Goal: Contribute content: Contribute content

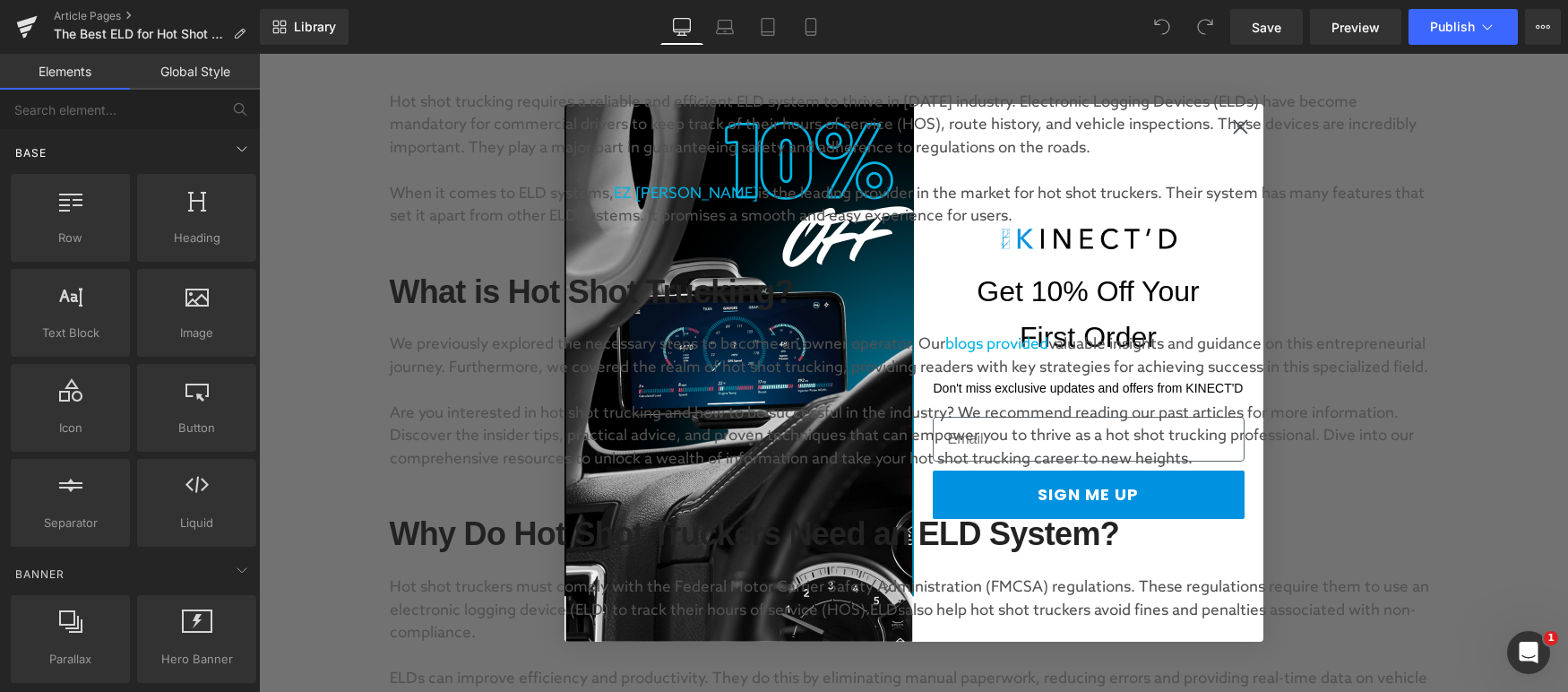
scroll to position [693, 0]
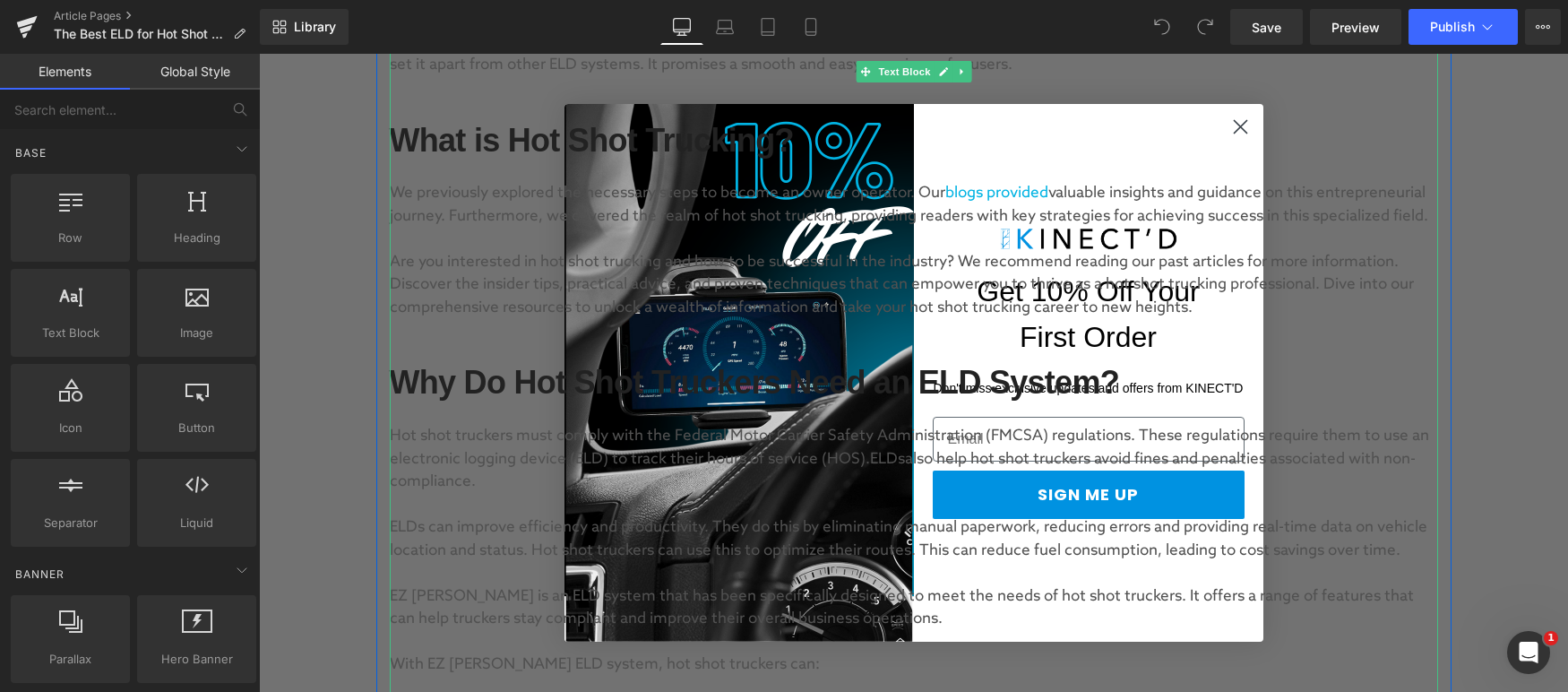
click at [1240, 128] on h2 "What is Hot Shot Trucking?" at bounding box center [914, 140] width 1049 height 36
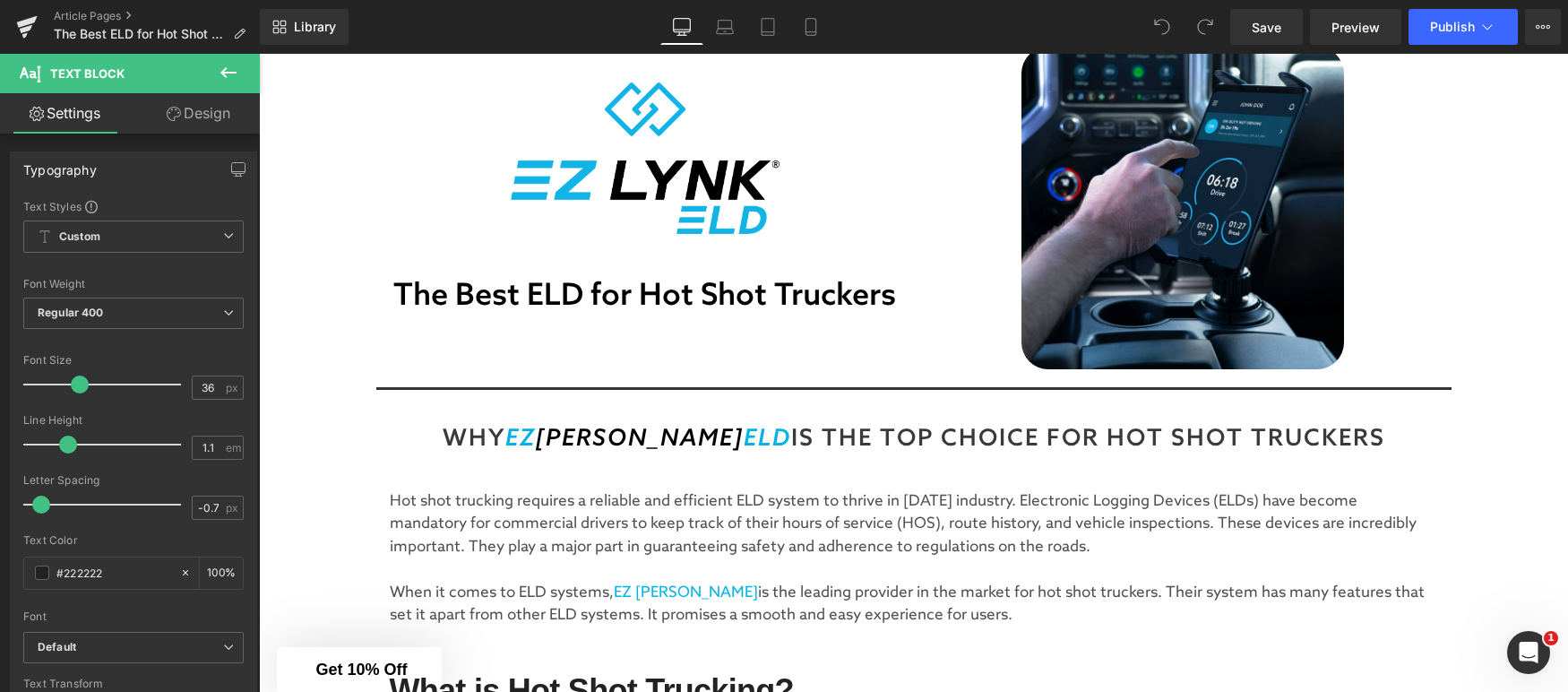
scroll to position [17, 0]
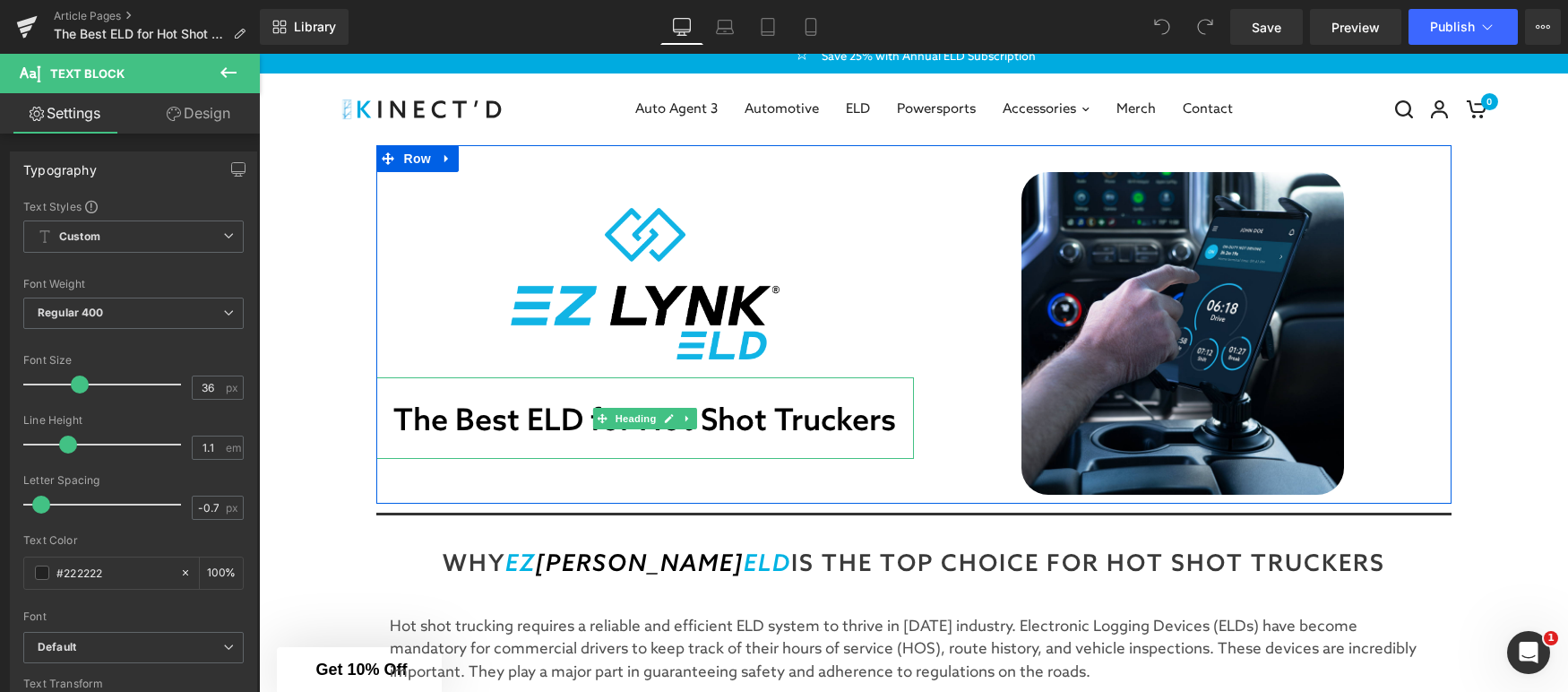
click at [891, 428] on h1 "The Best ELD for Hot Shot Truckers" at bounding box center [646, 422] width 538 height 37
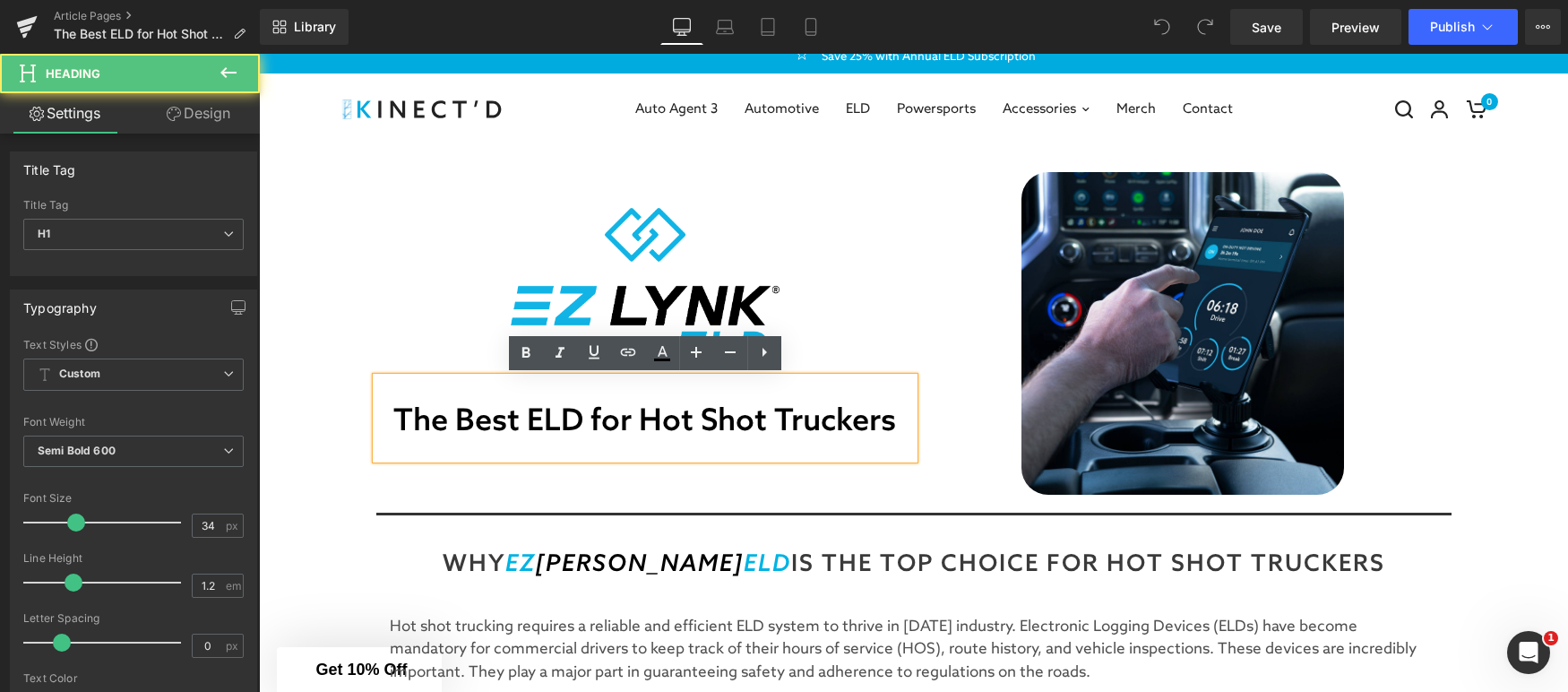
click at [893, 424] on h1 "The Best ELD for Hot Shot Truckers" at bounding box center [646, 422] width 538 height 37
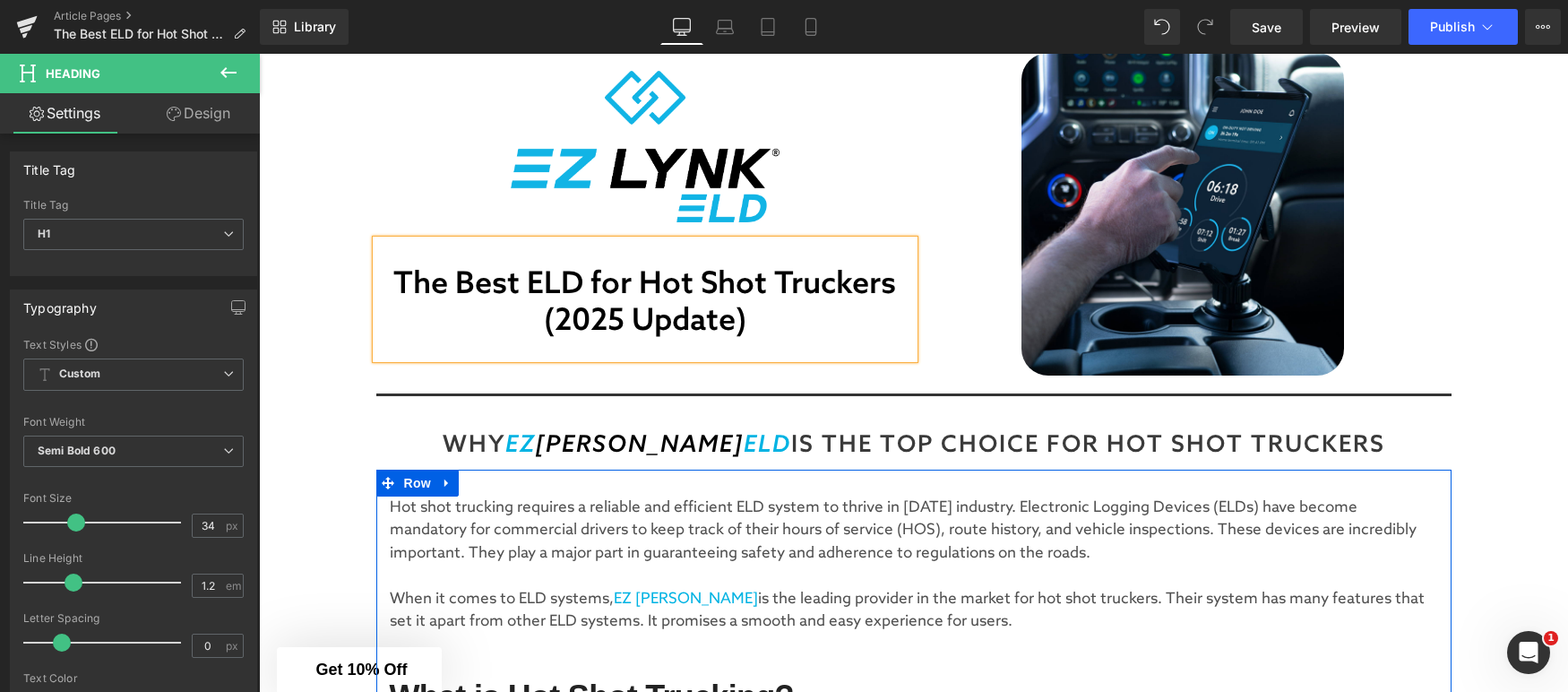
scroll to position [139, 0]
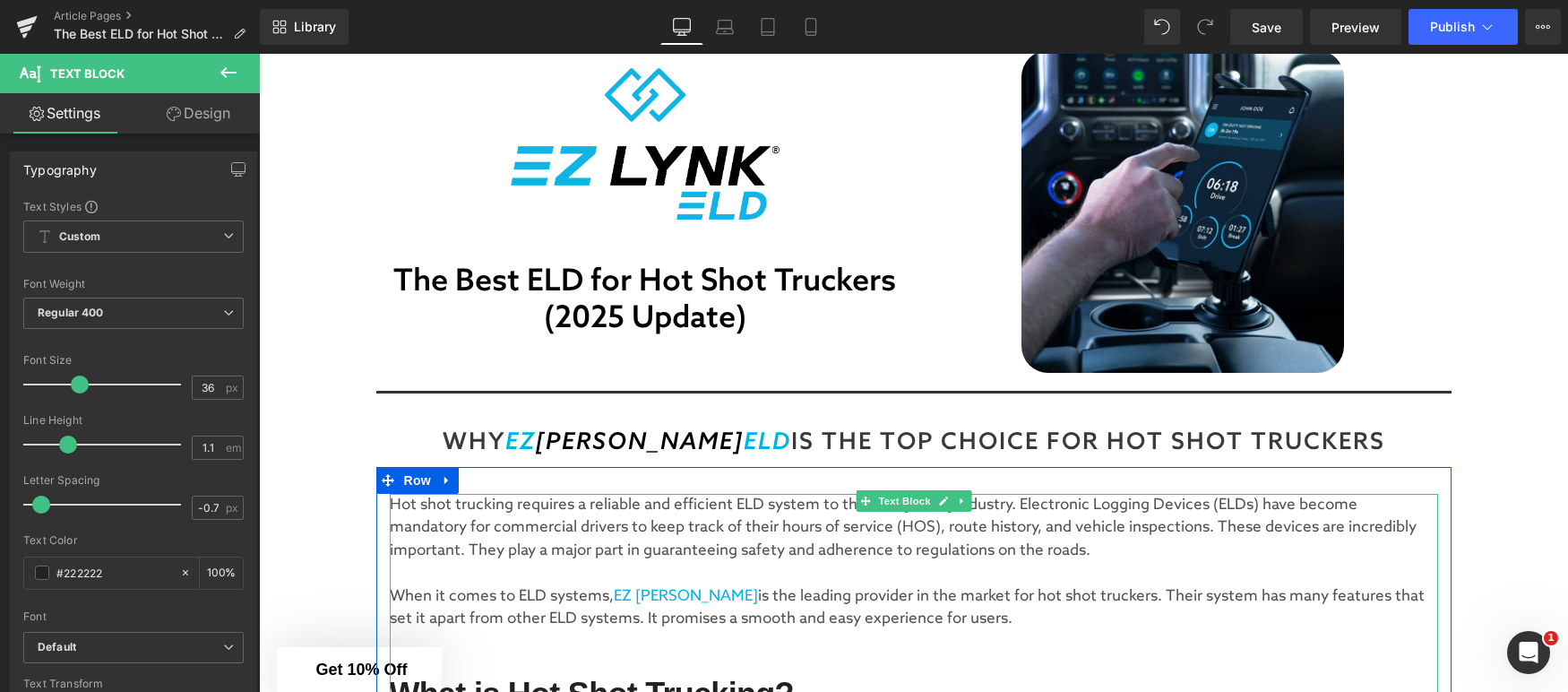
drag, startPoint x: 396, startPoint y: 594, endPoint x: 951, endPoint y: 623, distance: 555.8
click at [951, 623] on p "When it comes to ELD systems, EZ [PERSON_NAME] is the leading provider in the m…" at bounding box center [914, 607] width 1049 height 45
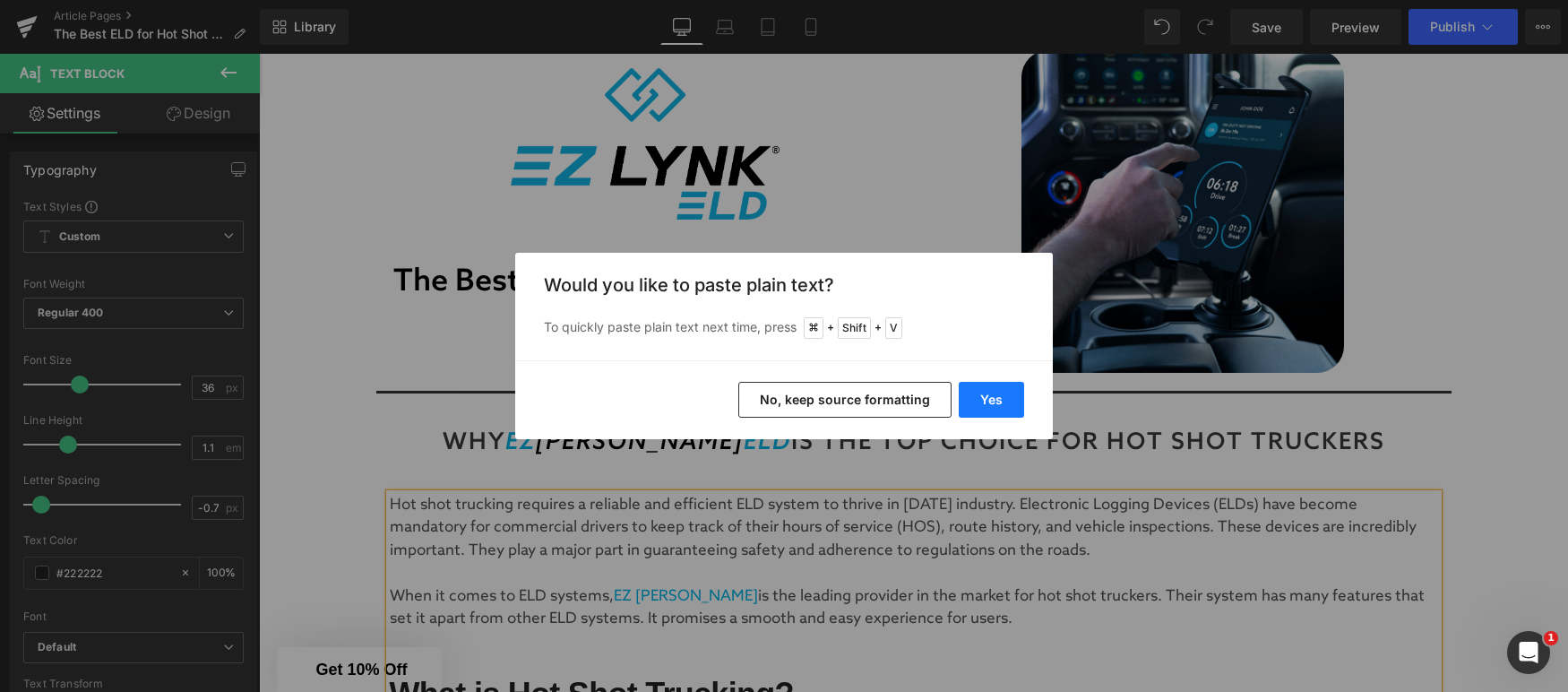
click at [990, 405] on button "Yes" at bounding box center [992, 399] width 66 height 36
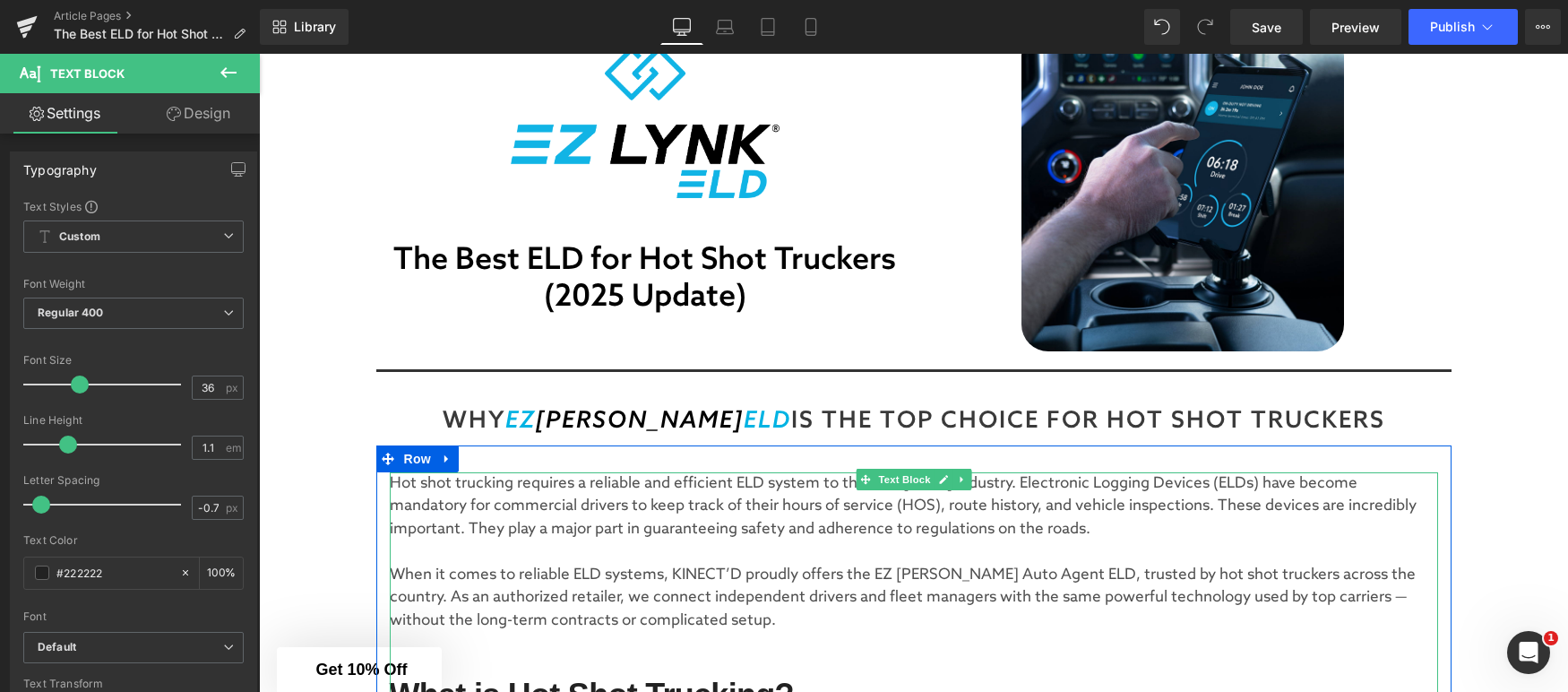
scroll to position [162, 0]
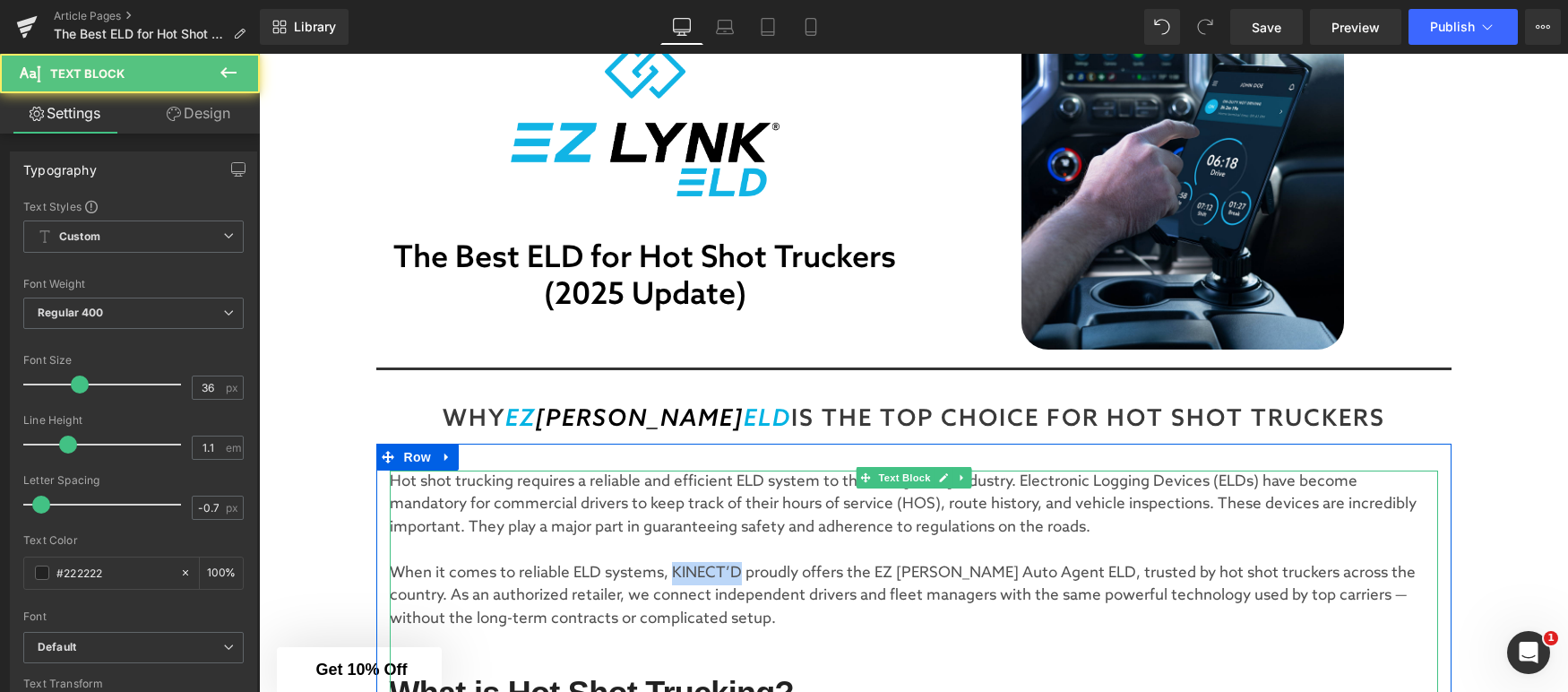
drag, startPoint x: 671, startPoint y: 571, endPoint x: 740, endPoint y: 572, distance: 69.0
click at [740, 572] on p "When it comes to reliable ELD systems, KINECT’D proudly offers the EZ [PERSON_N…" at bounding box center [914, 597] width 1049 height 69
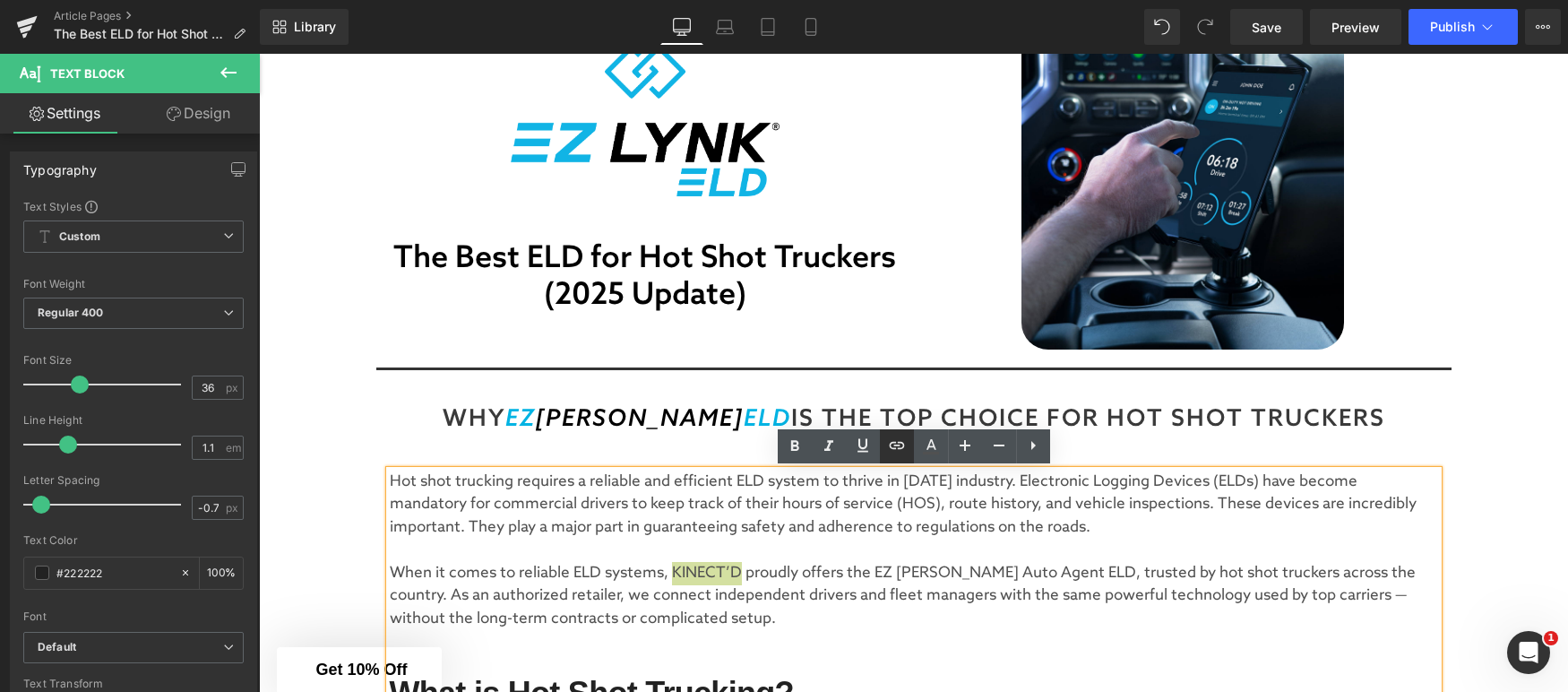
click at [902, 452] on icon at bounding box center [897, 445] width 21 height 21
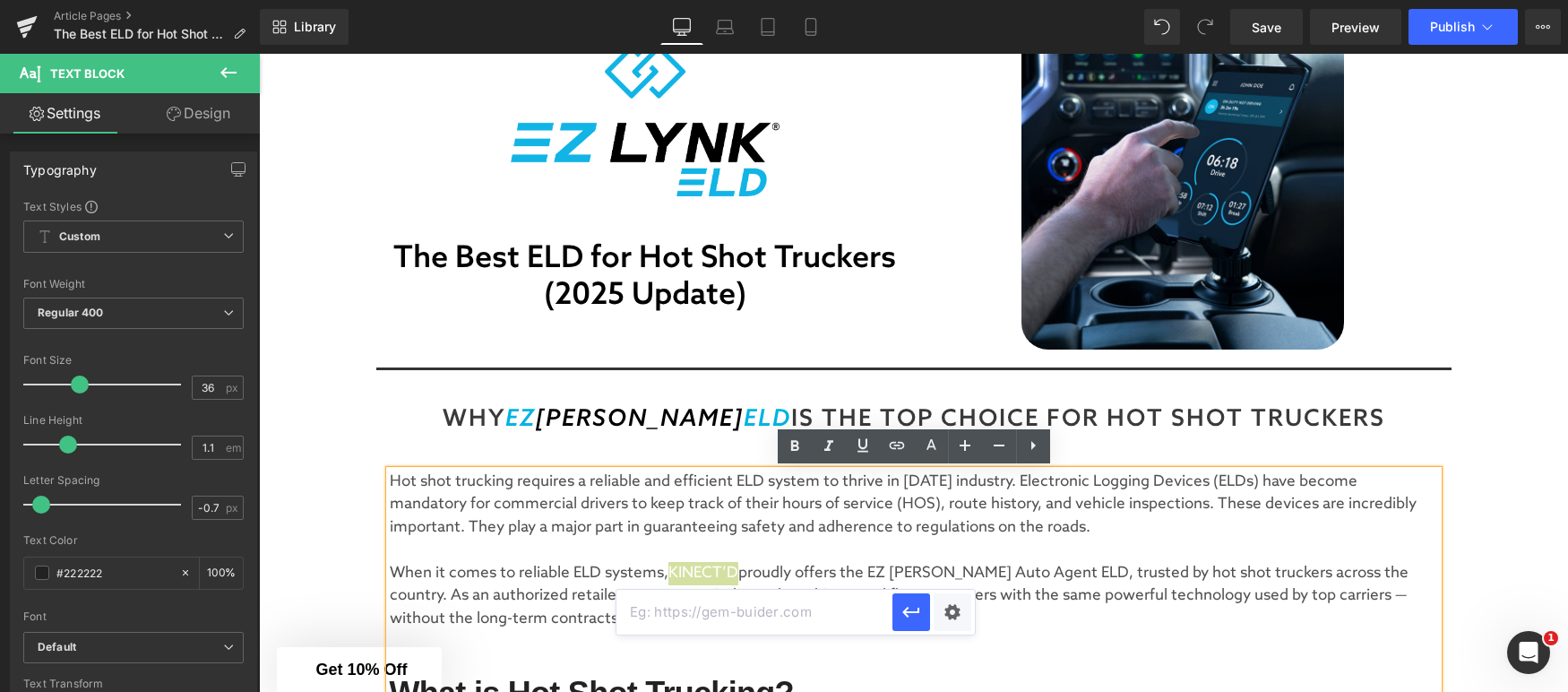
click at [762, 618] on input "text" at bounding box center [755, 612] width 276 height 44
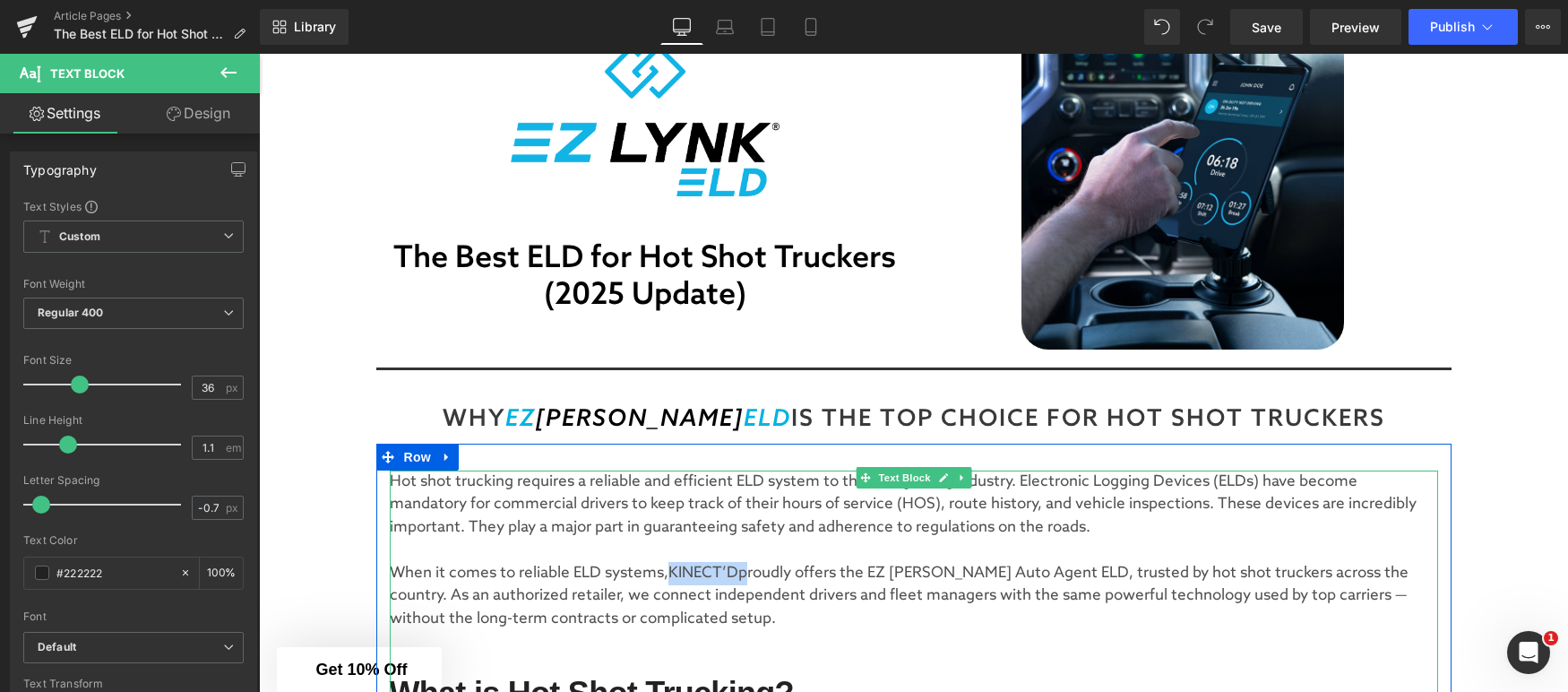
drag, startPoint x: 747, startPoint y: 573, endPoint x: 668, endPoint y: 572, distance: 79.0
click at [671, 569] on p "When it comes to reliable ELD systems, KINECT’D proudly offers the EZ [PERSON_N…" at bounding box center [914, 597] width 1049 height 69
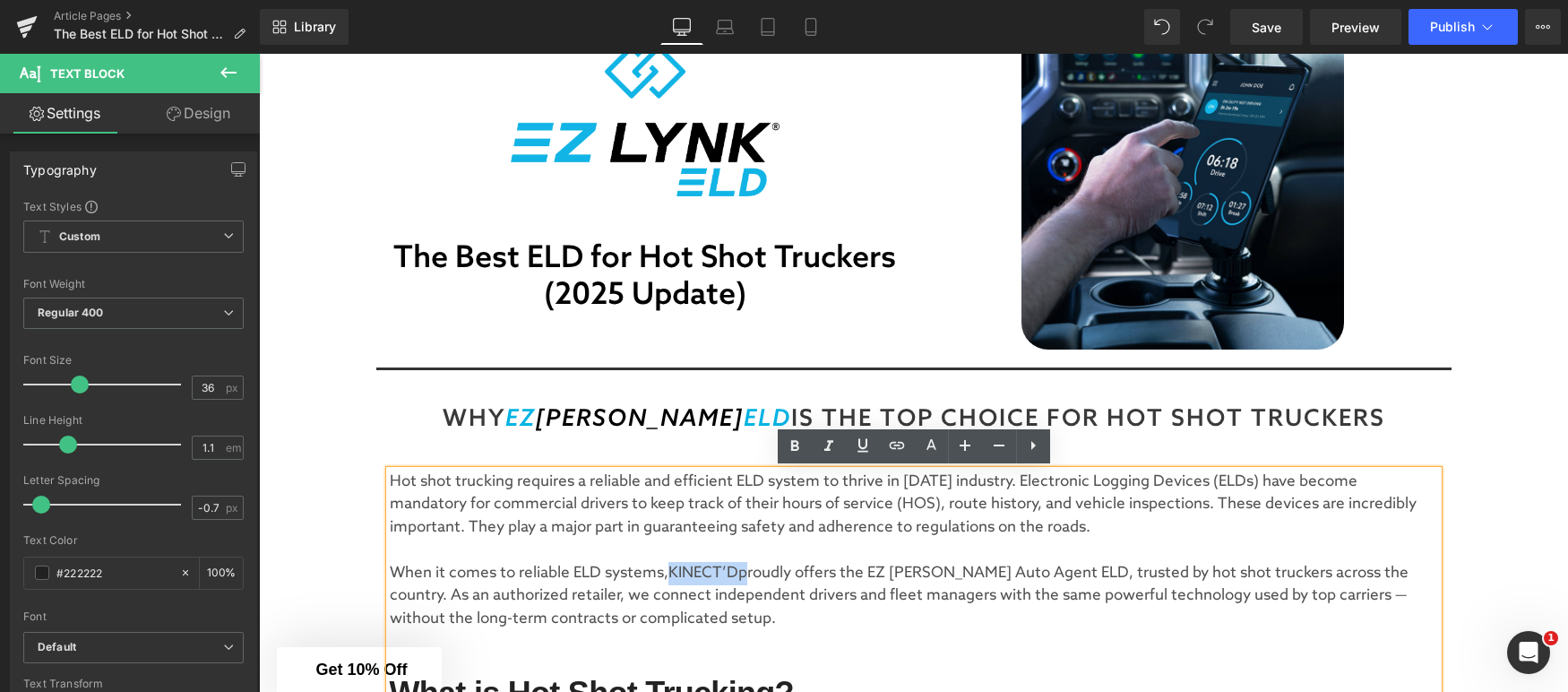
click at [704, 578] on p "When it comes to reliable ELD systems, KINECT’D proudly offers the EZ [PERSON_N…" at bounding box center [914, 597] width 1049 height 69
drag, startPoint x: 738, startPoint y: 570, endPoint x: 674, endPoint y: 572, distance: 64.0
click at [675, 572] on p "When it comes to reliable ELD systems, KINECT’D proudly offers the EZ [PERSON_N…" at bounding box center [914, 597] width 1049 height 69
click at [895, 451] on icon at bounding box center [897, 445] width 21 height 21
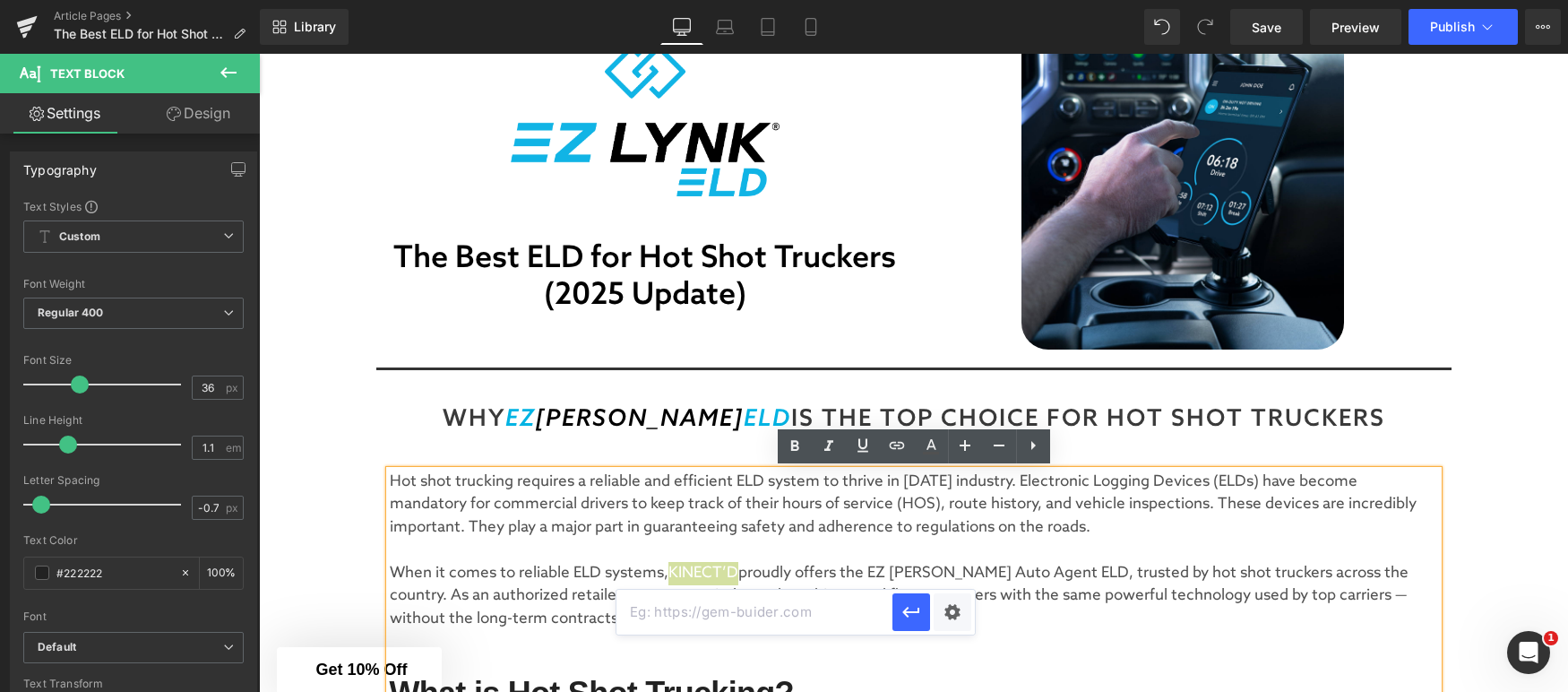
click at [734, 627] on input "text" at bounding box center [755, 612] width 276 height 44
paste input "[URL][DOMAIN_NAME]"
type input "[URL][DOMAIN_NAME]"
click at [906, 612] on icon "button" at bounding box center [911, 612] width 21 height 21
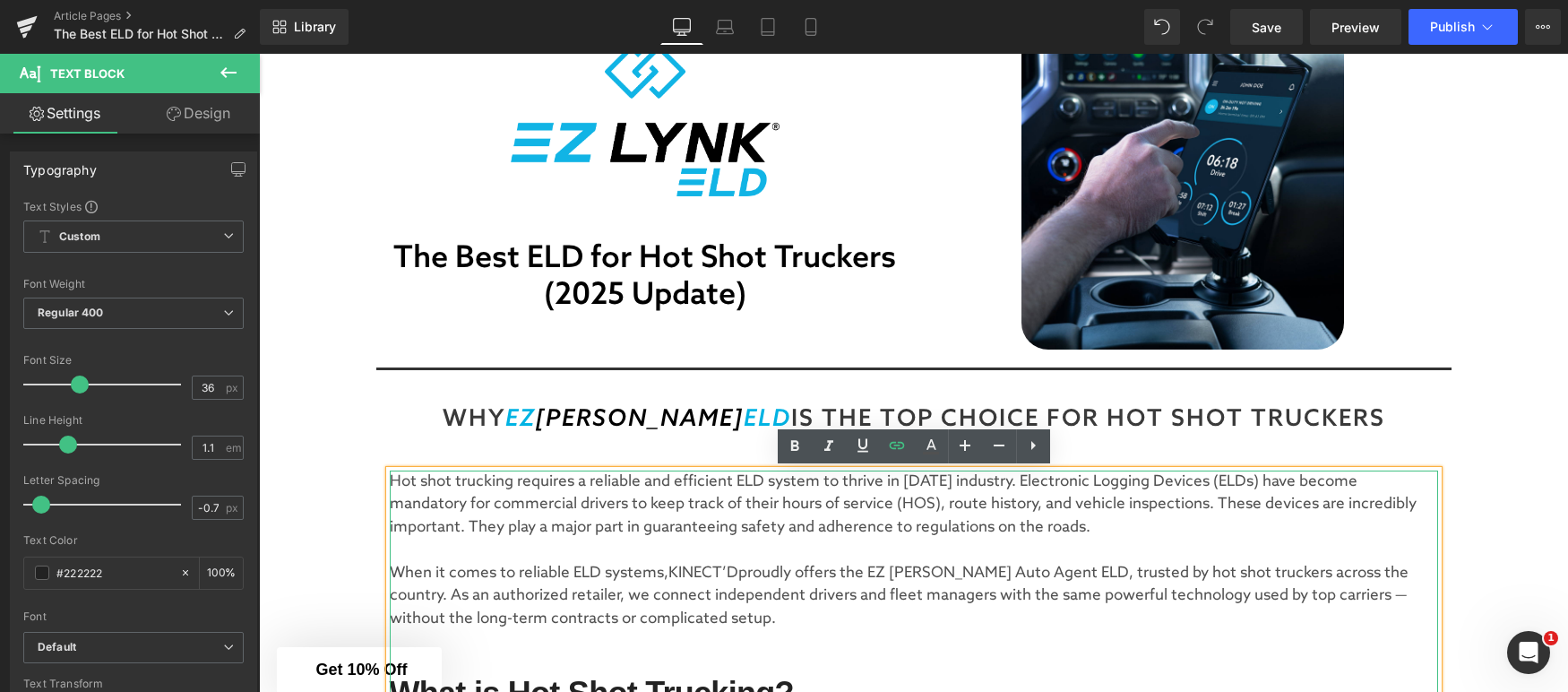
click at [825, 581] on p "When it comes to reliable ELD systems, KINECT’D proudly offers the EZ [PERSON_N…" at bounding box center [914, 597] width 1049 height 69
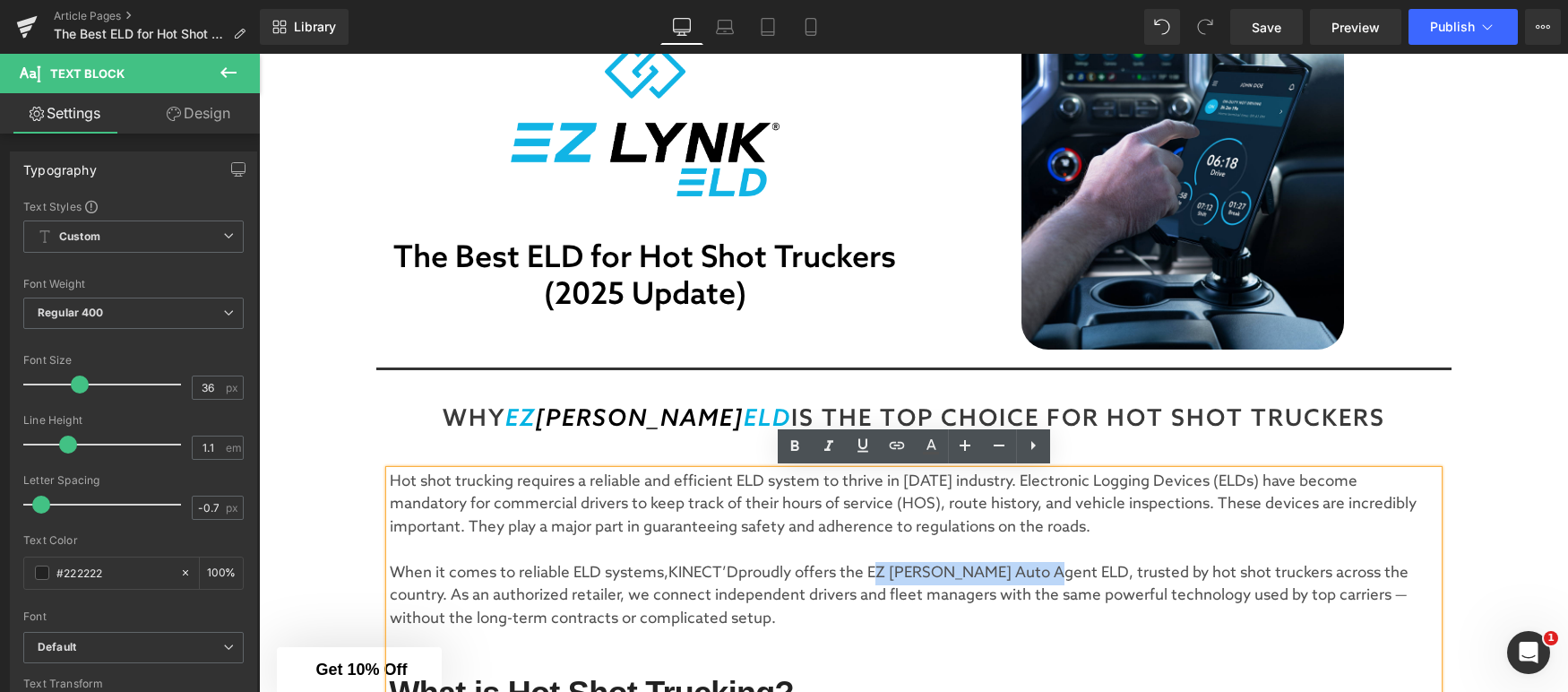
drag, startPoint x: 875, startPoint y: 572, endPoint x: 1050, endPoint y: 574, distance: 175.0
click at [1050, 573] on p "When it comes to reliable ELD systems, KINECT’D proudly offers the EZ [PERSON_N…" at bounding box center [914, 597] width 1049 height 69
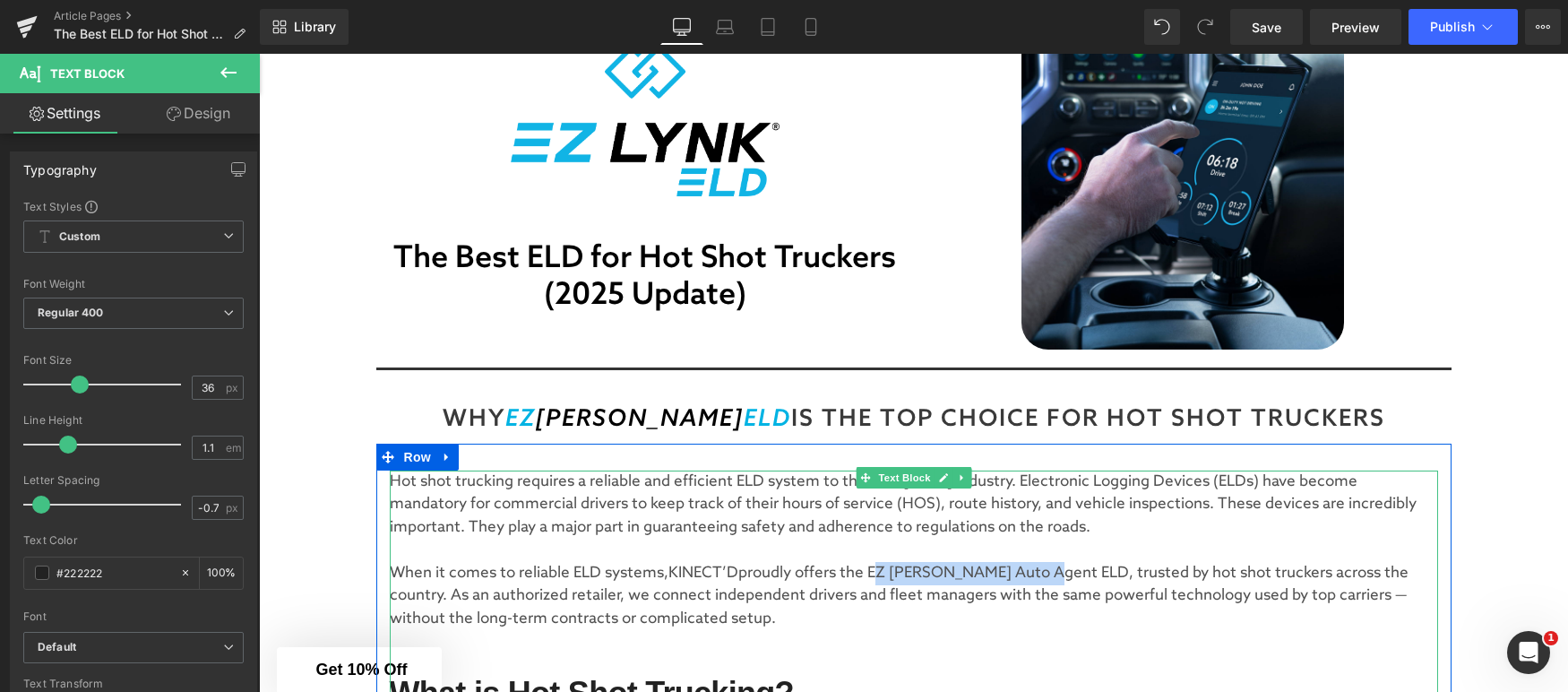
click at [948, 576] on p "When it comes to reliable ELD systems, KINECT’D proudly offers the EZ [PERSON_N…" at bounding box center [914, 597] width 1049 height 69
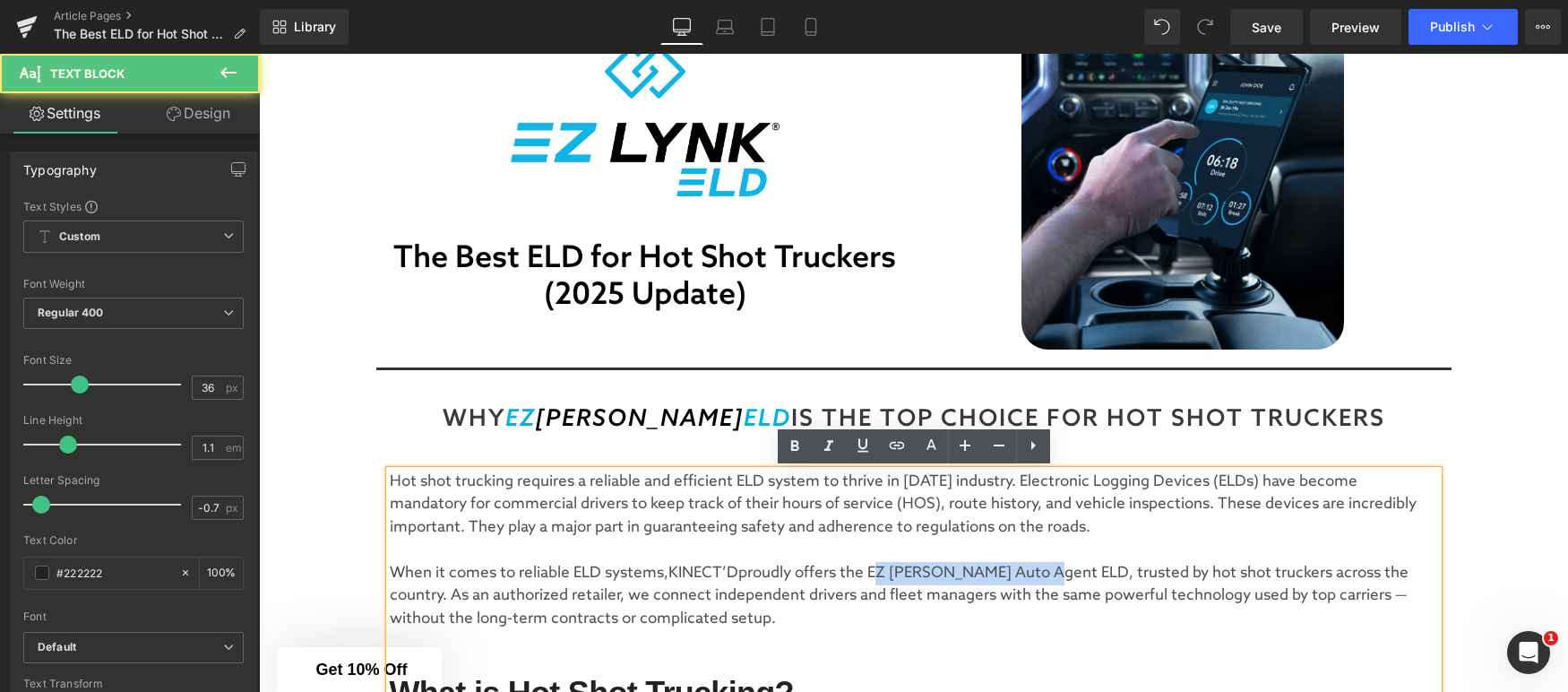
drag, startPoint x: 1053, startPoint y: 576, endPoint x: 922, endPoint y: 530, distance: 138.8
click at [878, 572] on p "When it comes to reliable ELD systems, KINECT’D proudly offers the EZ [PERSON_N…" at bounding box center [914, 597] width 1049 height 69
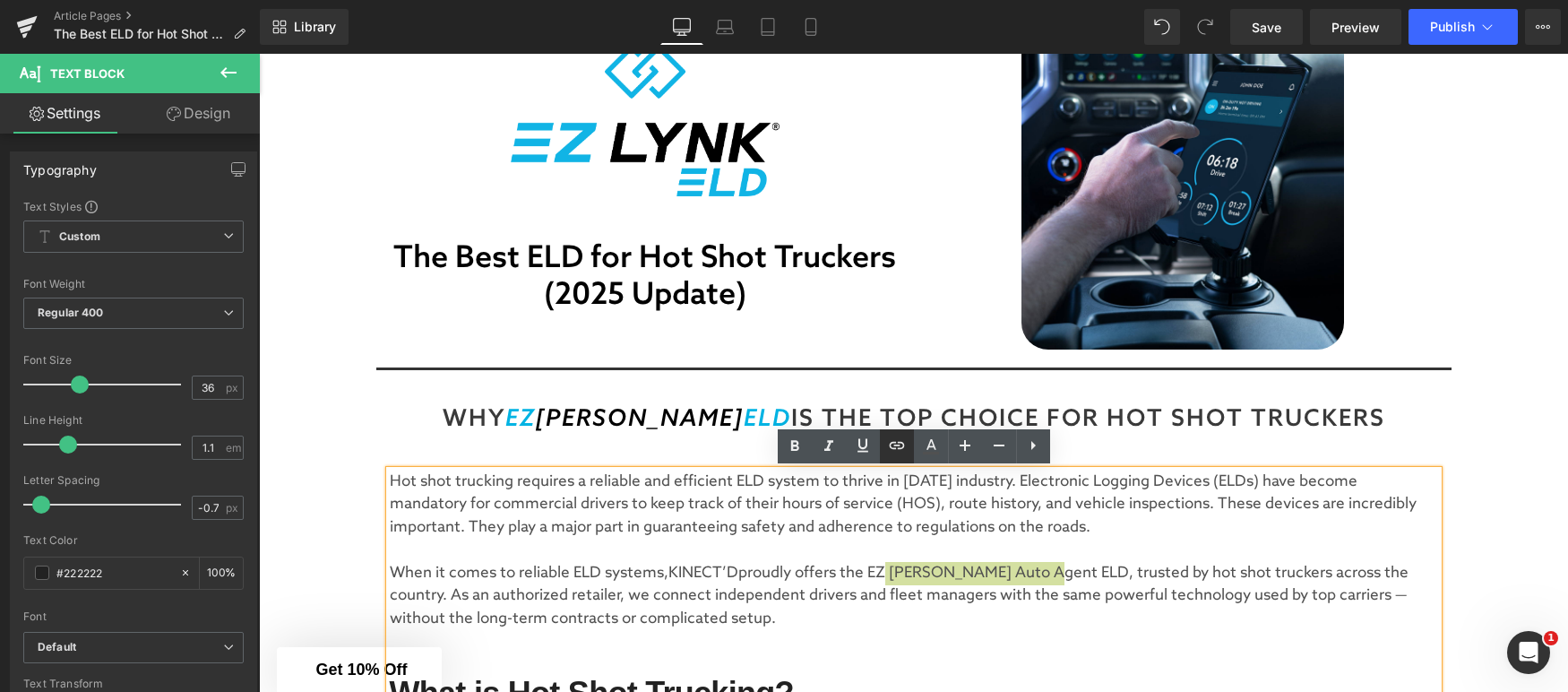
click at [899, 451] on icon at bounding box center [897, 445] width 21 height 21
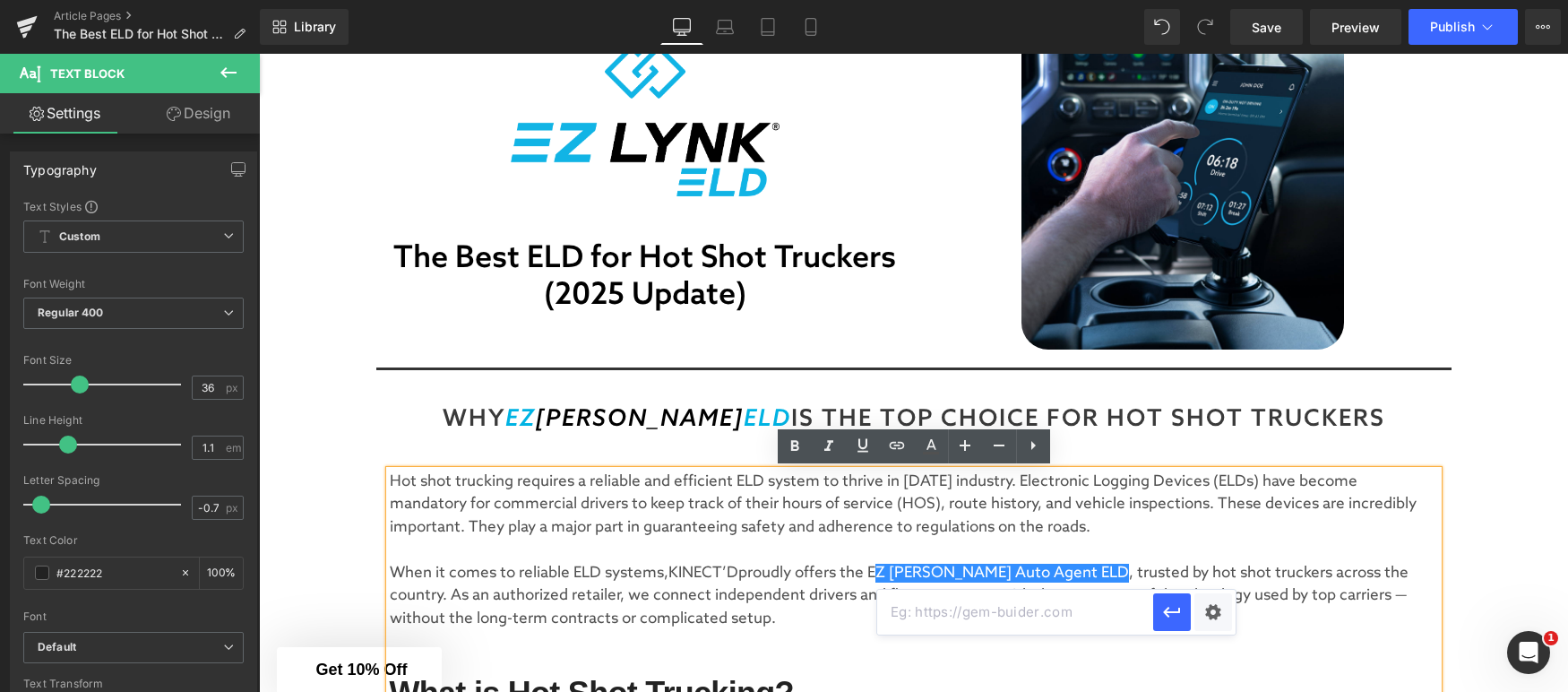
click at [1033, 617] on input "text" at bounding box center [1015, 612] width 276 height 44
click at [911, 549] on p at bounding box center [914, 550] width 1049 height 23
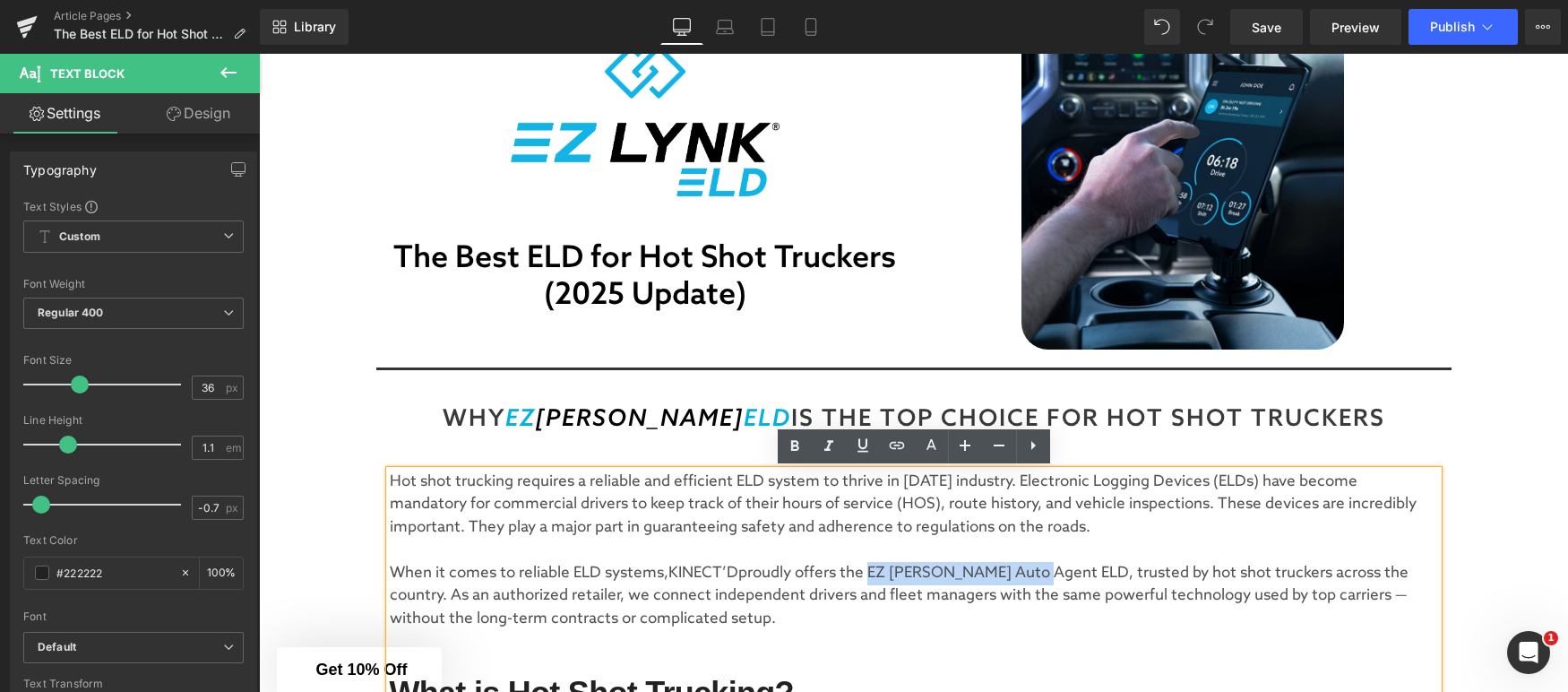
drag, startPoint x: 871, startPoint y: 571, endPoint x: 1044, endPoint y: 569, distance: 173.0
click at [1046, 569] on p "When it comes to reliable ELD systems, KINECT’D proudly offers the E Z [PERSON_…" at bounding box center [914, 597] width 1049 height 69
click at [982, 581] on p "When it comes to reliable ELD systems, KINECT’D proudly offers the E Z [PERSON_…" at bounding box center [914, 597] width 1049 height 69
drag, startPoint x: 875, startPoint y: 572, endPoint x: 1041, endPoint y: 568, distance: 166.0
click at [1047, 569] on p "When it comes to reliable ELD systems, KINECT’D proudly offers the E Z [PERSON_…" at bounding box center [914, 597] width 1049 height 69
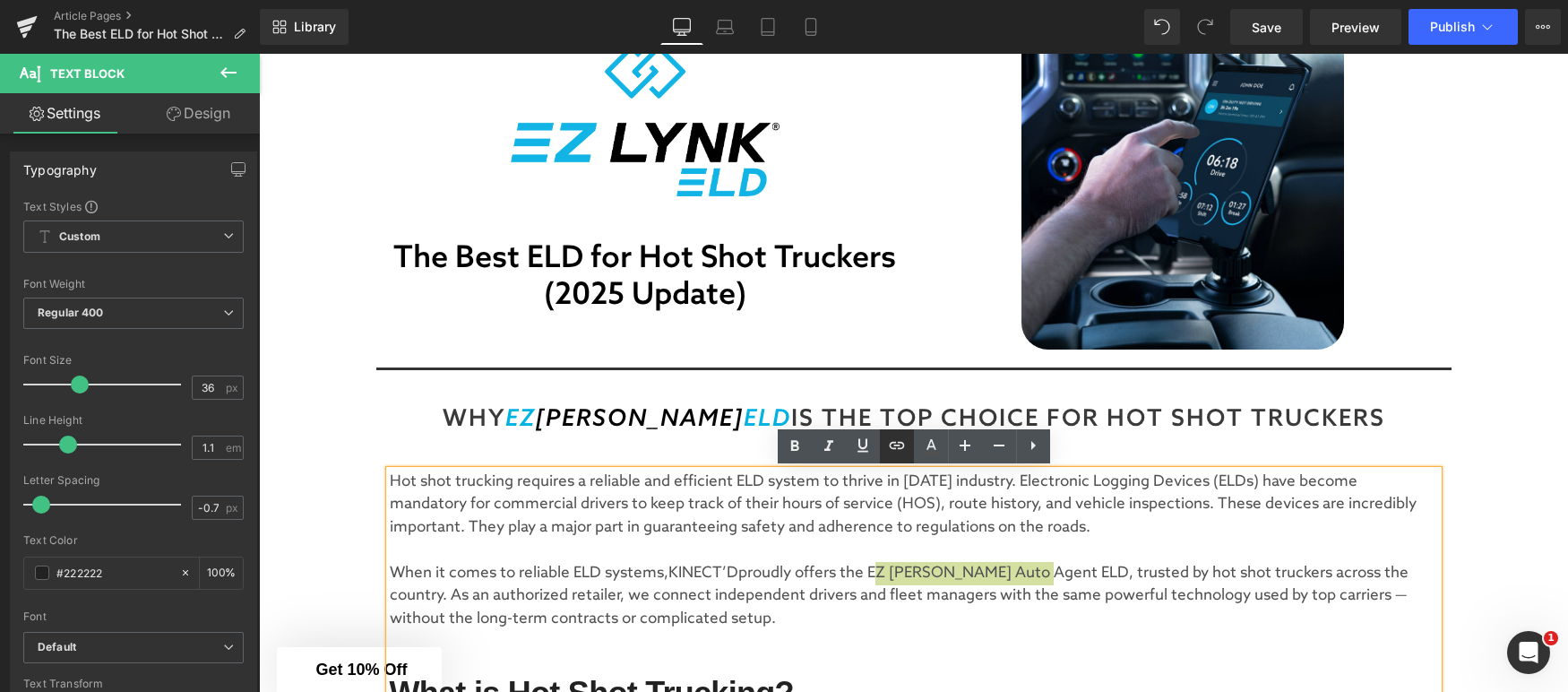
click at [904, 452] on icon at bounding box center [897, 445] width 21 height 21
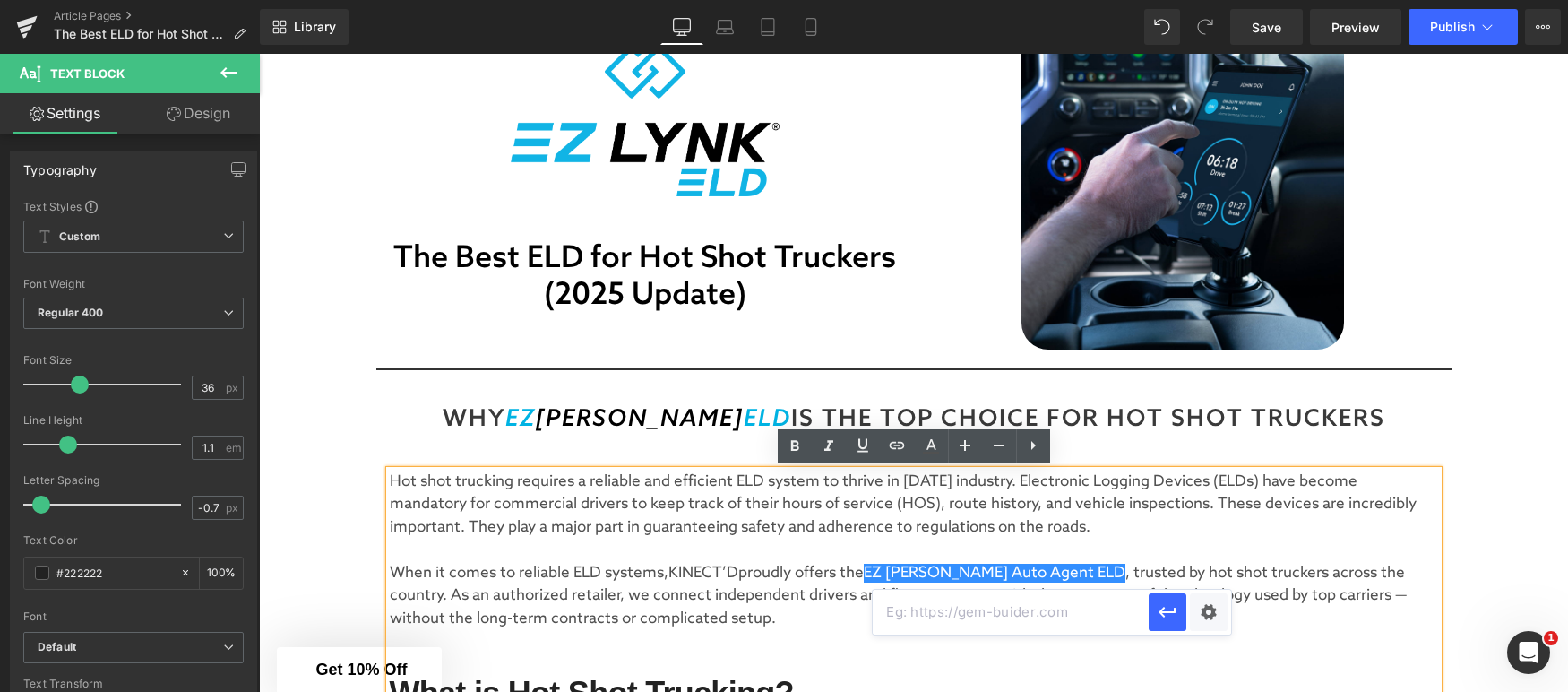
click at [1041, 617] on input "text" at bounding box center [1011, 612] width 276 height 44
paste input "[URL][DOMAIN_NAME]"
type input "[URL][DOMAIN_NAME]"
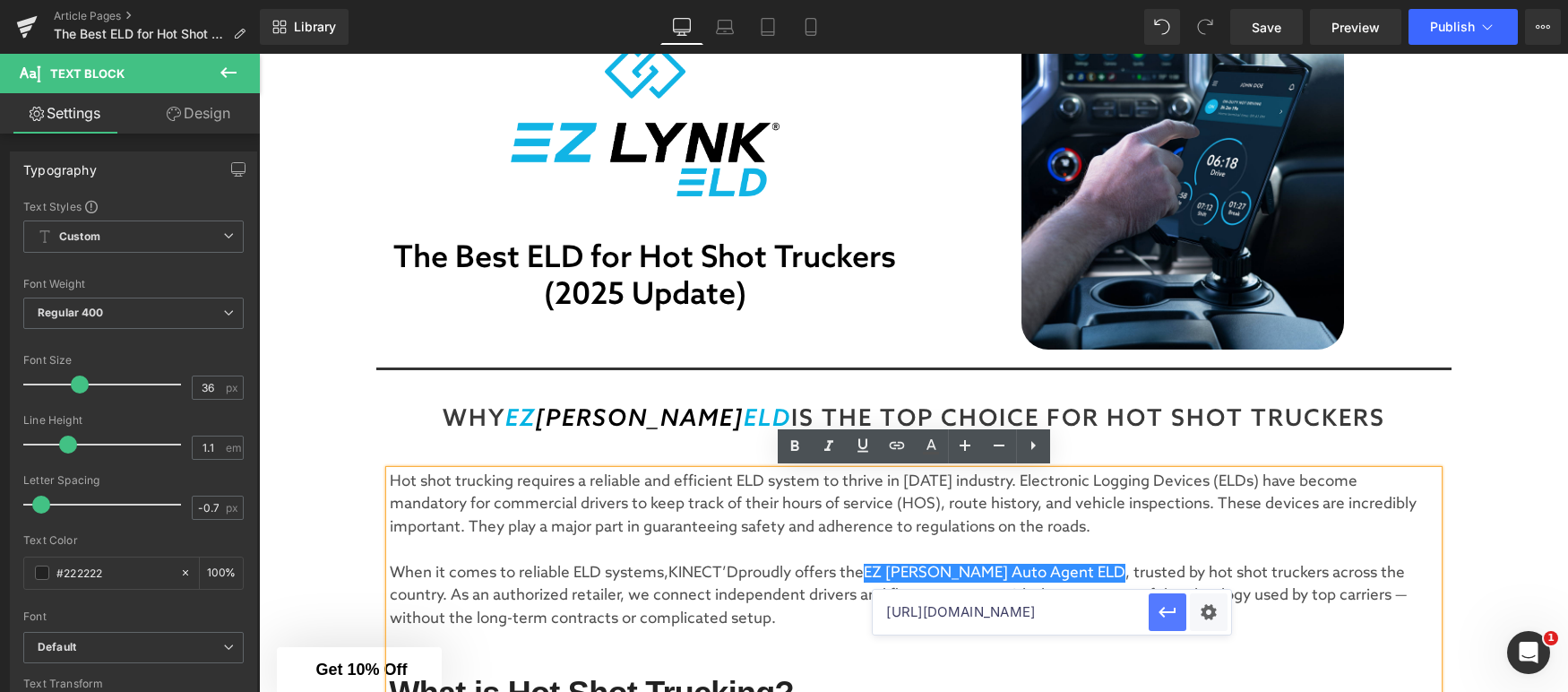
drag, startPoint x: 1171, startPoint y: 615, endPoint x: 900, endPoint y: 565, distance: 275.6
click at [1171, 615] on icon "button" at bounding box center [1167, 612] width 21 height 21
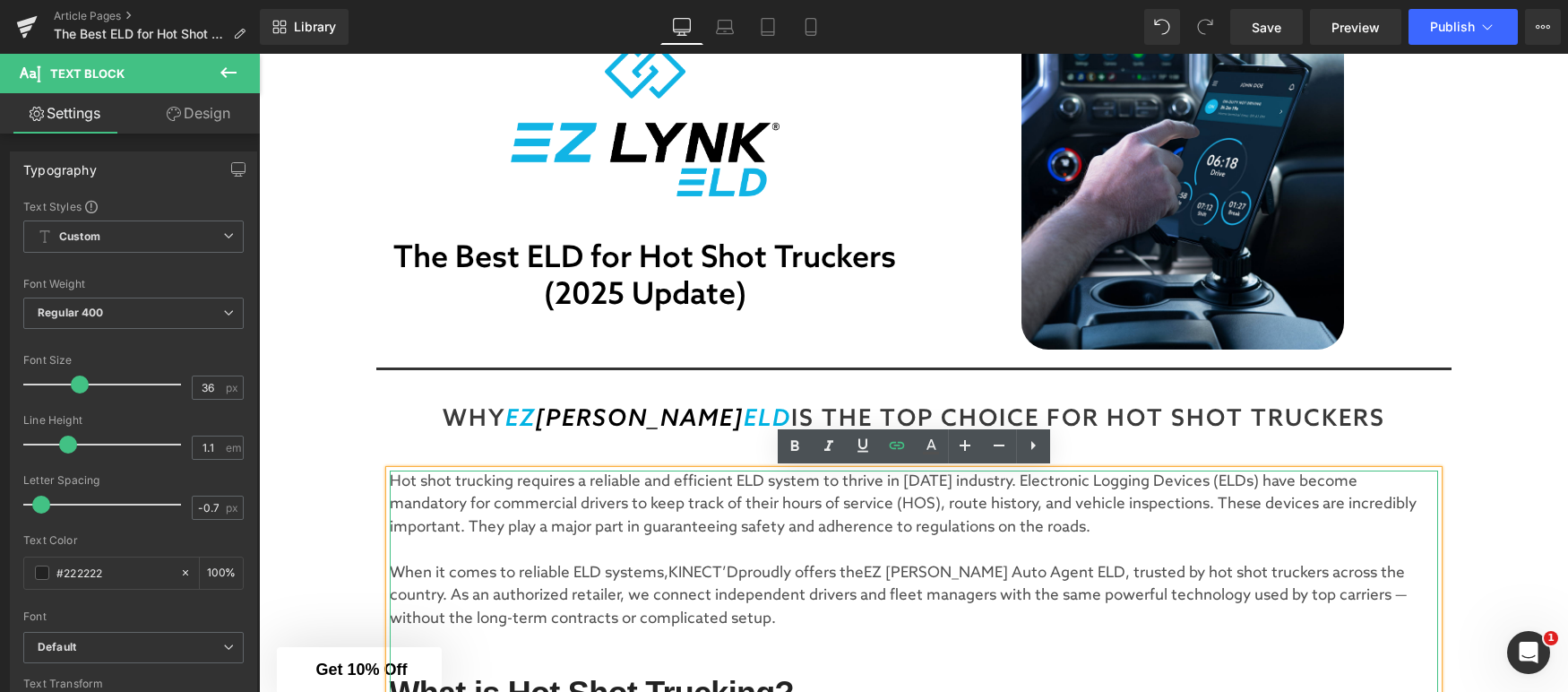
click at [1129, 602] on p "When it comes to reliable ELD systems, KINECT’D proudly offers the E Z [PERSON_…" at bounding box center [914, 597] width 1049 height 69
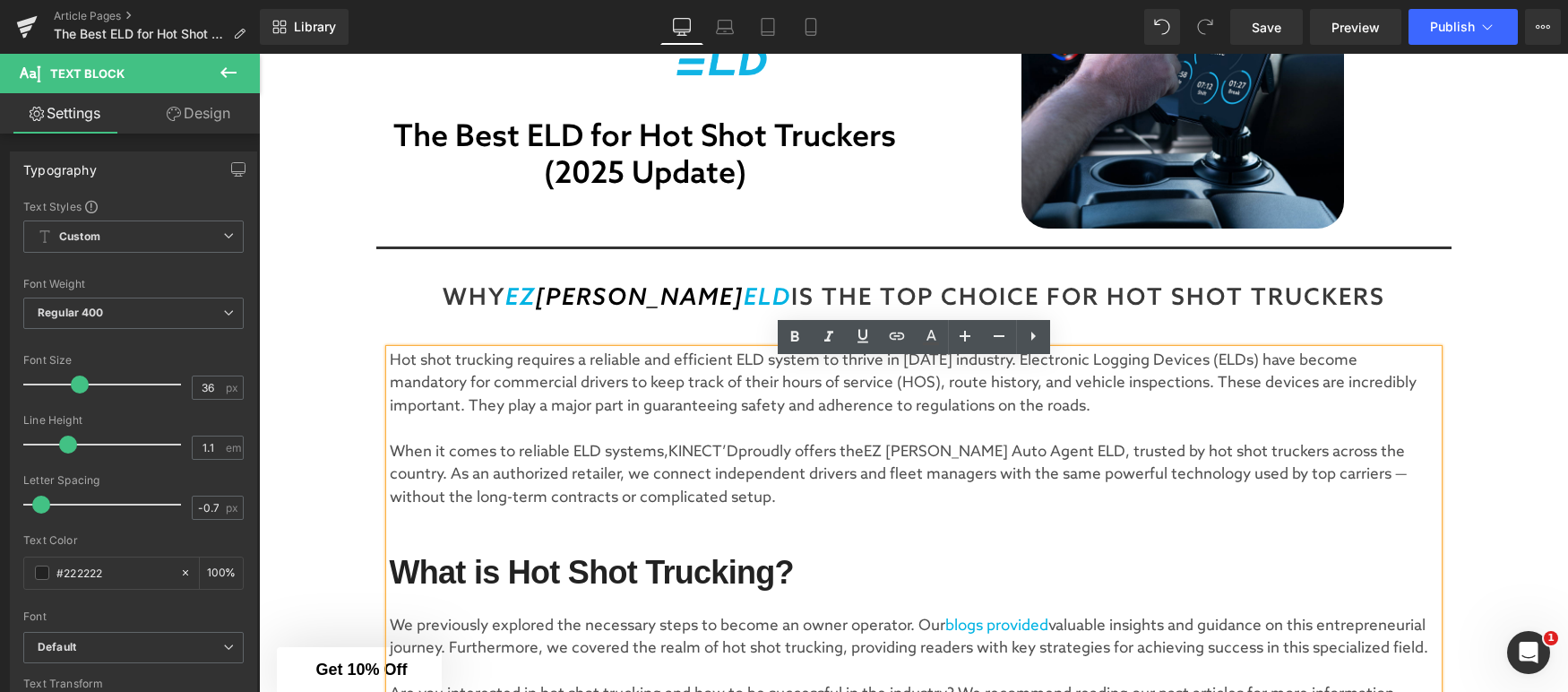
scroll to position [286, 0]
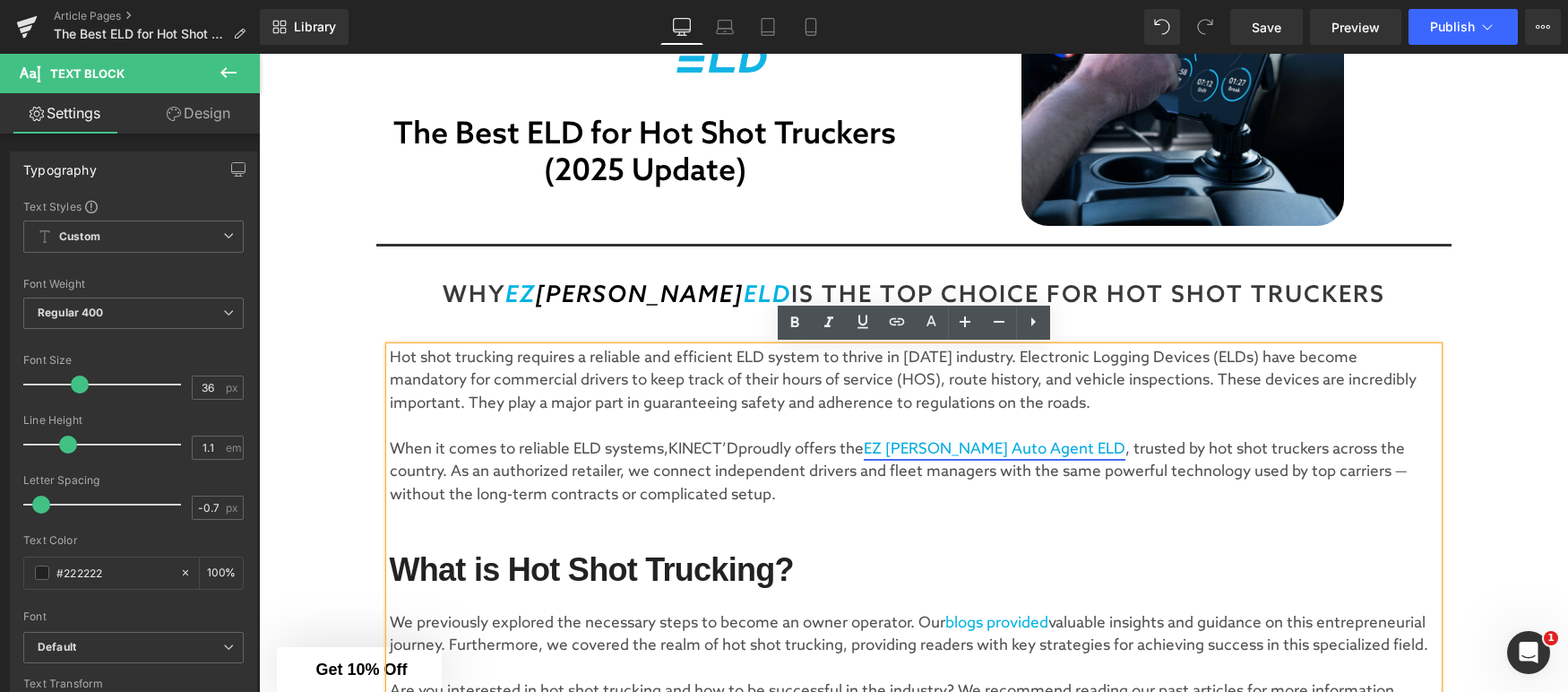
click at [943, 455] on link "E Z [PERSON_NAME] Auto Agent ELD" at bounding box center [995, 450] width 262 height 19
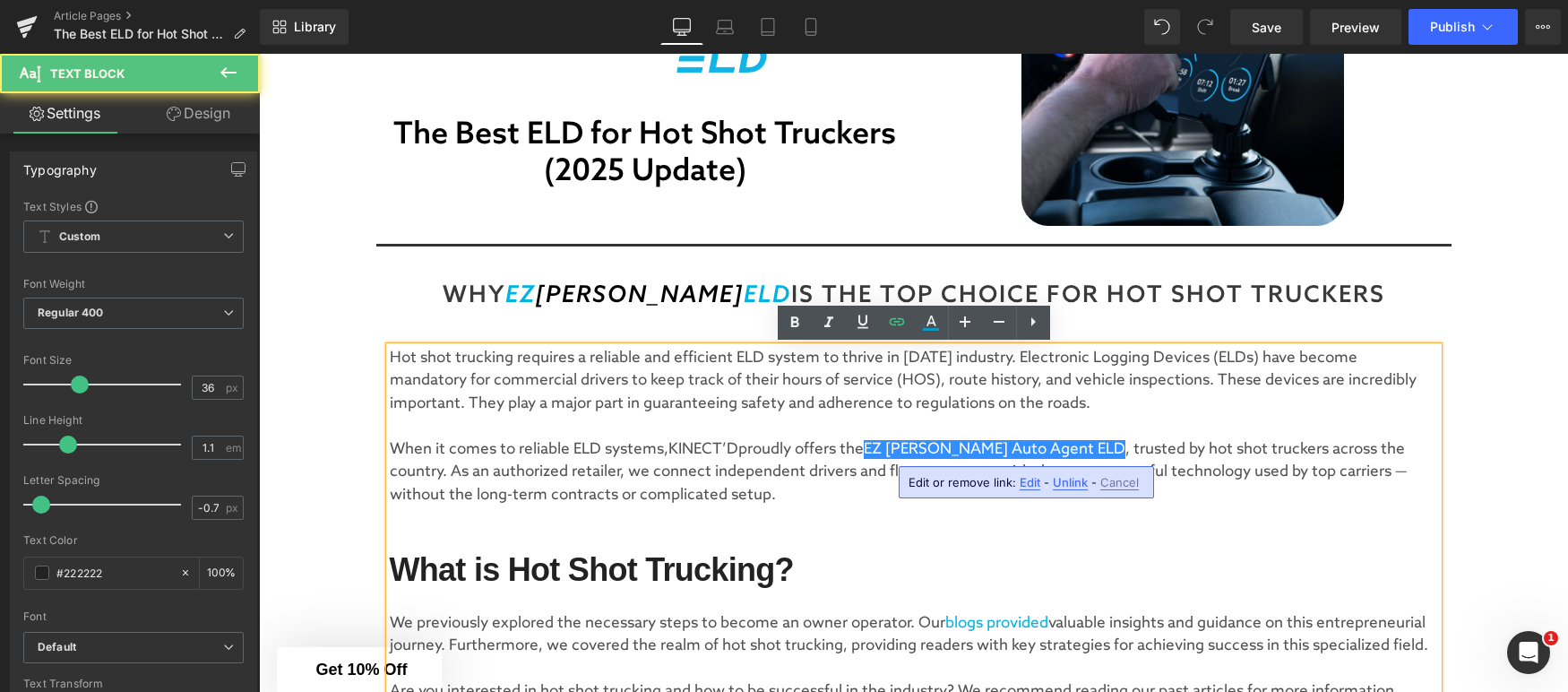
click at [816, 478] on p "When it comes to reliable ELD systems, KINECT’D proudly offers the E Z [PERSON_…" at bounding box center [914, 473] width 1049 height 69
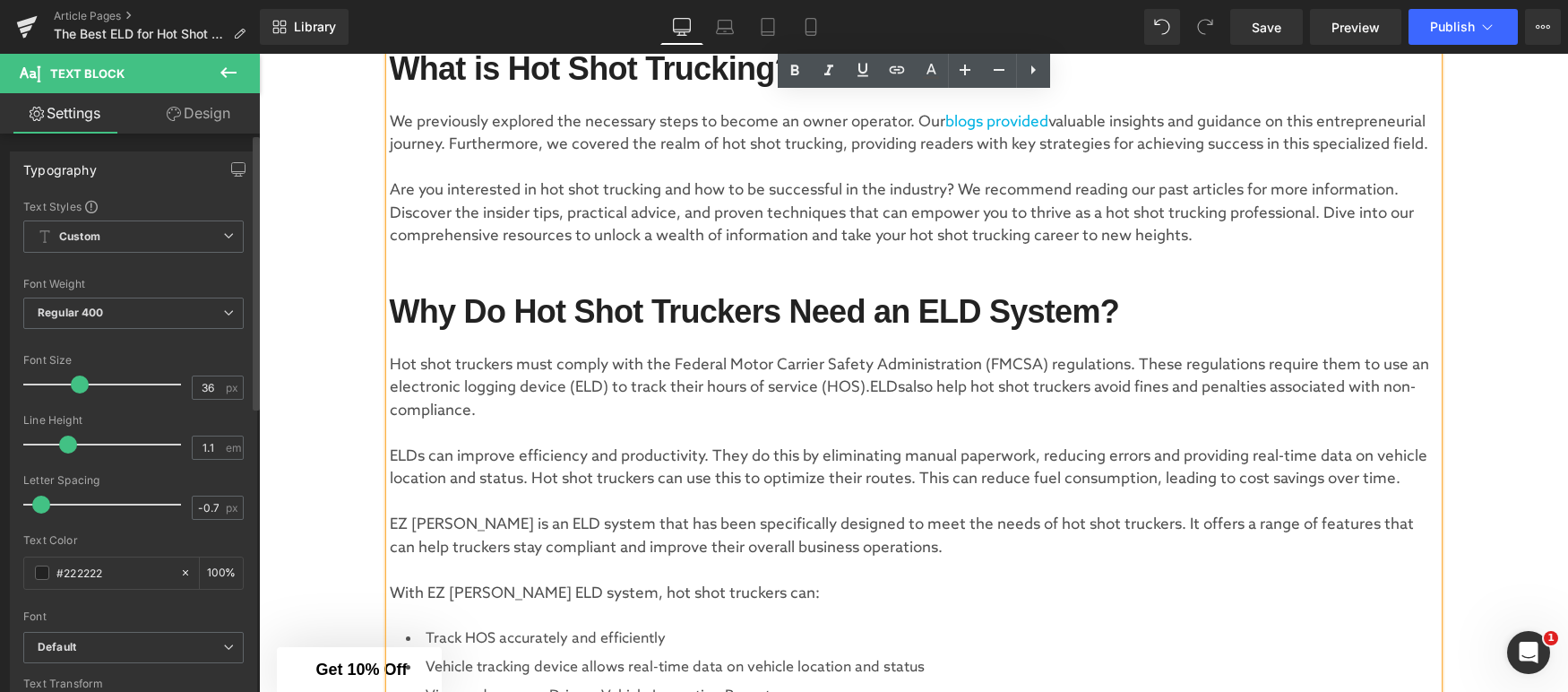
scroll to position [805, 0]
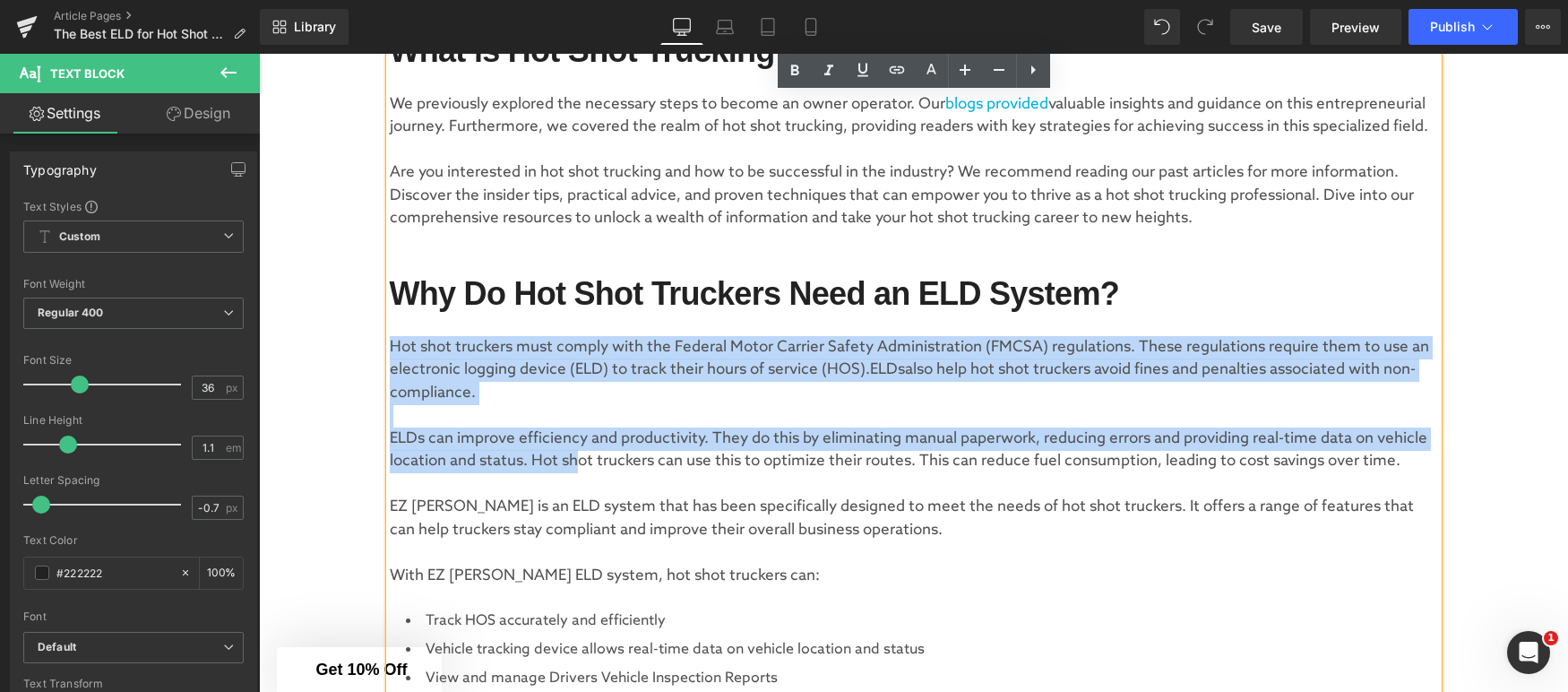
drag, startPoint x: 390, startPoint y: 346, endPoint x: 583, endPoint y: 470, distance: 229.4
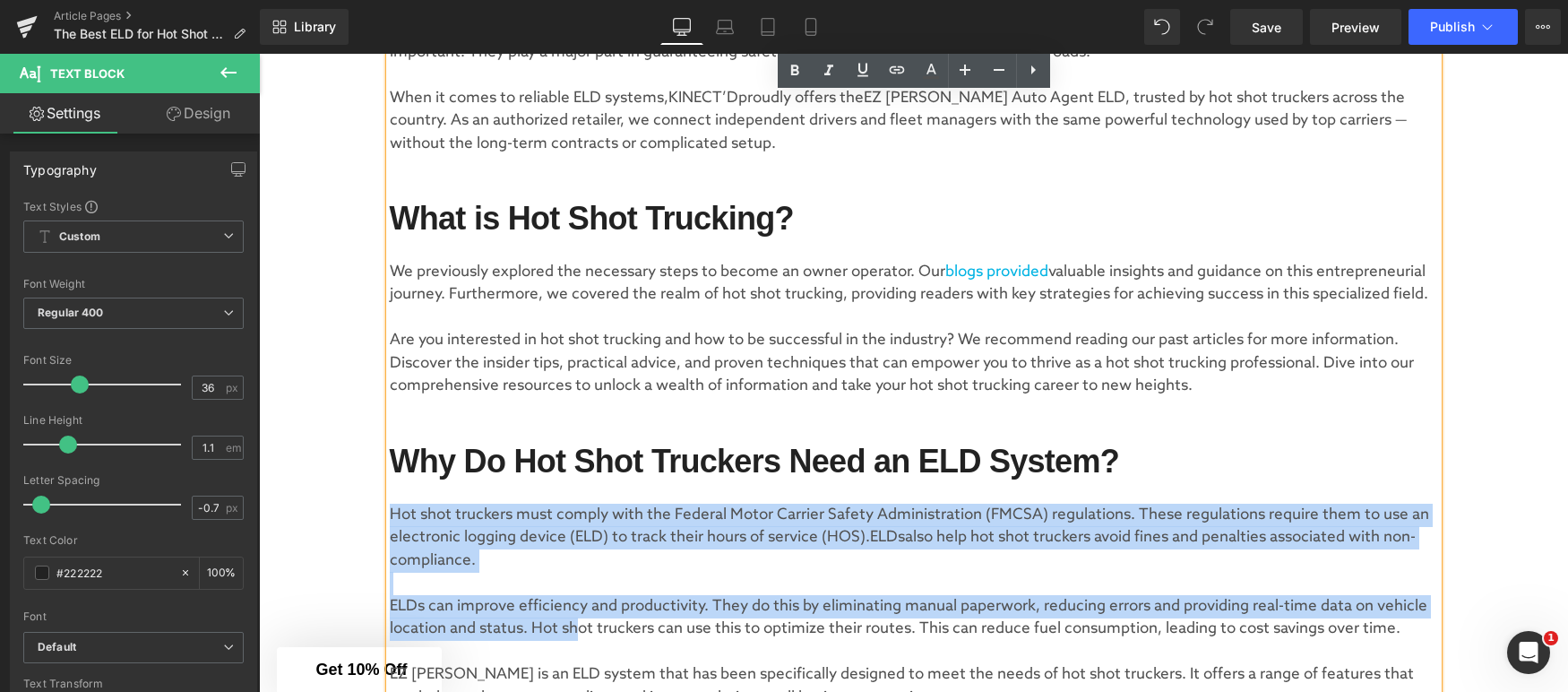
scroll to position [604, 0]
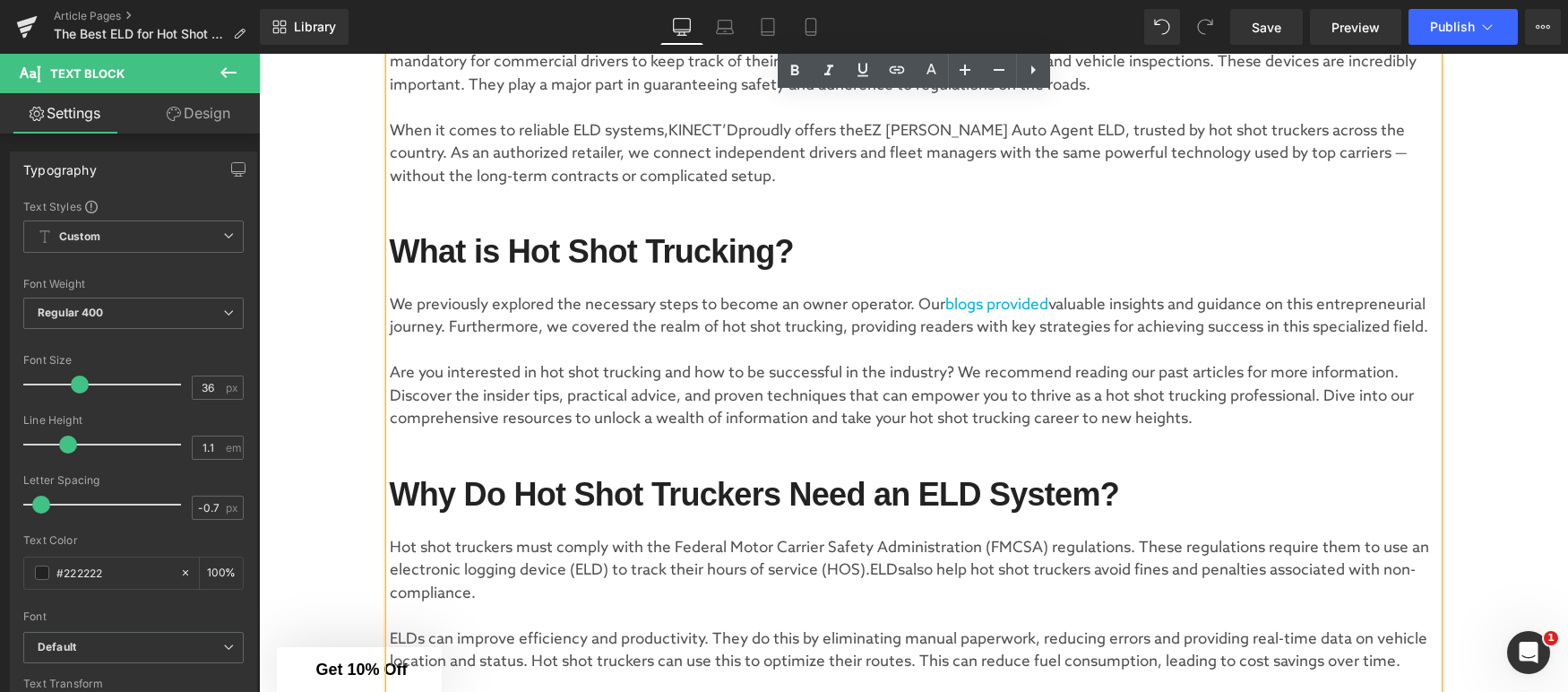
click at [503, 374] on p "Are you interested in hot shot trucking and how to be successful in the industr…" at bounding box center [914, 397] width 1049 height 69
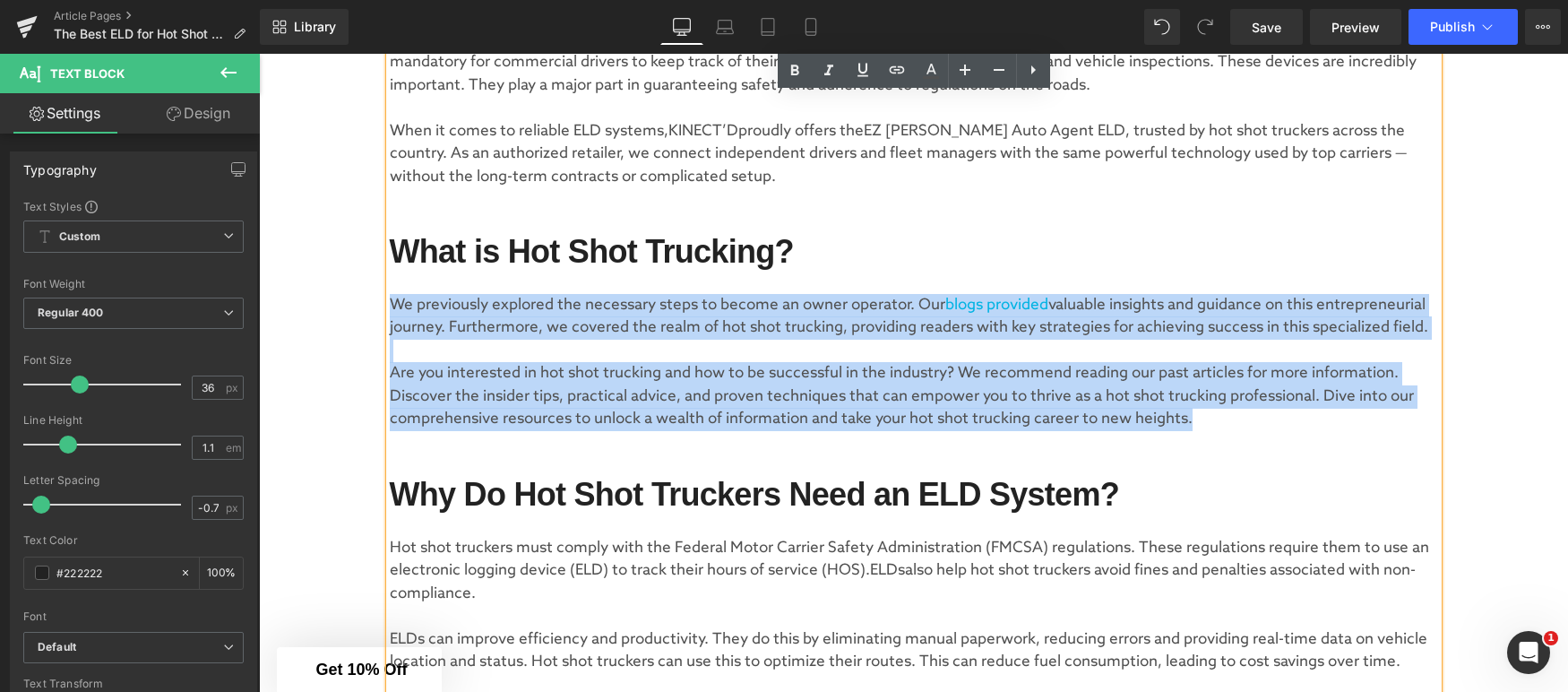
drag, startPoint x: 393, startPoint y: 301, endPoint x: 1254, endPoint y: 409, distance: 867.7
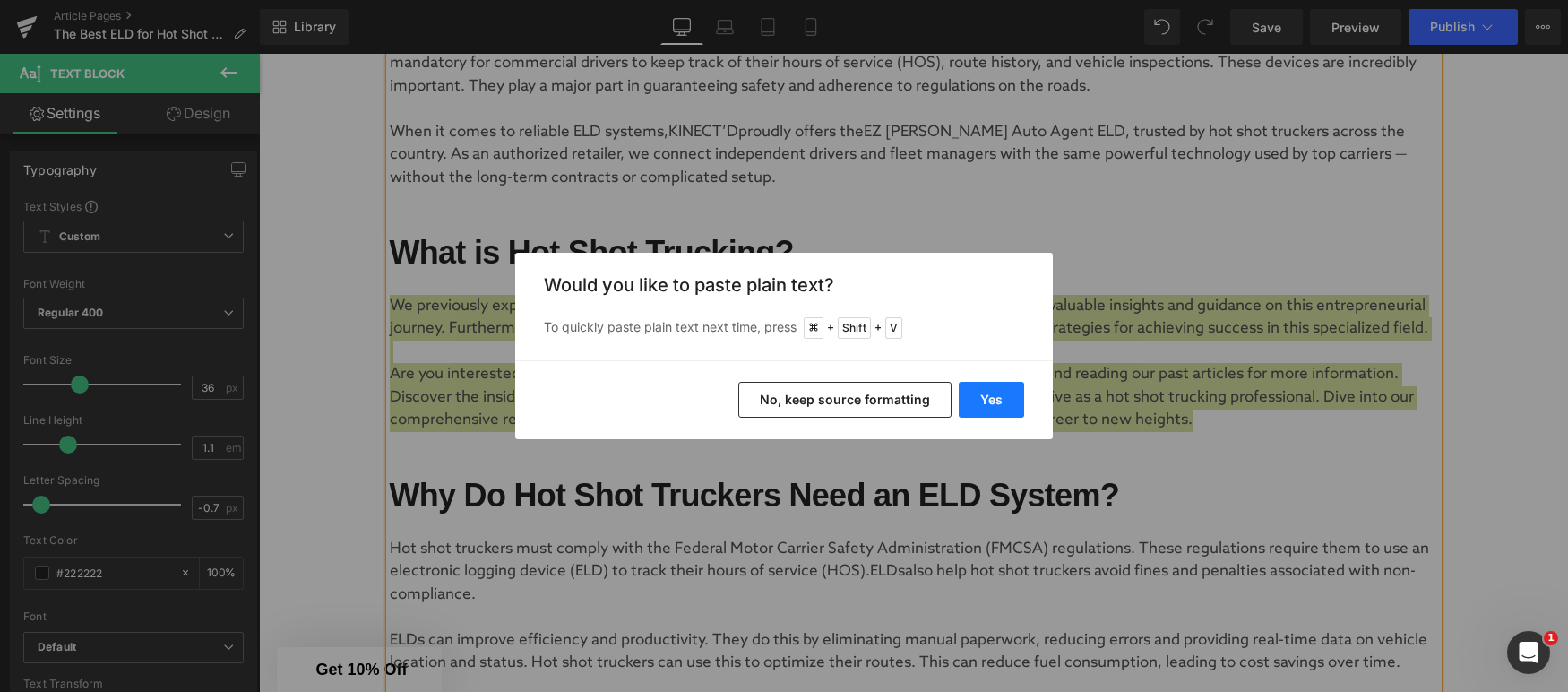
click at [991, 396] on button "Yes" at bounding box center [992, 399] width 66 height 36
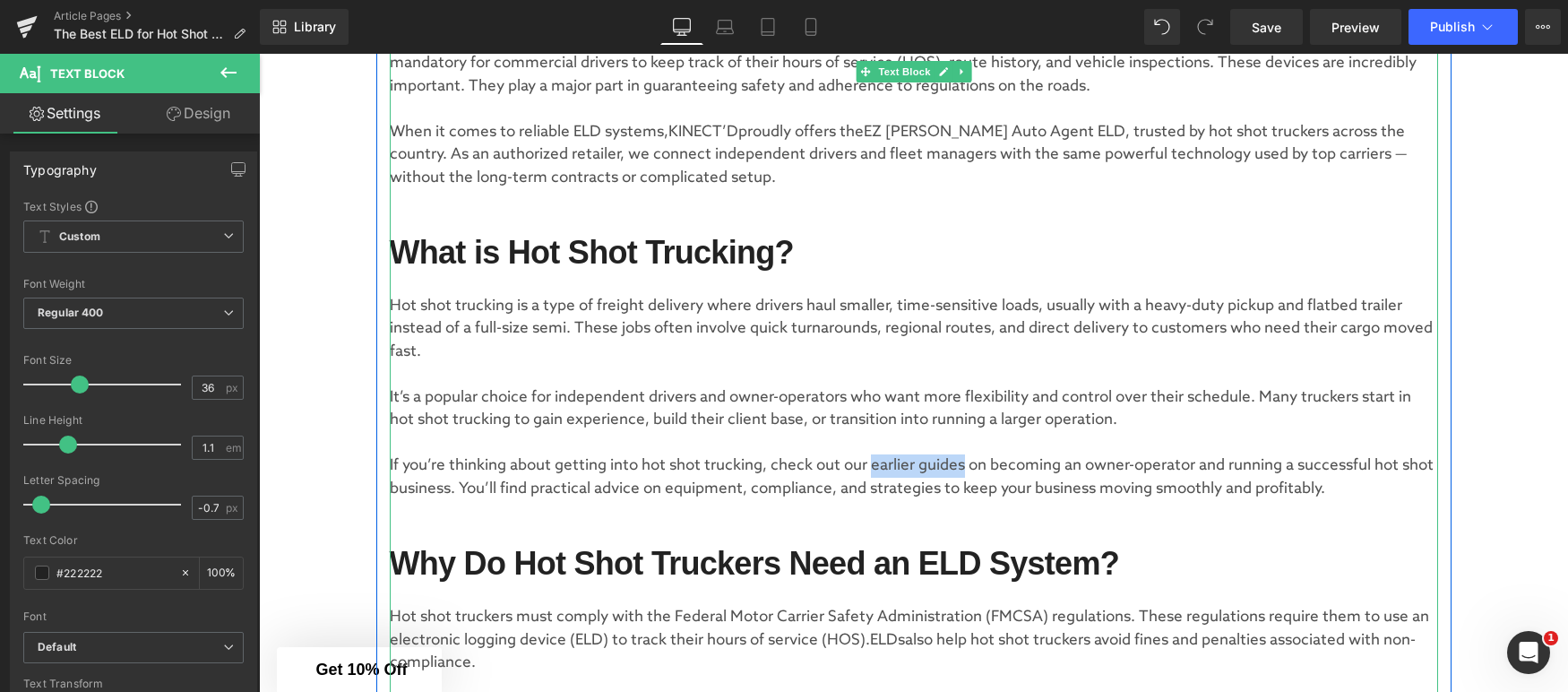
drag, startPoint x: 871, startPoint y: 466, endPoint x: 964, endPoint y: 465, distance: 93.0
click at [964, 465] on p "If you’re thinking about getting into hot shot trucking, check out our earlier …" at bounding box center [914, 476] width 1049 height 45
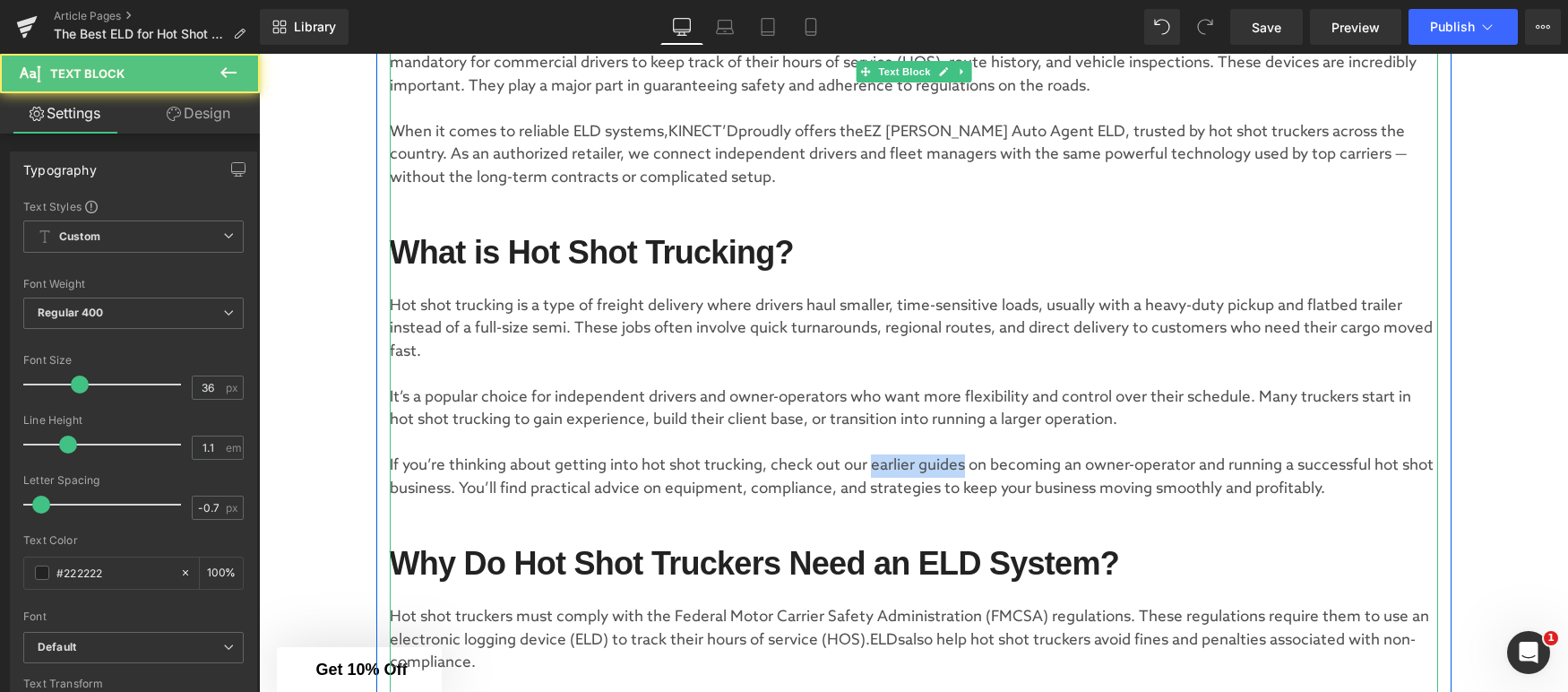
click at [941, 466] on p "If you’re thinking about getting into hot shot trucking, check out our earlier …" at bounding box center [914, 476] width 1049 height 45
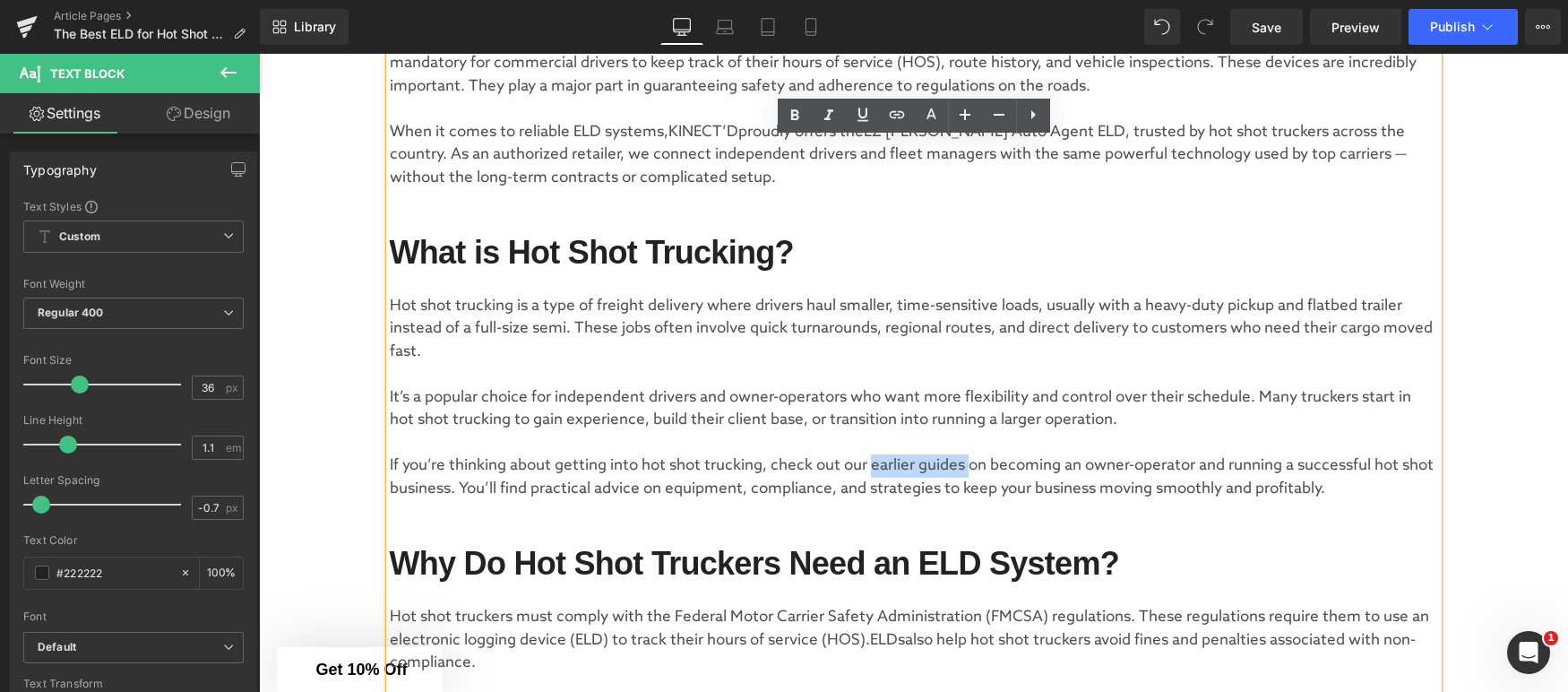
drag, startPoint x: 970, startPoint y: 466, endPoint x: 875, endPoint y: 463, distance: 95.0
click at [875, 463] on p "If you’re thinking about getting into hot shot trucking, check out our earlier …" at bounding box center [914, 476] width 1049 height 45
click at [889, 114] on icon at bounding box center [896, 114] width 15 height 7
click at [948, 513] on input "text" at bounding box center [970, 504] width 276 height 44
paste input "[URL][DOMAIN_NAME]"
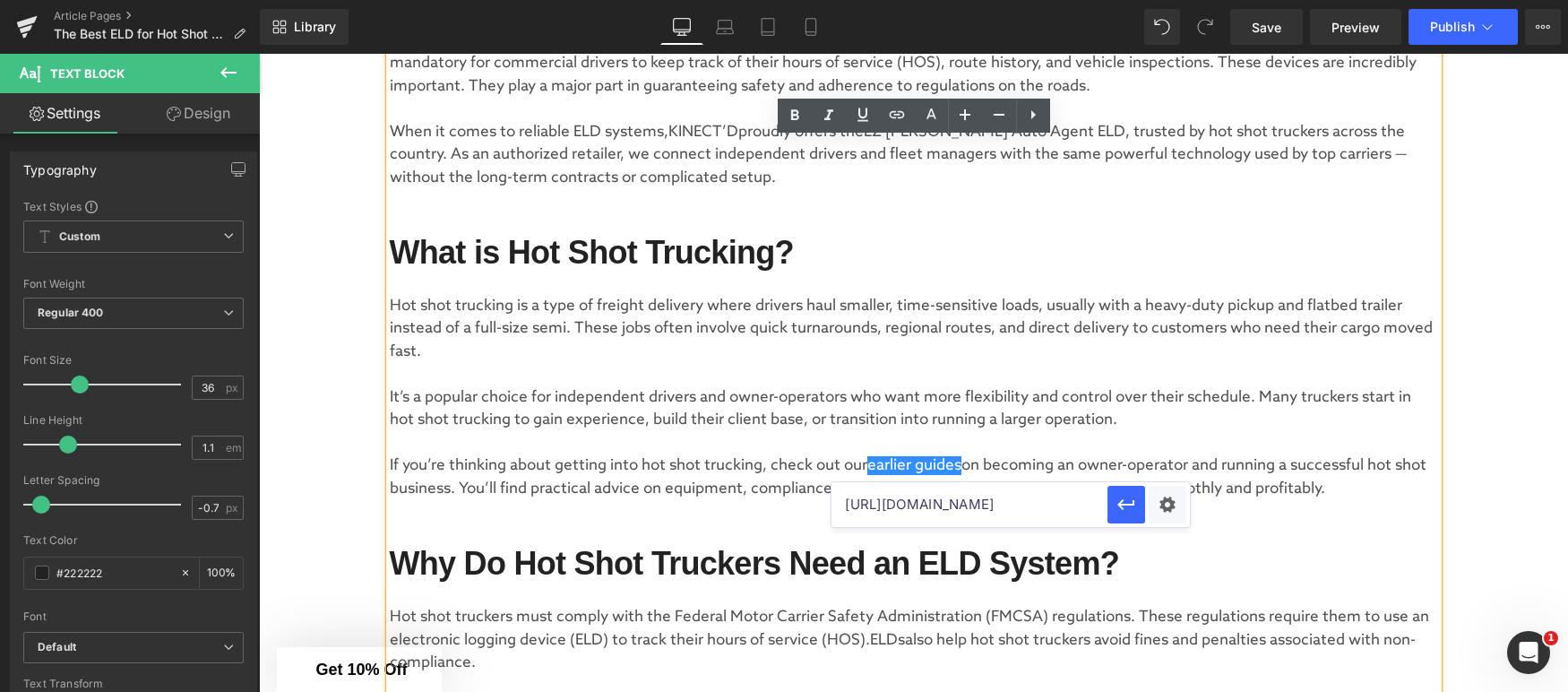
scroll to position [0, 32]
type input "[URL][DOMAIN_NAME]"
click at [1118, 508] on icon "button" at bounding box center [1127, 504] width 21 height 21
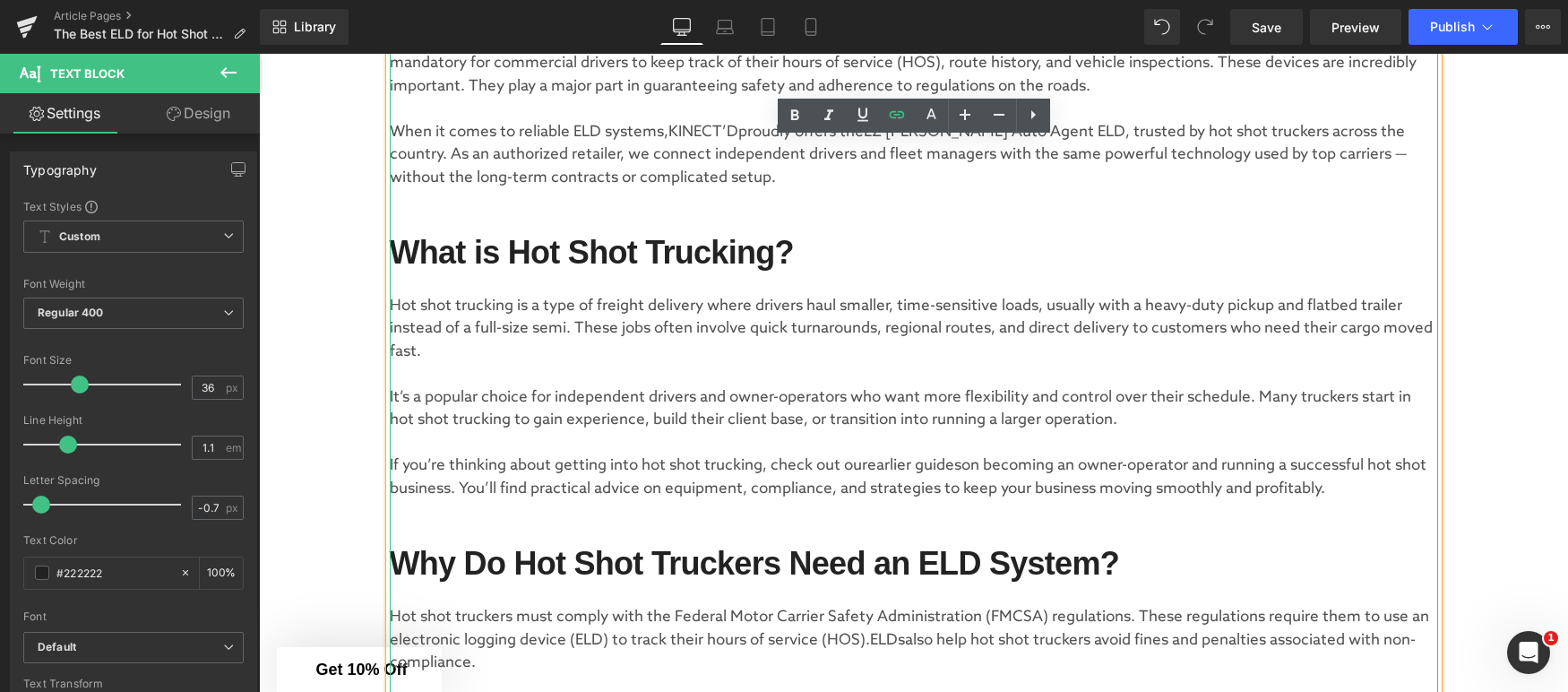
click at [1066, 473] on p "If you’re thinking about getting into hot shot trucking, check out our earlier …" at bounding box center [914, 476] width 1049 height 45
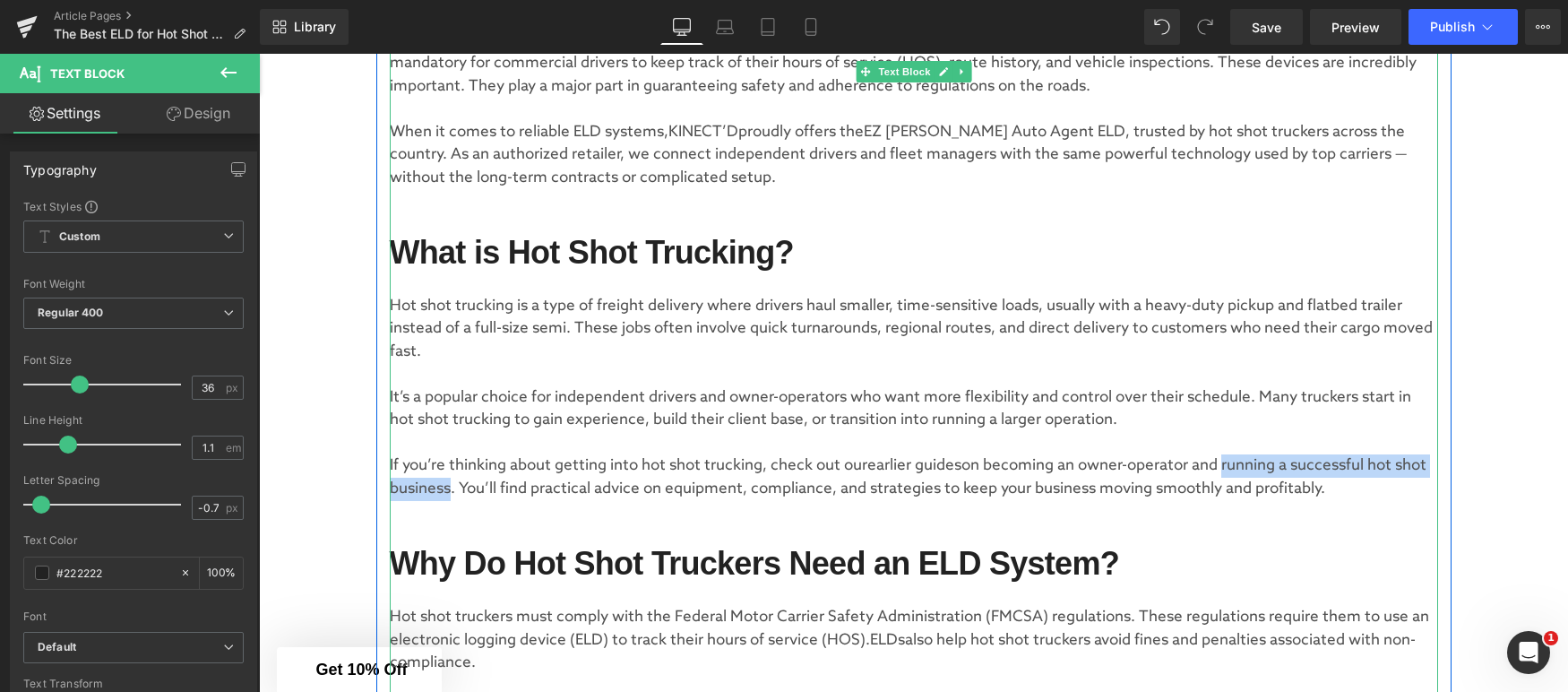
drag, startPoint x: 1233, startPoint y: 466, endPoint x: 484, endPoint y: 490, distance: 749.4
click at [484, 490] on p "If you’re thinking about getting into hot shot trucking, check out our earlier …" at bounding box center [914, 476] width 1049 height 45
click at [1256, 467] on p "If you’re thinking about getting into hot shot trucking, check out our earlier …" at bounding box center [914, 476] width 1049 height 45
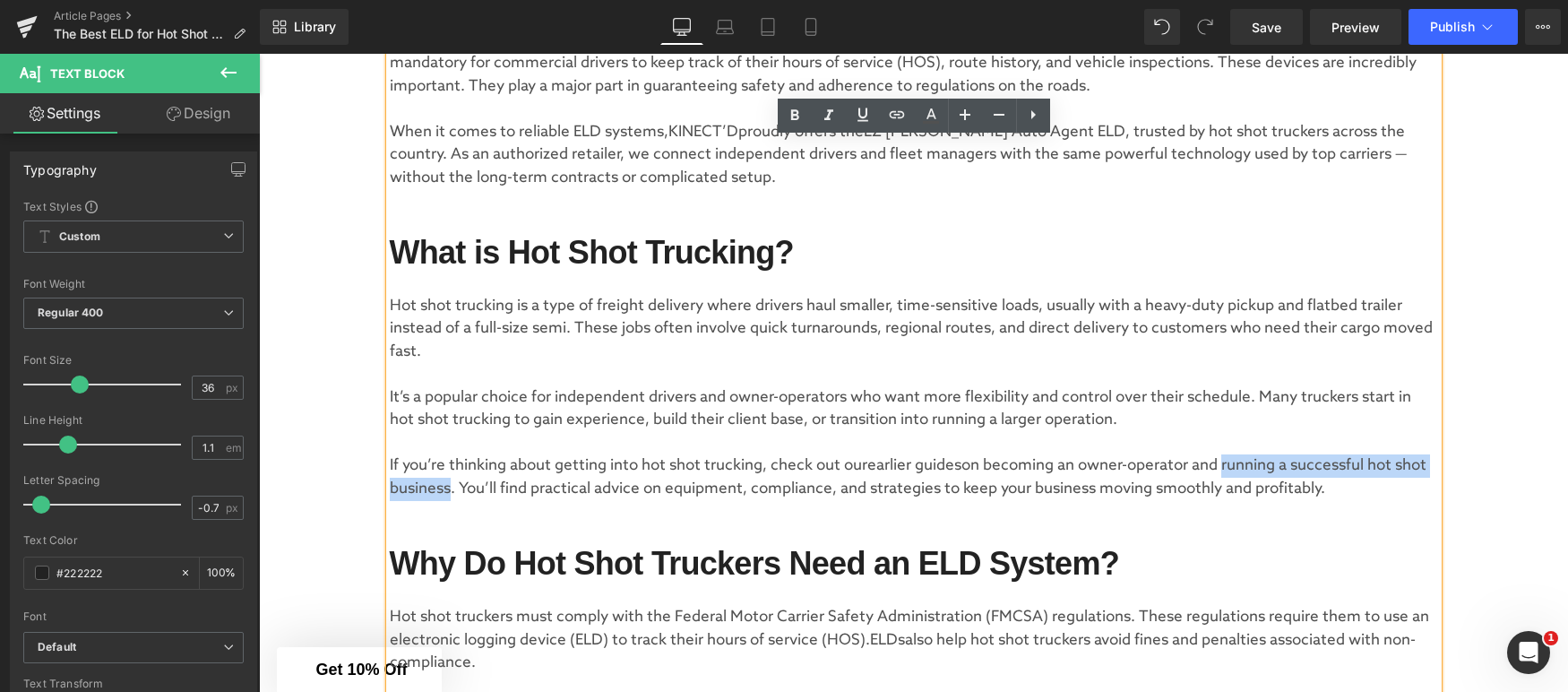
drag, startPoint x: 1232, startPoint y: 465, endPoint x: 488, endPoint y: 491, distance: 744.5
click at [488, 491] on p "If you’re thinking about getting into hot shot trucking, check out our earlier …" at bounding box center [914, 476] width 1049 height 45
drag, startPoint x: 898, startPoint y: 117, endPoint x: 643, endPoint y: 81, distance: 257.5
click at [898, 117] on icon at bounding box center [896, 114] width 15 height 7
click at [901, 532] on input "text" at bounding box center [945, 527] width 276 height 44
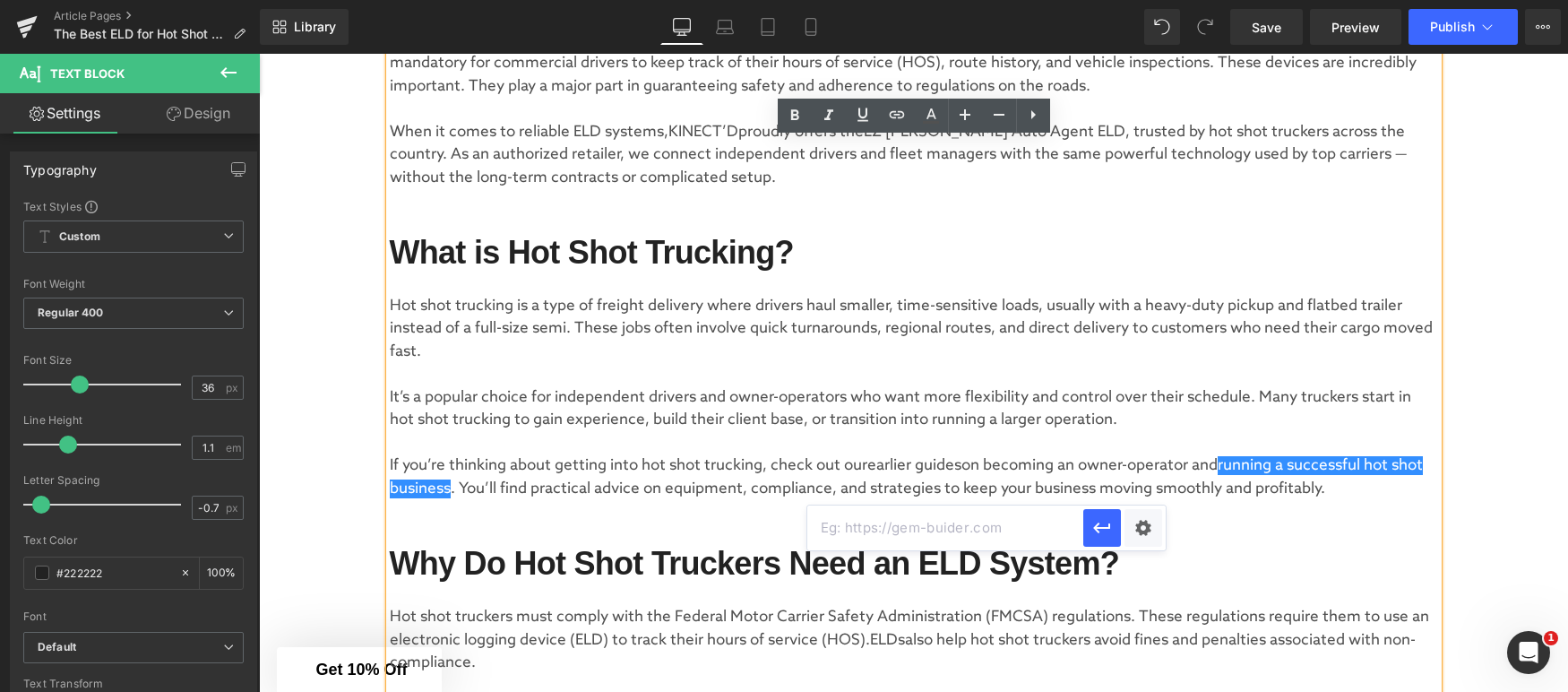
paste input "[URL][DOMAIN_NAME]"
click at [1102, 525] on icon "button" at bounding box center [1103, 528] width 21 height 21
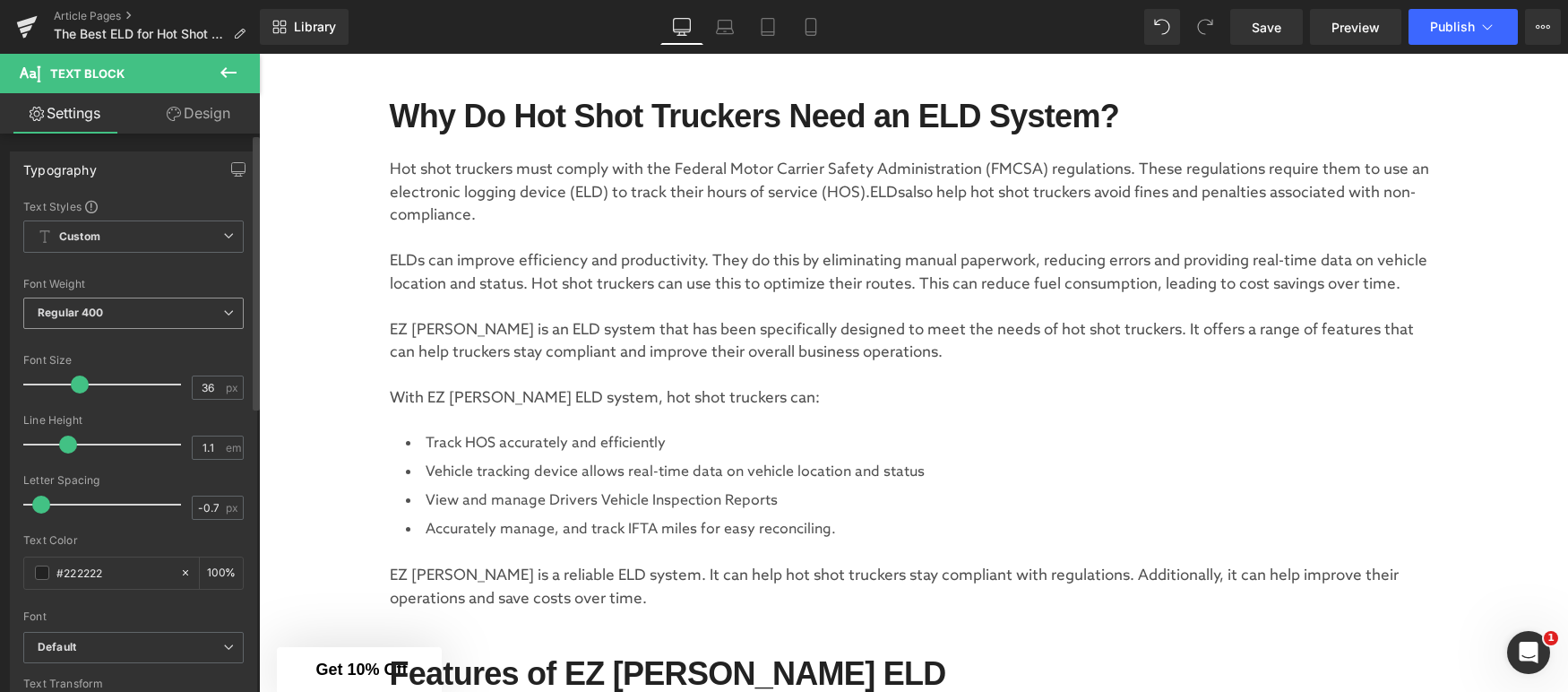
scroll to position [1041, 0]
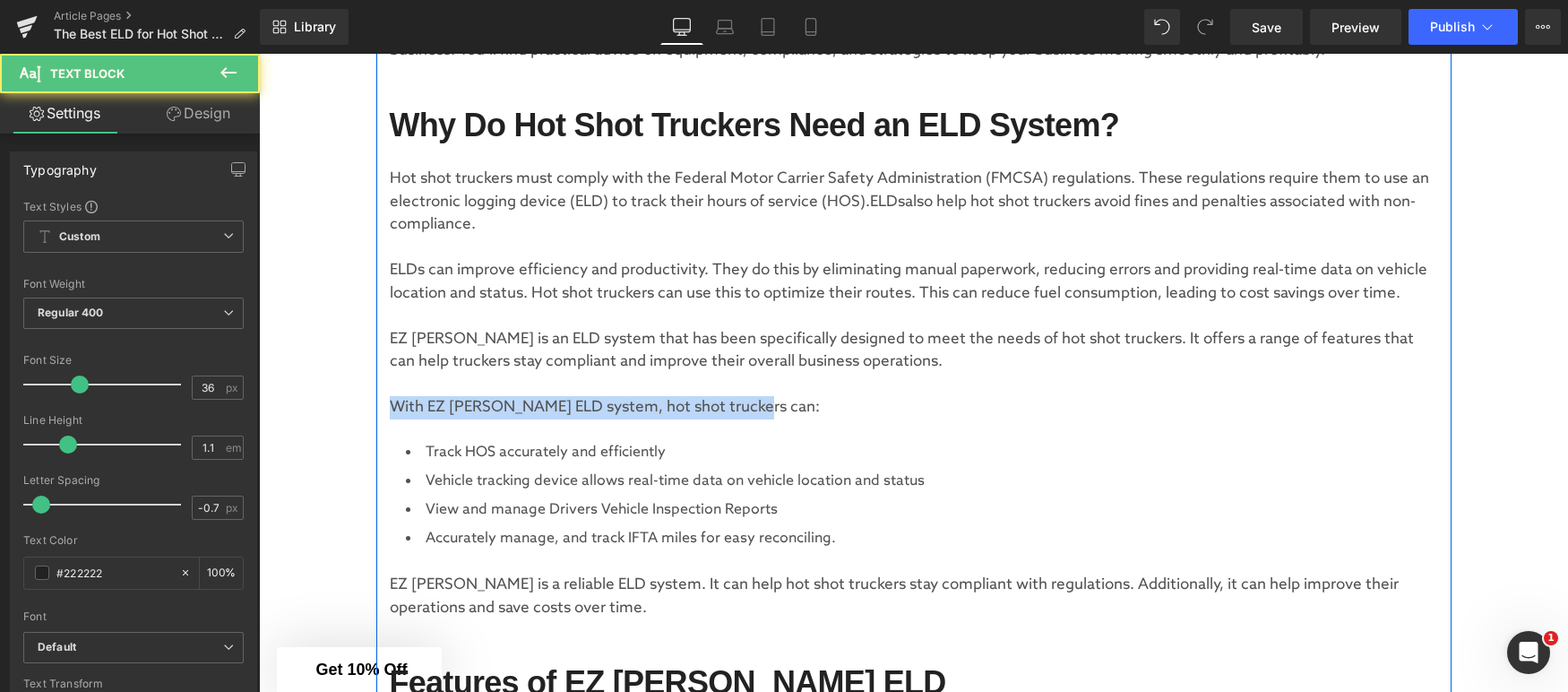
drag, startPoint x: 764, startPoint y: 408, endPoint x: 386, endPoint y: 408, distance: 378.0
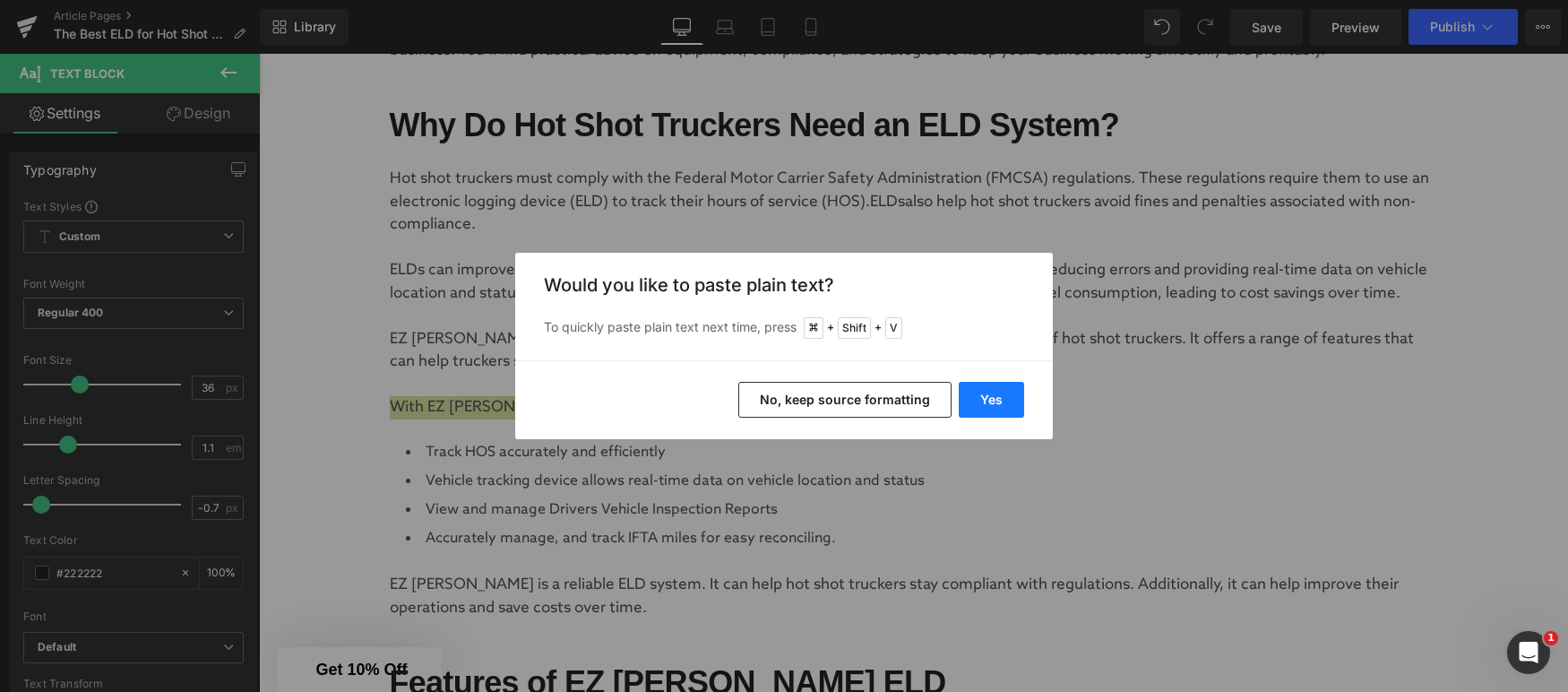
click at [1005, 405] on button "Yes" at bounding box center [992, 399] width 66 height 36
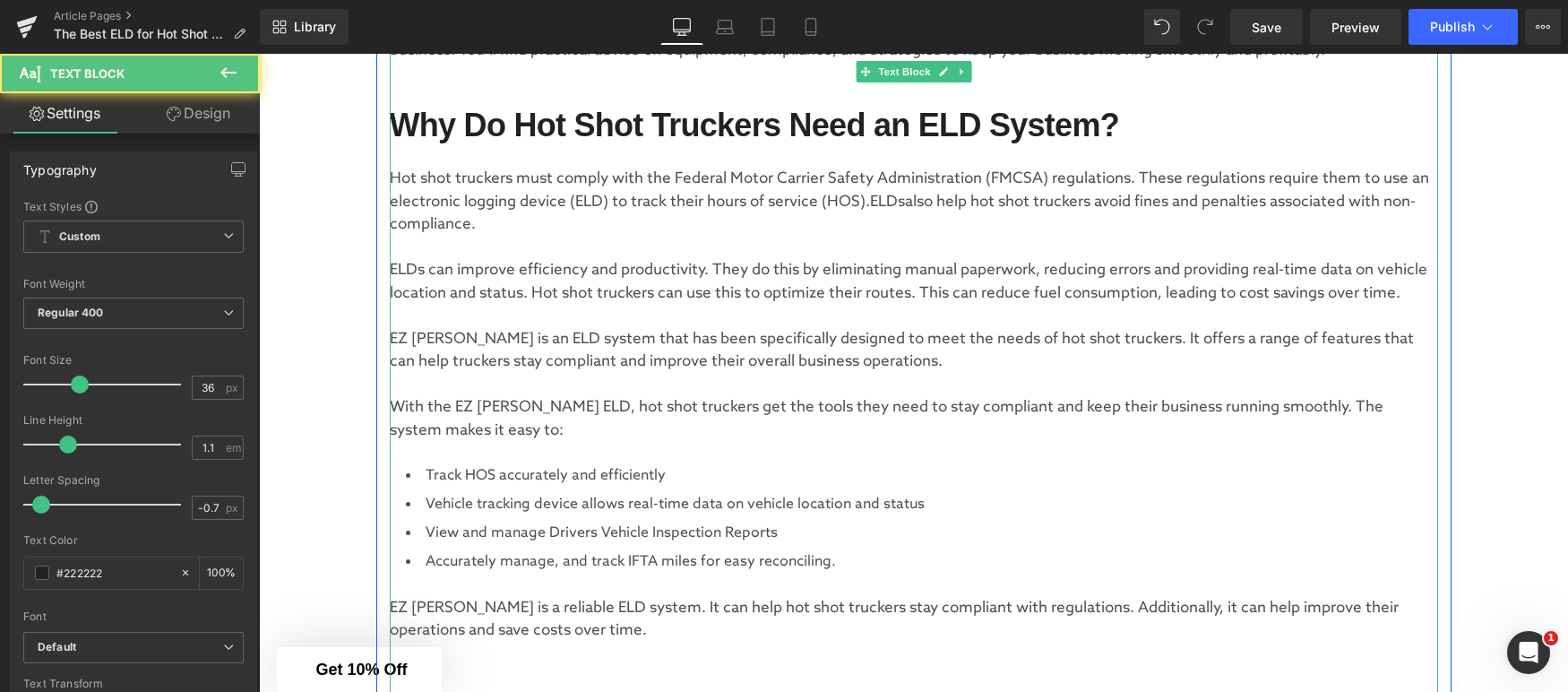
click at [709, 561] on li "Accurately manage, and track IFTA miles for easy reconciling." at bounding box center [914, 562] width 1049 height 21
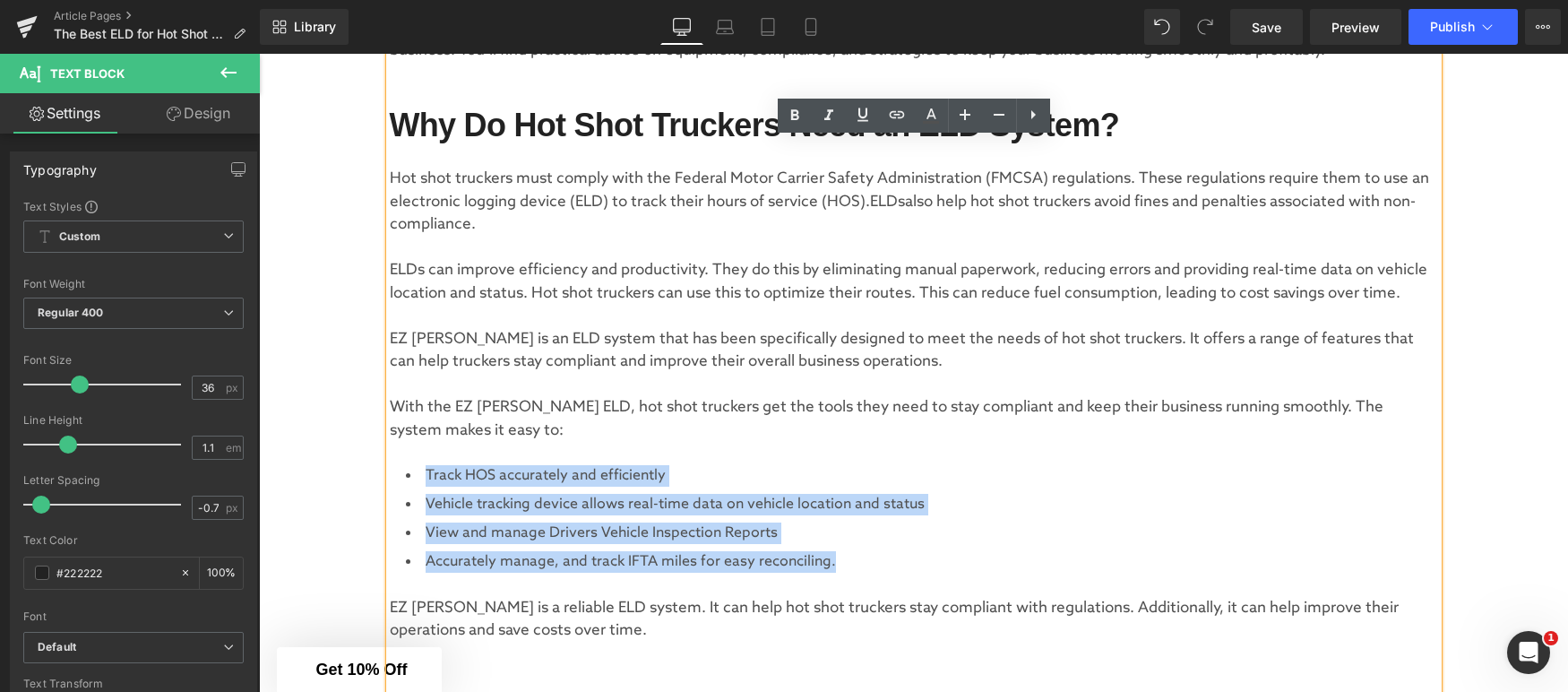
drag, startPoint x: 848, startPoint y: 564, endPoint x: 336, endPoint y: 475, distance: 519.7
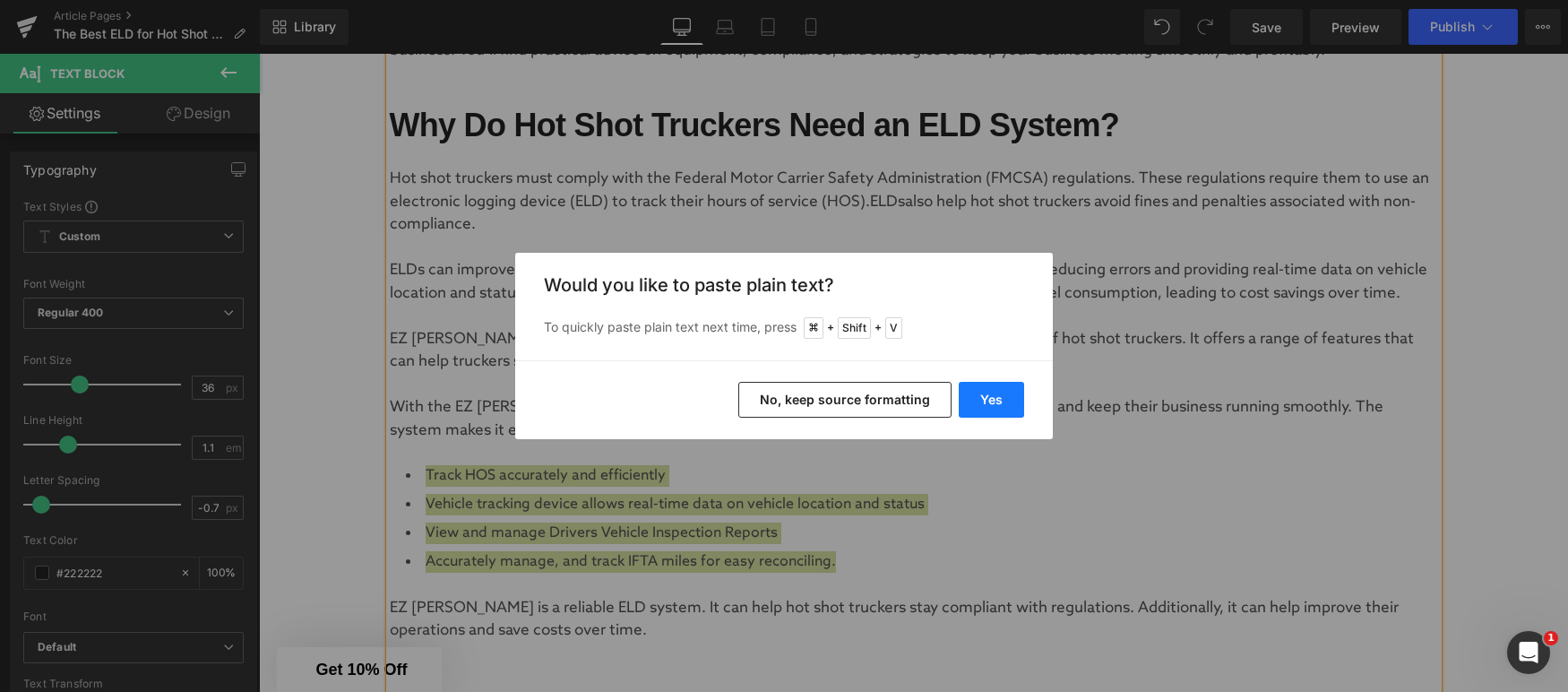
click at [1001, 408] on button "Yes" at bounding box center [992, 399] width 66 height 36
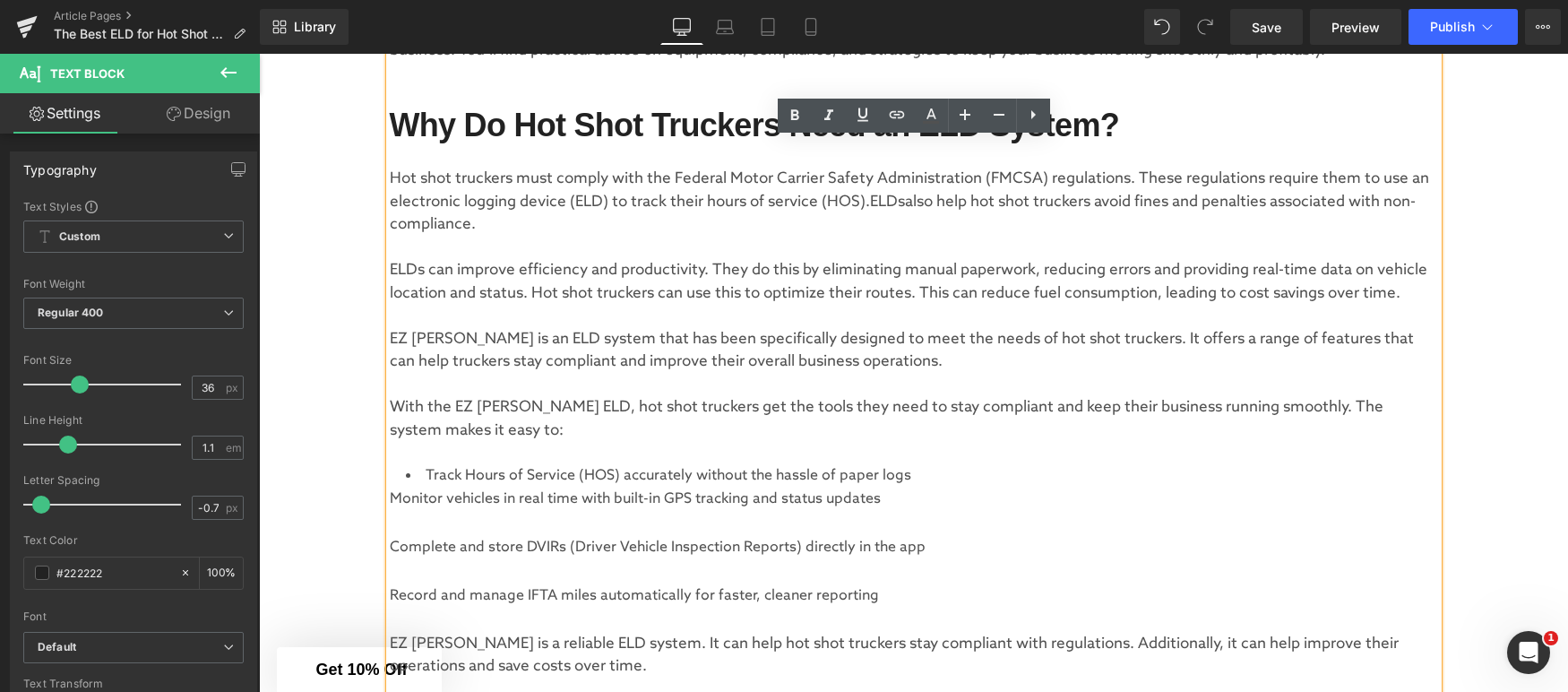
click at [391, 493] on span "Monitor vehicles in real time with built-in GPS tracking and status updates" at bounding box center [635, 499] width 492 height 17
click at [1031, 120] on icon at bounding box center [1033, 115] width 21 height 21
click at [391, 492] on span "Monitor vehicles in real time with built-in GPS tracking and status updates" at bounding box center [635, 499] width 492 height 17
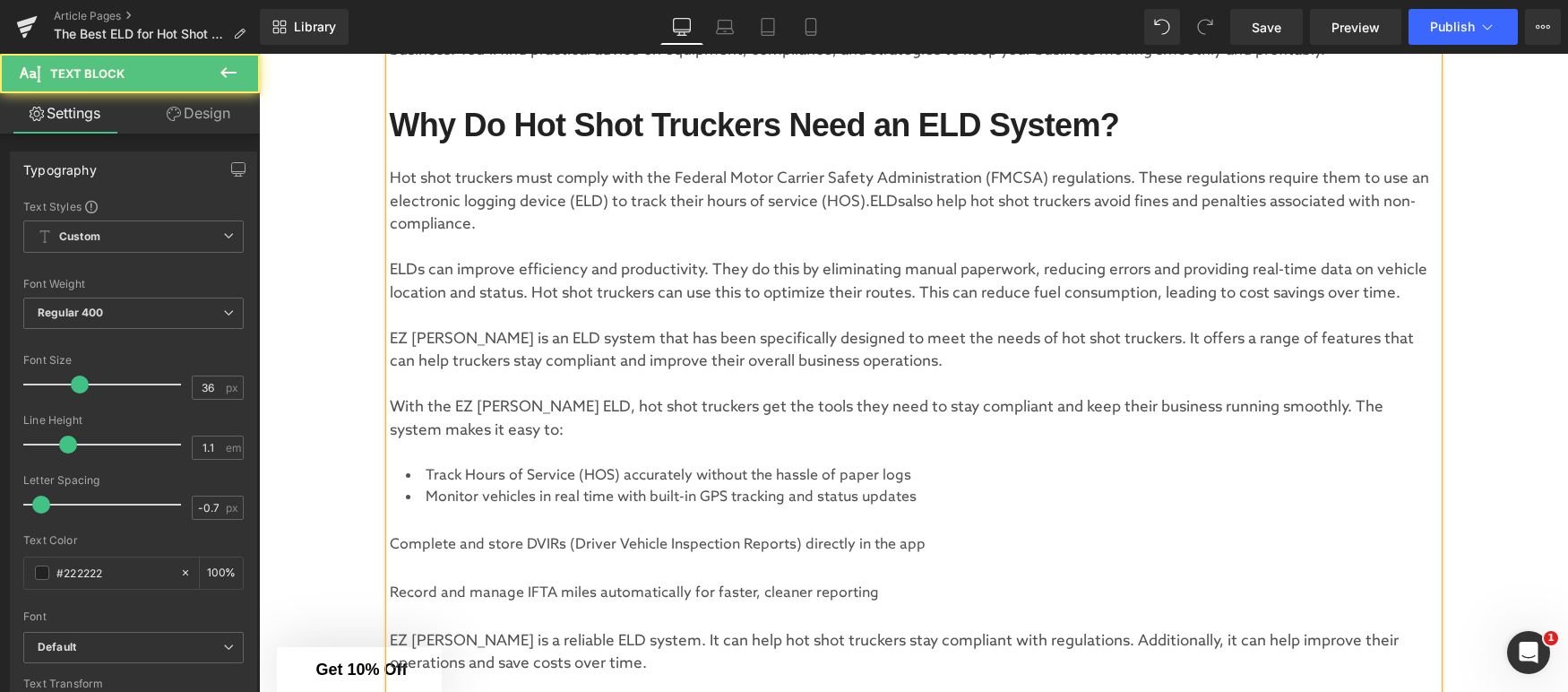
click at [390, 547] on span "Complete and store DVIRs (Driver Vehicle Inspection Reports) directly in the app" at bounding box center [657, 545] width 536 height 17
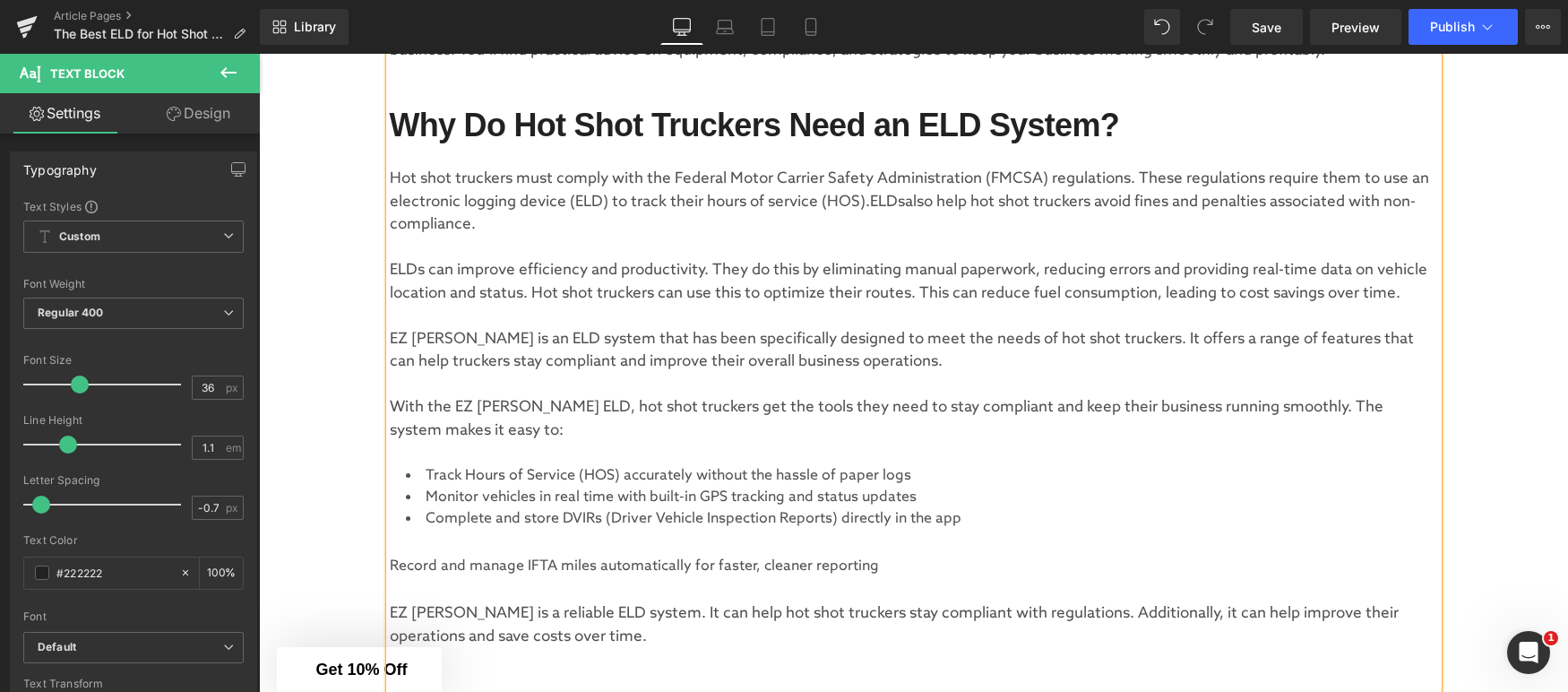
drag, startPoint x: 391, startPoint y: 564, endPoint x: 490, endPoint y: 555, distance: 99.4
click at [391, 564] on span "Record and manage IFTA miles automatically for faster, cleaner reporting" at bounding box center [634, 566] width 490 height 17
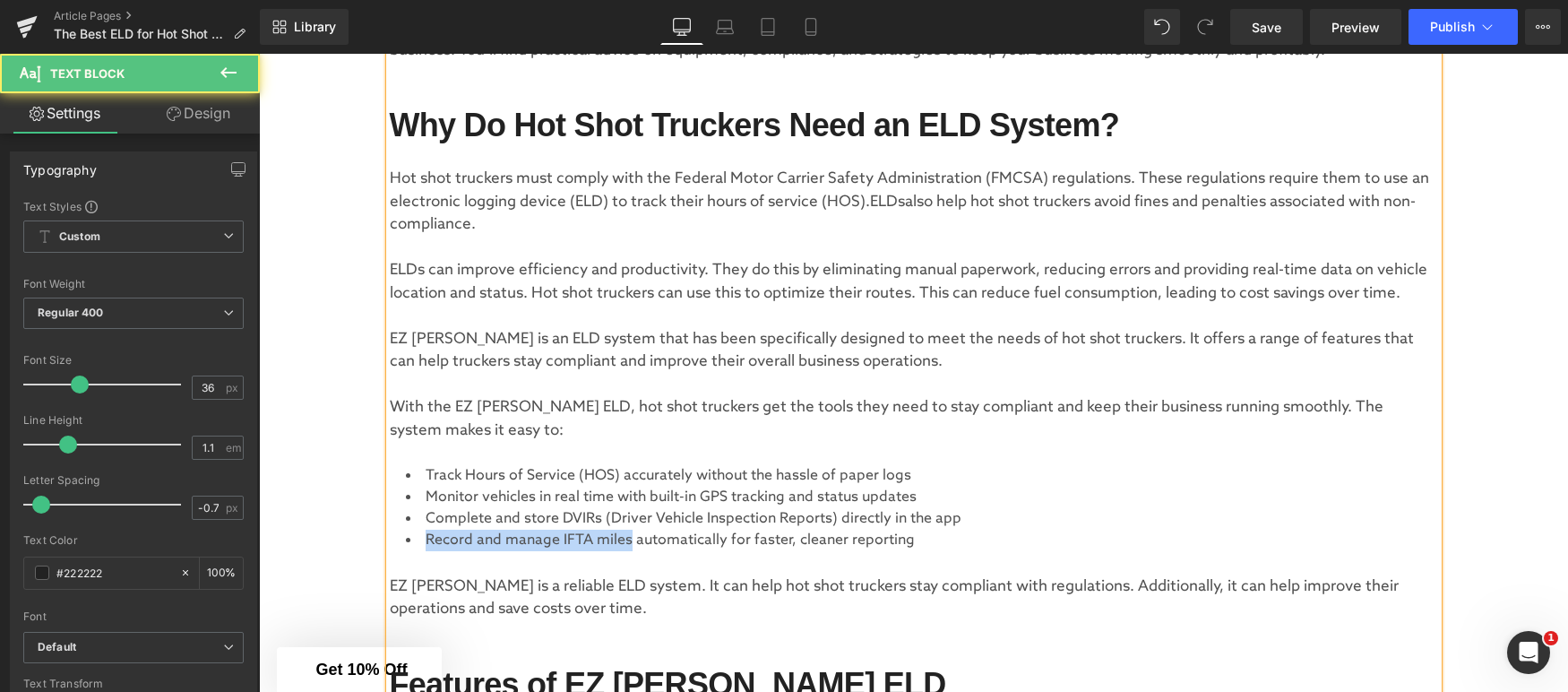
drag, startPoint x: 628, startPoint y: 542, endPoint x: 404, endPoint y: 538, distance: 224.0
click at [405, 537] on li "Record and manage IFTA miles automatically for faster, cleaner reporting" at bounding box center [914, 541] width 1049 height 21
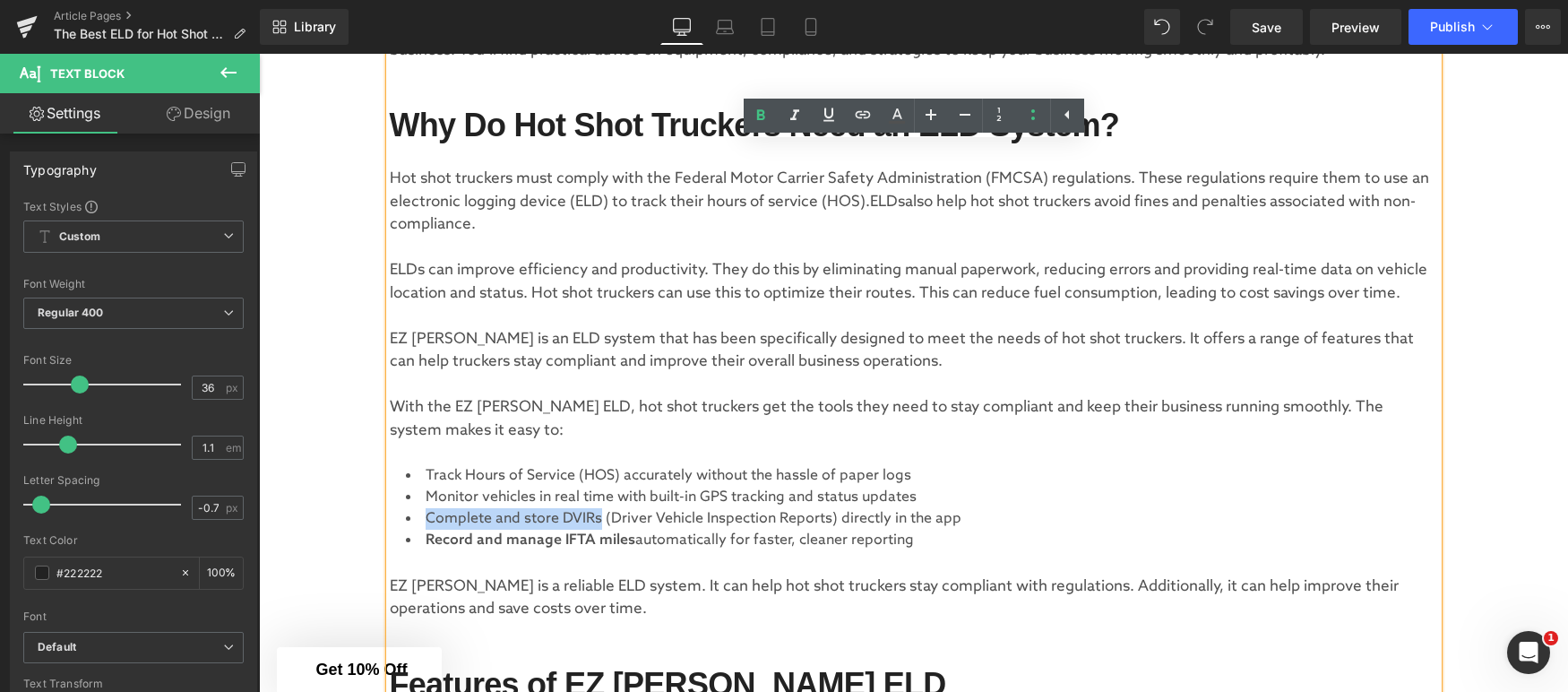
drag, startPoint x: 598, startPoint y: 518, endPoint x: 420, endPoint y: 516, distance: 178.0
click at [420, 516] on li "Complete and store DVIRs (Driver Vehicle Inspection Reports) directly in the app" at bounding box center [914, 519] width 1049 height 21
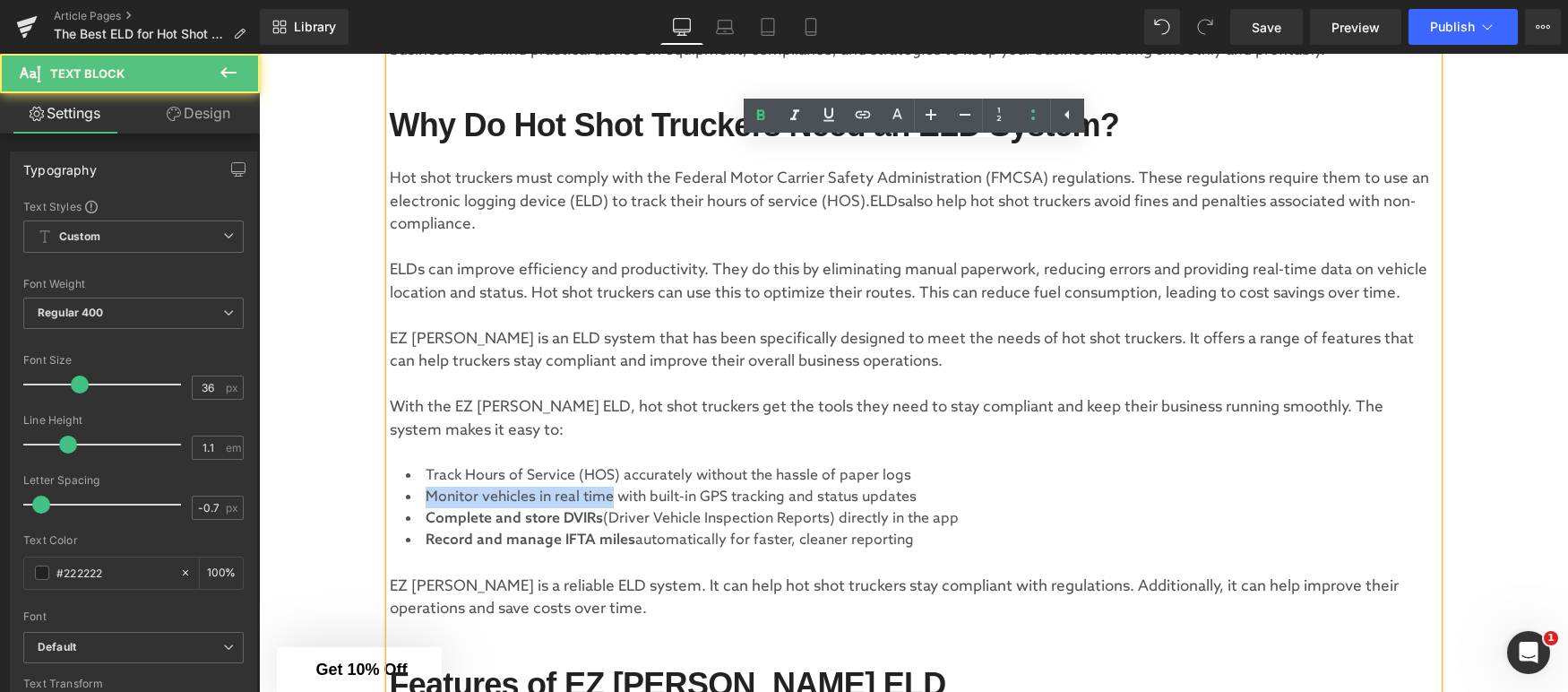
drag, startPoint x: 611, startPoint y: 496, endPoint x: 405, endPoint y: 497, distance: 206.0
click at [407, 497] on li "Monitor vehicles in real time with built-in GPS tracking and status updates" at bounding box center [914, 497] width 1049 height 21
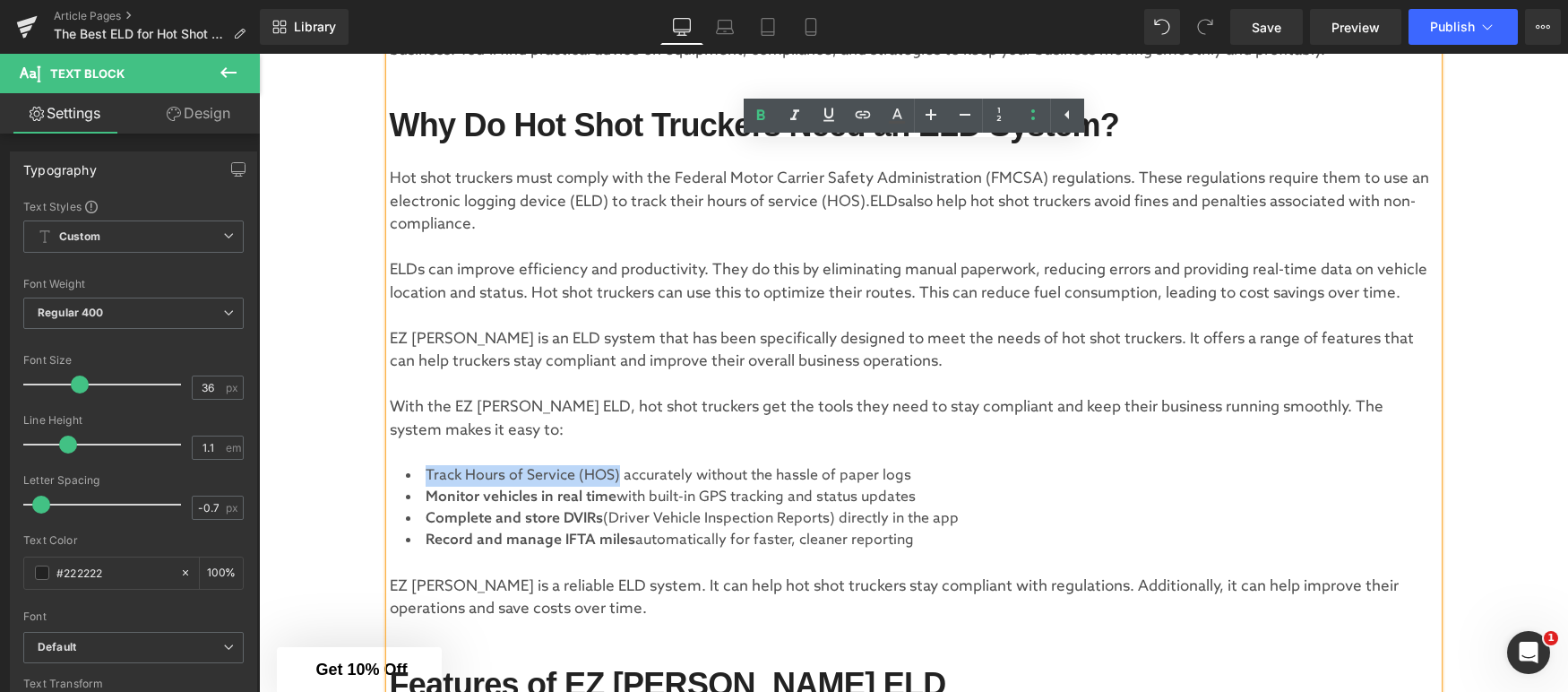
drag, startPoint x: 617, startPoint y: 479, endPoint x: 412, endPoint y: 483, distance: 205.0
click at [412, 483] on li "Track Hours of Service (HOS) accurately without the hassle of paper logs" at bounding box center [914, 476] width 1049 height 21
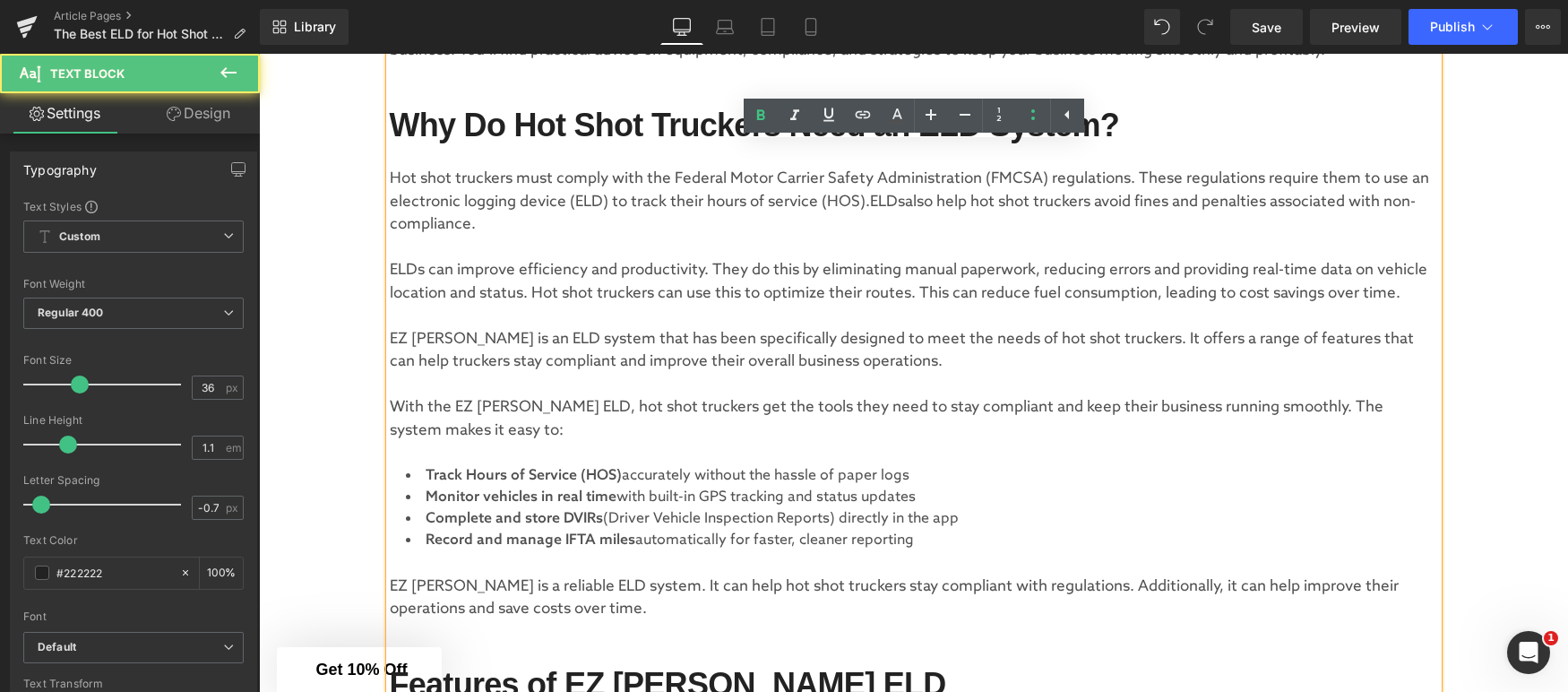
click at [772, 523] on span "(Driver Vehicle Inspection Reports) directly in the app" at bounding box center [781, 519] width 356 height 17
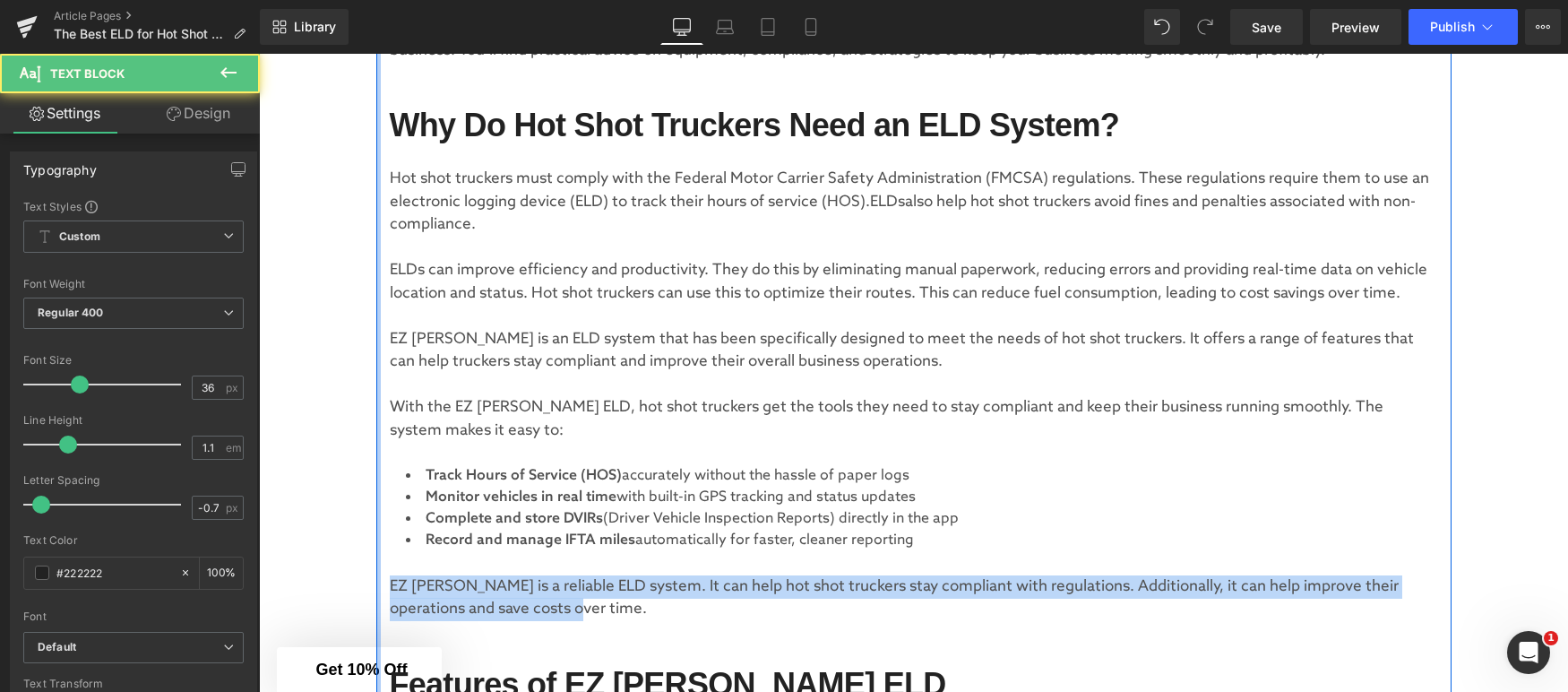
drag, startPoint x: 543, startPoint y: 606, endPoint x: 376, endPoint y: 591, distance: 167.7
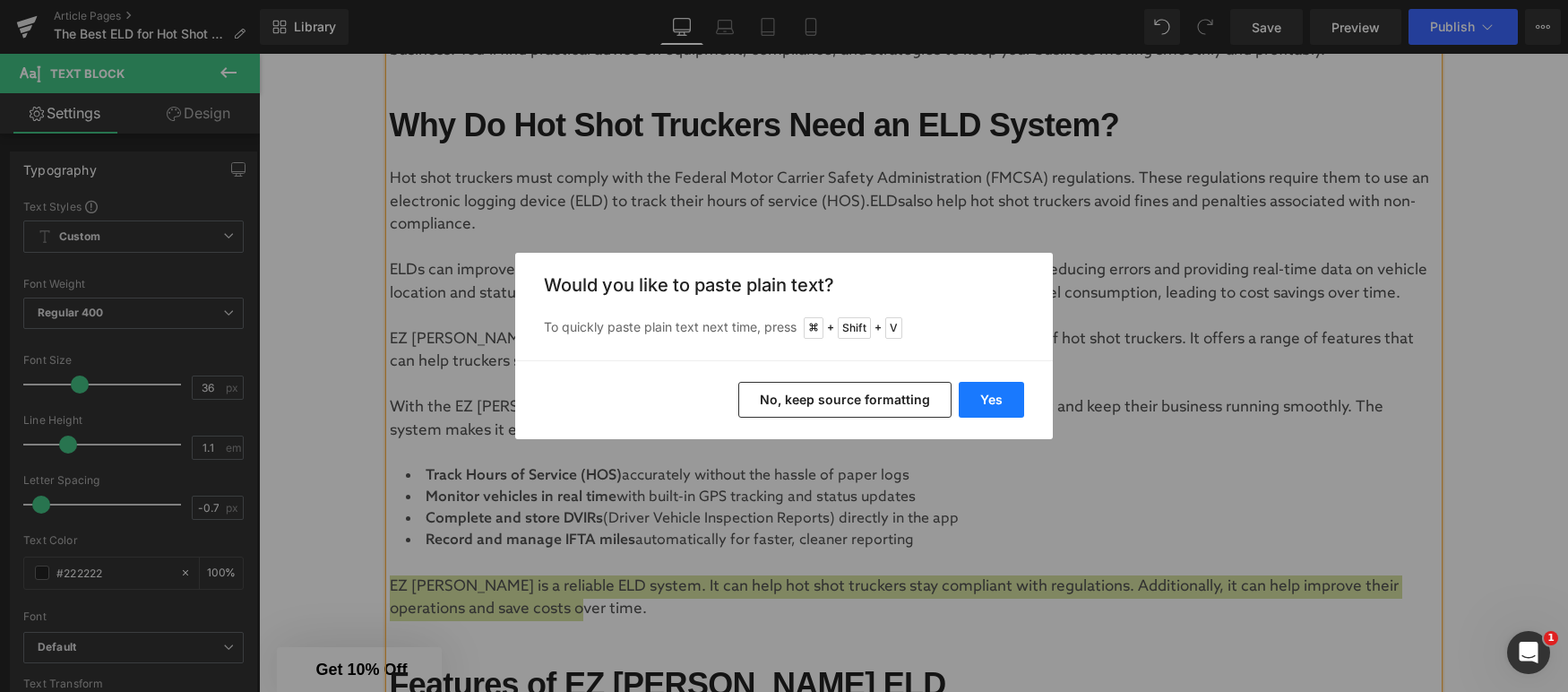
click at [992, 402] on button "Yes" at bounding box center [992, 399] width 66 height 36
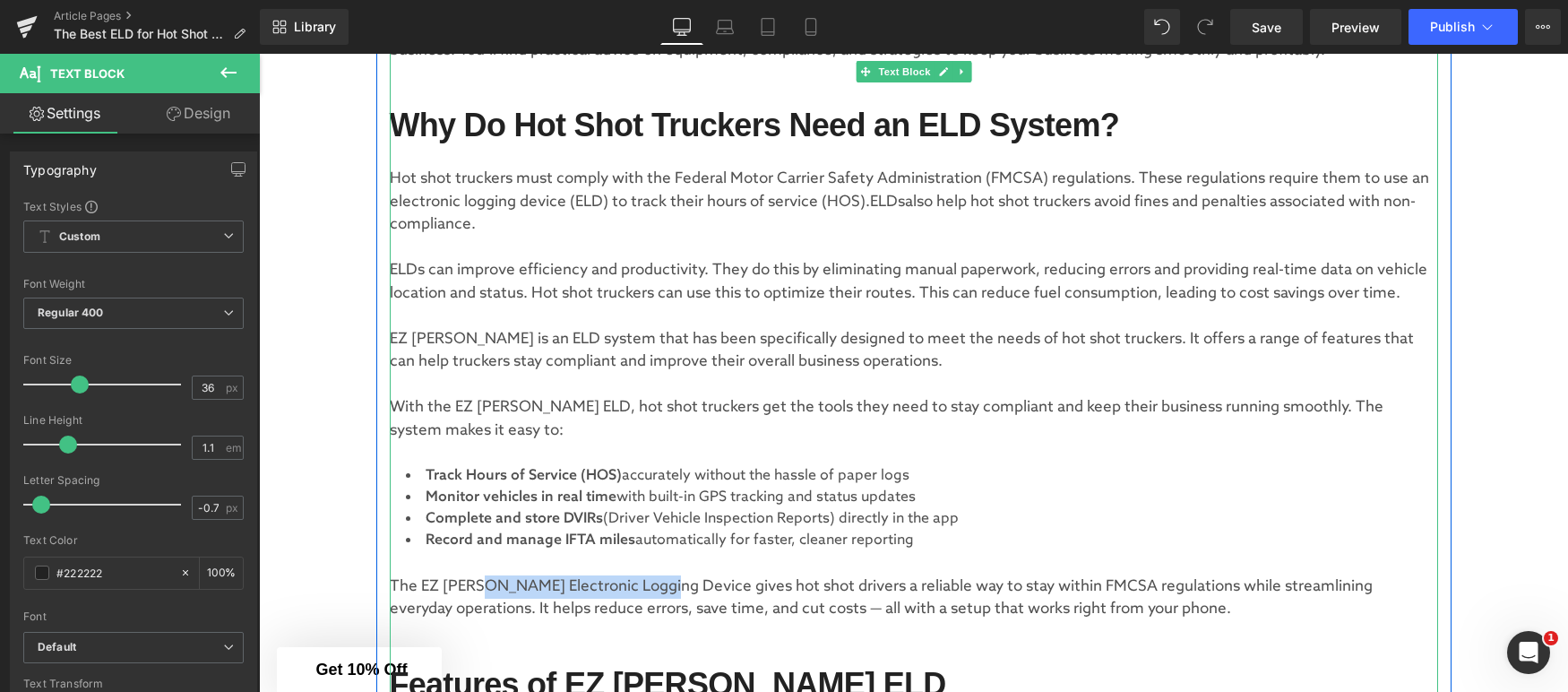
drag, startPoint x: 668, startPoint y: 590, endPoint x: 487, endPoint y: 585, distance: 181.1
click at [487, 585] on p "The EZ [PERSON_NAME] Electronic Logging Device gives hot shot drivers a reliabl…" at bounding box center [914, 598] width 1049 height 45
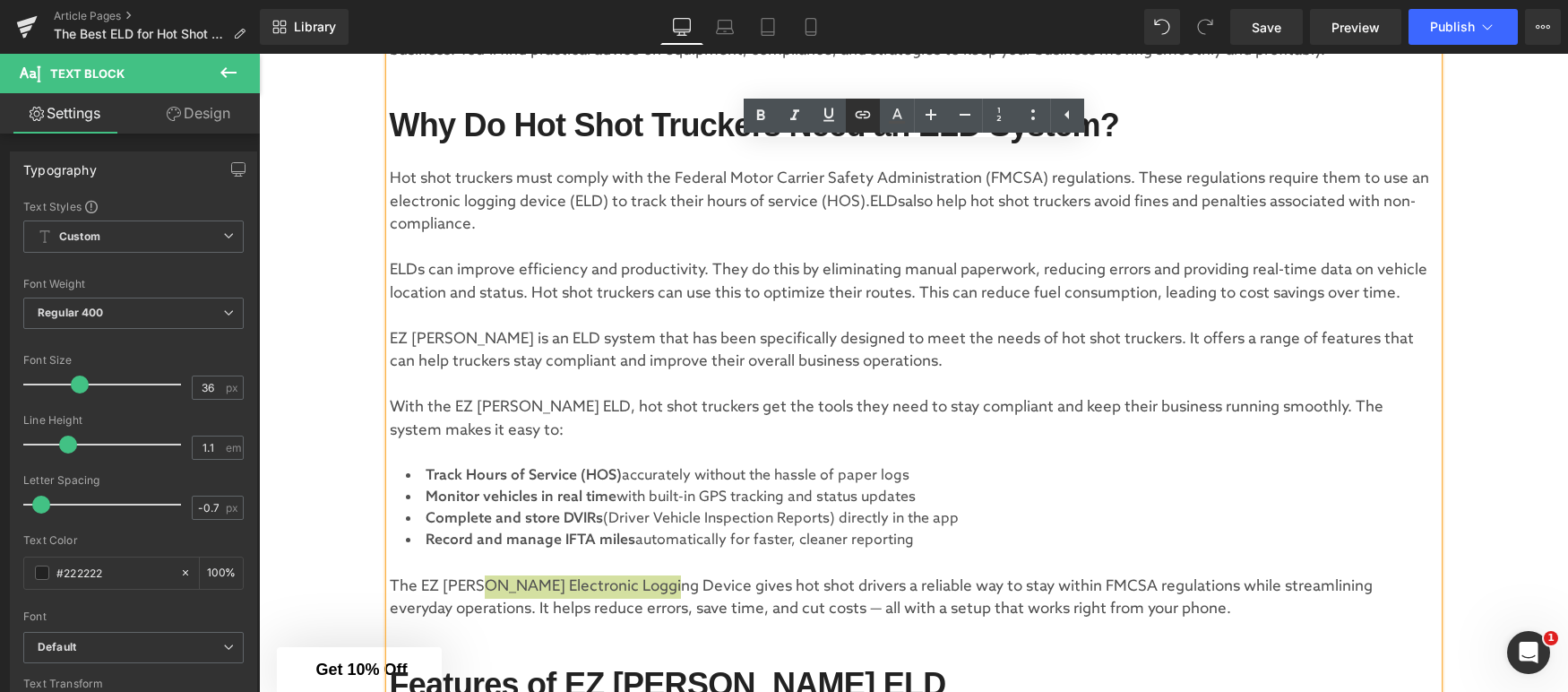
click at [862, 121] on icon at bounding box center [863, 115] width 21 height 21
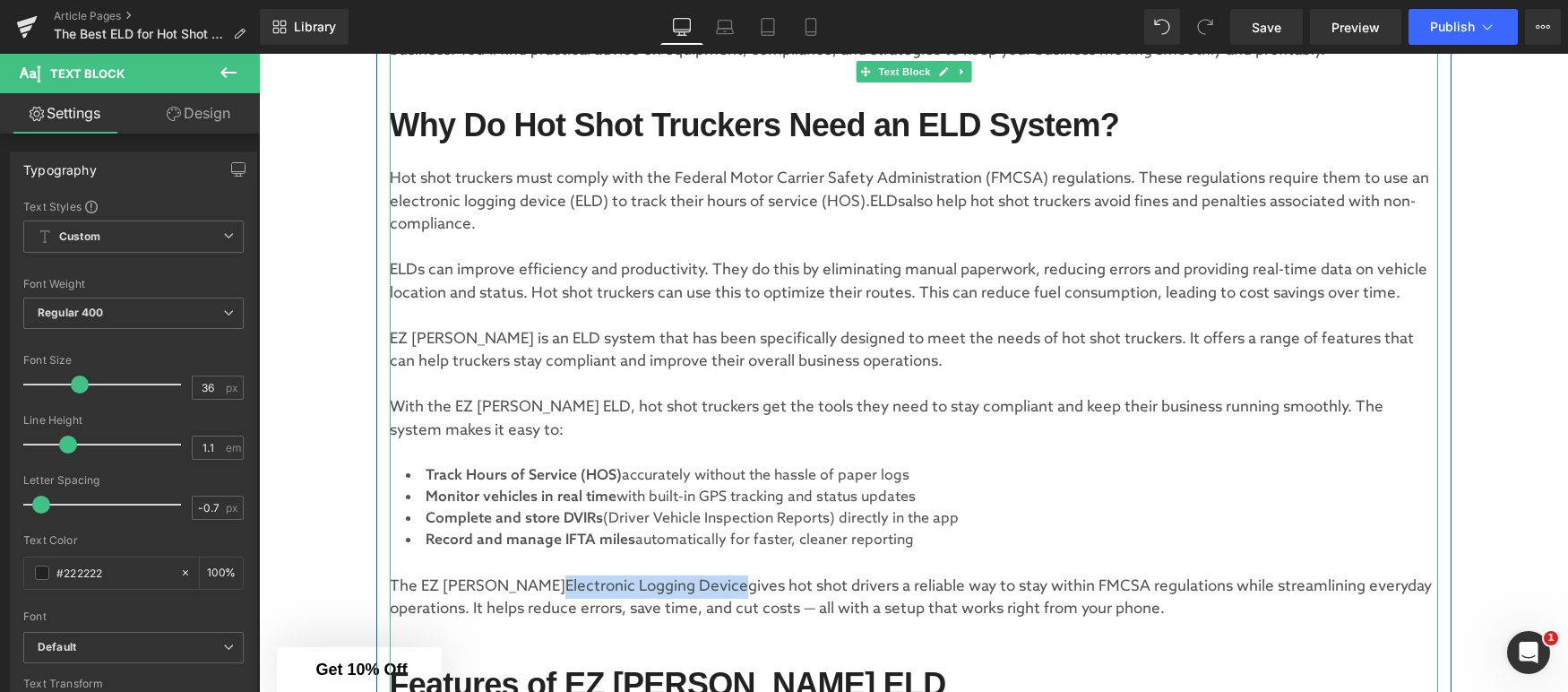
drag, startPoint x: 667, startPoint y: 585, endPoint x: 487, endPoint y: 582, distance: 180.0
click at [487, 582] on p "The EZ [PERSON_NAME] Electronic Logging Device gives hot shot drivers a reliabl…" at bounding box center [914, 598] width 1049 height 45
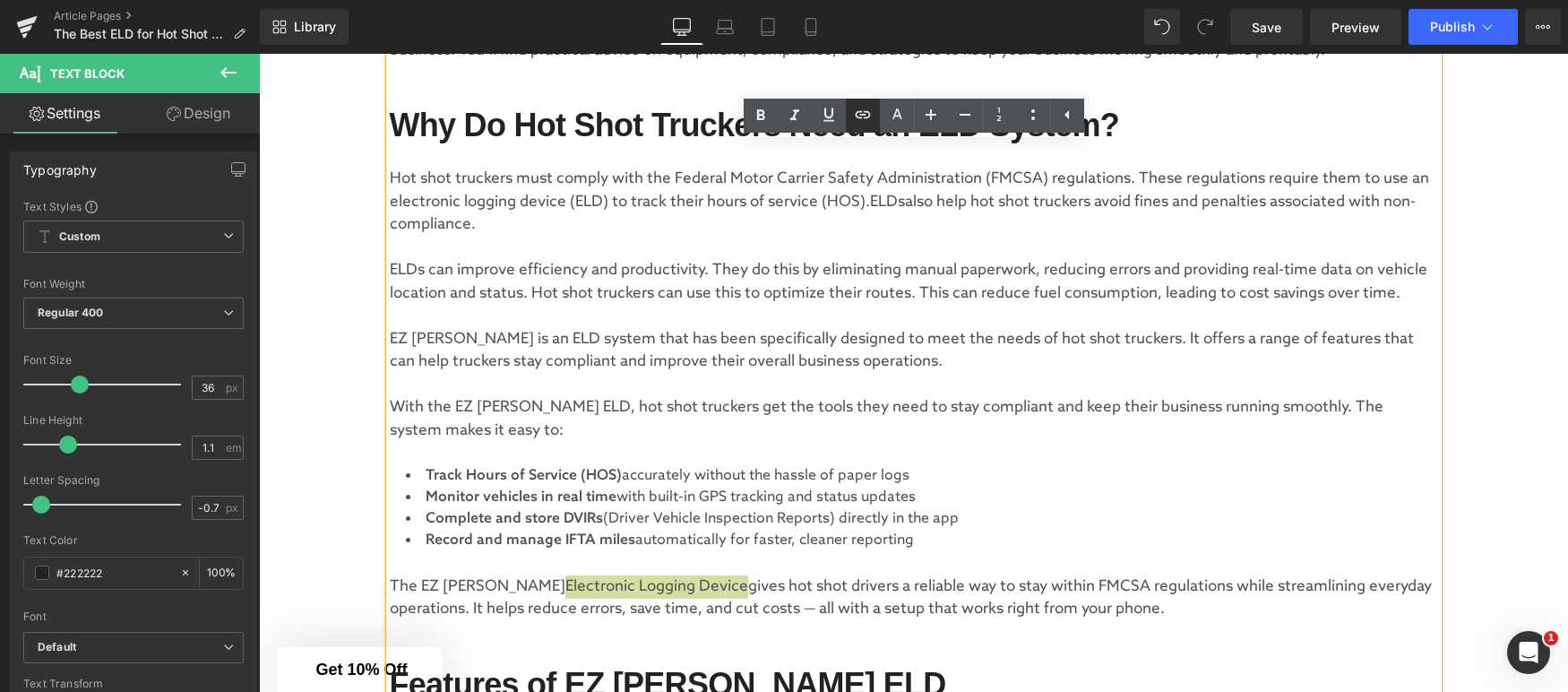
click at [862, 125] on link at bounding box center [863, 115] width 34 height 34
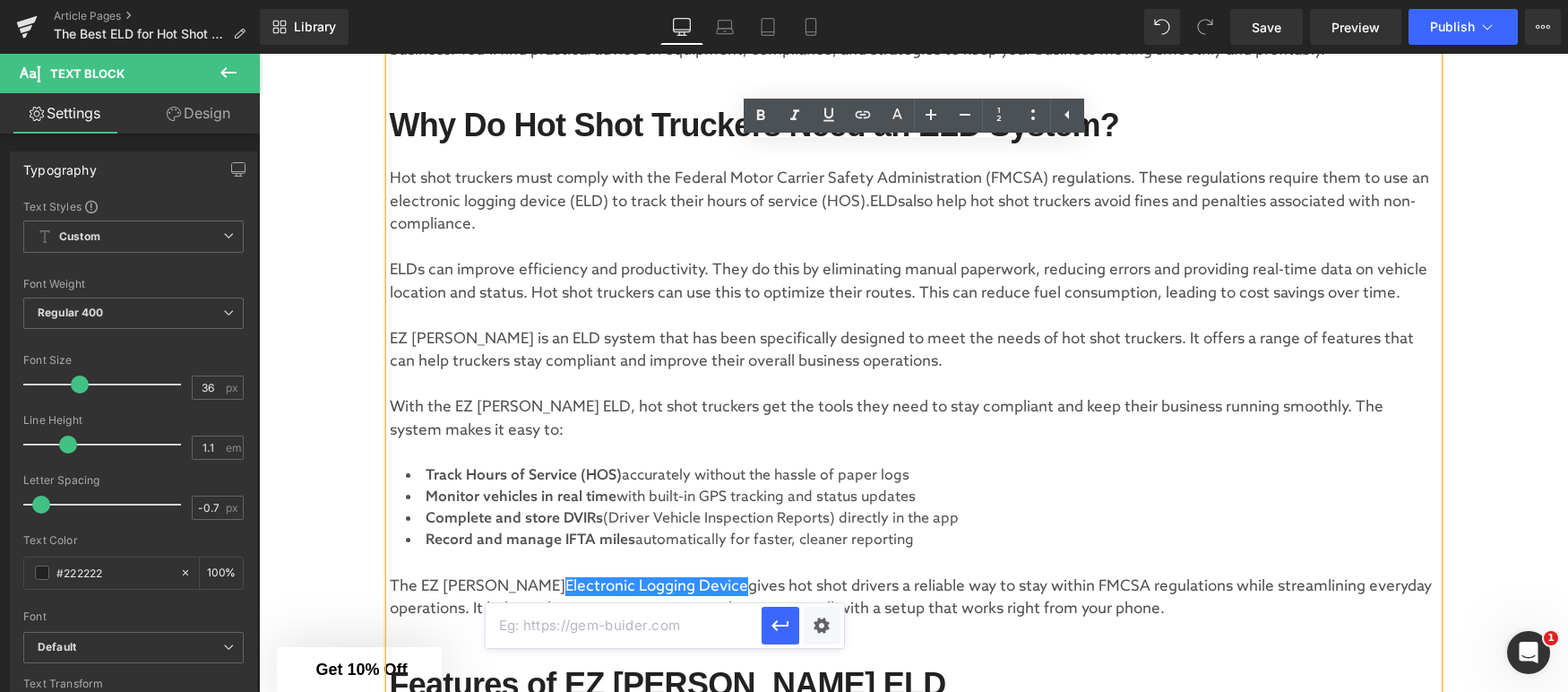
click at [592, 625] on input "text" at bounding box center [624, 625] width 276 height 44
paste input "[URL][DOMAIN_NAME]"
type input "[URL][DOMAIN_NAME]"
click at [784, 630] on icon "button" at bounding box center [781, 625] width 21 height 21
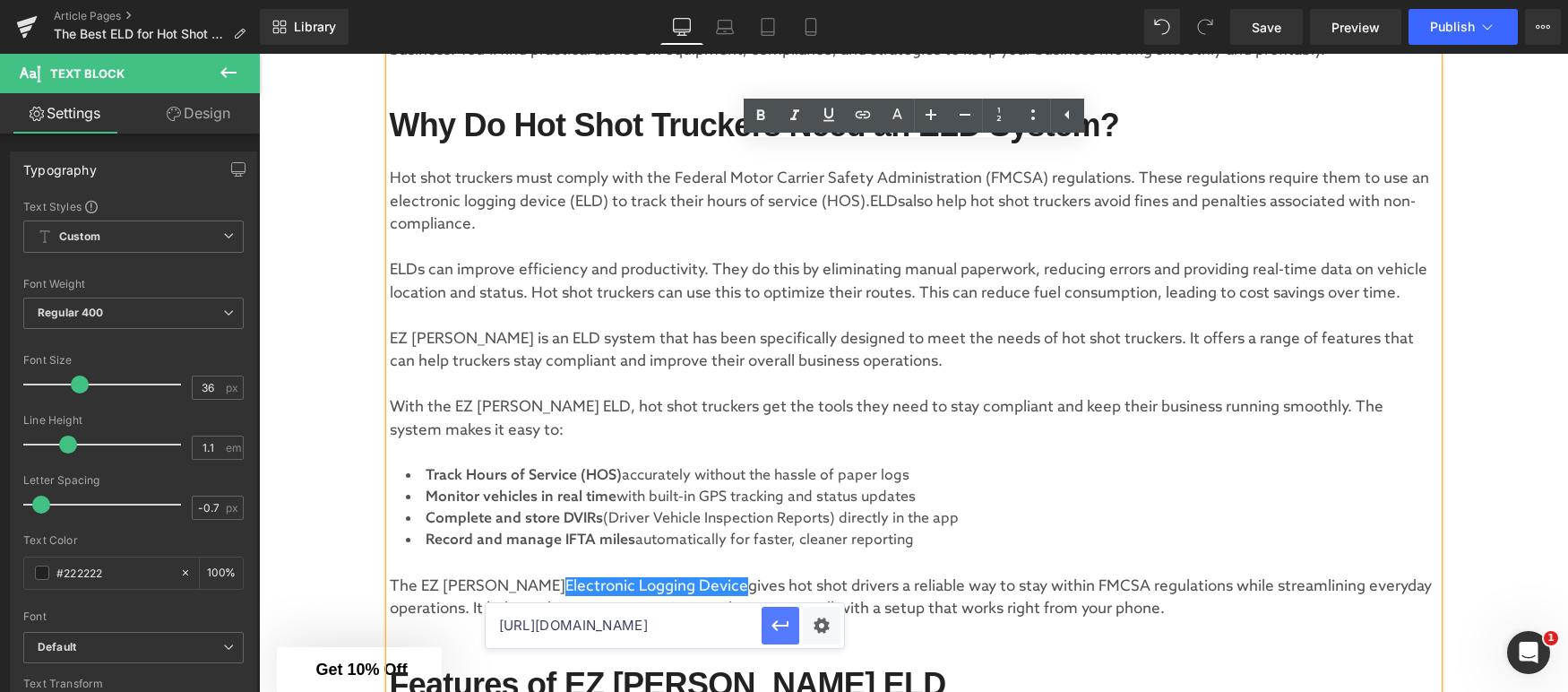
scroll to position [0, 0]
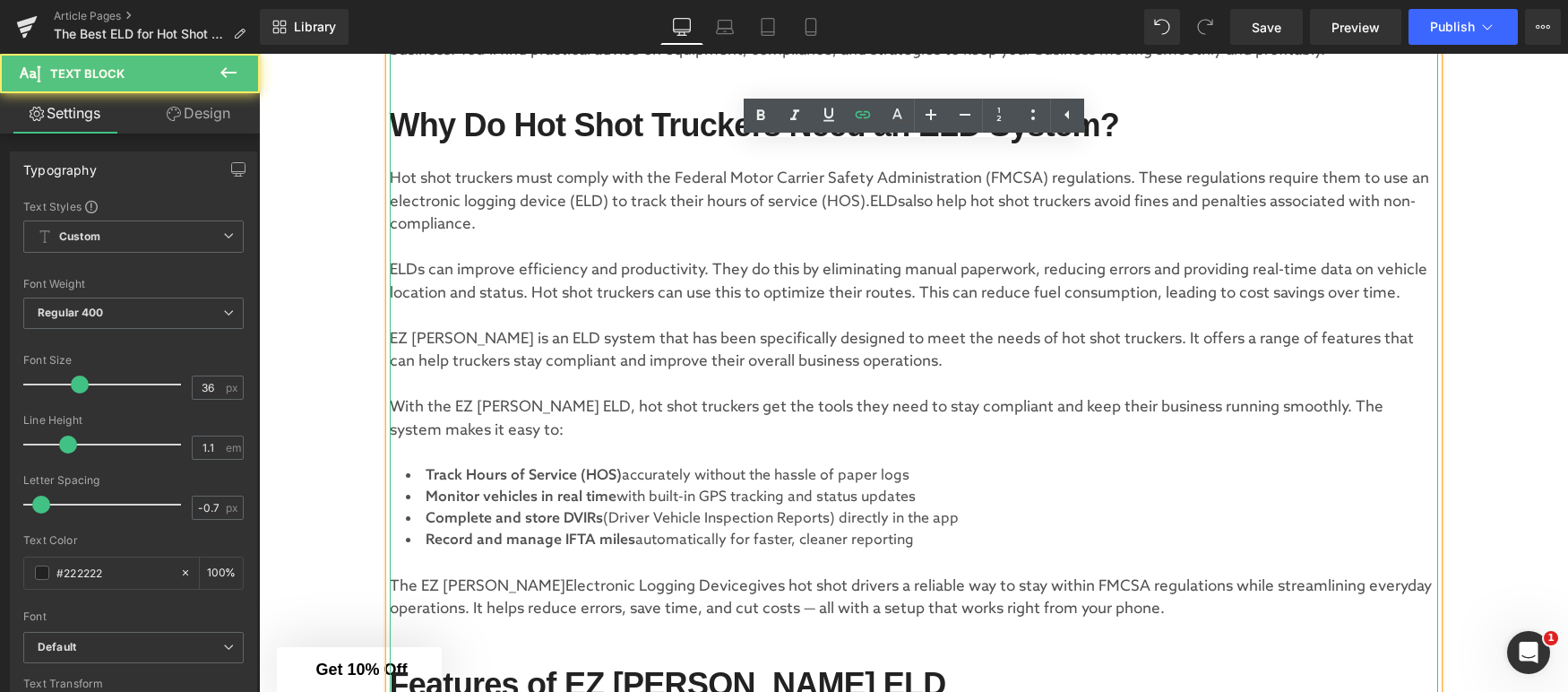
click at [813, 606] on p "The EZ [PERSON_NAME] Electronic Logging Device gives hot shot drivers a reliabl…" at bounding box center [914, 598] width 1049 height 45
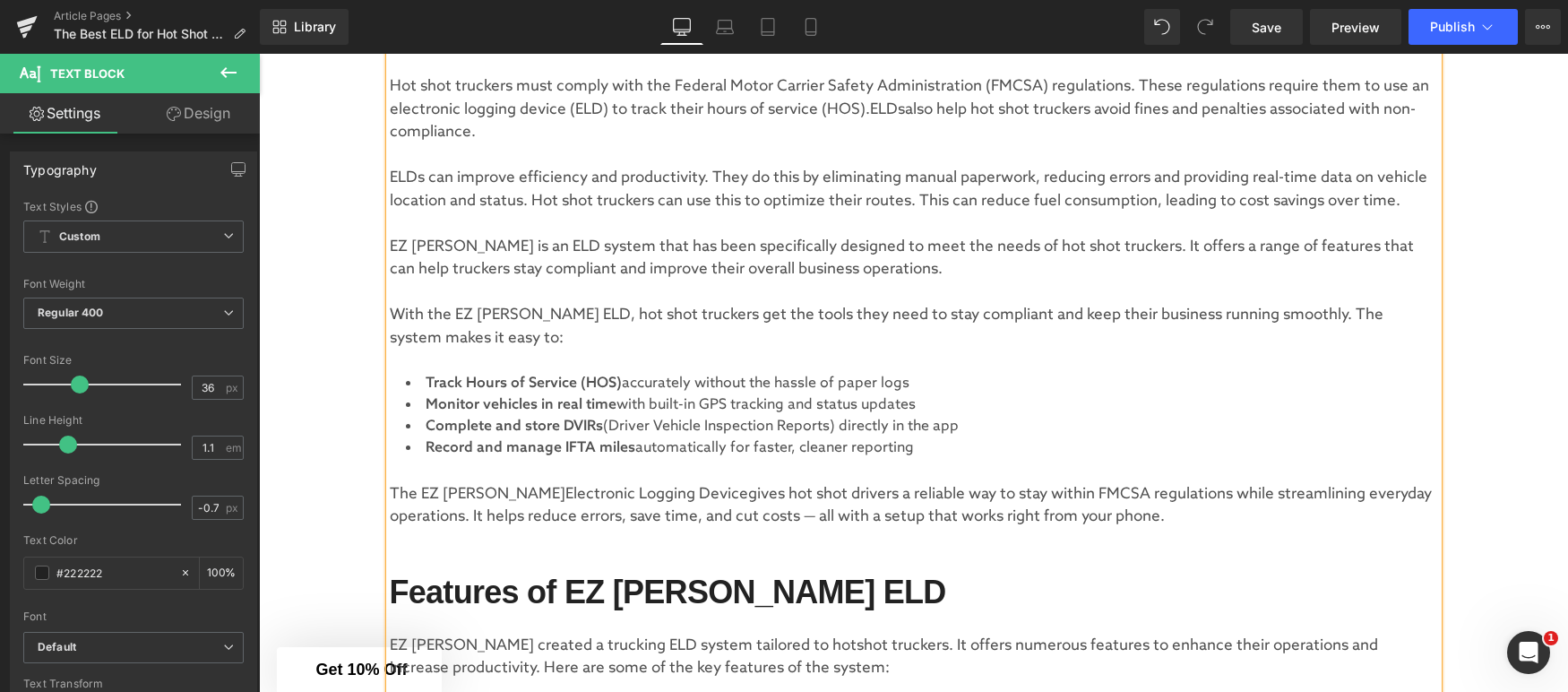
scroll to position [1134, 0]
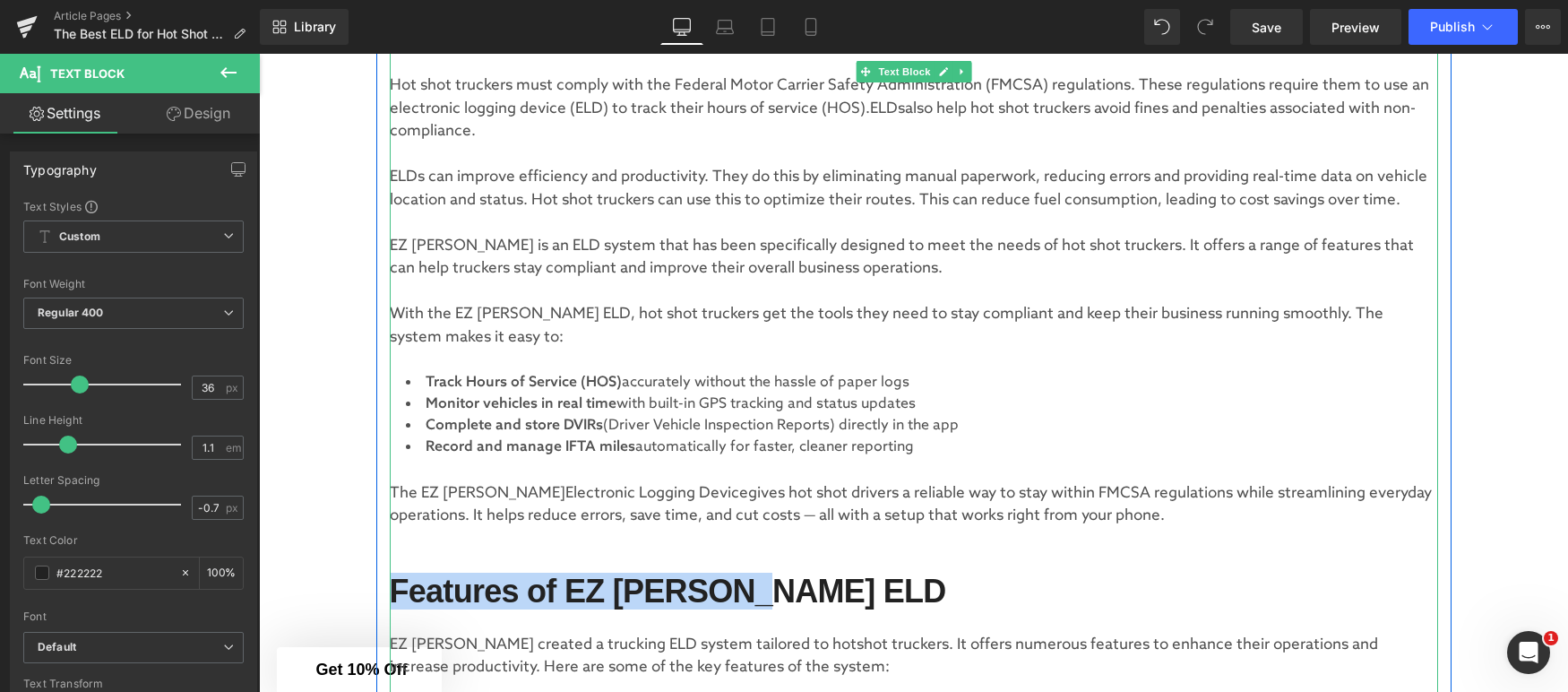
drag, startPoint x: 763, startPoint y: 592, endPoint x: 397, endPoint y: 583, distance: 366.1
click at [397, 583] on strong "Features of EZ [PERSON_NAME] ELD" at bounding box center [667, 591] width 556 height 37
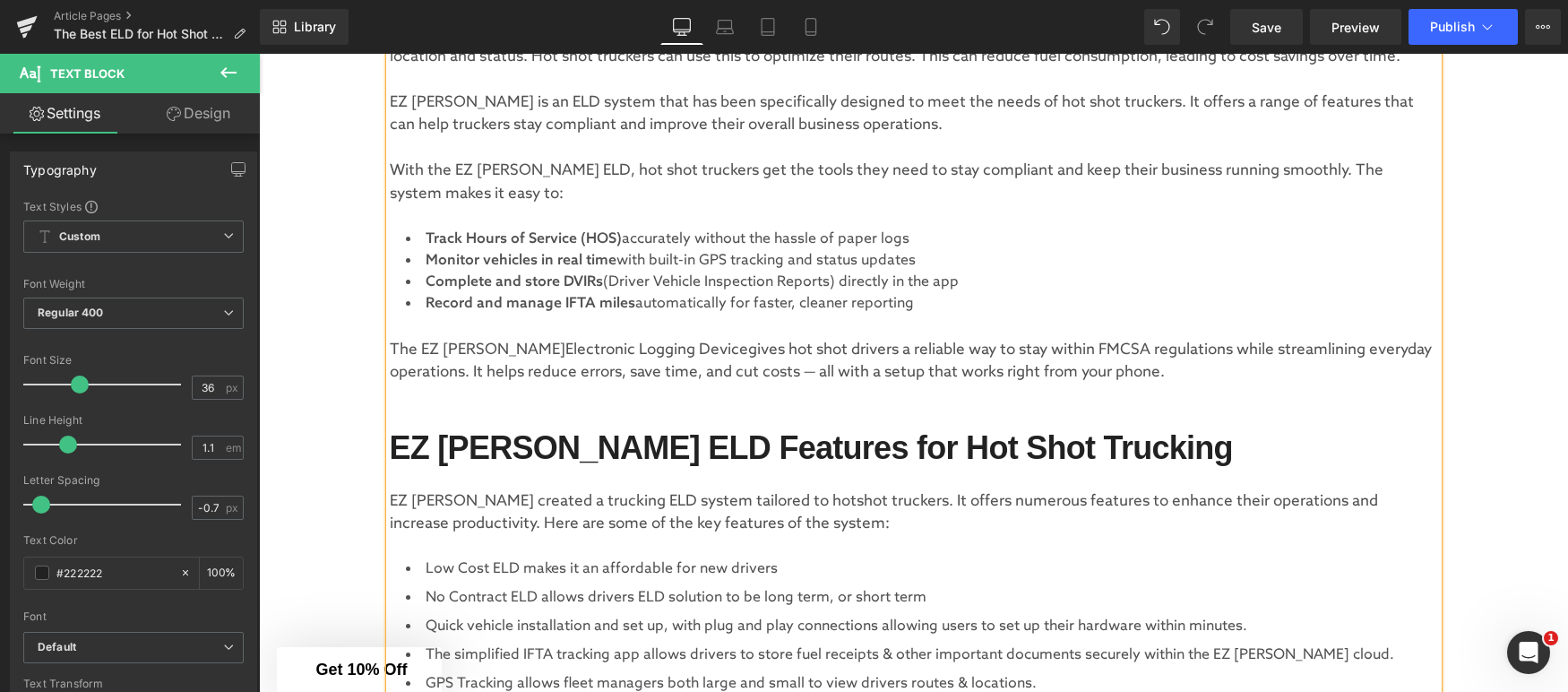
scroll to position [1288, 0]
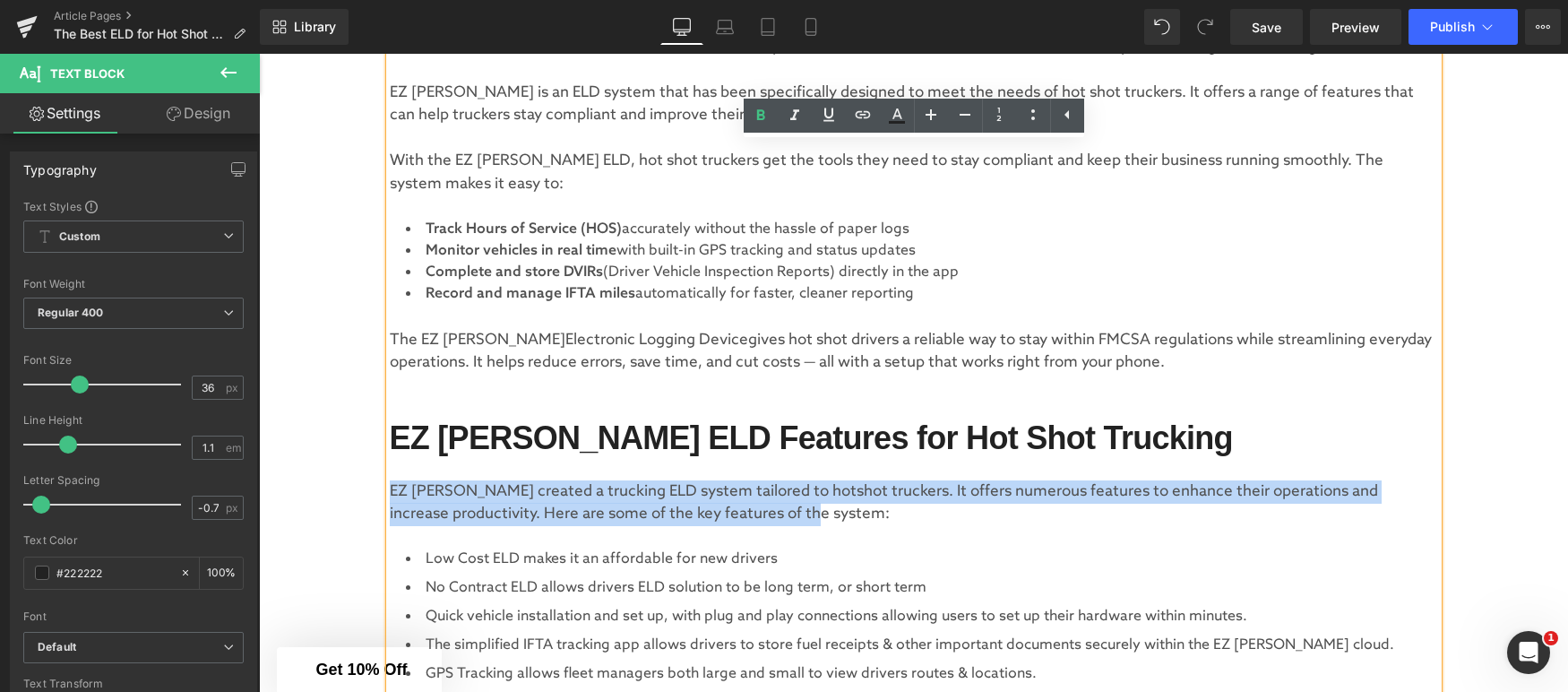
drag, startPoint x: 392, startPoint y: 489, endPoint x: 841, endPoint y: 518, distance: 449.9
click at [841, 518] on p "EZ [PERSON_NAME] created a trucking ELD system tailored to hotshot truckers. It…" at bounding box center [914, 502] width 1049 height 45
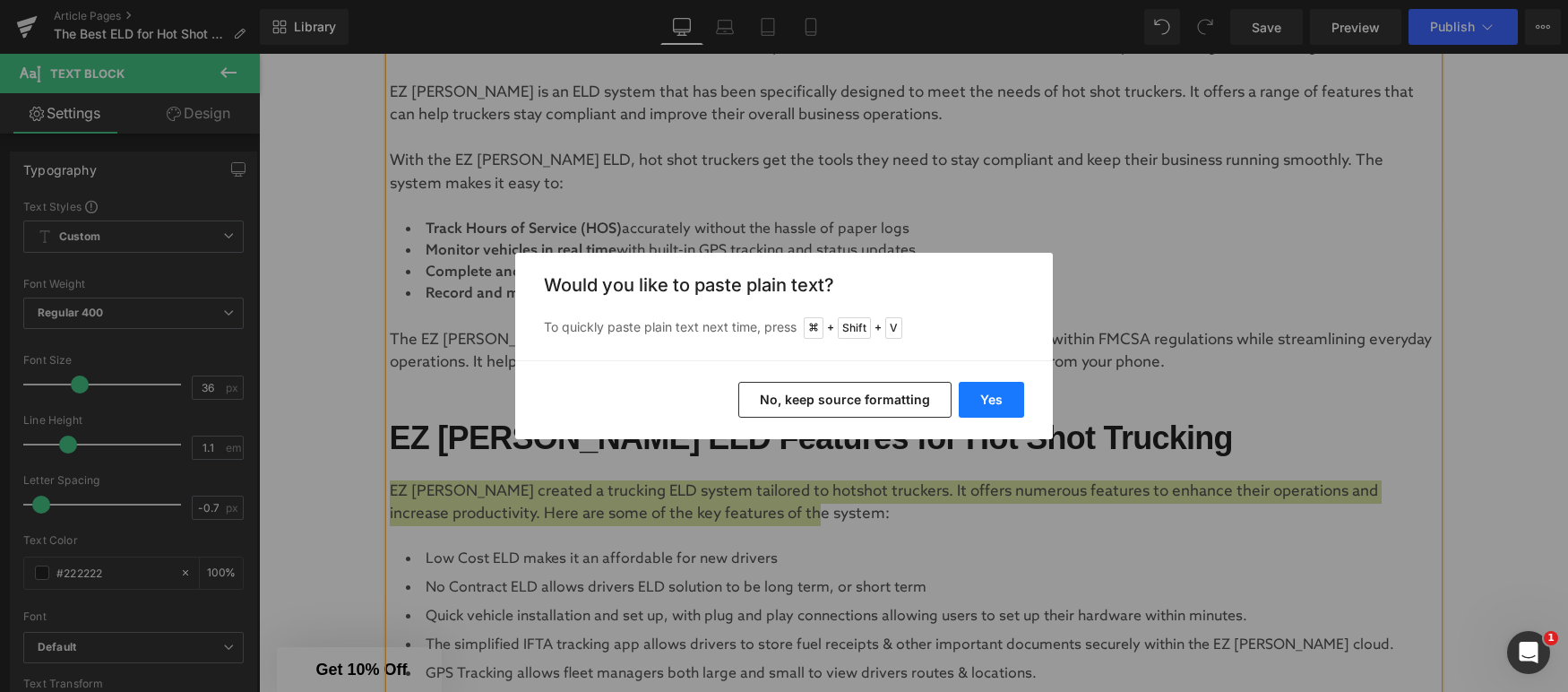
click at [1000, 389] on button "Yes" at bounding box center [992, 399] width 66 height 36
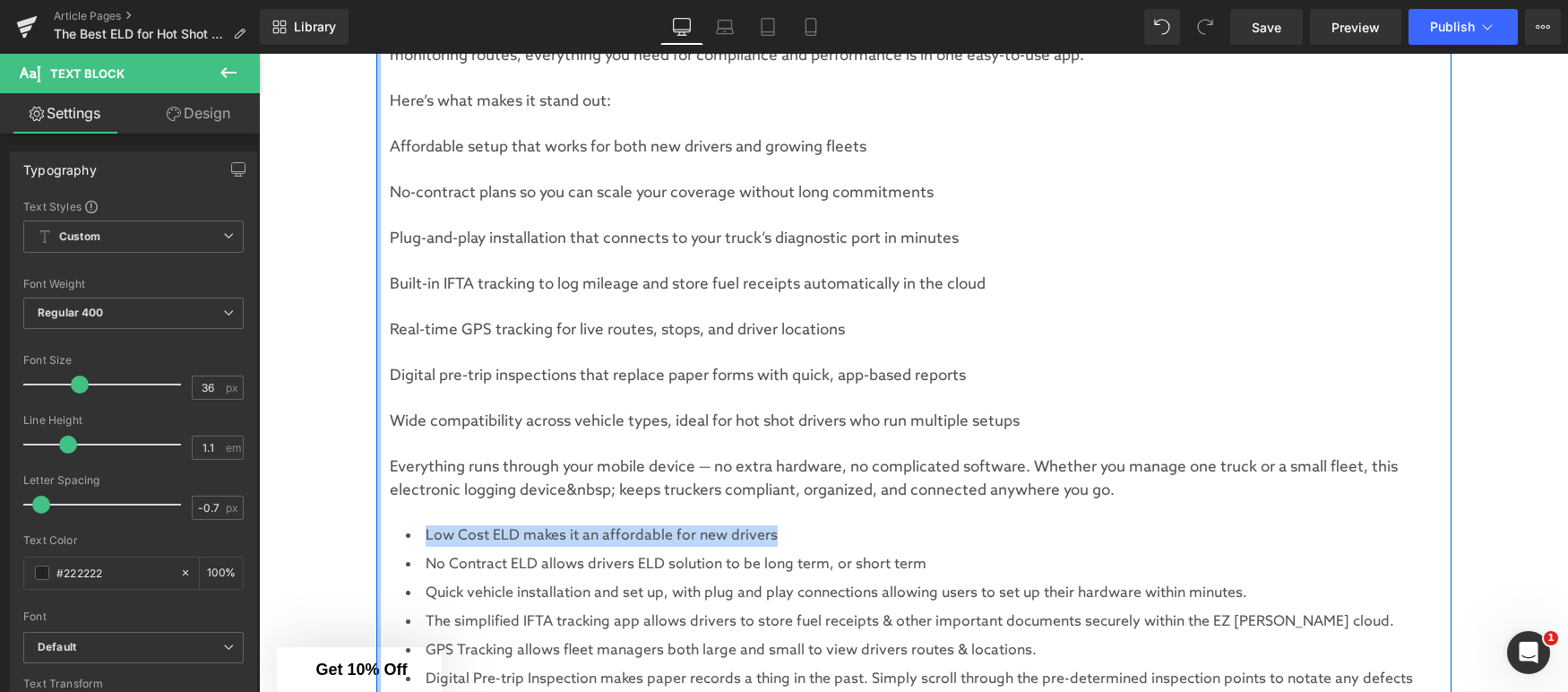
scroll to position [1743, 0]
drag, startPoint x: 784, startPoint y: 536, endPoint x: 376, endPoint y: 532, distance: 408.0
click at [377, 532] on div "Hot shot trucking requires a reliable and efficient ELD system to thrive in [DA…" at bounding box center [915, 474] width 1076 height 3221
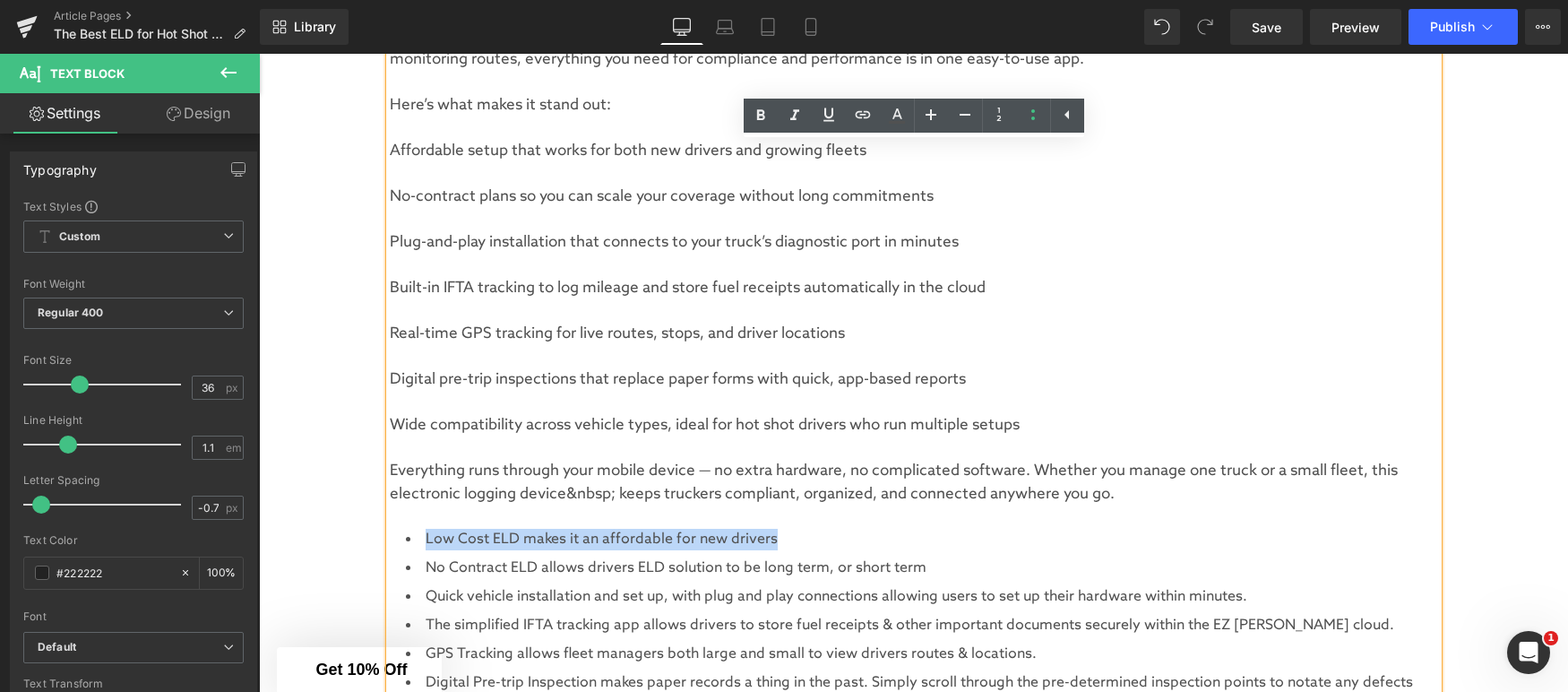
copy li "Low Cost ELD makes it an affordable for new drivers"
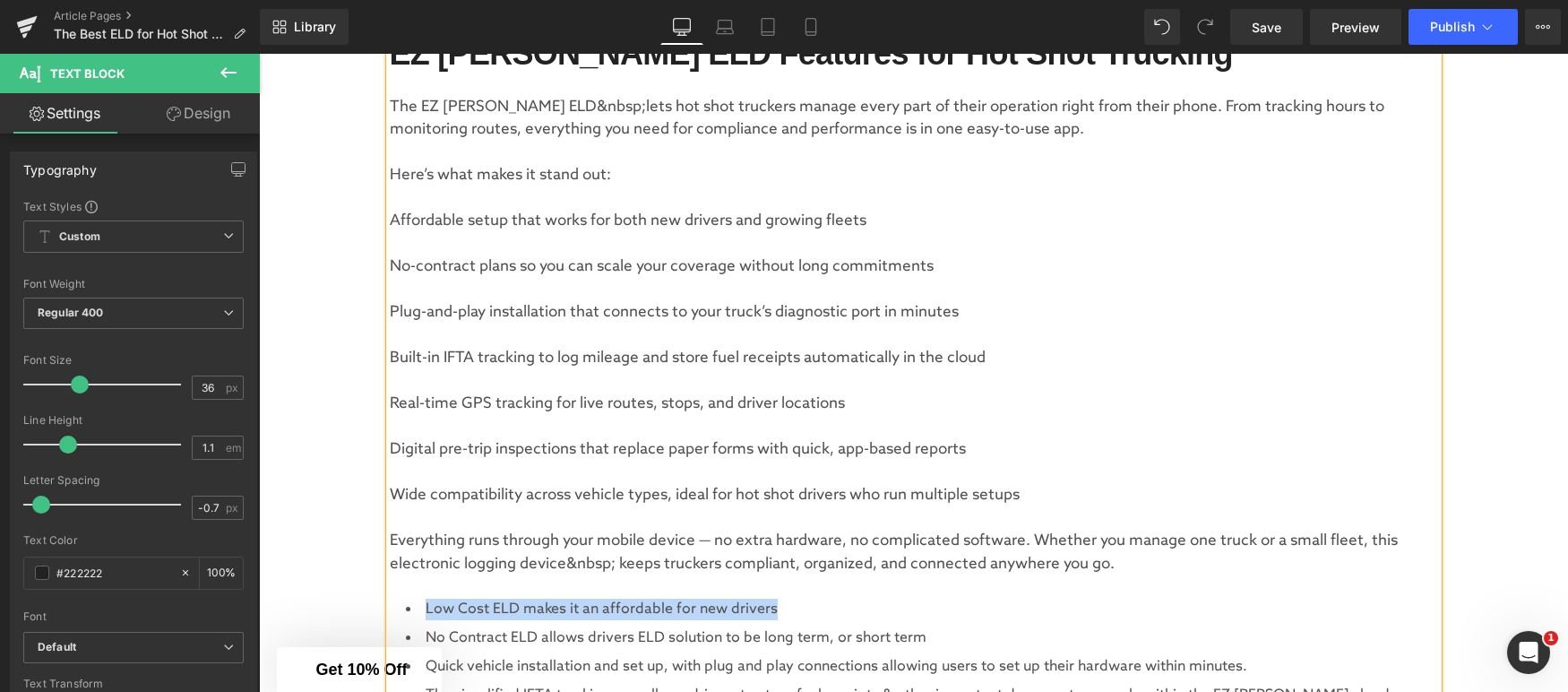
scroll to position [1666, 0]
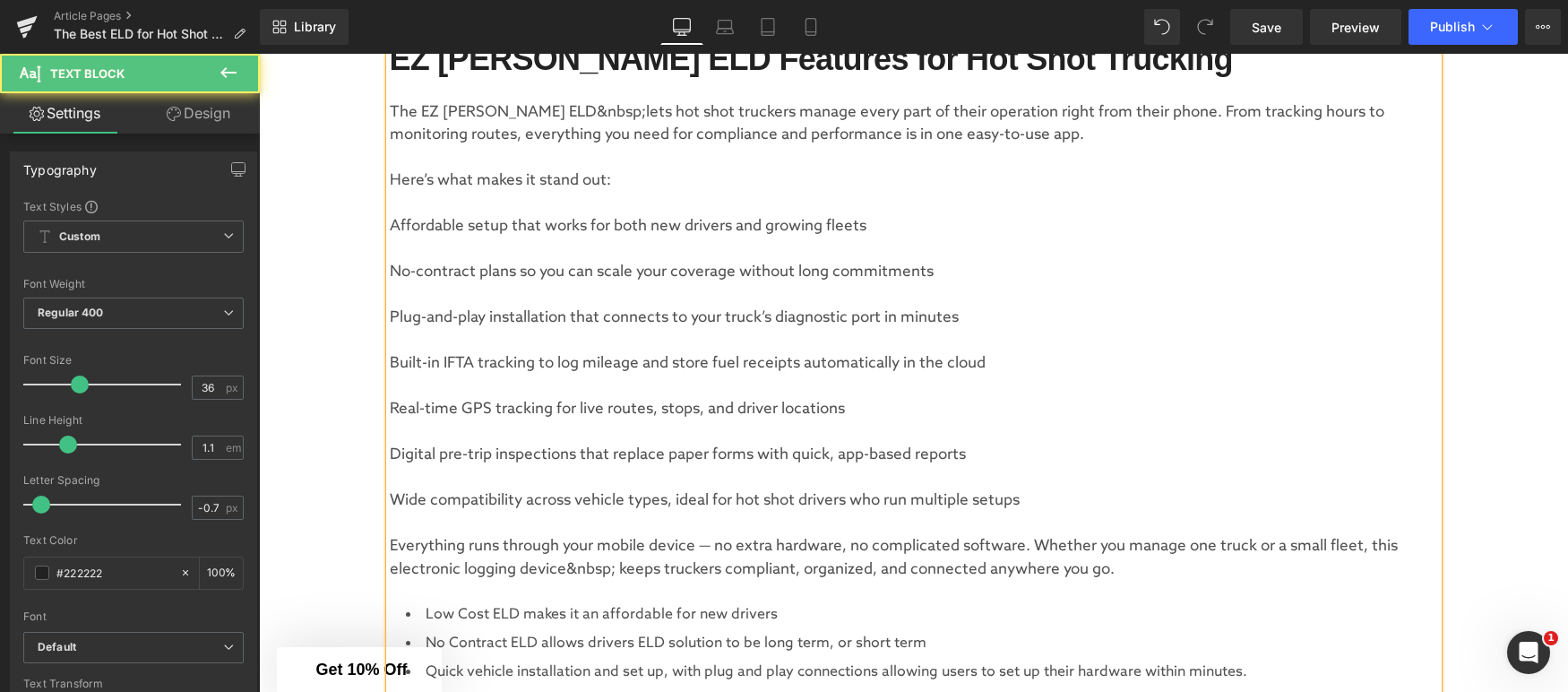
drag, startPoint x: 391, startPoint y: 224, endPoint x: 425, endPoint y: 228, distance: 34.2
click at [392, 225] on p "Affordable setup that works for both new drivers and growing fleets" at bounding box center [914, 226] width 1049 height 23
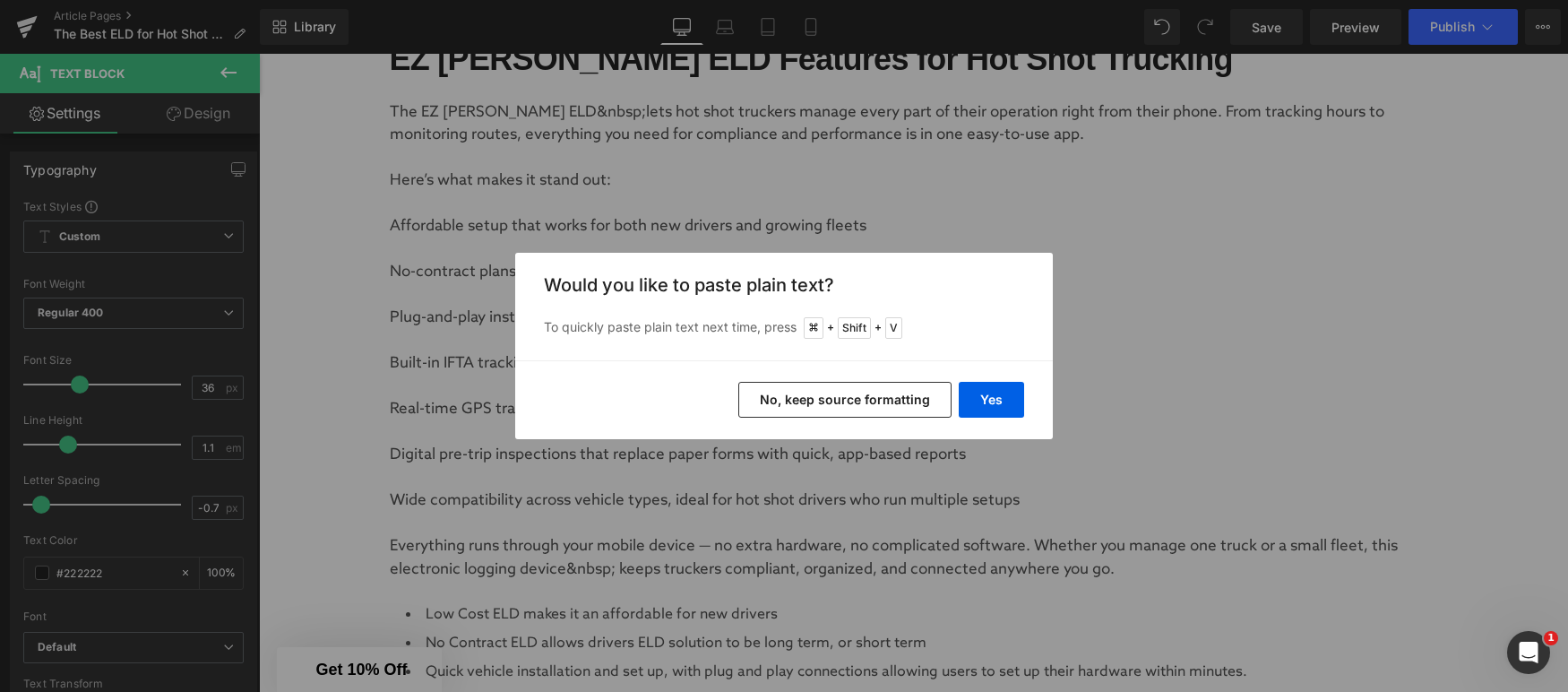
click at [882, 413] on button "No, keep source formatting" at bounding box center [844, 399] width 213 height 36
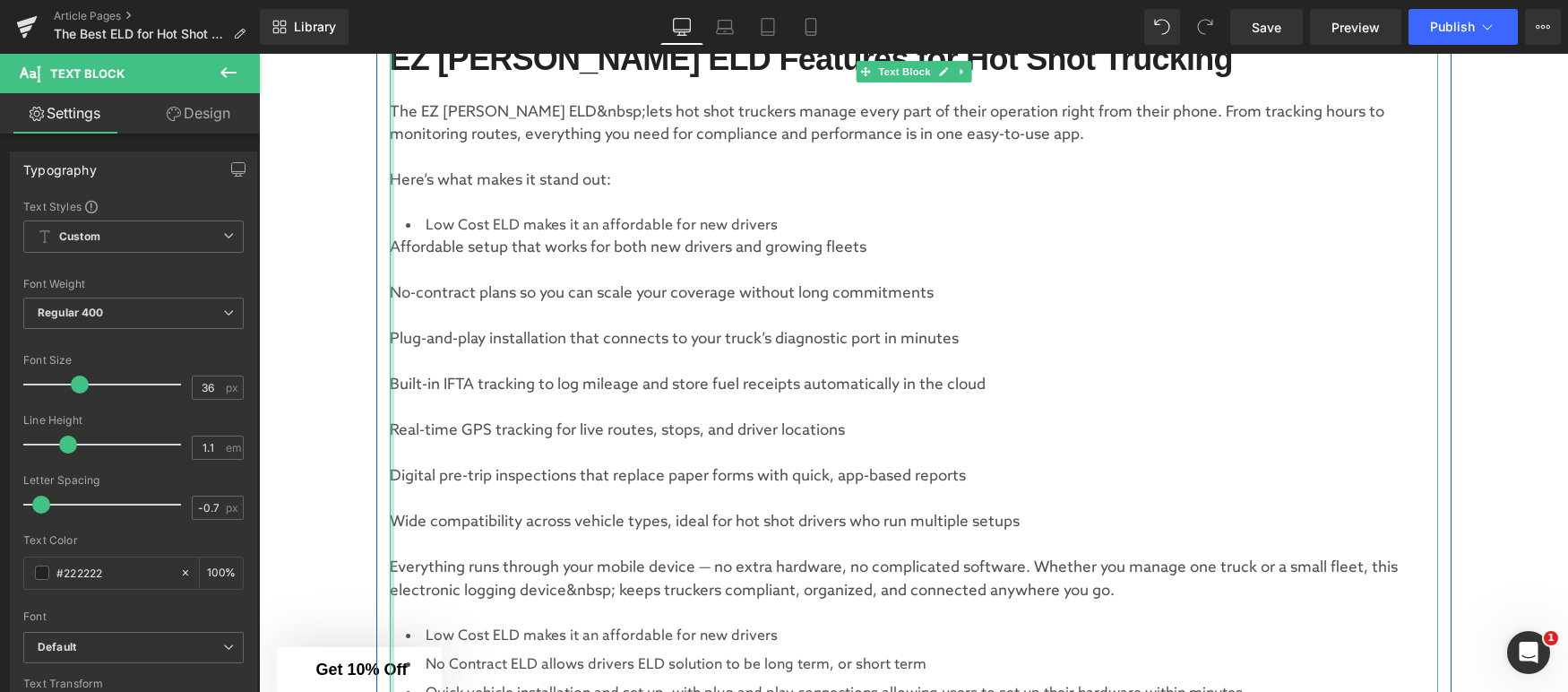
click at [390, 247] on div at bounding box center [391, 569] width 5 height 3207
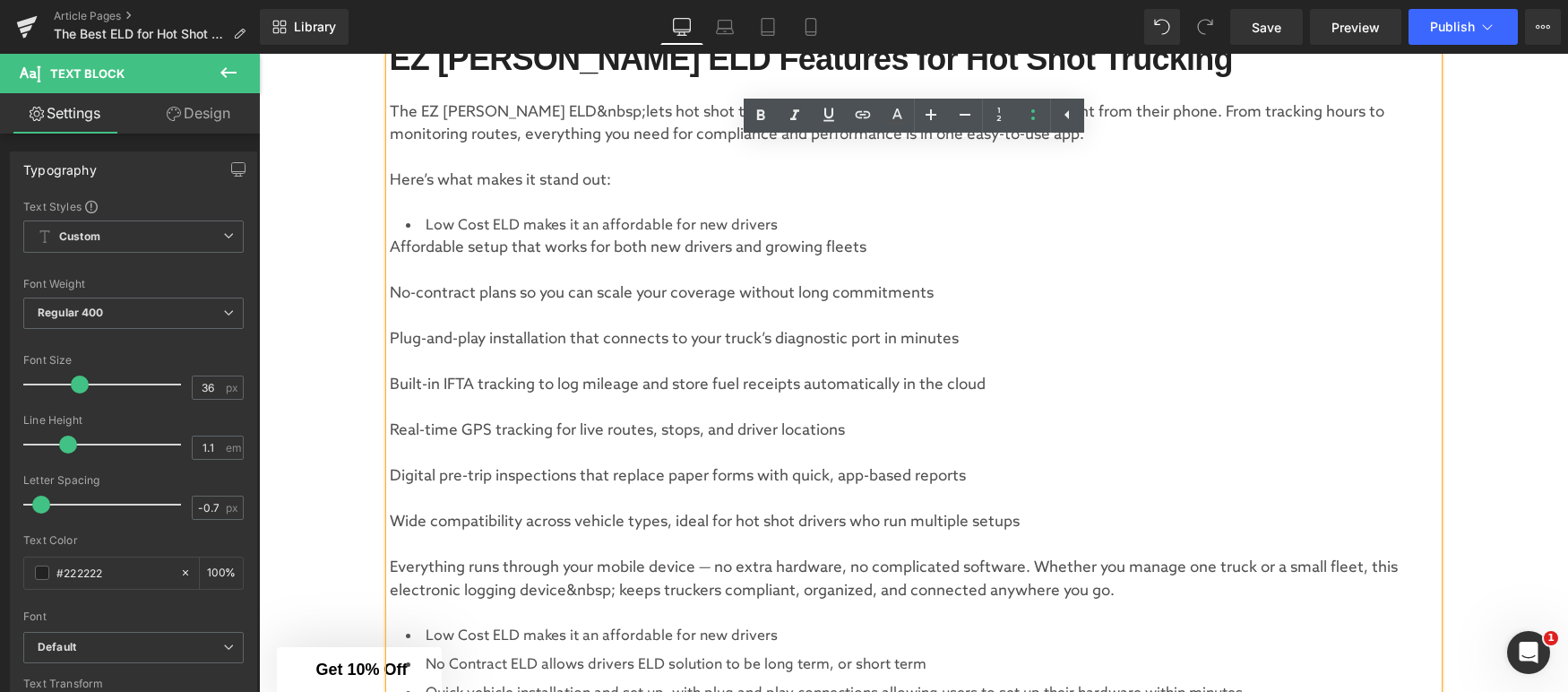
click at [395, 247] on p "Affordable setup that works for both new drivers and growing fleets" at bounding box center [914, 248] width 1049 height 23
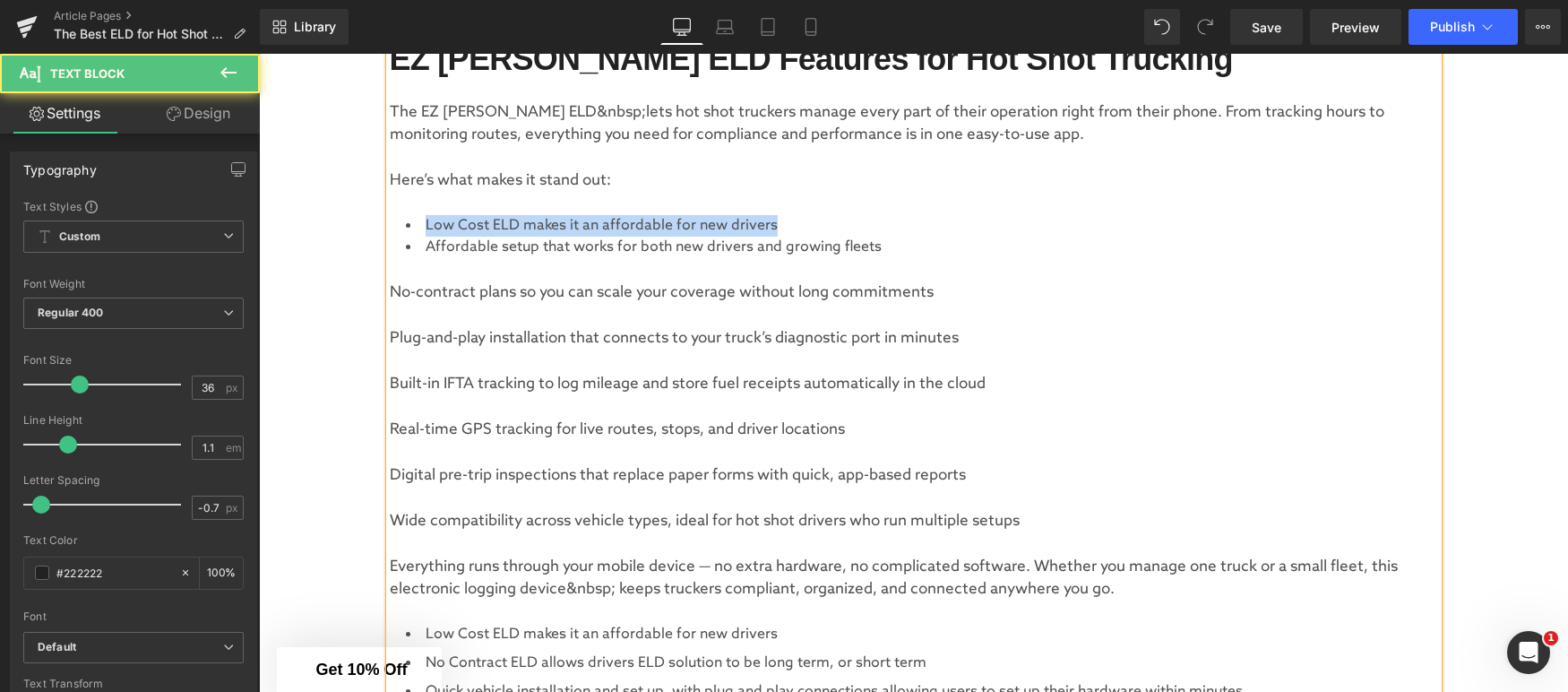
drag, startPoint x: 810, startPoint y: 225, endPoint x: 367, endPoint y: 226, distance: 443.0
click at [367, 226] on div "Image The Best ELD for Hot Shot Truckers (2025 Update) Heading Image Row Separa…" at bounding box center [914, 468] width 1309 height 3947
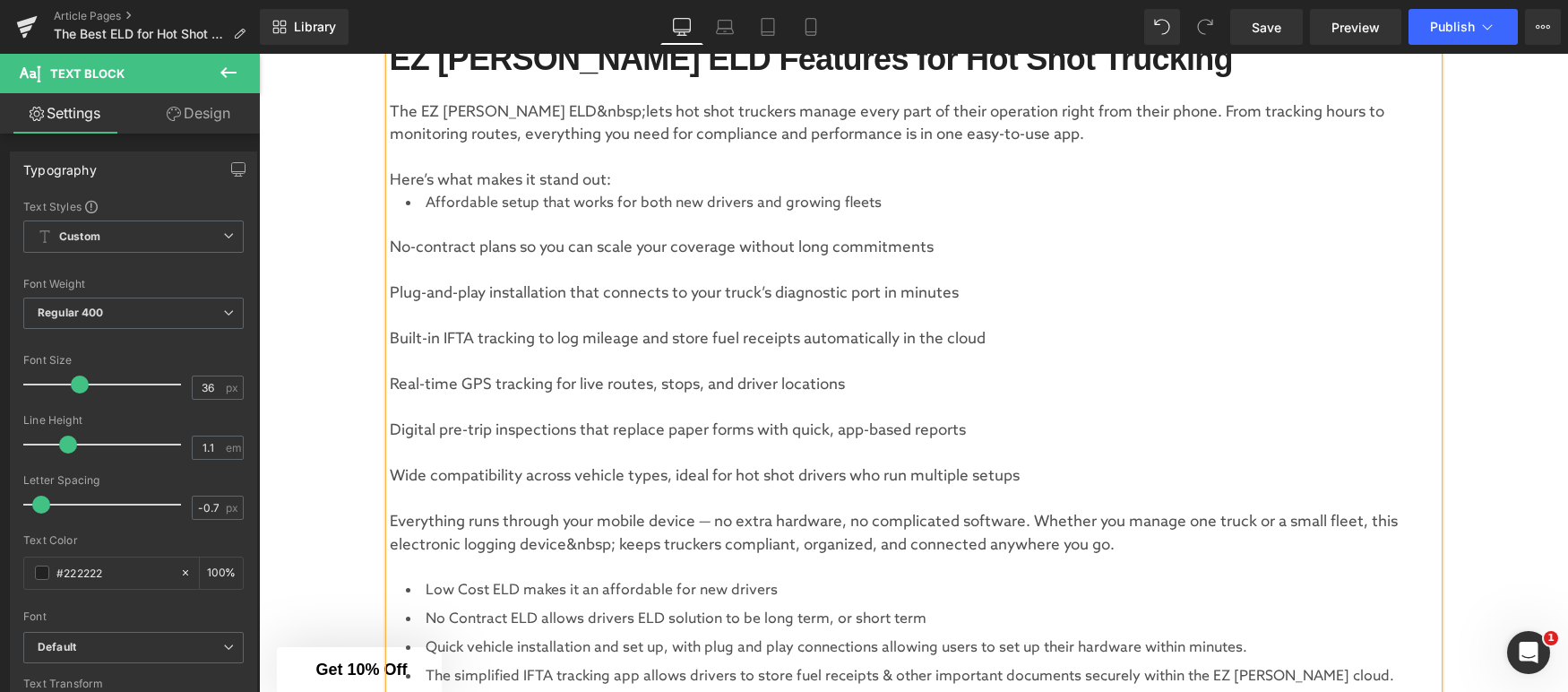
scroll to position [1666, 0]
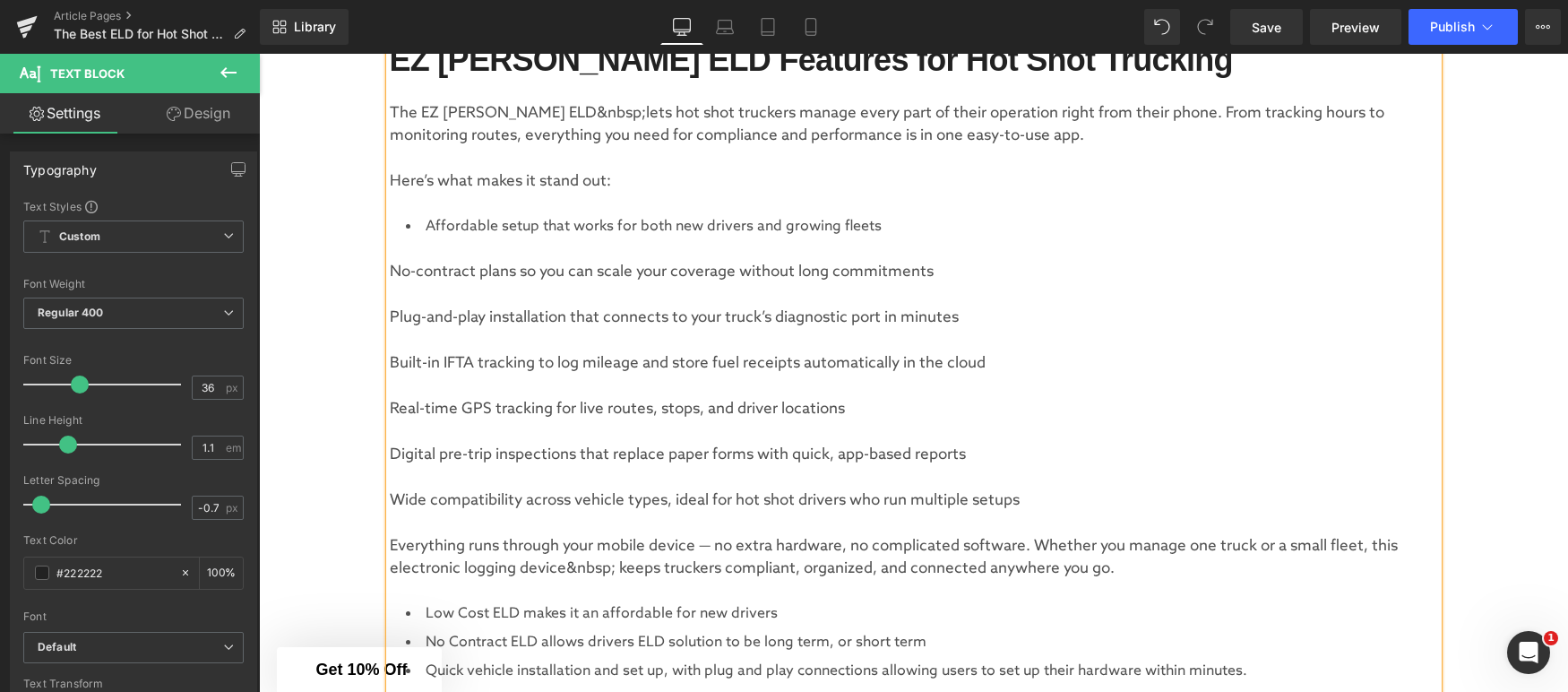
click at [391, 270] on p "No-contract plans so you can scale your coverage without long commitments" at bounding box center [914, 273] width 1049 height 23
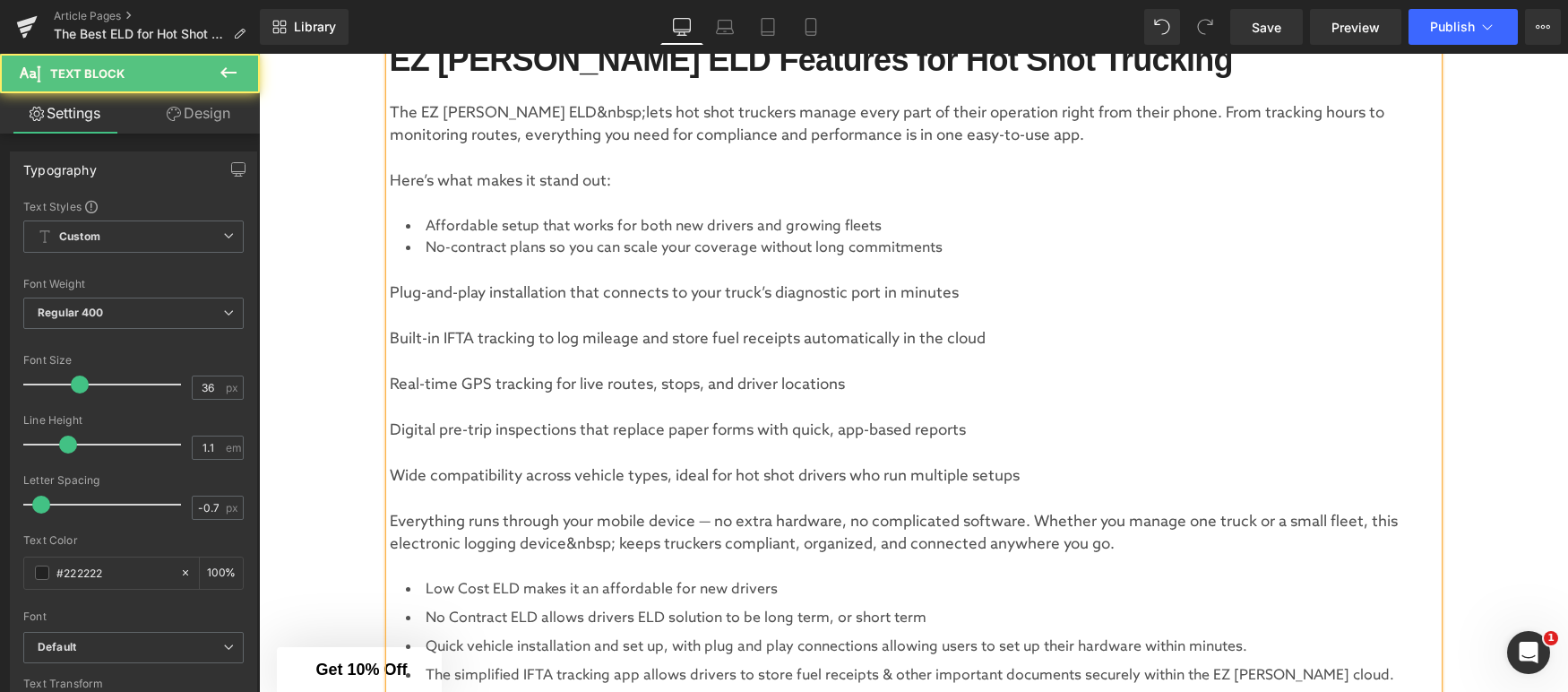
click at [394, 293] on p "Plug-and-play installation that connects to your truck’s diagnostic port in min…" at bounding box center [914, 294] width 1049 height 23
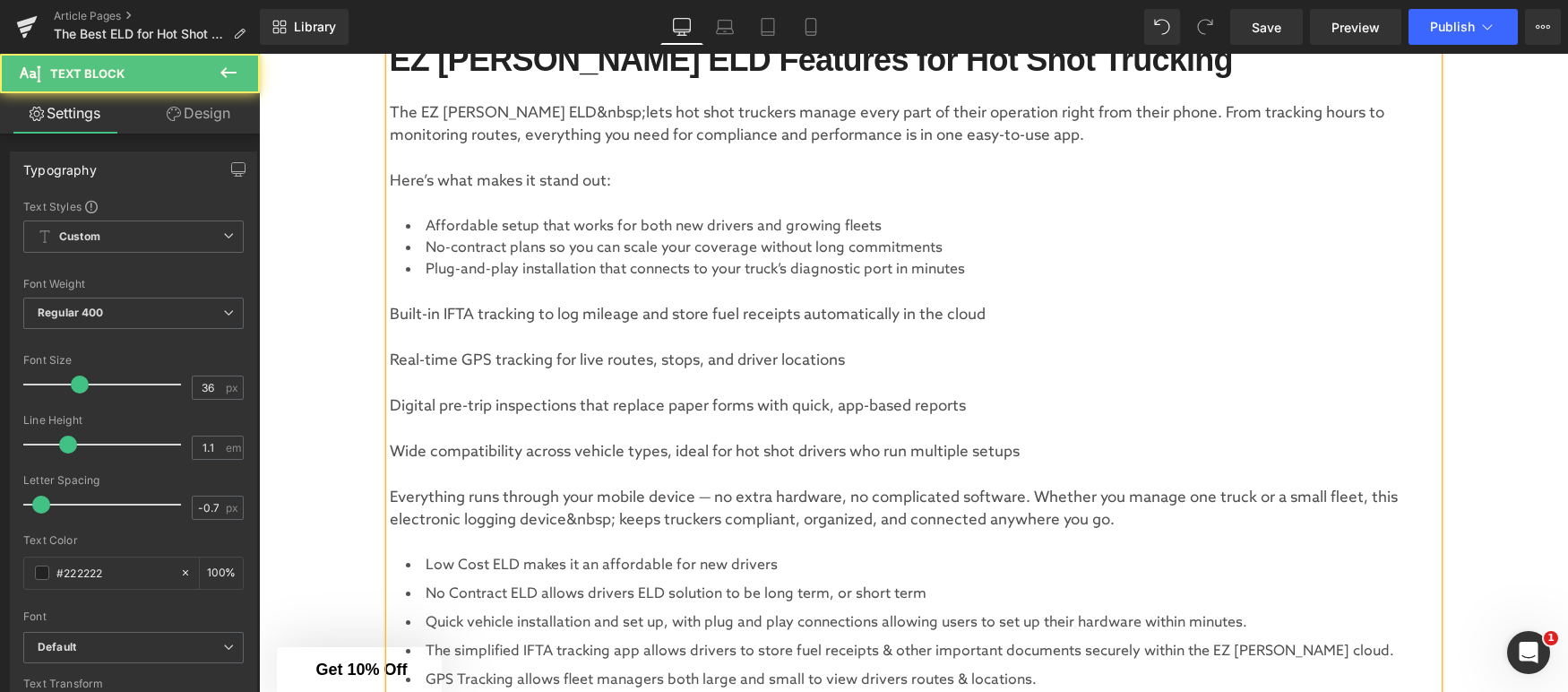
click at [389, 313] on p "Built-in IFTA tracking to log mileage and store fuel receipts automatically in …" at bounding box center [914, 315] width 1049 height 23
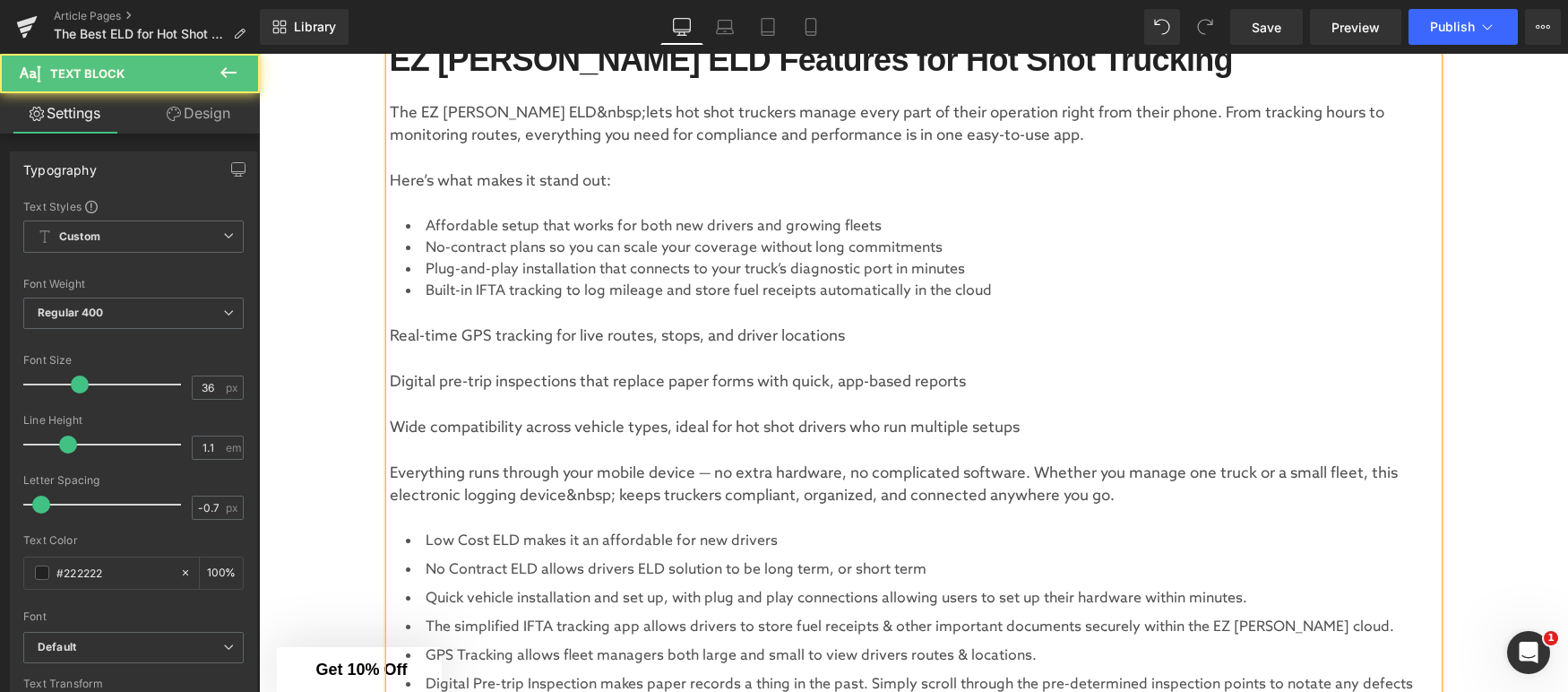
drag, startPoint x: 389, startPoint y: 337, endPoint x: 424, endPoint y: 329, distance: 35.9
click at [389, 337] on p "Real-time GPS tracking for live routes, stops, and driver locations" at bounding box center [914, 337] width 1049 height 23
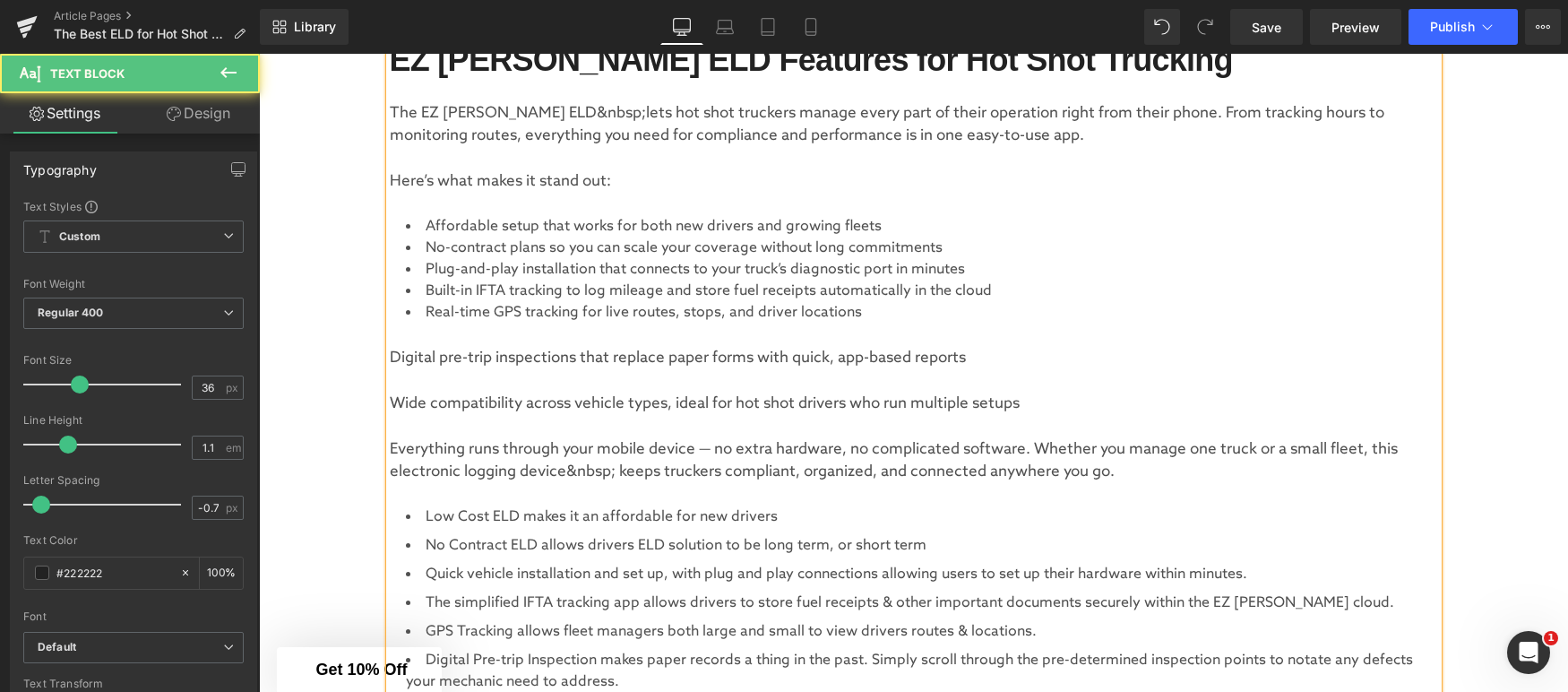
click at [389, 357] on p "Digital pre-trip inspections that replace paper forms with quick, app-based rep…" at bounding box center [914, 359] width 1049 height 23
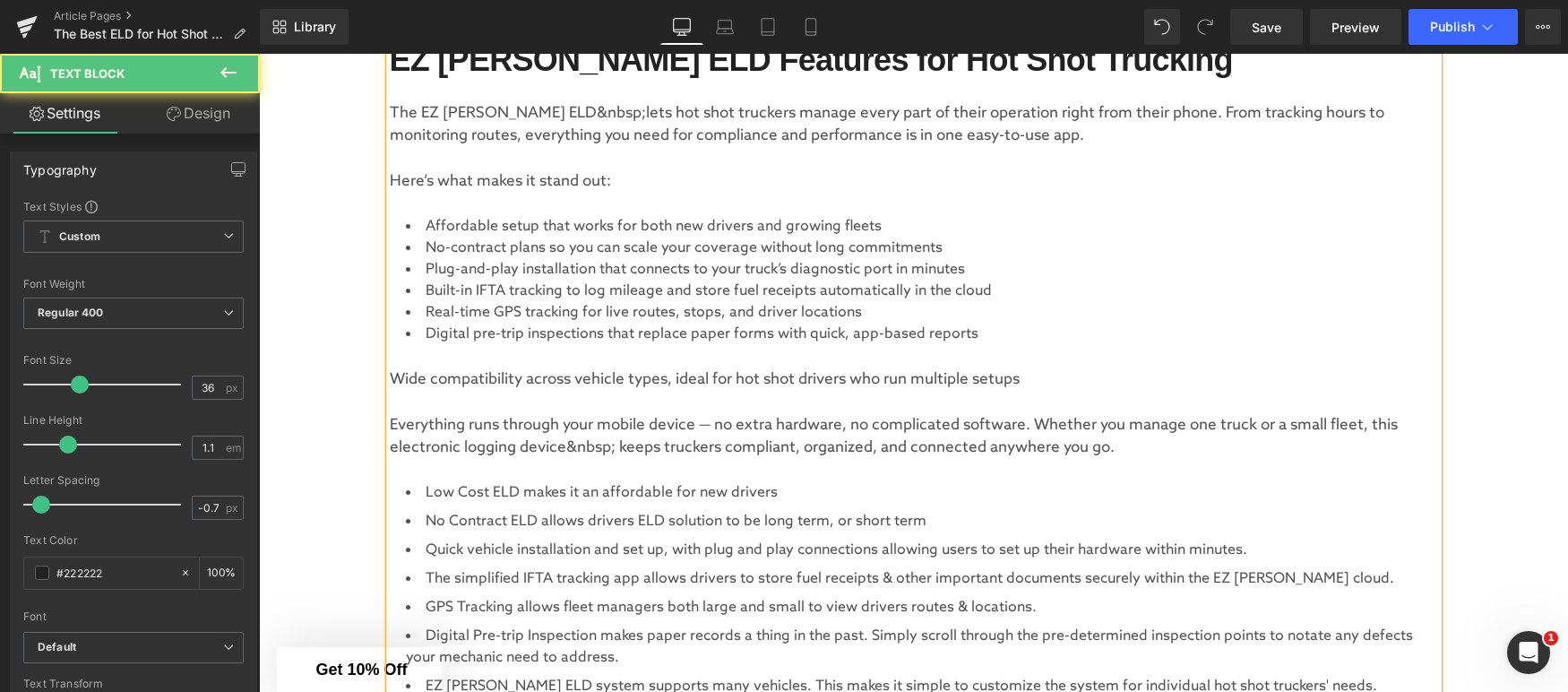
click at [392, 383] on p "Wide compatibility across vehicle types, ideal for hot shot drivers who run mul…" at bounding box center [914, 380] width 1049 height 23
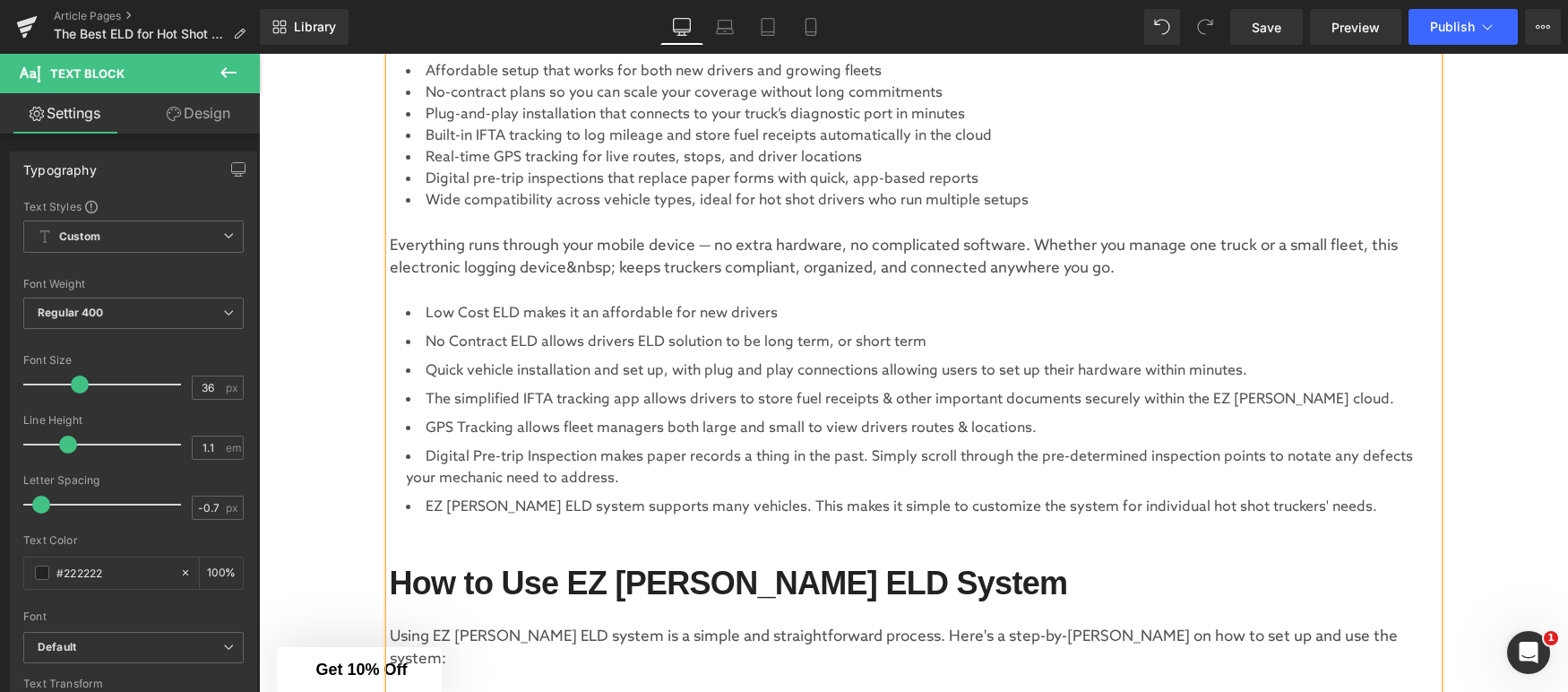
scroll to position [1836, 0]
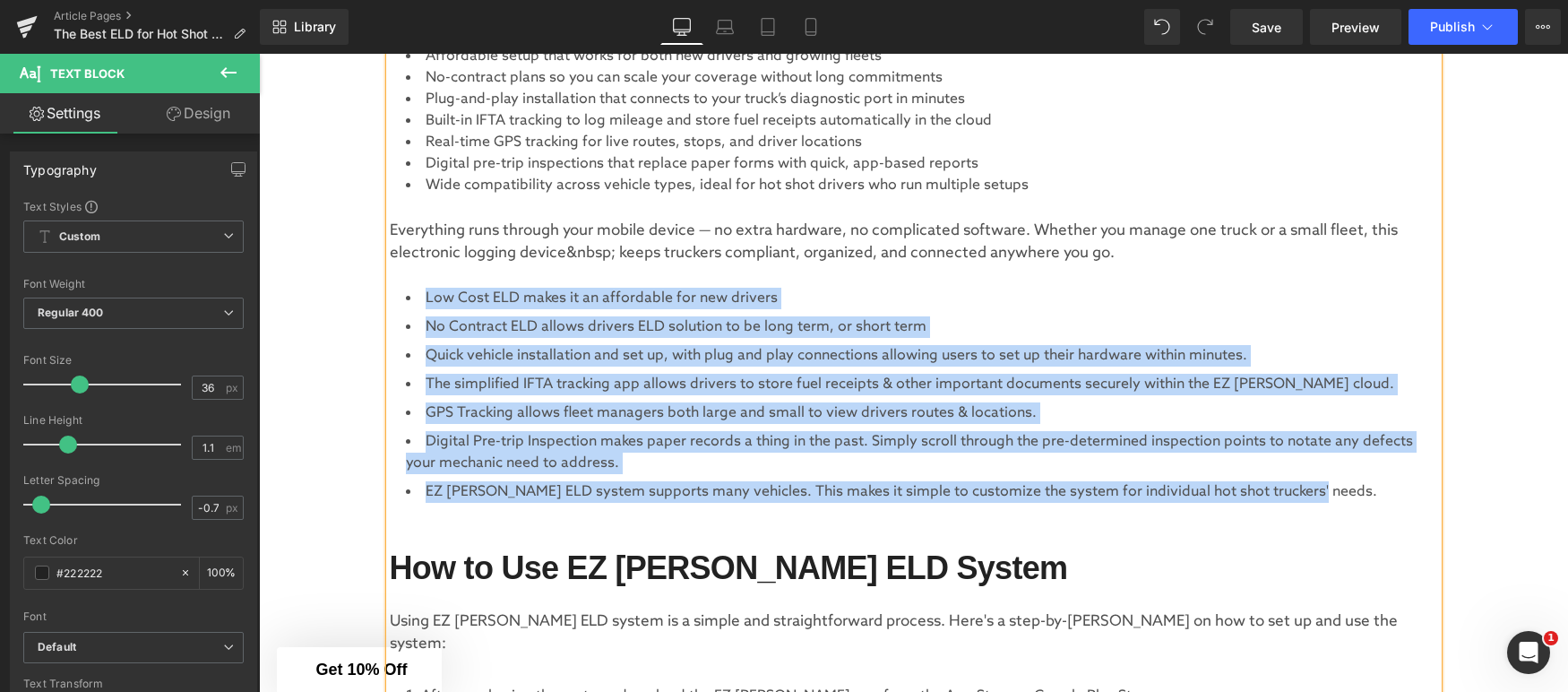
drag, startPoint x: 1309, startPoint y: 492, endPoint x: 399, endPoint y: 300, distance: 930.0
click at [399, 300] on ul "Low Cost ELD makes it an affordable for new drivers No Contract ELD allows driv…" at bounding box center [914, 394] width 1049 height 215
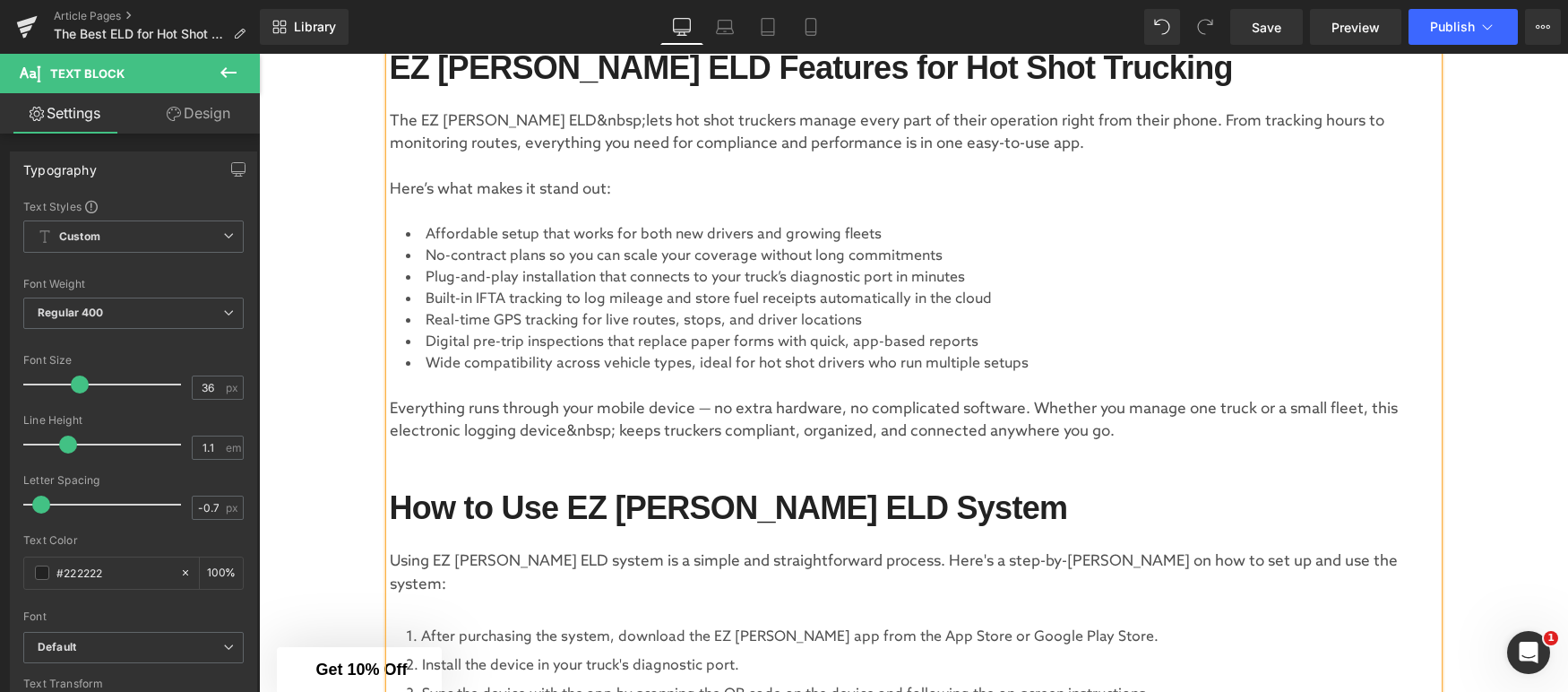
scroll to position [1607, 0]
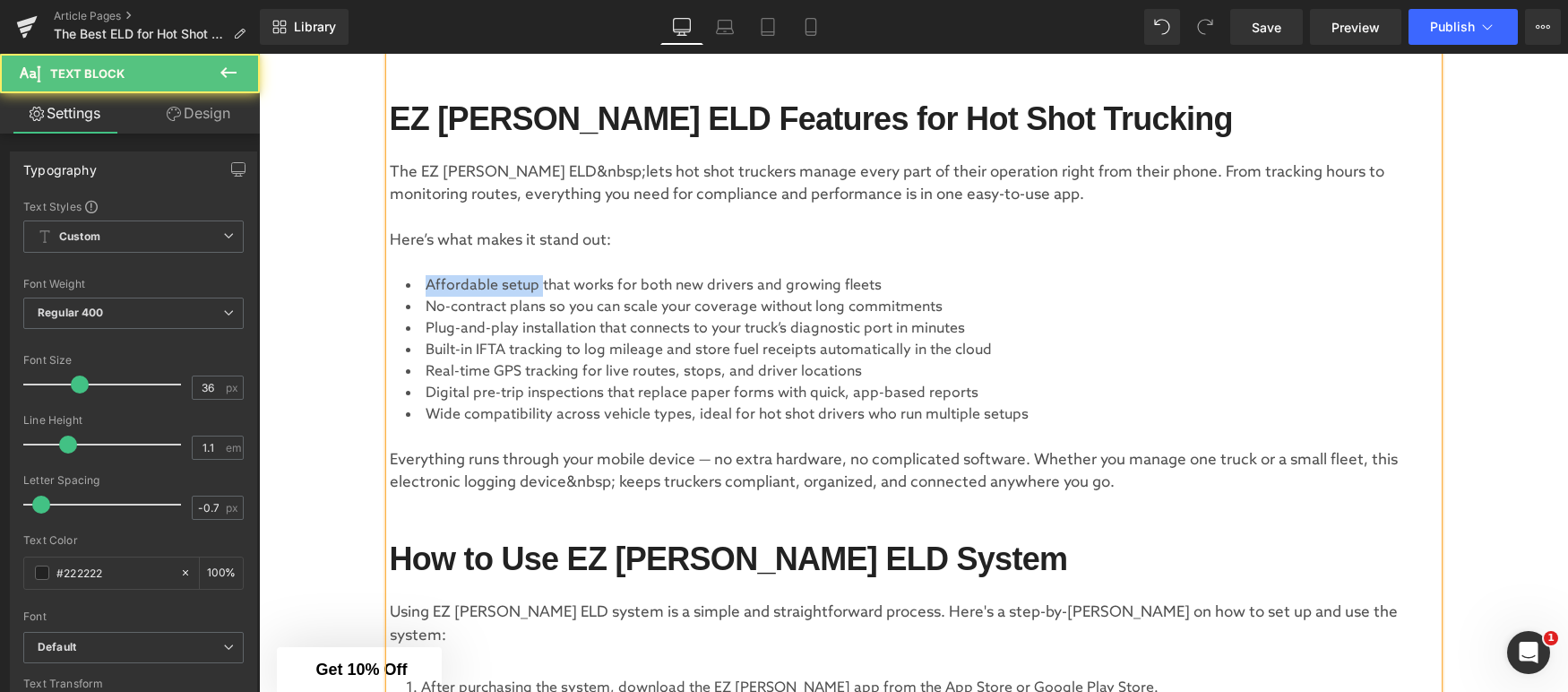
drag, startPoint x: 539, startPoint y: 283, endPoint x: 420, endPoint y: 279, distance: 119.1
click at [420, 279] on li "Affordable setup that works for both new drivers and growing fleets" at bounding box center [914, 285] width 1049 height 21
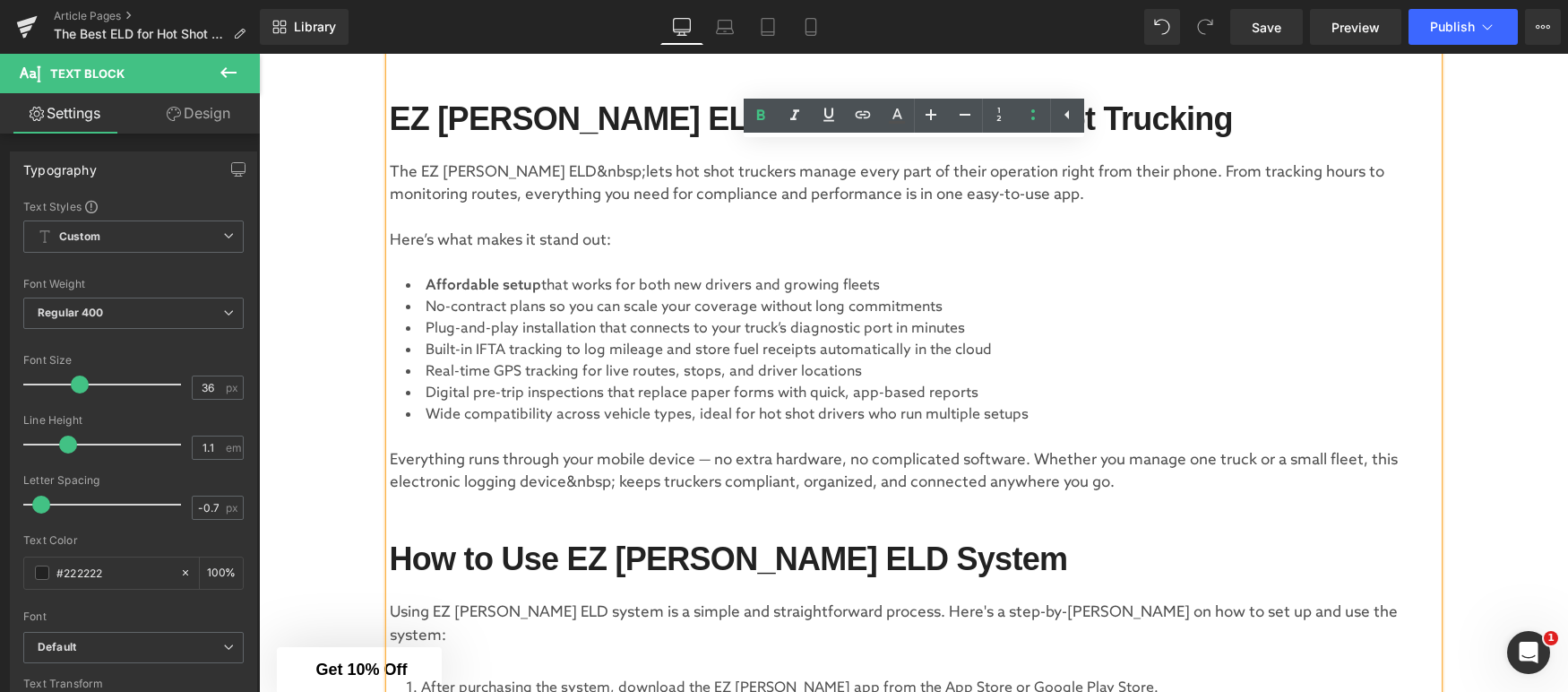
click at [483, 306] on li "No-contract plans so you can scale your coverage without long commitments" at bounding box center [914, 307] width 1049 height 21
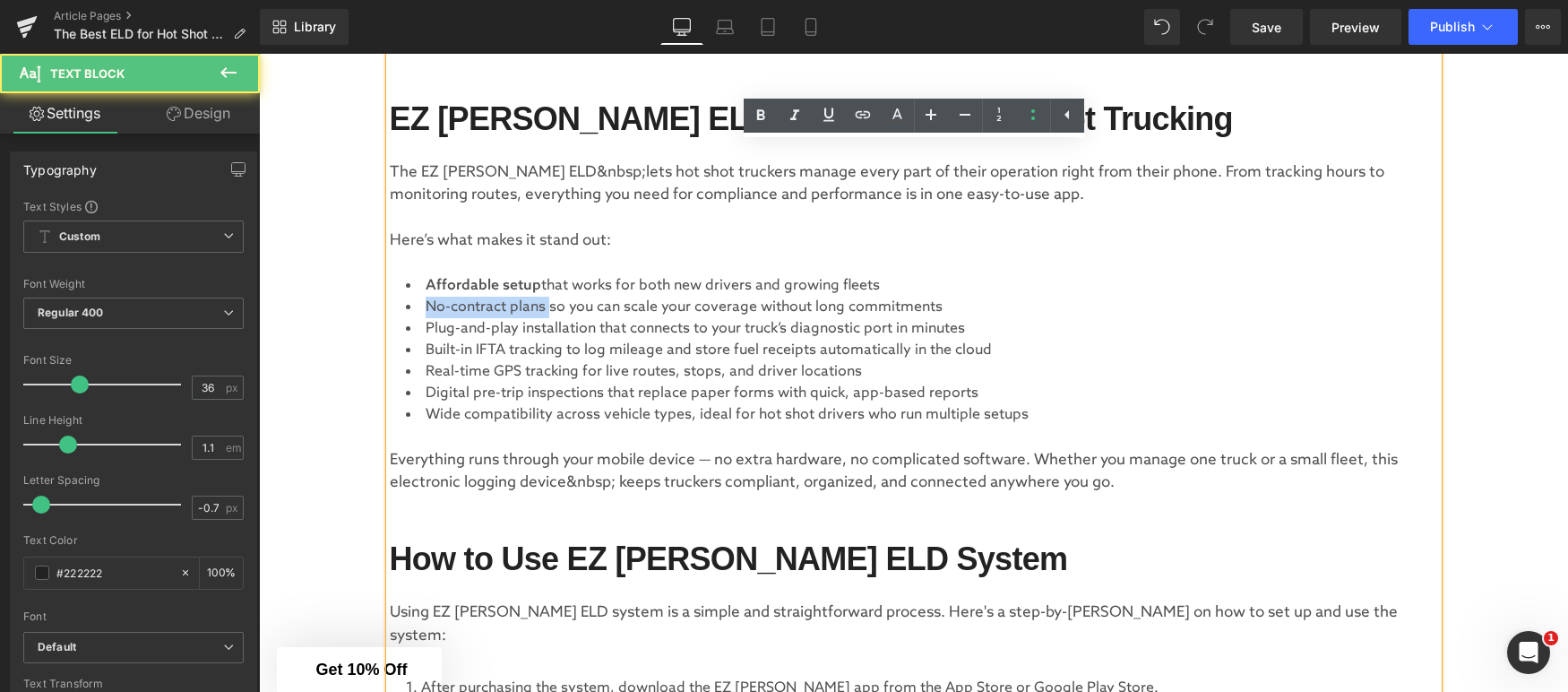
drag, startPoint x: 547, startPoint y: 305, endPoint x: 408, endPoint y: 306, distance: 139.0
click at [408, 306] on li "No-contract plans so you can scale your coverage without long commitments" at bounding box center [914, 307] width 1049 height 21
drag, startPoint x: 592, startPoint y: 328, endPoint x: 409, endPoint y: 325, distance: 183.0
click at [409, 325] on li "Plug-and-play installation that connects to your truck’s diagnostic port in min…" at bounding box center [914, 329] width 1049 height 21
drag, startPoint x: 566, startPoint y: 350, endPoint x: 411, endPoint y: 346, distance: 155.1
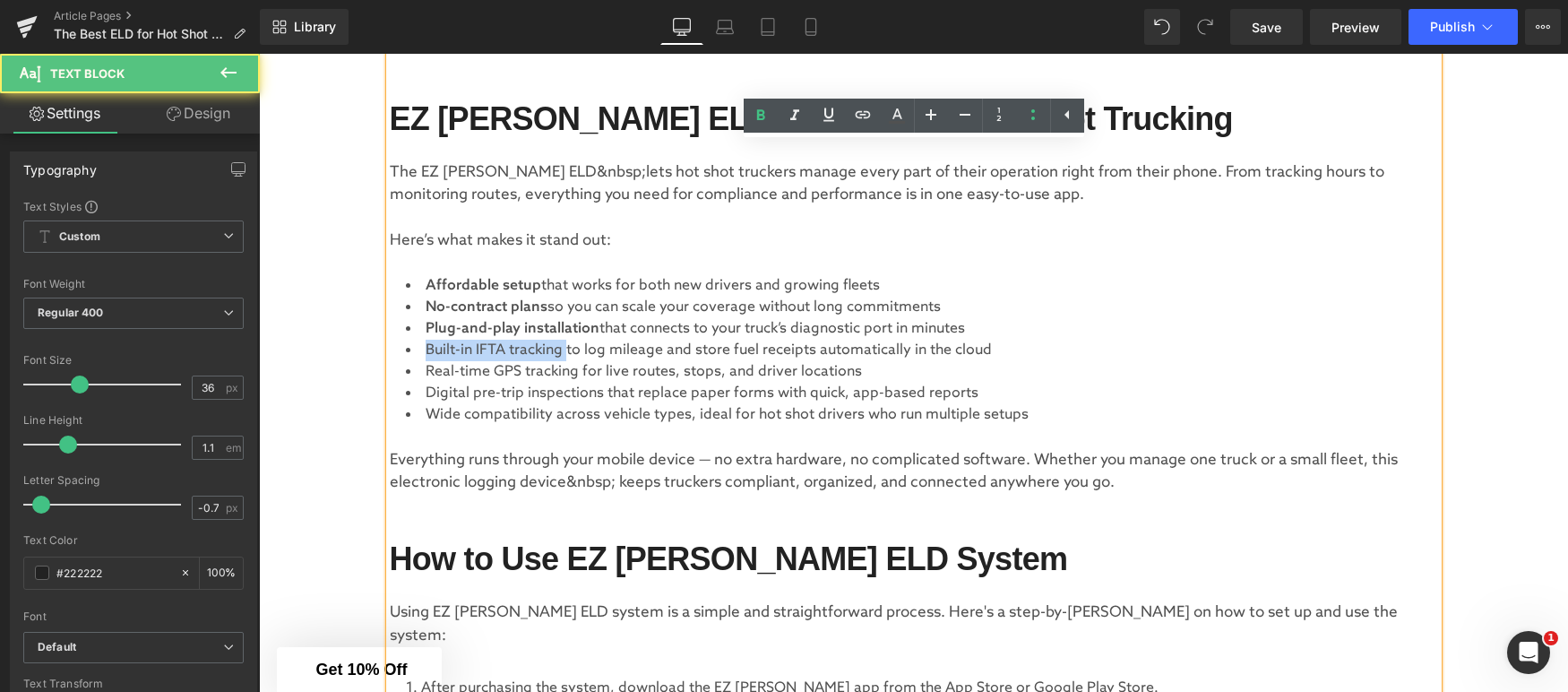
click at [411, 346] on li "Built-in IFTA tracking to log mileage and store fuel receipts automatically in …" at bounding box center [914, 350] width 1049 height 21
drag, startPoint x: 576, startPoint y: 371, endPoint x: 393, endPoint y: 364, distance: 183.1
click at [393, 364] on li "Real-time GPS tracking for live routes, stops, and driver locations" at bounding box center [914, 372] width 1049 height 21
drag, startPoint x: 595, startPoint y: 396, endPoint x: 441, endPoint y: 399, distance: 154.0
click at [401, 395] on li "Digital pre-trip inspections that replace paper forms with quick, app-based rep…" at bounding box center [914, 393] width 1049 height 21
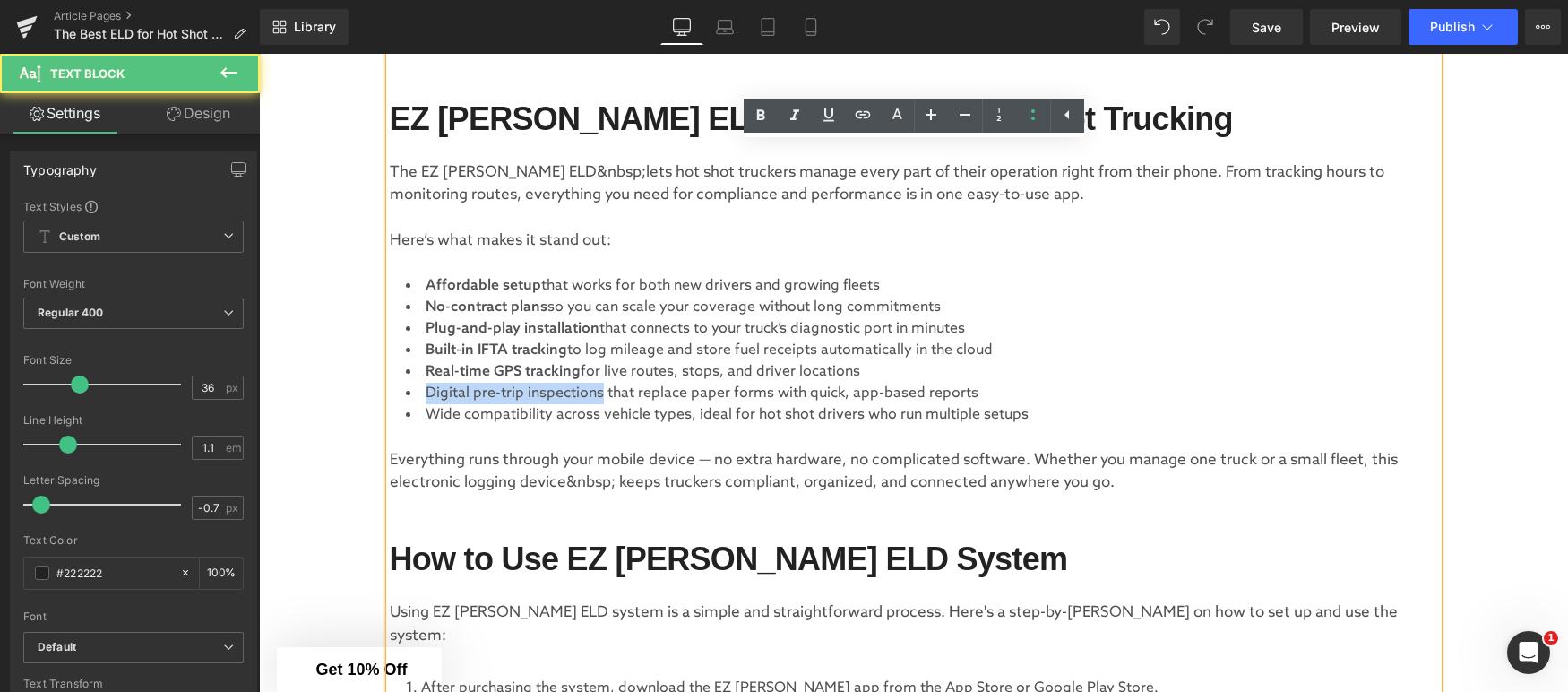
drag, startPoint x: 602, startPoint y: 395, endPoint x: 420, endPoint y: 397, distance: 182.0
click at [420, 397] on li "Digital pre-trip inspections that replace paper forms with quick, app-based rep…" at bounding box center [914, 393] width 1049 height 21
drag, startPoint x: 551, startPoint y: 415, endPoint x: 382, endPoint y: 413, distance: 169.0
click at [384, 413] on div "Hot shot trucking requires a reliable and efficient ELD system to thrive in [DA…" at bounding box center [915, 426] width 1076 height 2801
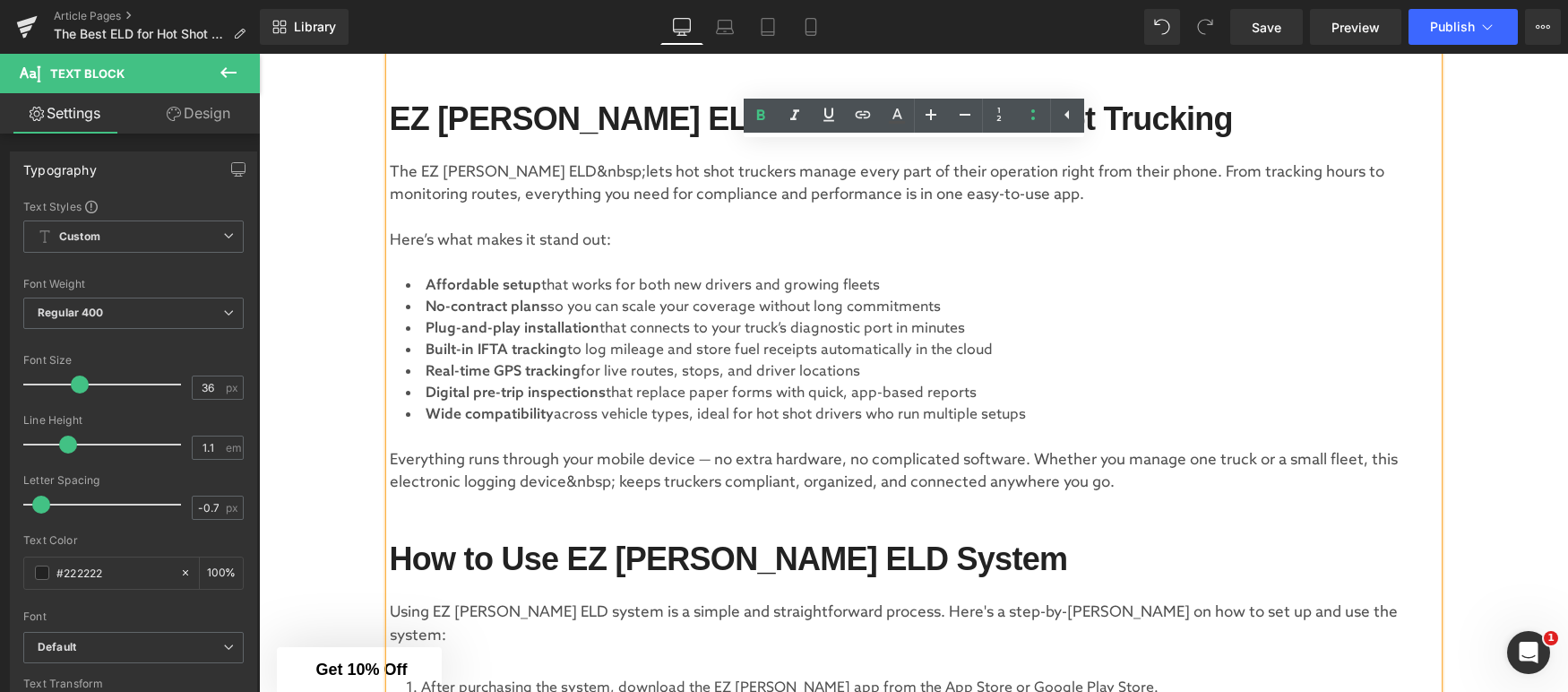
click at [586, 418] on span "across vehicle types, ideal for hot shot drivers who run multiple setups" at bounding box center [790, 414] width 472 height 17
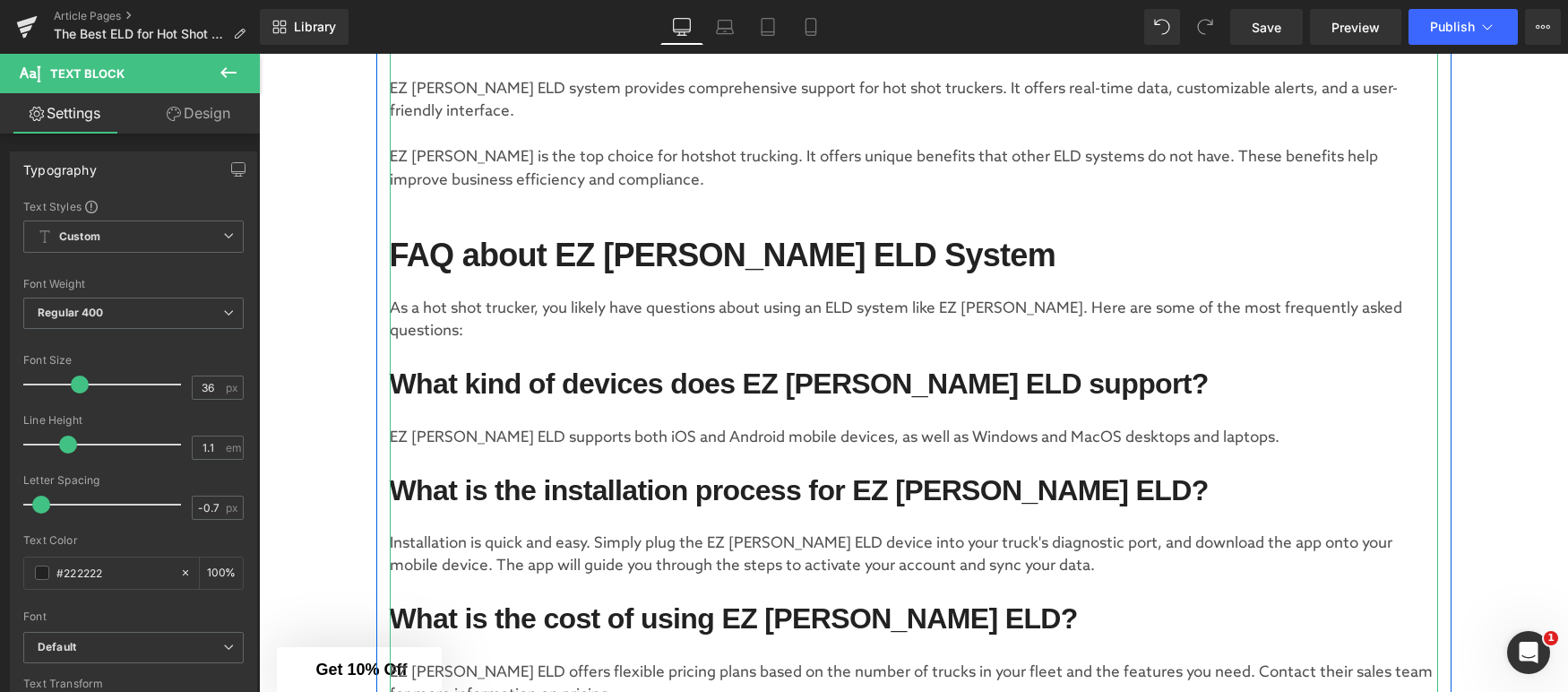
scroll to position [2562, 0]
click at [547, 236] on strong "FAQ about EZ [PERSON_NAME] ELD System" at bounding box center [722, 254] width 666 height 37
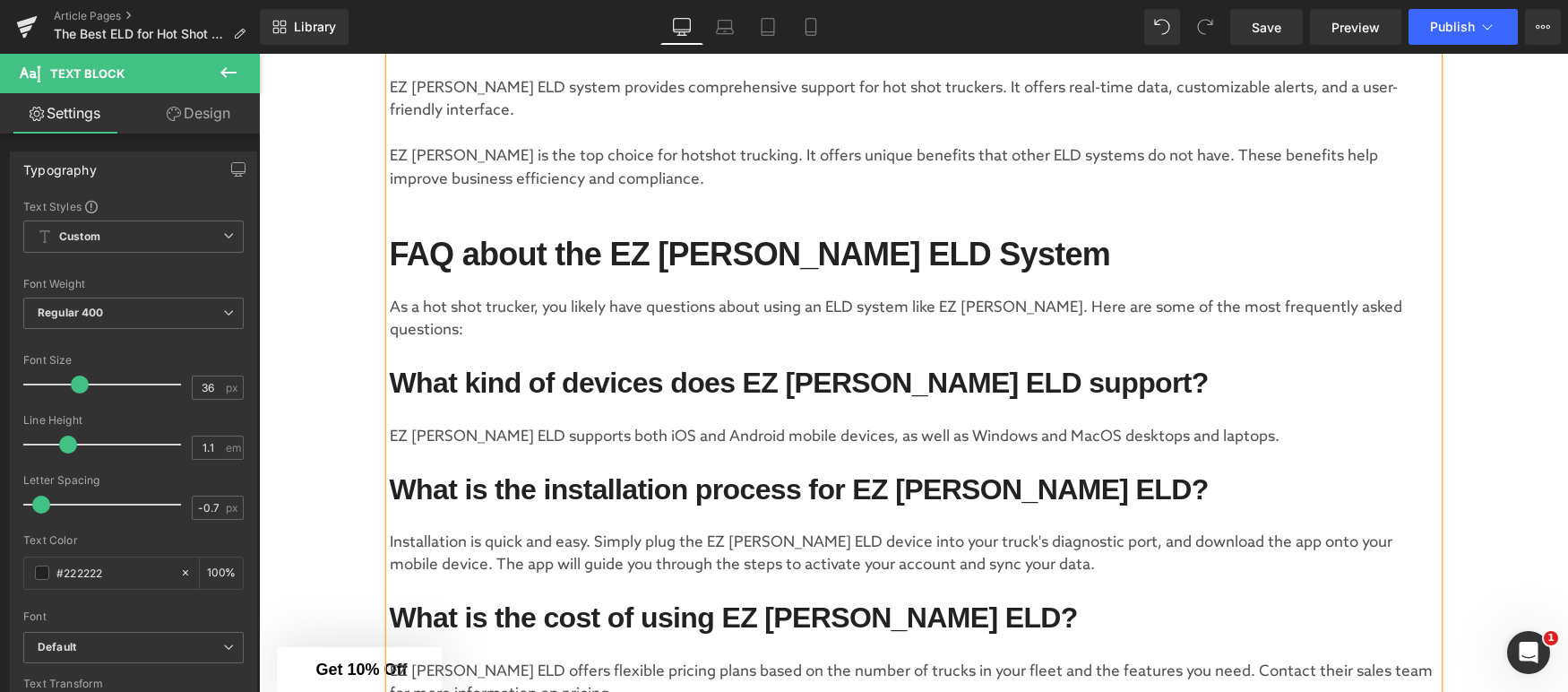
click at [1014, 241] on h2 "FAQ about the EZ [PERSON_NAME] ELD System" at bounding box center [914, 253] width 1049 height 36
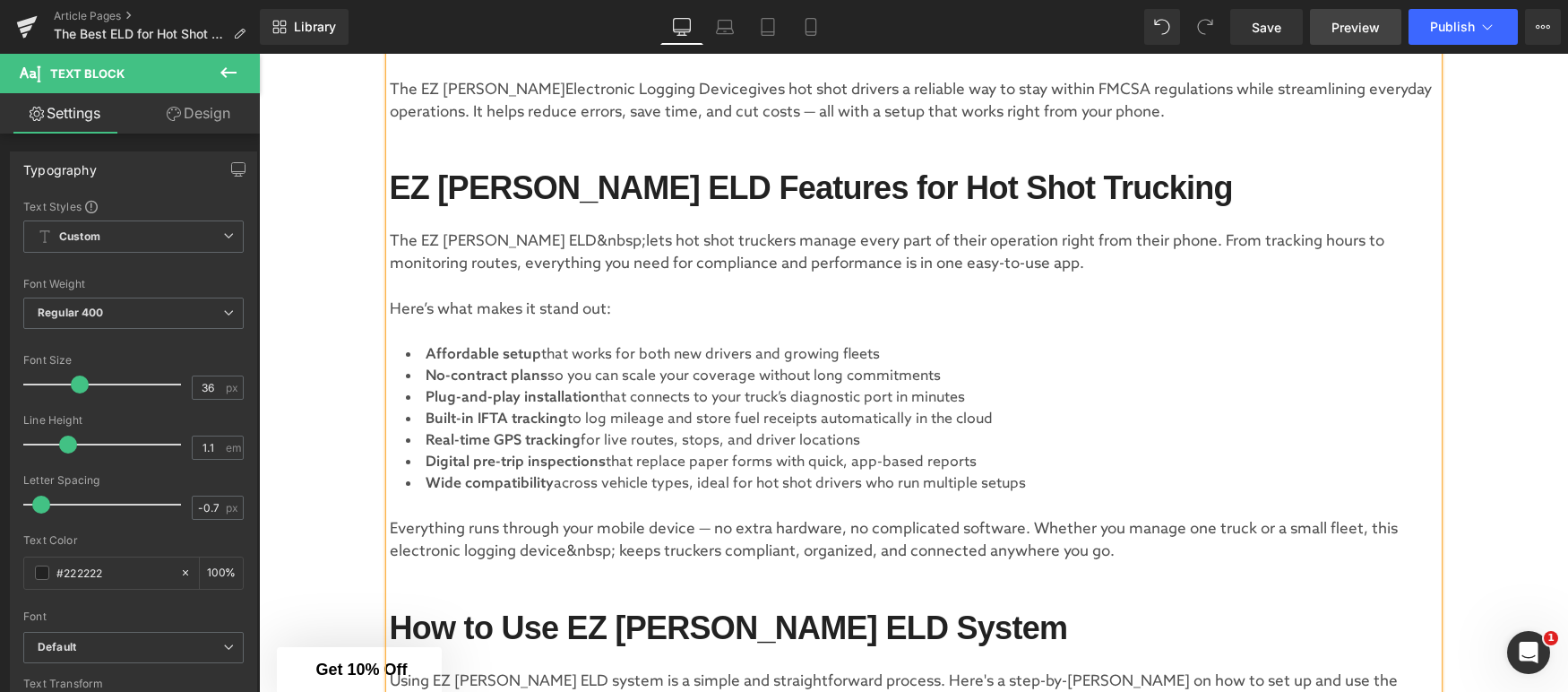
scroll to position [1527, 0]
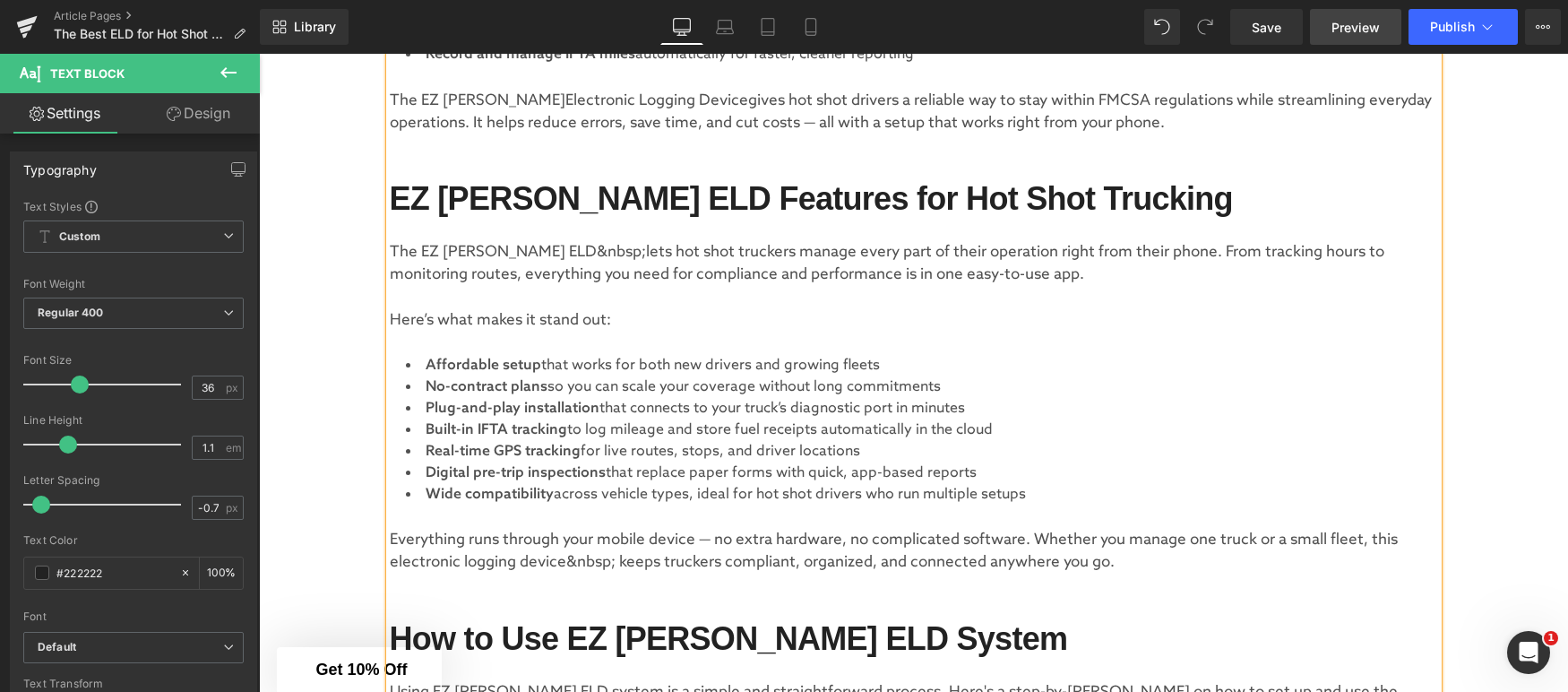
click at [1369, 30] on span "Preview" at bounding box center [1356, 28] width 48 height 19
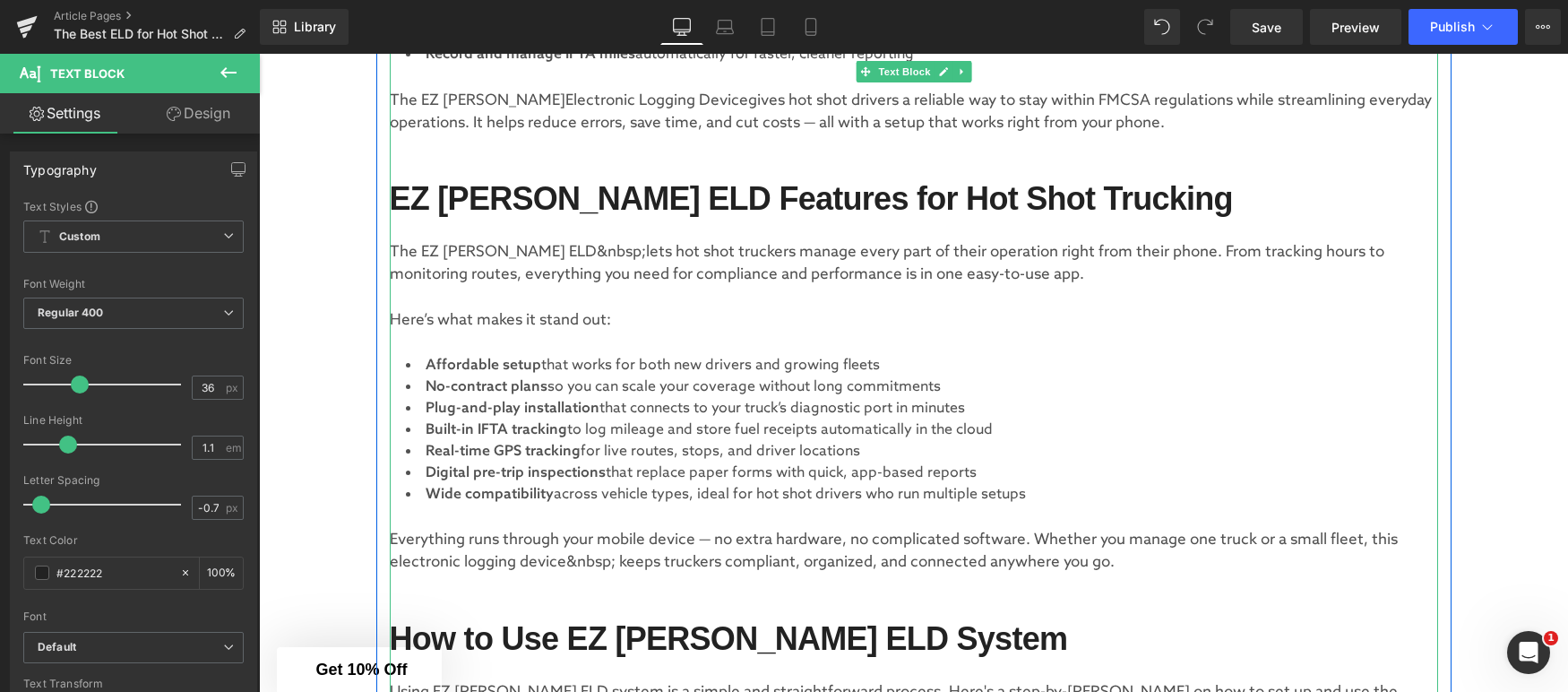
click at [563, 252] on p "The EZ [PERSON_NAME] ELD&nbsp;lets hot shot truckers manage every part of their…" at bounding box center [914, 263] width 1049 height 45
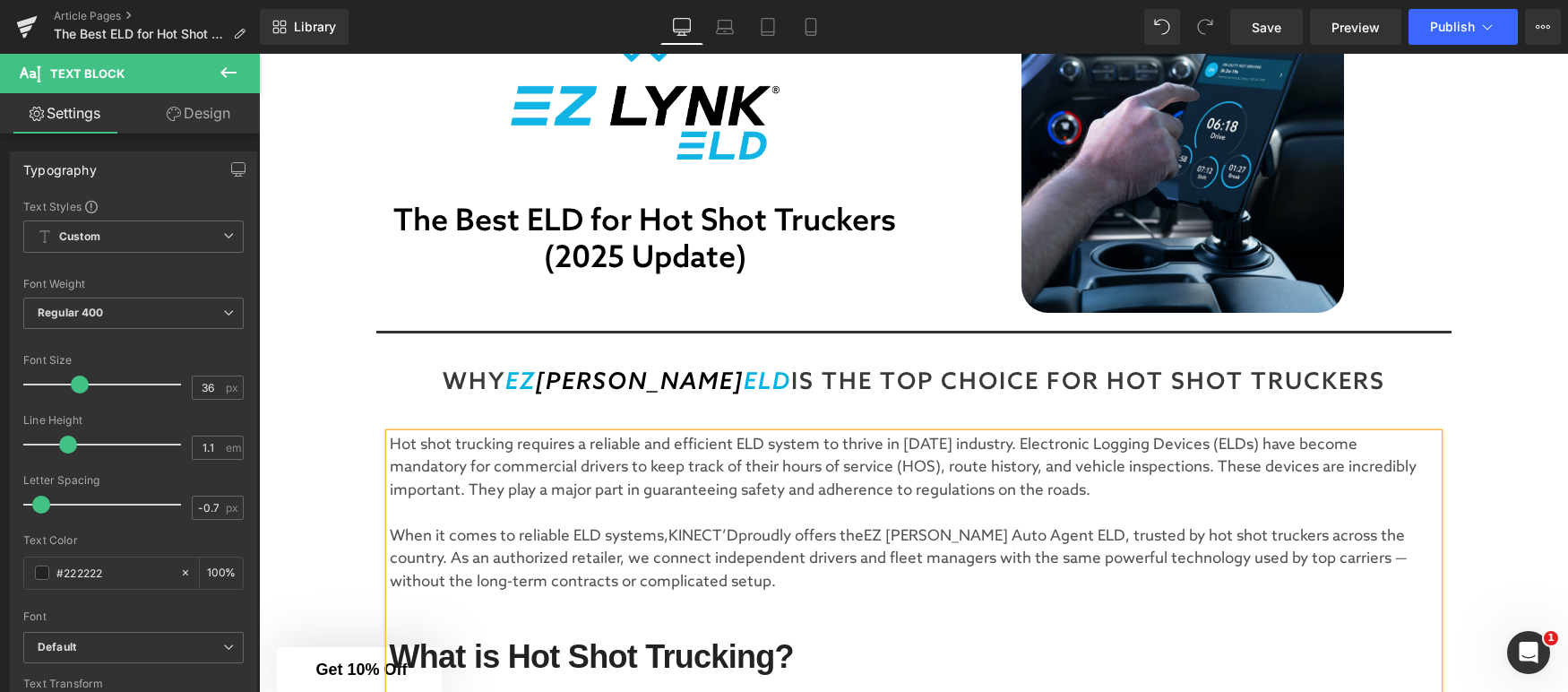
scroll to position [193, 0]
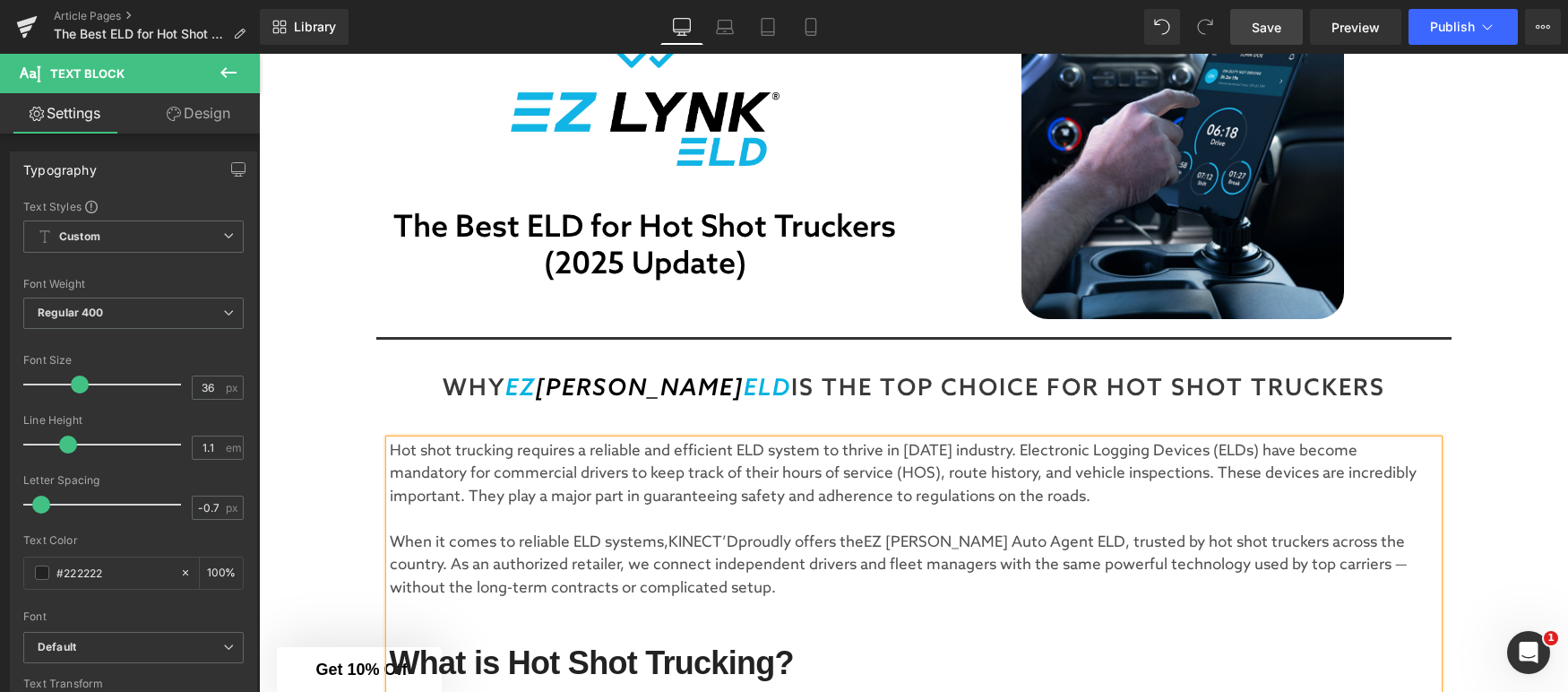
click at [1272, 34] on span "Save" at bounding box center [1266, 28] width 30 height 19
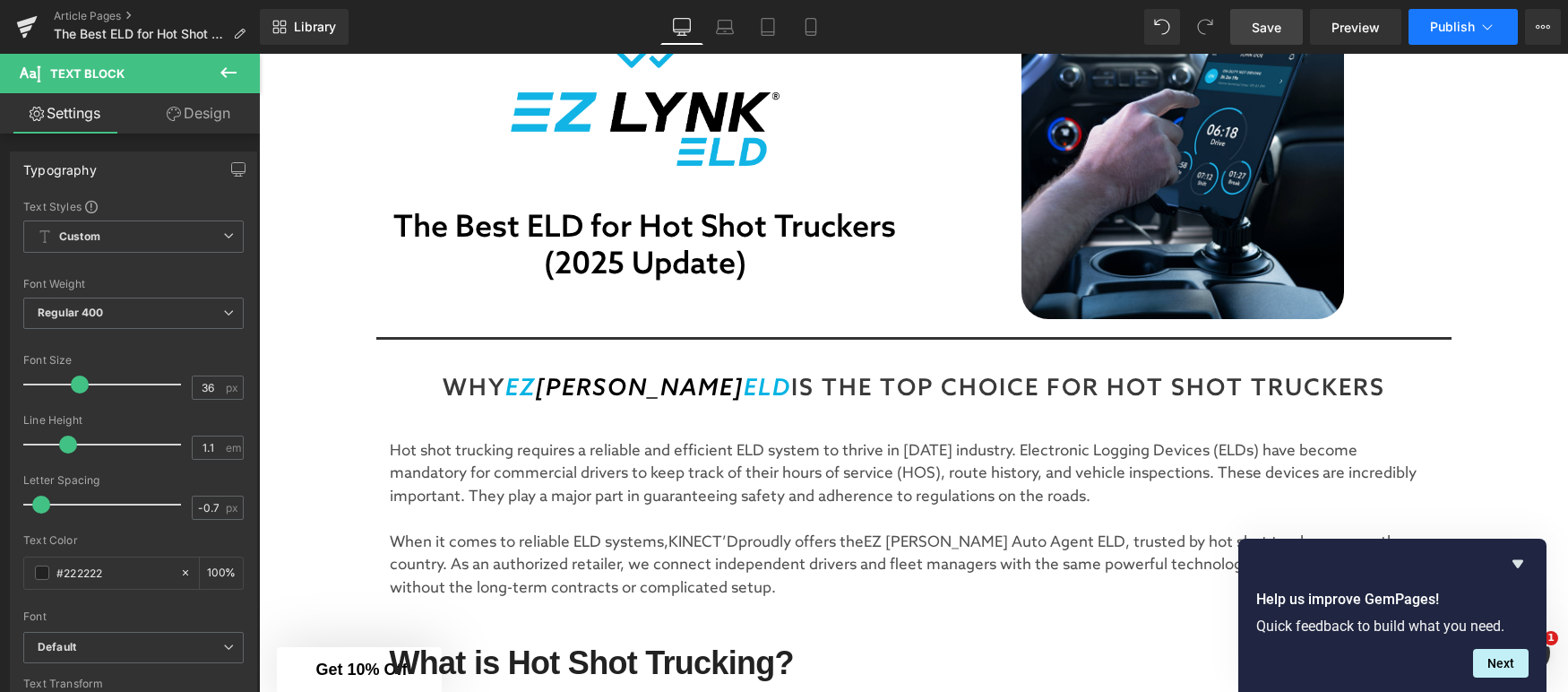
click at [1452, 31] on span "Publish" at bounding box center [1452, 26] width 44 height 14
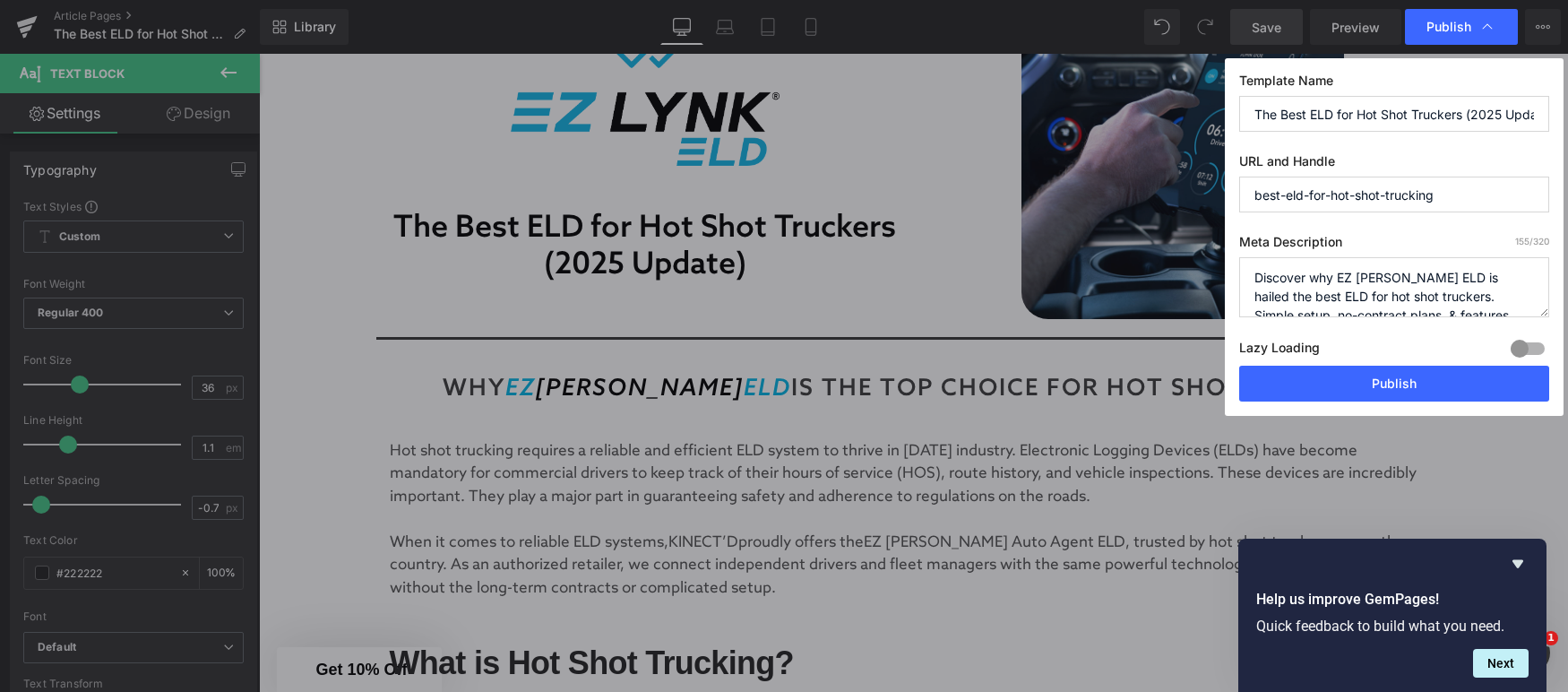
scroll to position [38, 0]
drag, startPoint x: 1178, startPoint y: 535, endPoint x: 918, endPoint y: 481, distance: 265.5
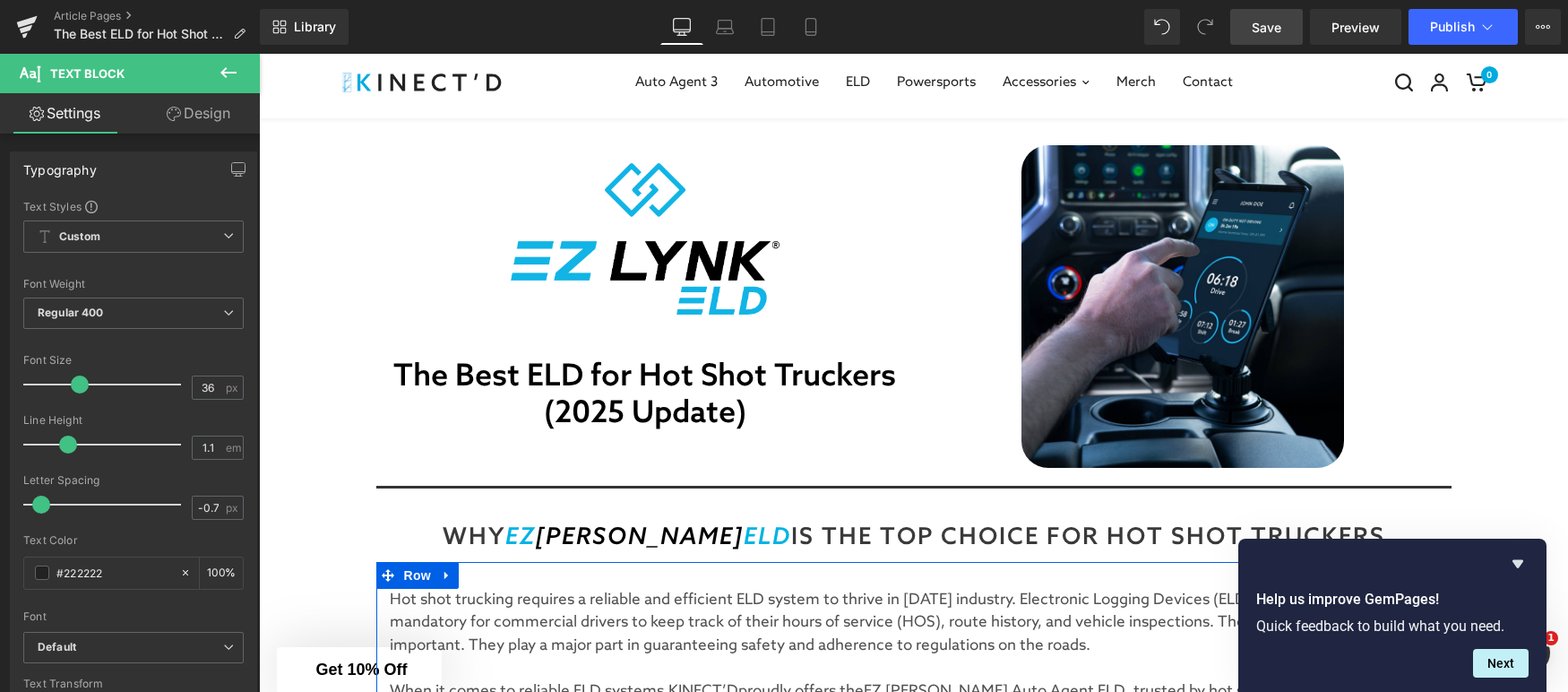
scroll to position [0, 0]
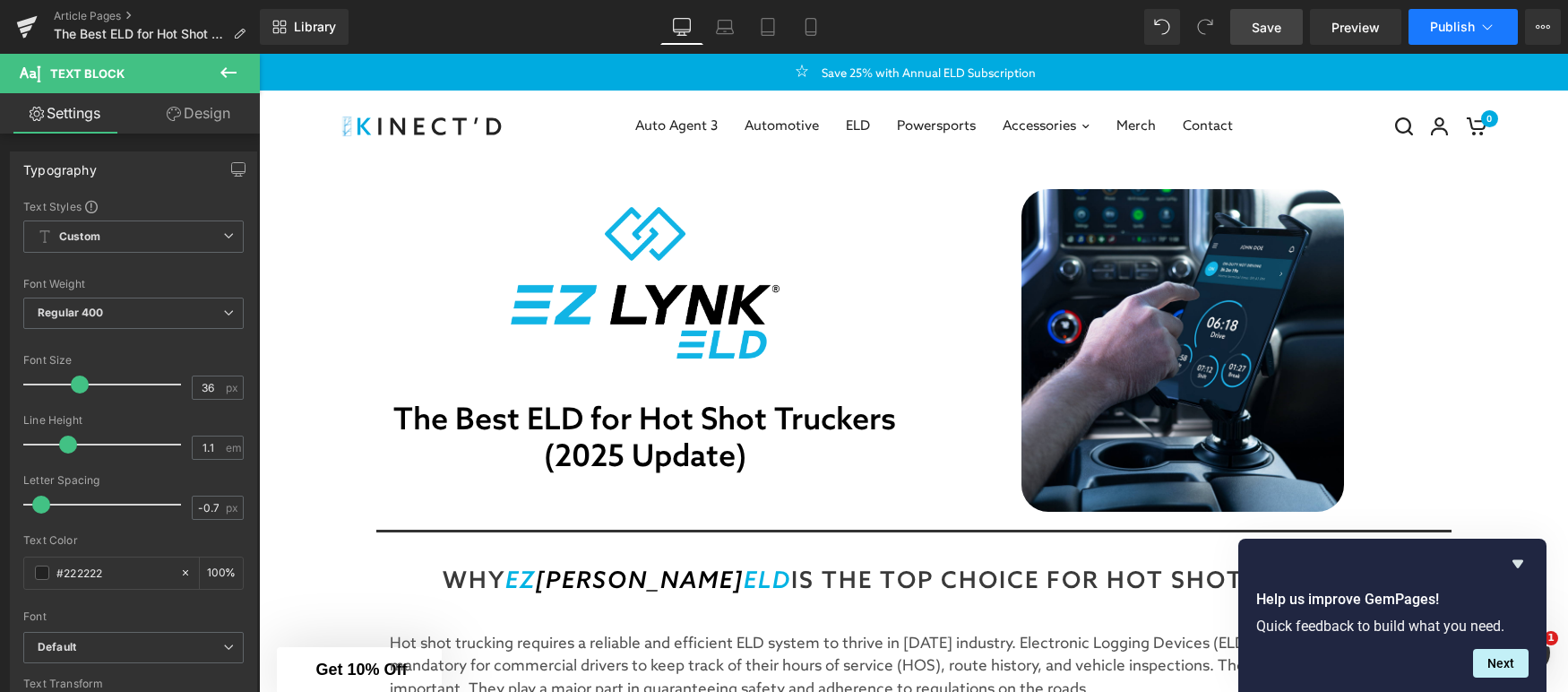
click at [1467, 29] on span "Publish" at bounding box center [1452, 26] width 44 height 14
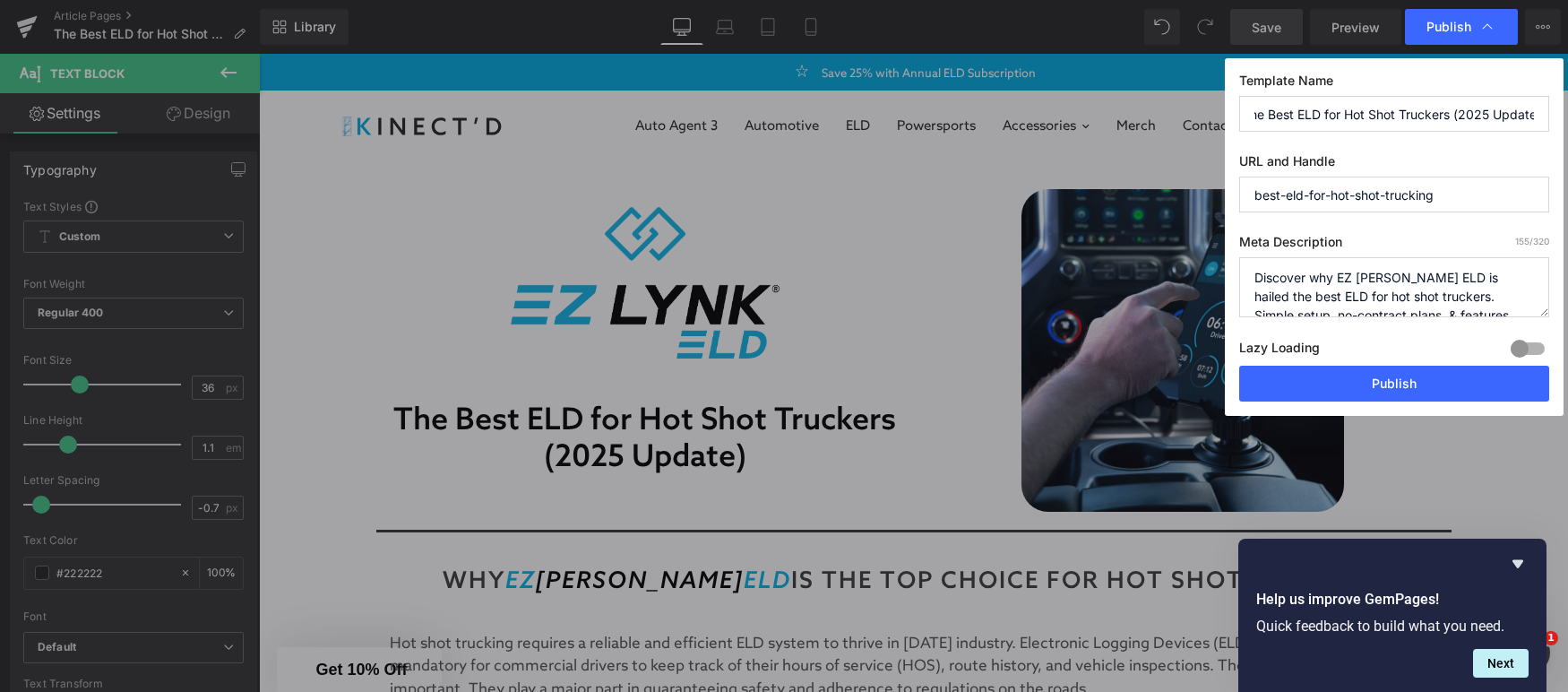
scroll to position [0, 13]
click at [1399, 389] on button "Publish" at bounding box center [1395, 383] width 310 height 36
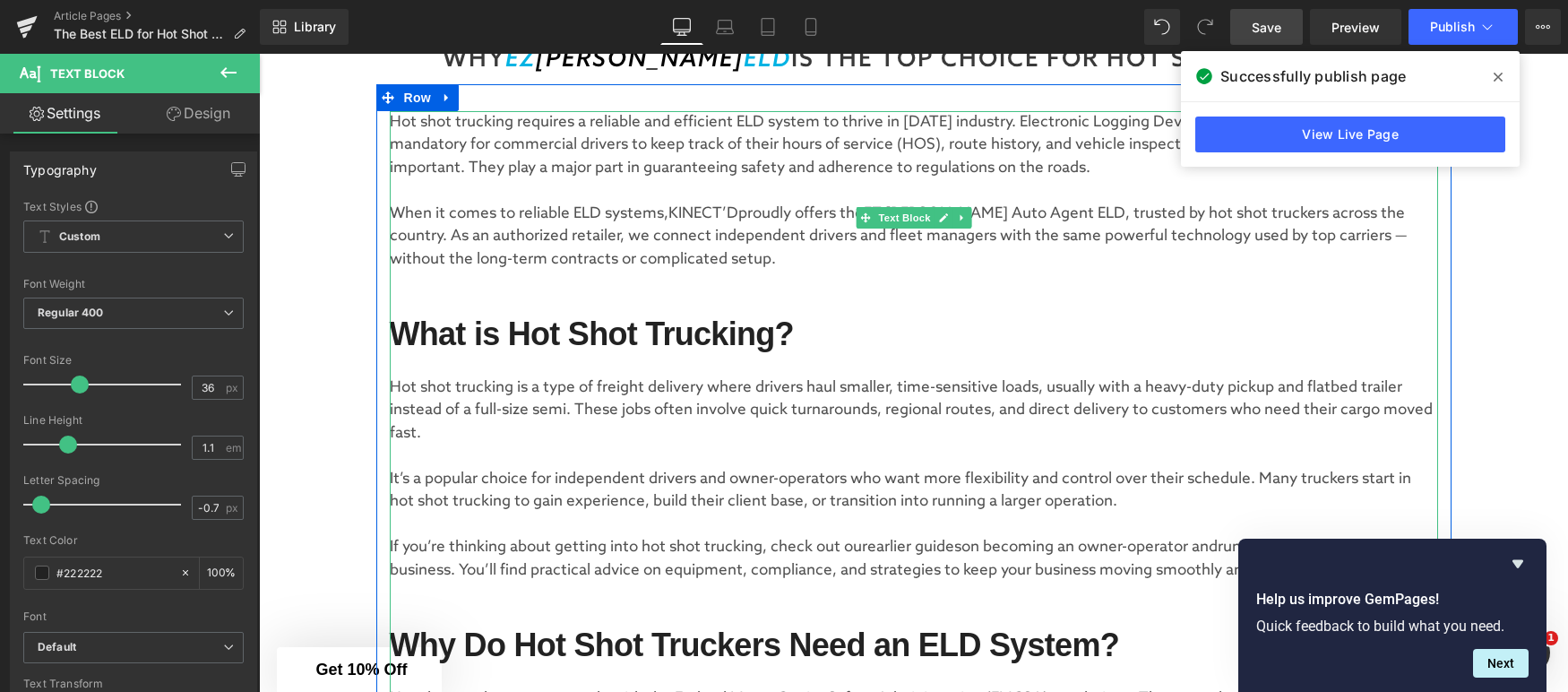
scroll to position [517, 0]
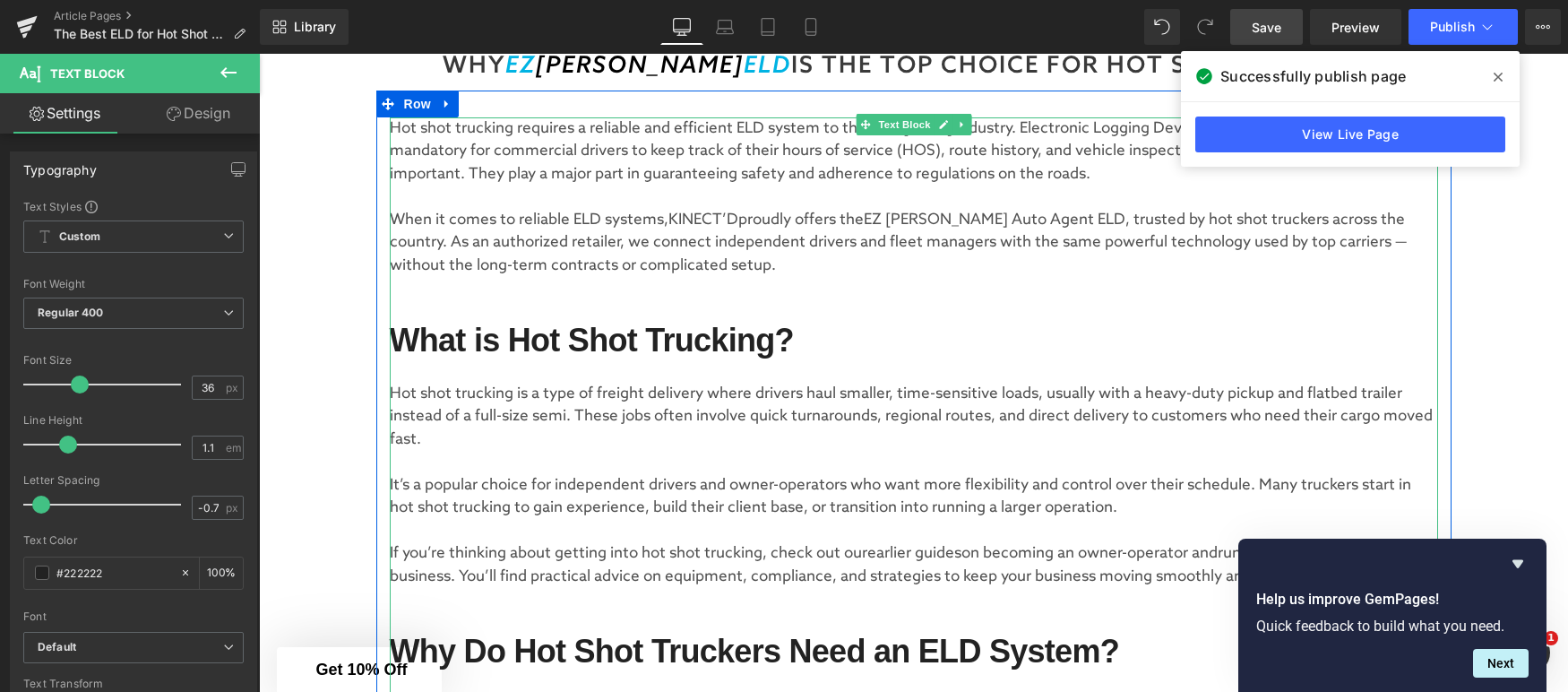
click at [676, 255] on p "When it comes to reliable ELD systems, KINECT’D proudly offers the E Z [PERSON_…" at bounding box center [914, 244] width 1049 height 69
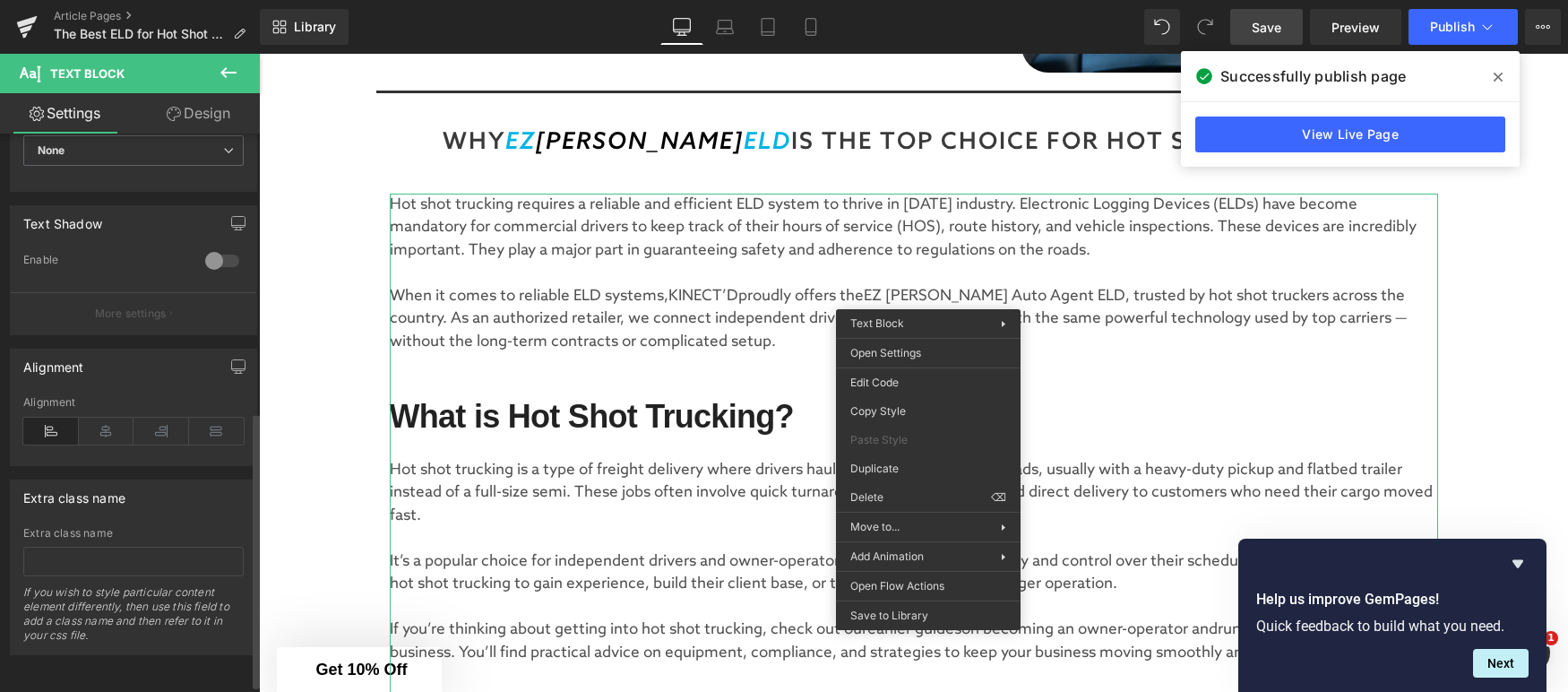
scroll to position [576, 0]
click at [794, 311] on p "When it comes to reliable ELD systems, KINECT’D proudly offers the E Z [PERSON_…" at bounding box center [914, 320] width 1049 height 69
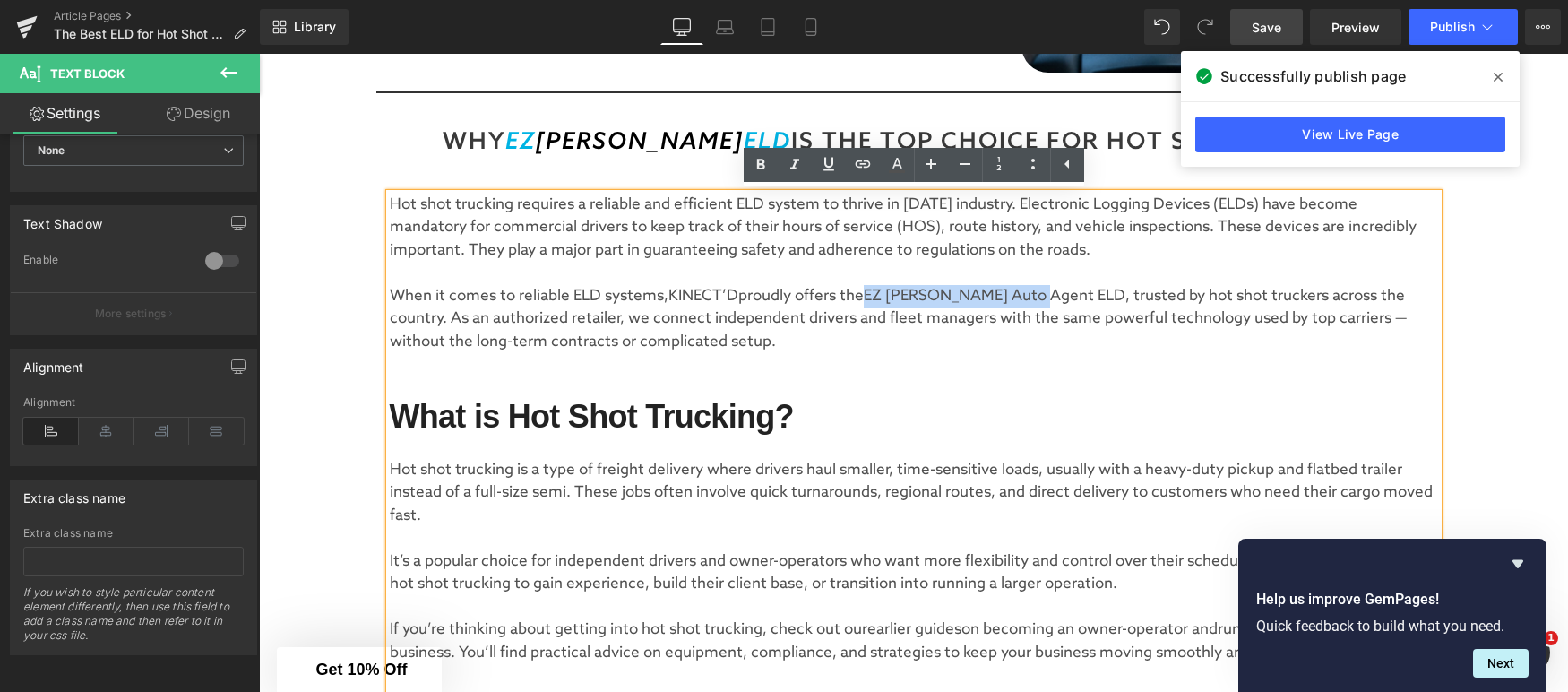
drag, startPoint x: 873, startPoint y: 292, endPoint x: 1050, endPoint y: 287, distance: 177.1
click at [1050, 287] on p "When it comes to reliable ELD systems, KINECT’D proudly offers the E Z [PERSON_…" at bounding box center [914, 320] width 1049 height 69
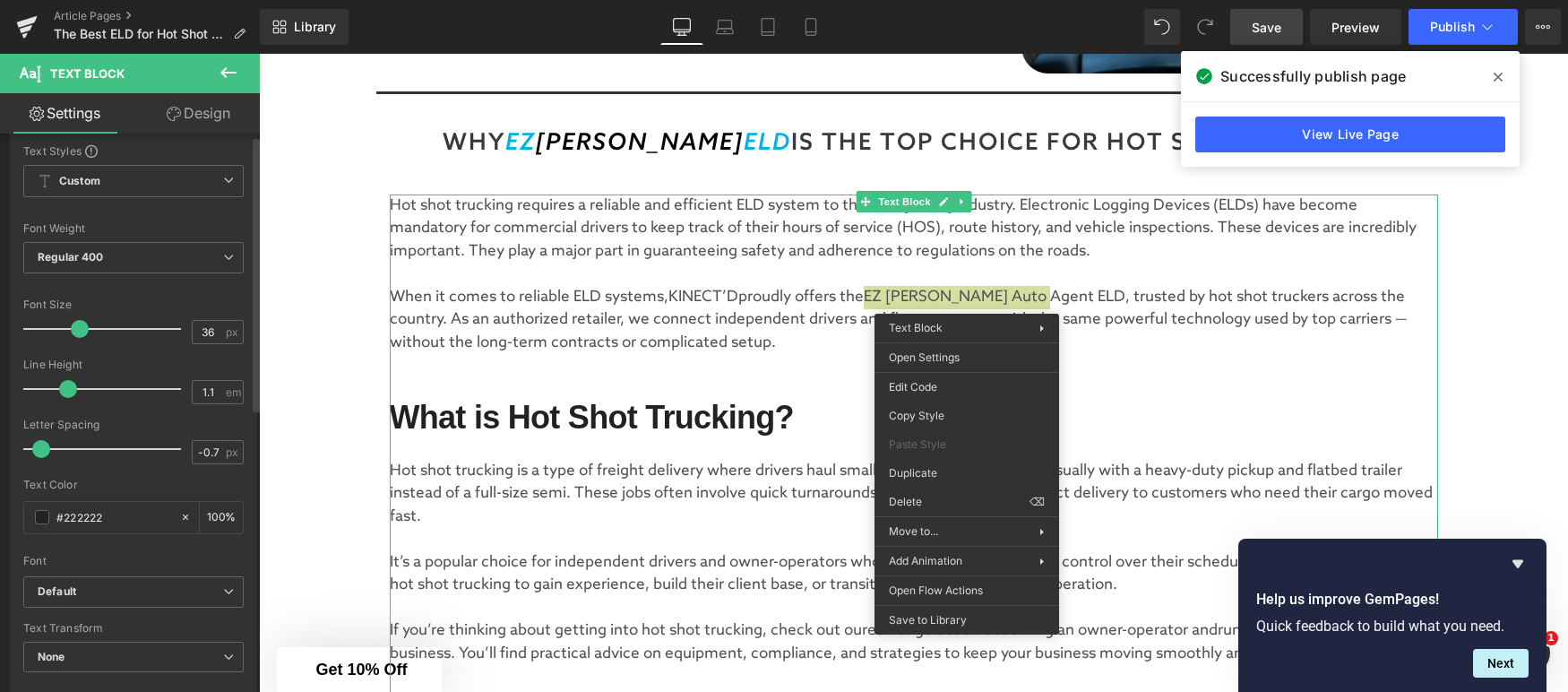
scroll to position [0, 0]
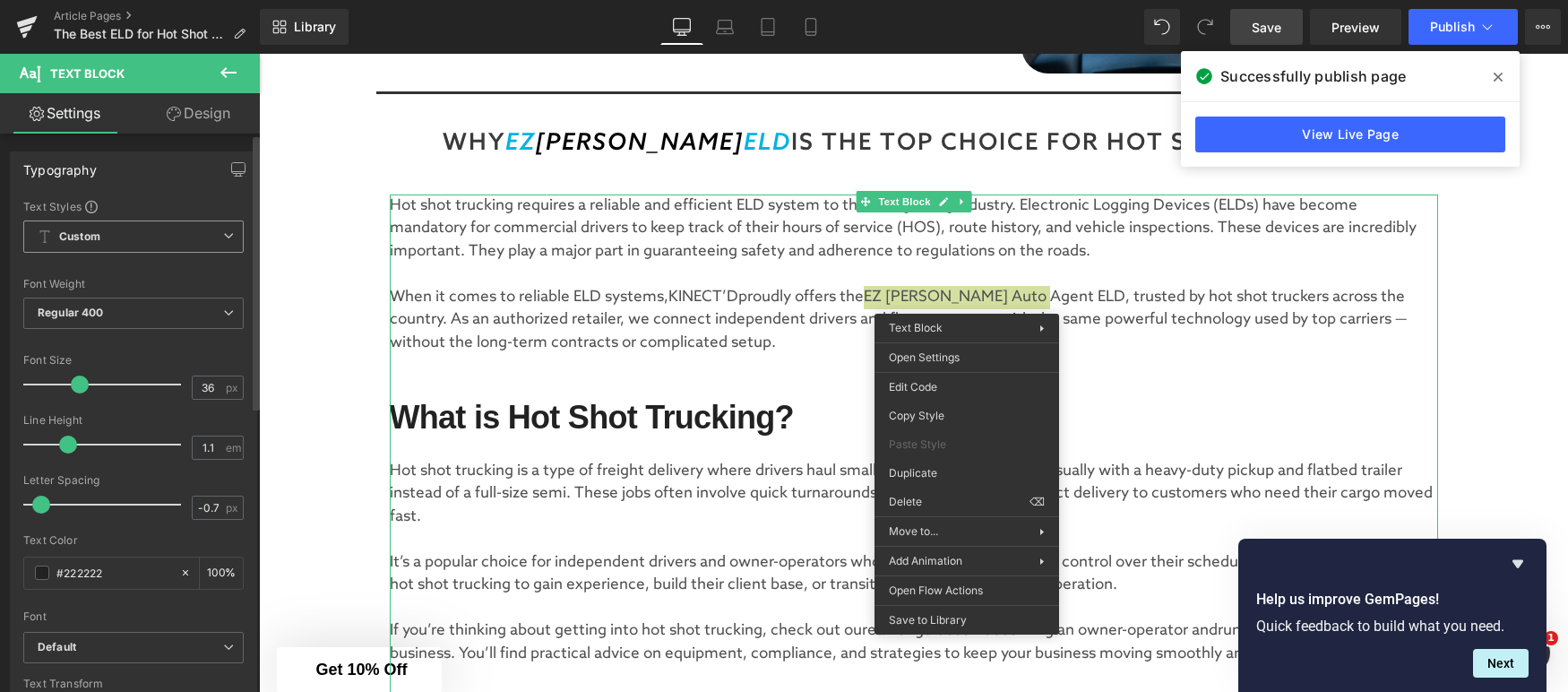
click at [135, 244] on span "Custom Setup Global Style" at bounding box center [133, 236] width 221 height 32
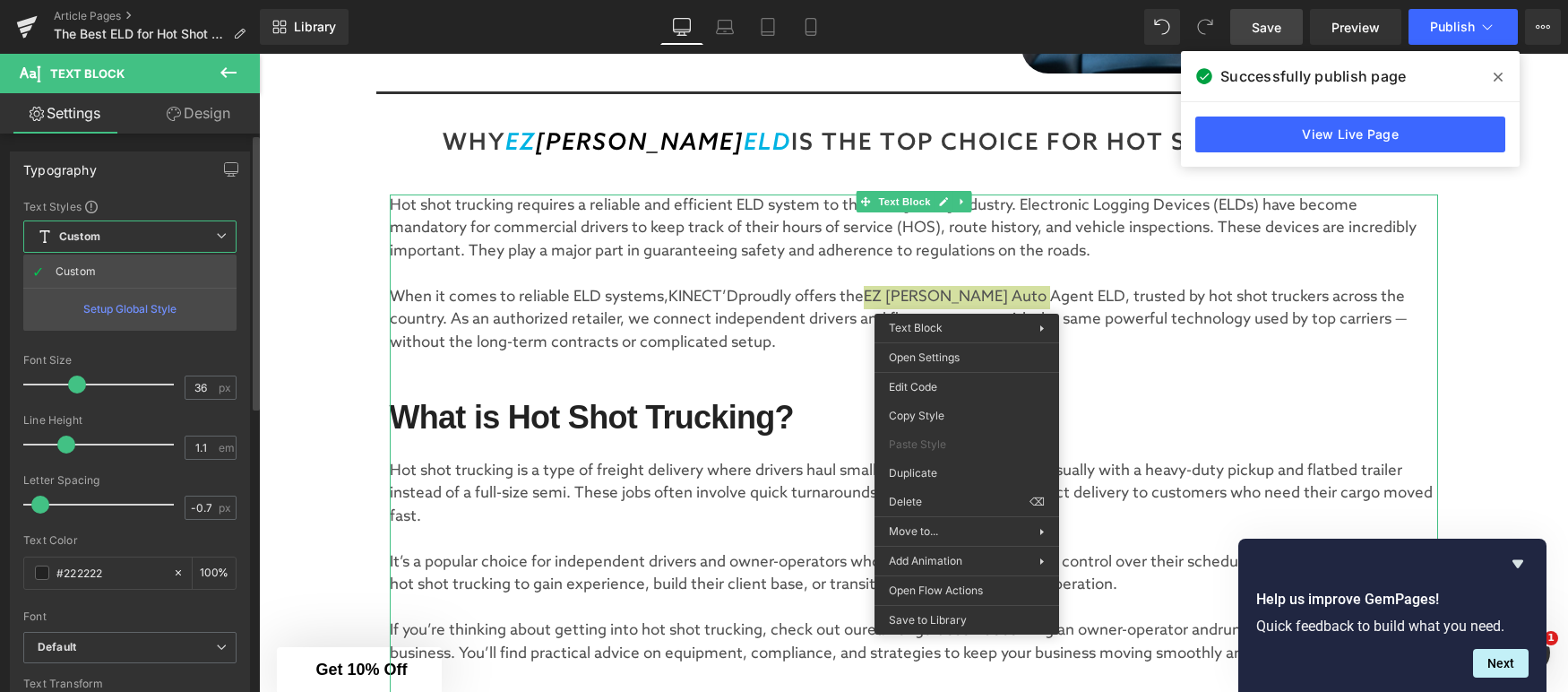
click at [150, 204] on div "Text Styles" at bounding box center [129, 205] width 213 height 14
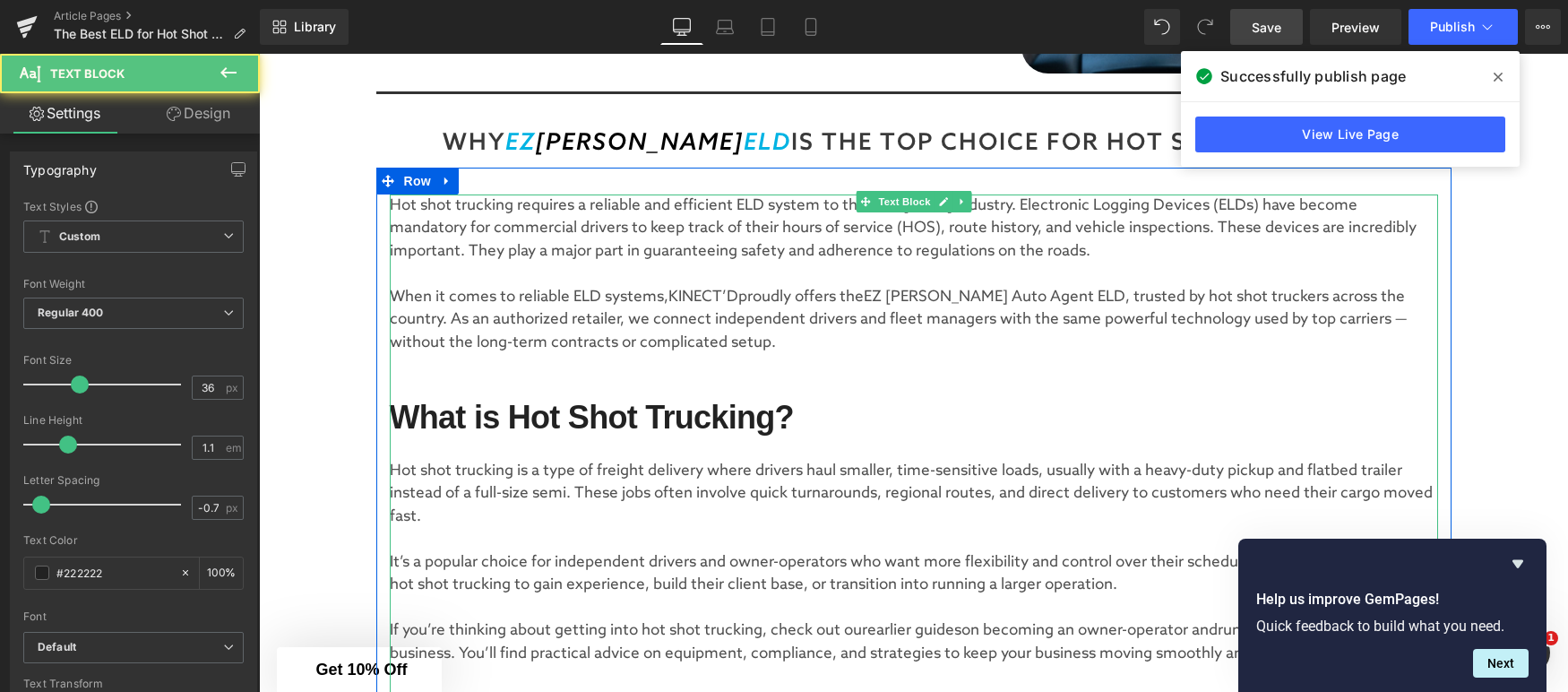
click at [812, 297] on p "When it comes to reliable ELD systems, KINECT’D proudly offers the E Z [PERSON_…" at bounding box center [914, 321] width 1049 height 69
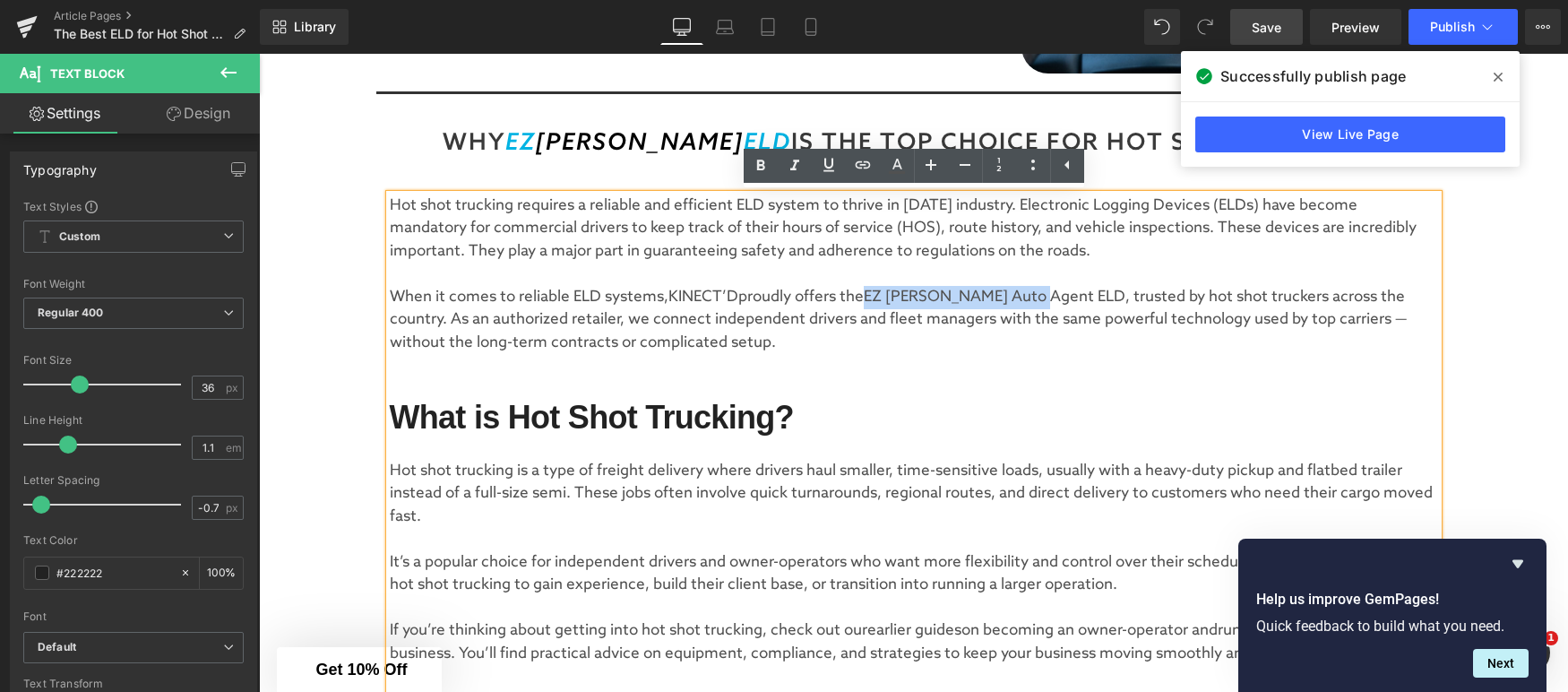
drag, startPoint x: 873, startPoint y: 293, endPoint x: 1043, endPoint y: 286, distance: 170.1
click at [1053, 287] on p "When it comes to reliable ELD systems, KINECT’D proudly offers the E Z [PERSON_…" at bounding box center [914, 321] width 1049 height 69
click at [1040, 163] on icon at bounding box center [1033, 165] width 21 height 21
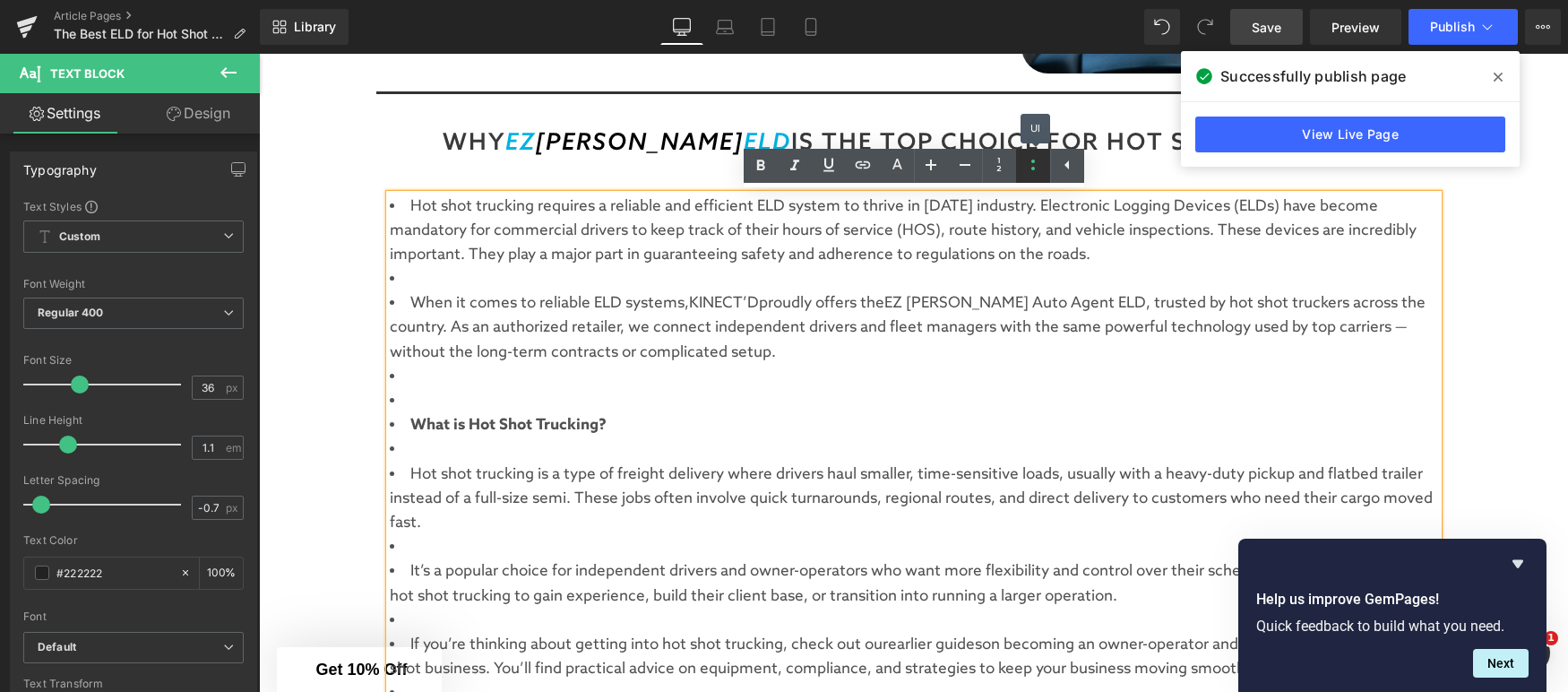
click at [1037, 163] on icon at bounding box center [1033, 165] width 21 height 21
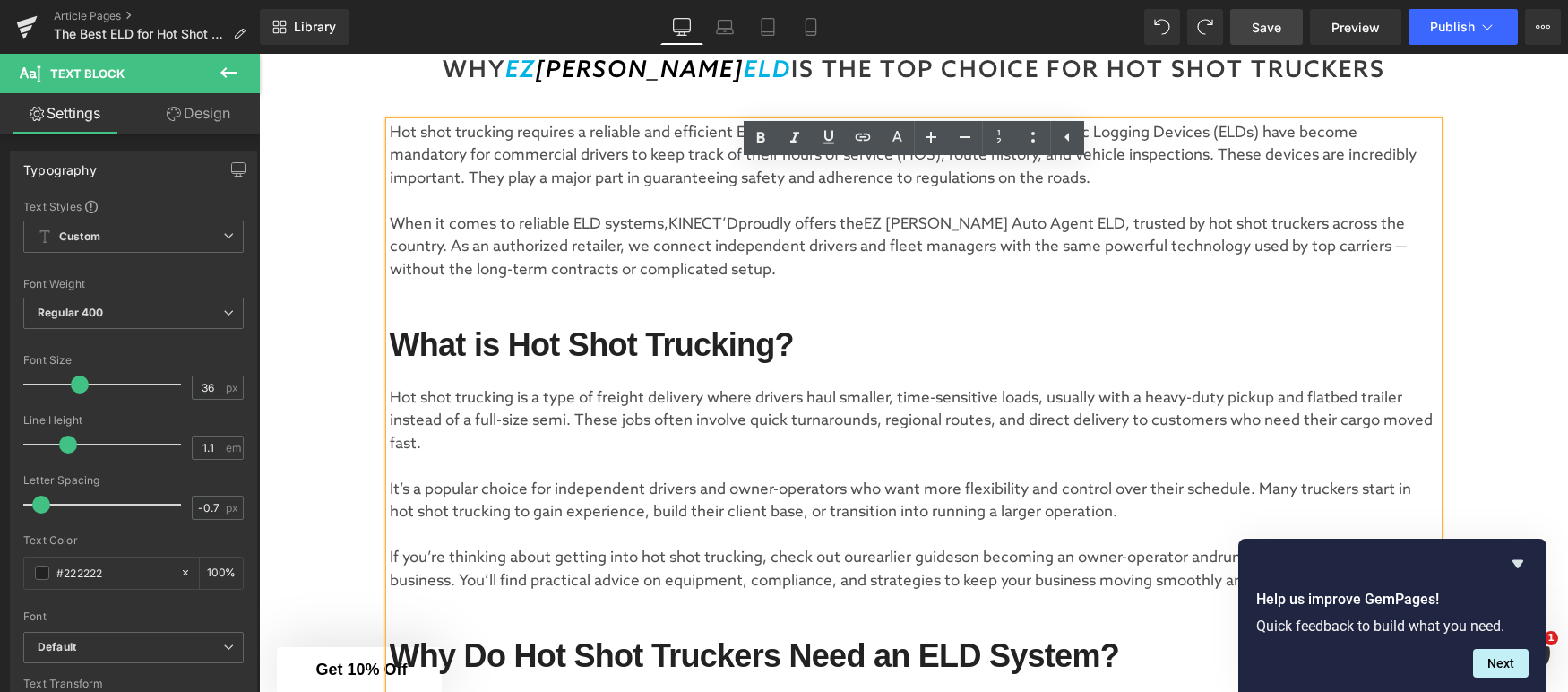
scroll to position [438, 0]
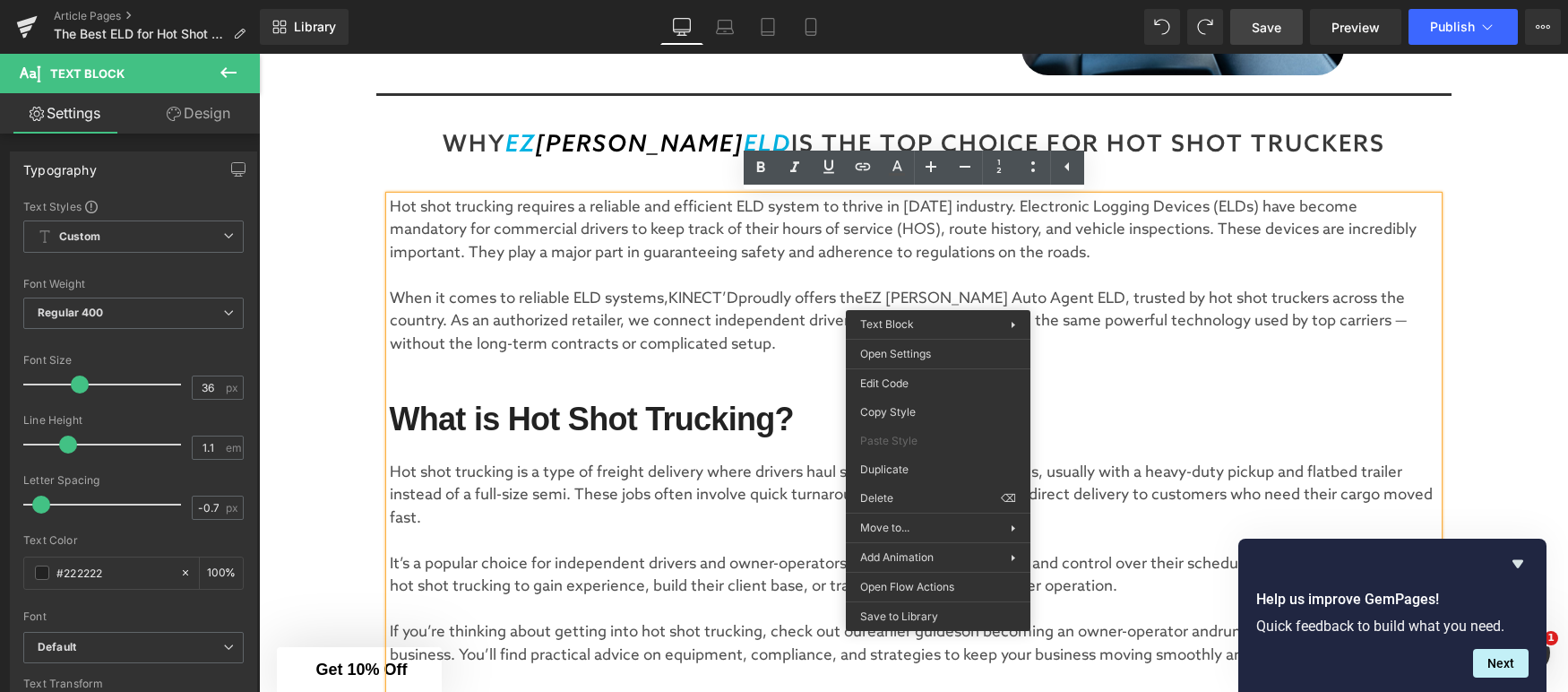
click at [824, 291] on p "When it comes to reliable ELD systems, KINECT’D proudly offers the EZ [PERSON_N…" at bounding box center [914, 322] width 1049 height 69
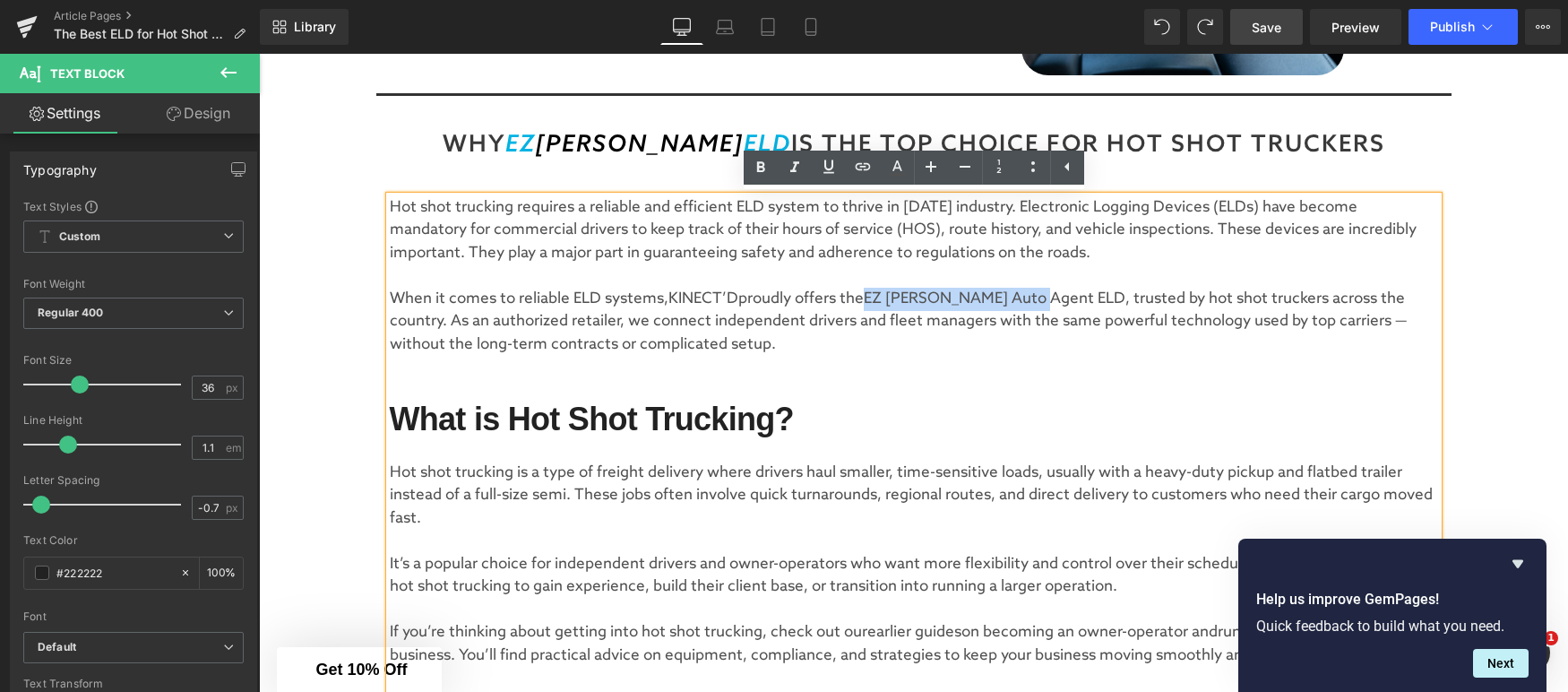
drag, startPoint x: 873, startPoint y: 297, endPoint x: 1051, endPoint y: 293, distance: 178.0
click at [1051, 293] on p "When it comes to reliable ELD systems, KINECT’D proudly offers the EZ [PERSON_N…" at bounding box center [914, 322] width 1049 height 69
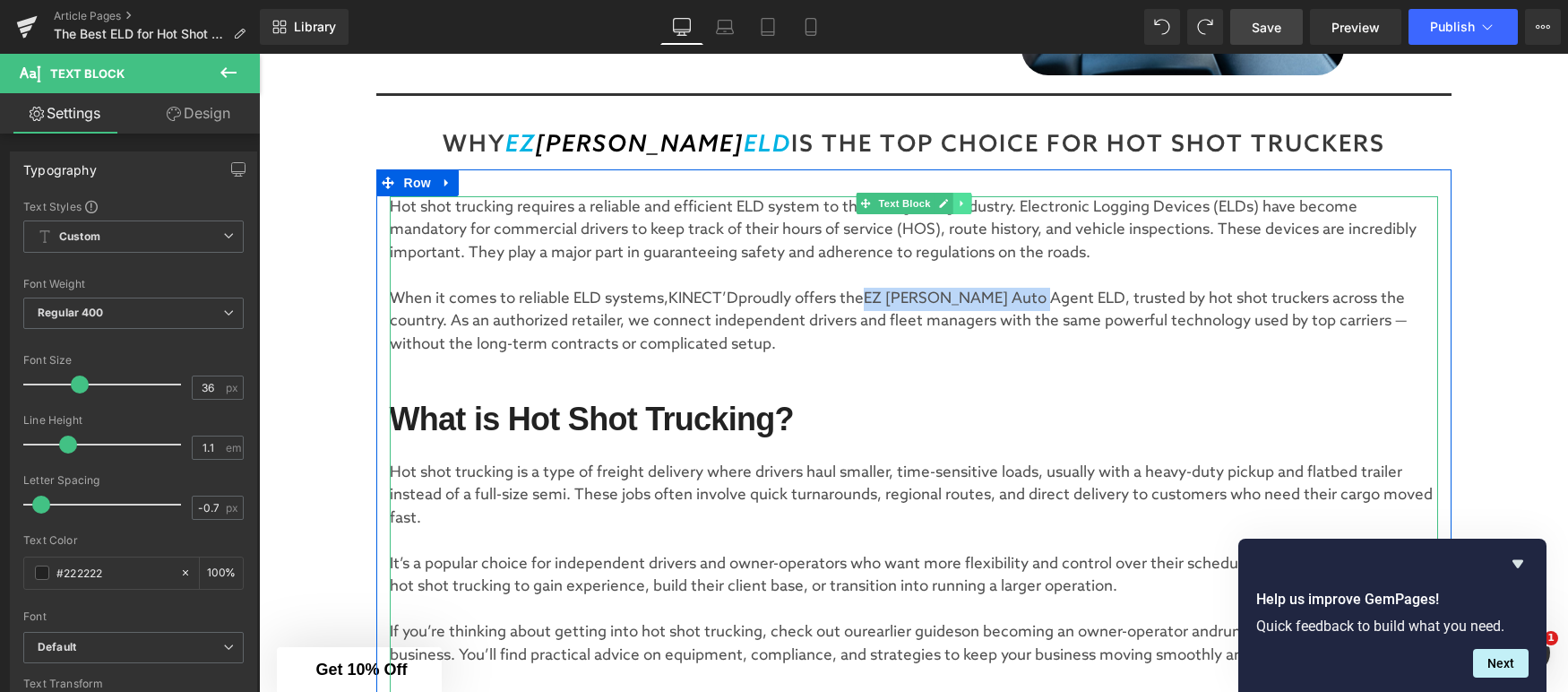
click at [963, 203] on icon at bounding box center [961, 202] width 3 height 7
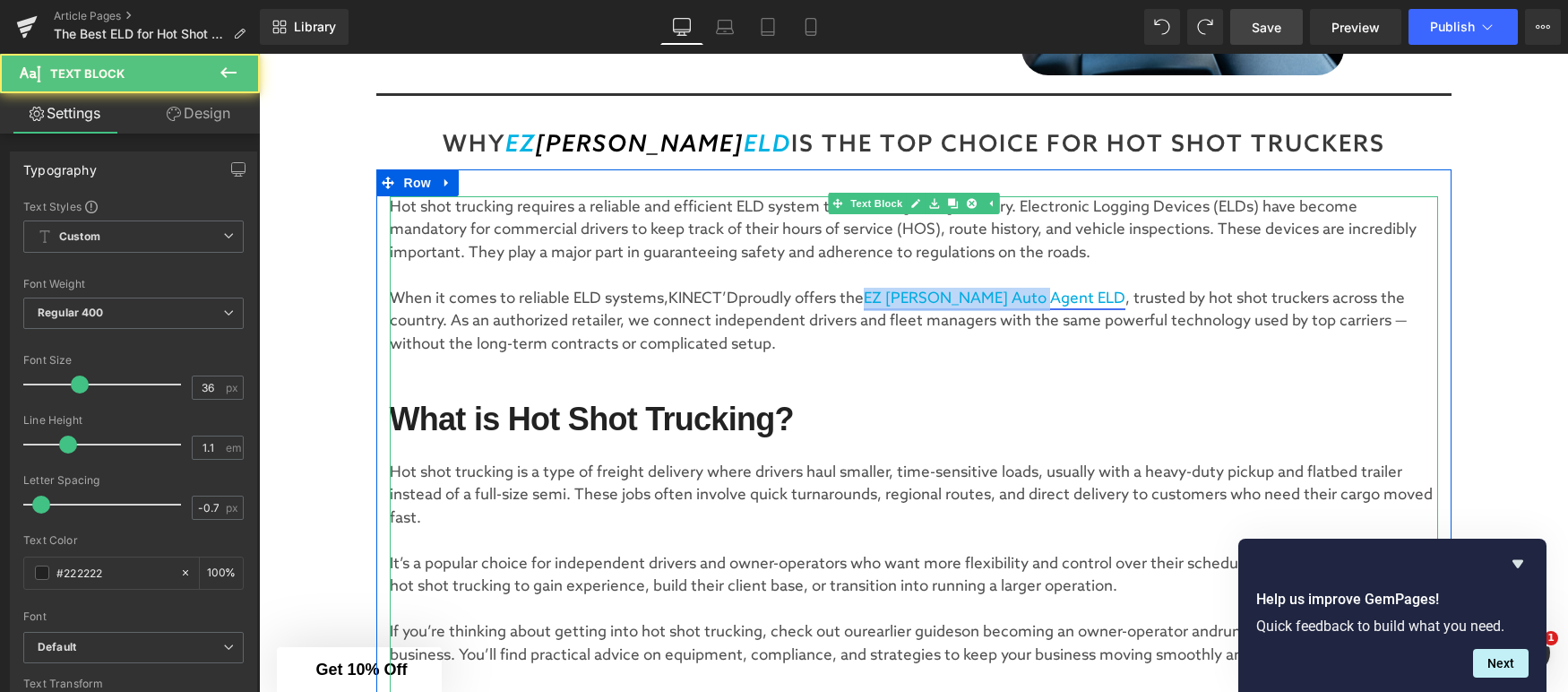
click at [983, 303] on link "EZ [PERSON_NAME] Auto Agent ELD" at bounding box center [995, 299] width 262 height 19
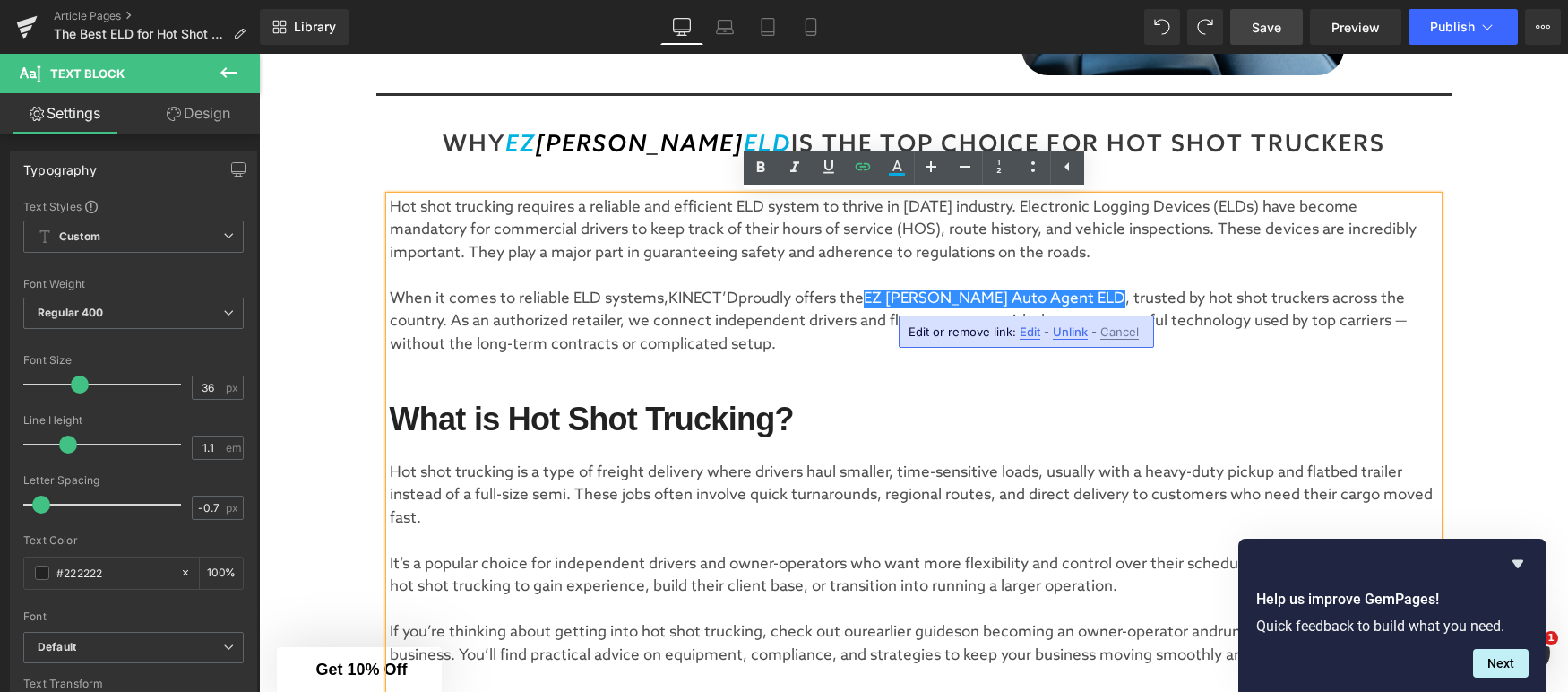
click at [1024, 335] on span "Edit" at bounding box center [1029, 333] width 20 height 15
click at [1207, 0] on div "Text Color Highlight Color #333333 Edit or remove link: Edit - Unlink - Cancel …" at bounding box center [784, 0] width 1568 height 0
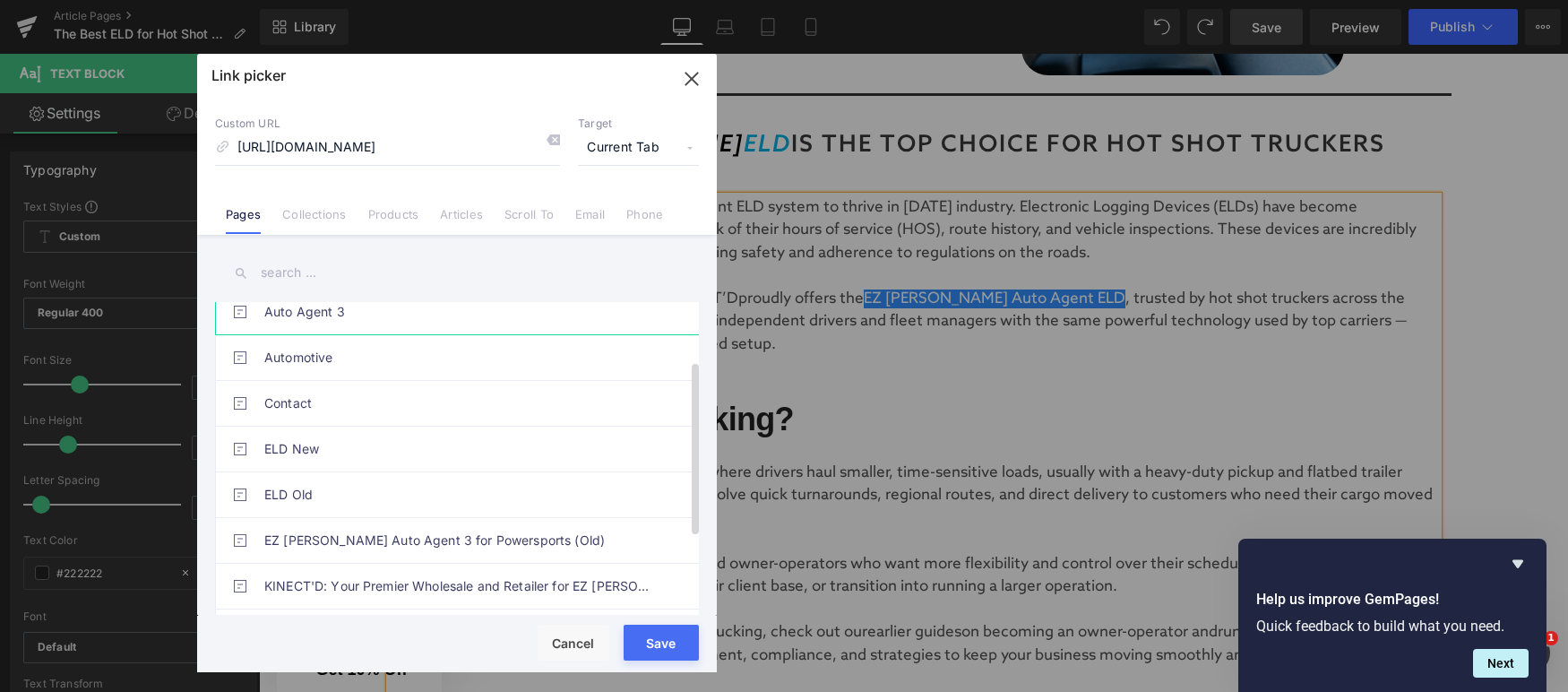
scroll to position [0, 0]
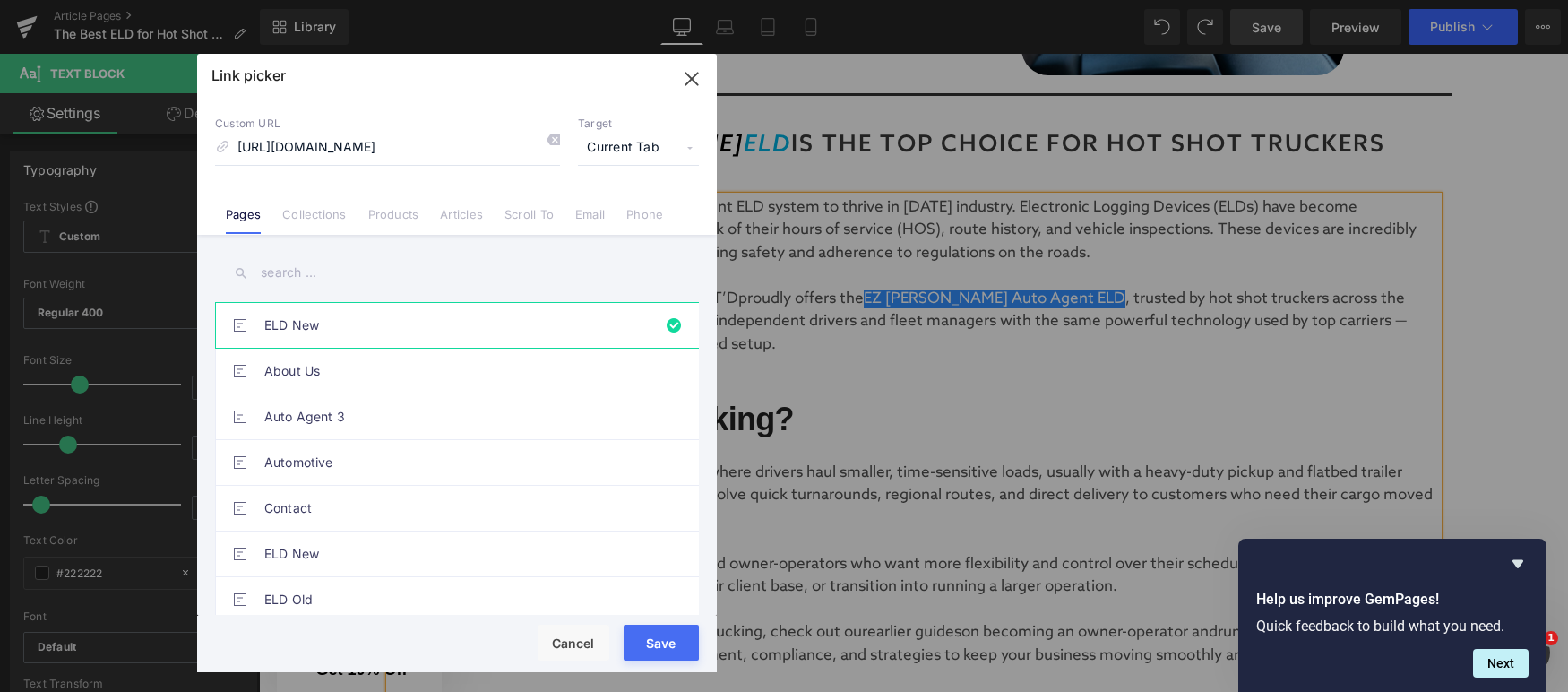
click at [660, 644] on button "Save" at bounding box center [661, 642] width 75 height 36
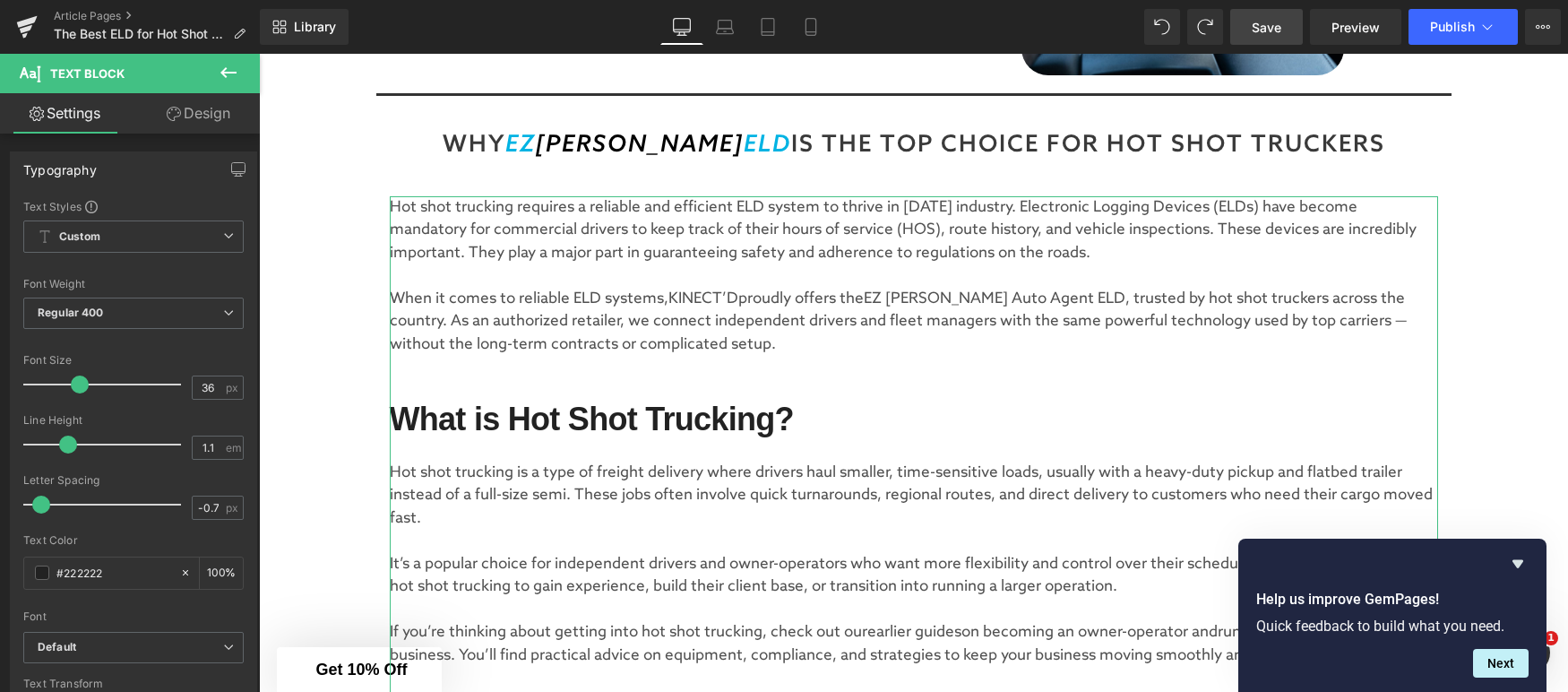
click at [189, 113] on link "Design" at bounding box center [199, 114] width 130 height 40
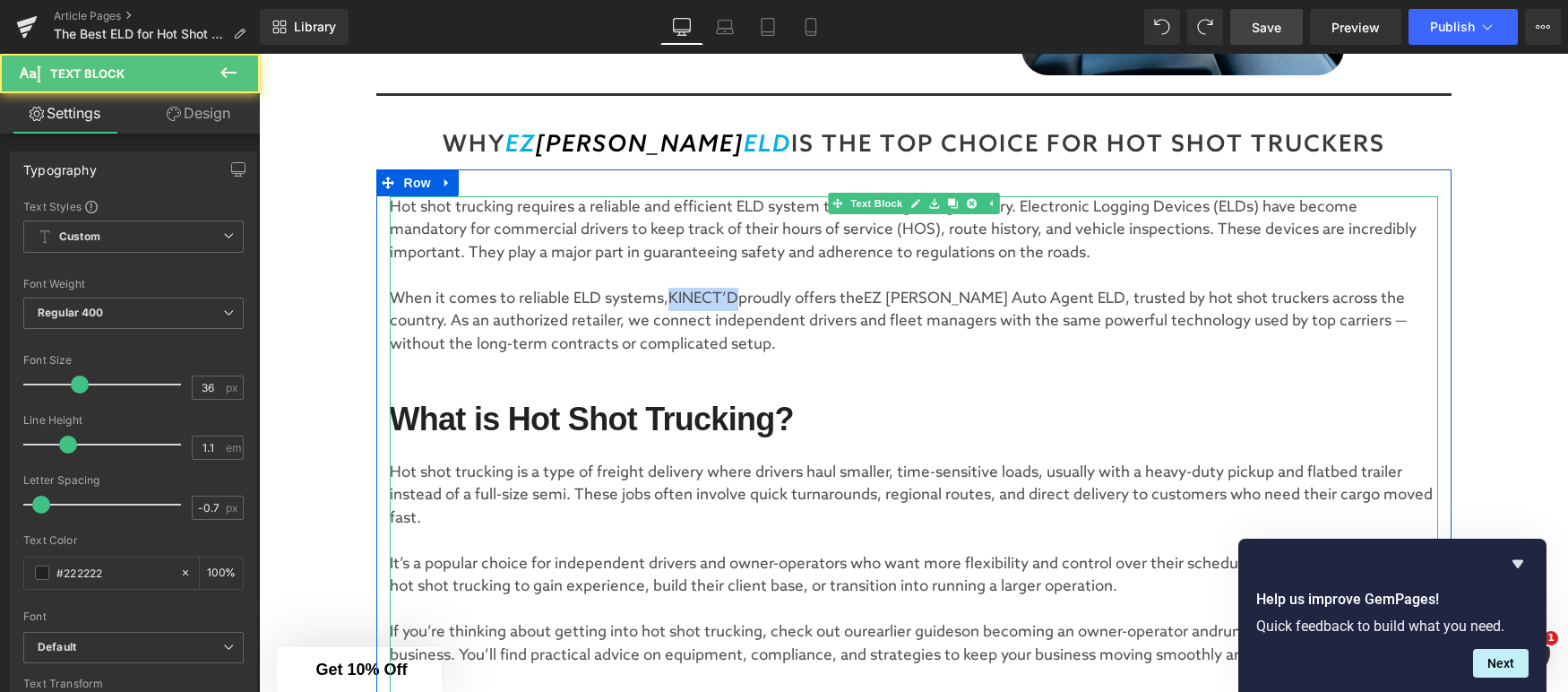
drag, startPoint x: 684, startPoint y: 295, endPoint x: 742, endPoint y: 293, distance: 58.0
click at [742, 293] on p "When it comes to reliable ELD systems, KINECT’D proudly offers the EZ [PERSON_N…" at bounding box center [914, 322] width 1049 height 69
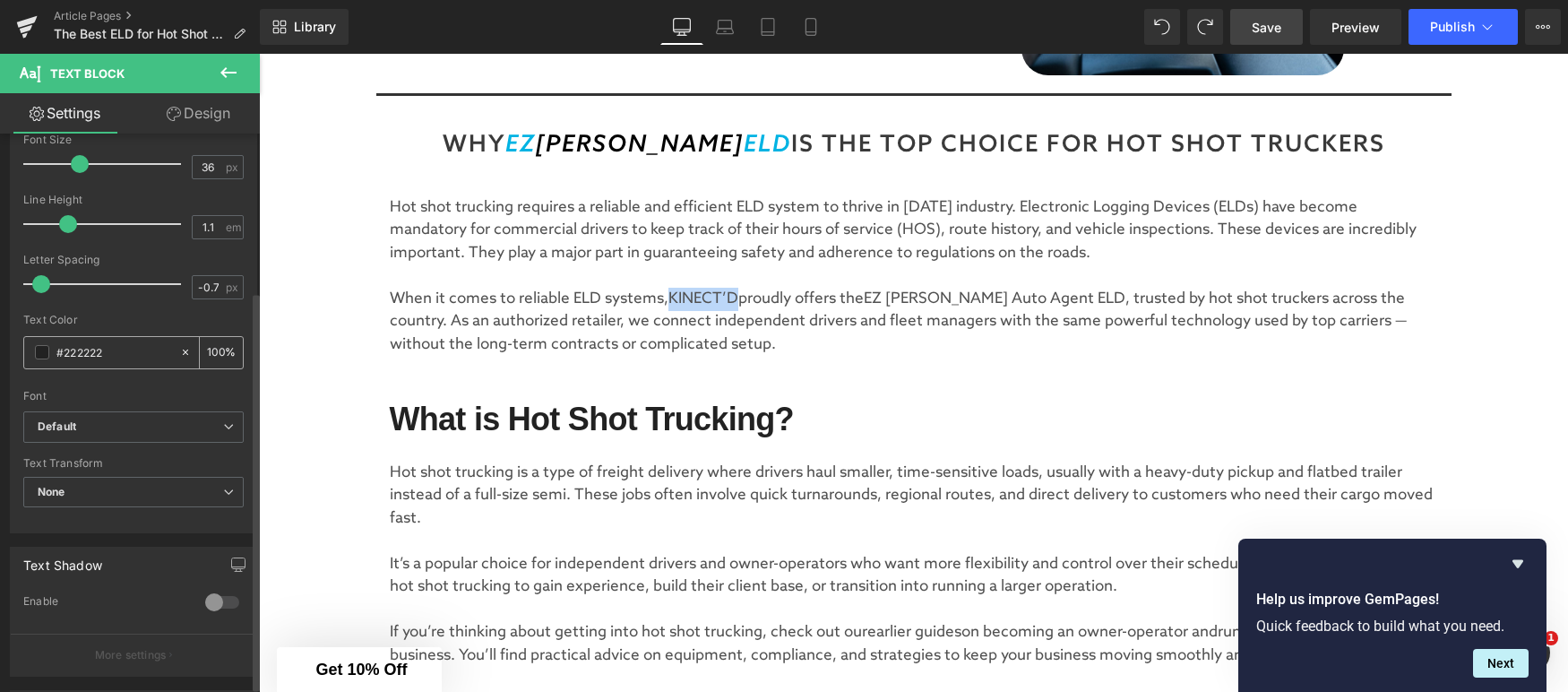
scroll to position [223, 0]
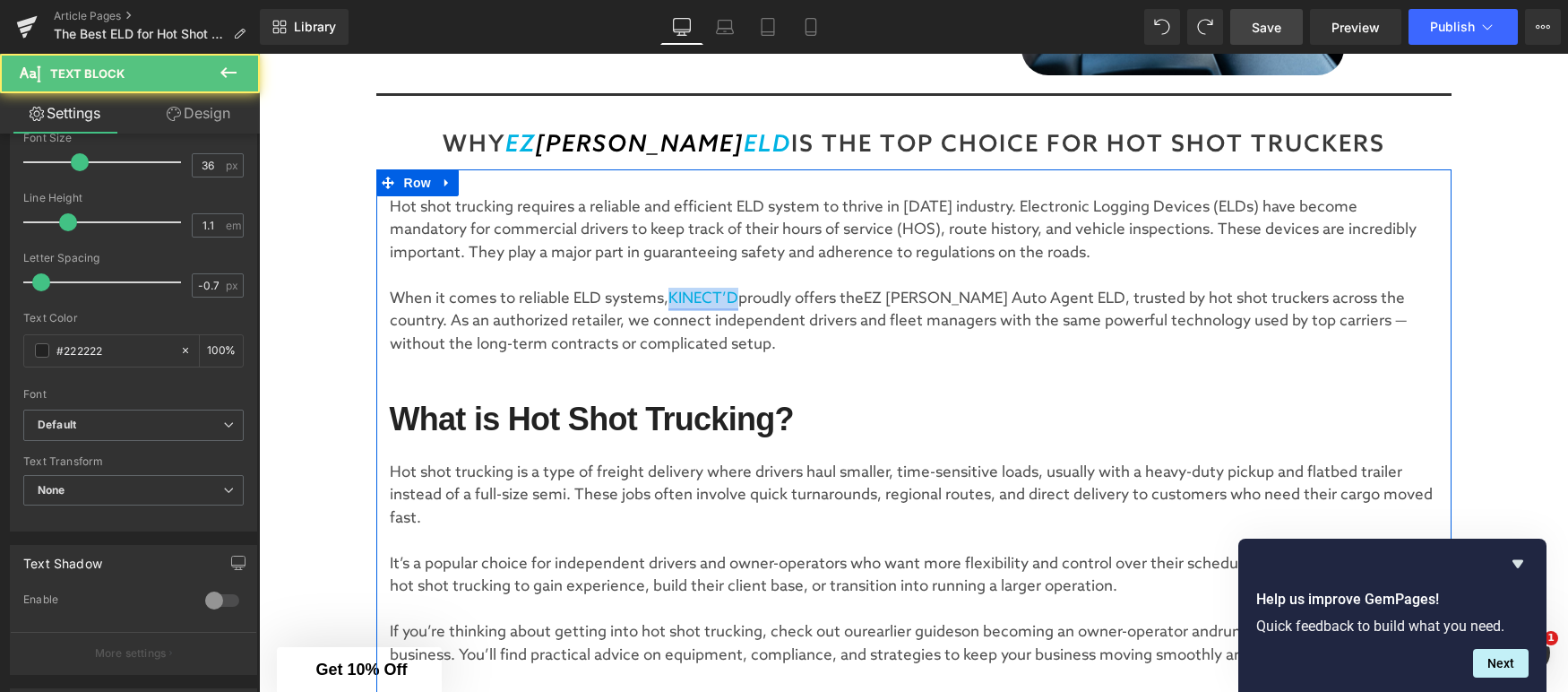
click at [698, 300] on link "KINECT’D" at bounding box center [704, 299] width 70 height 19
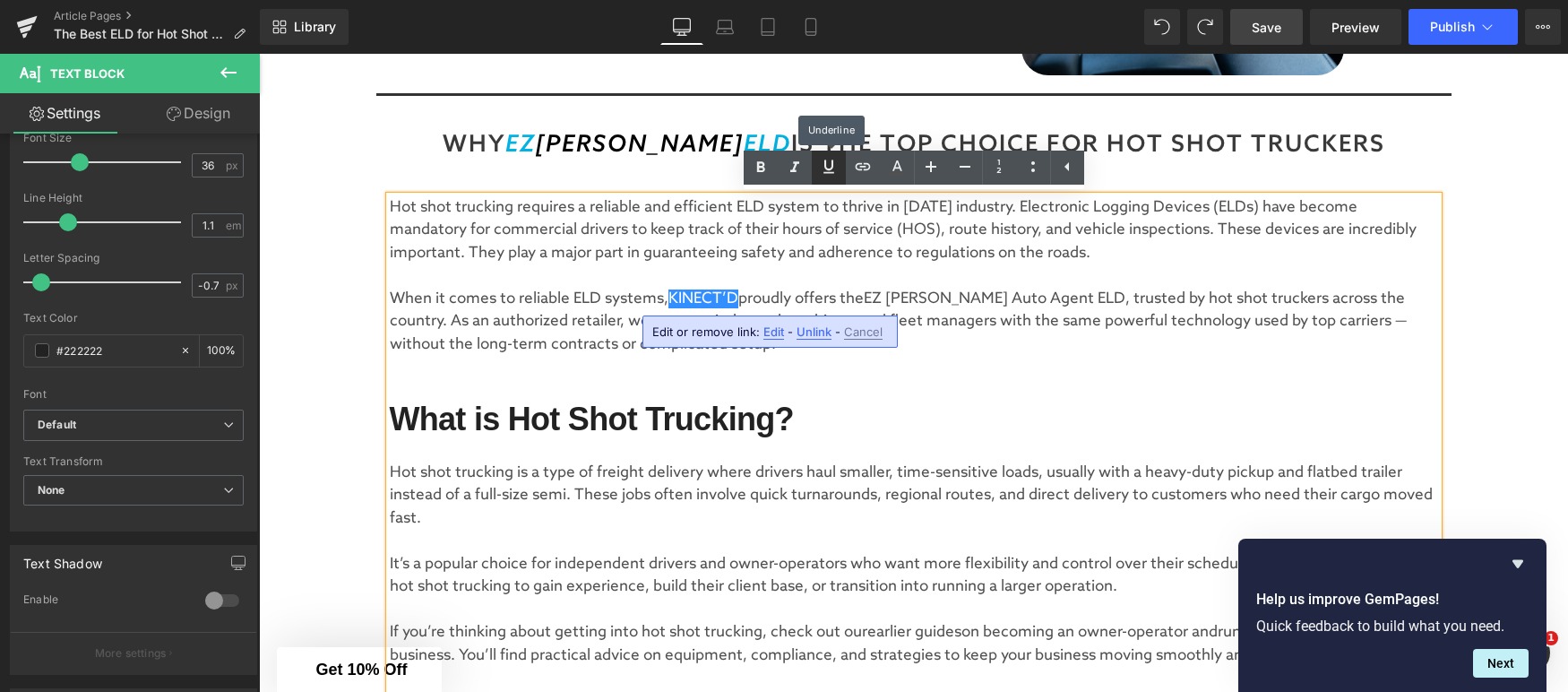
click at [834, 173] on icon at bounding box center [829, 167] width 21 height 21
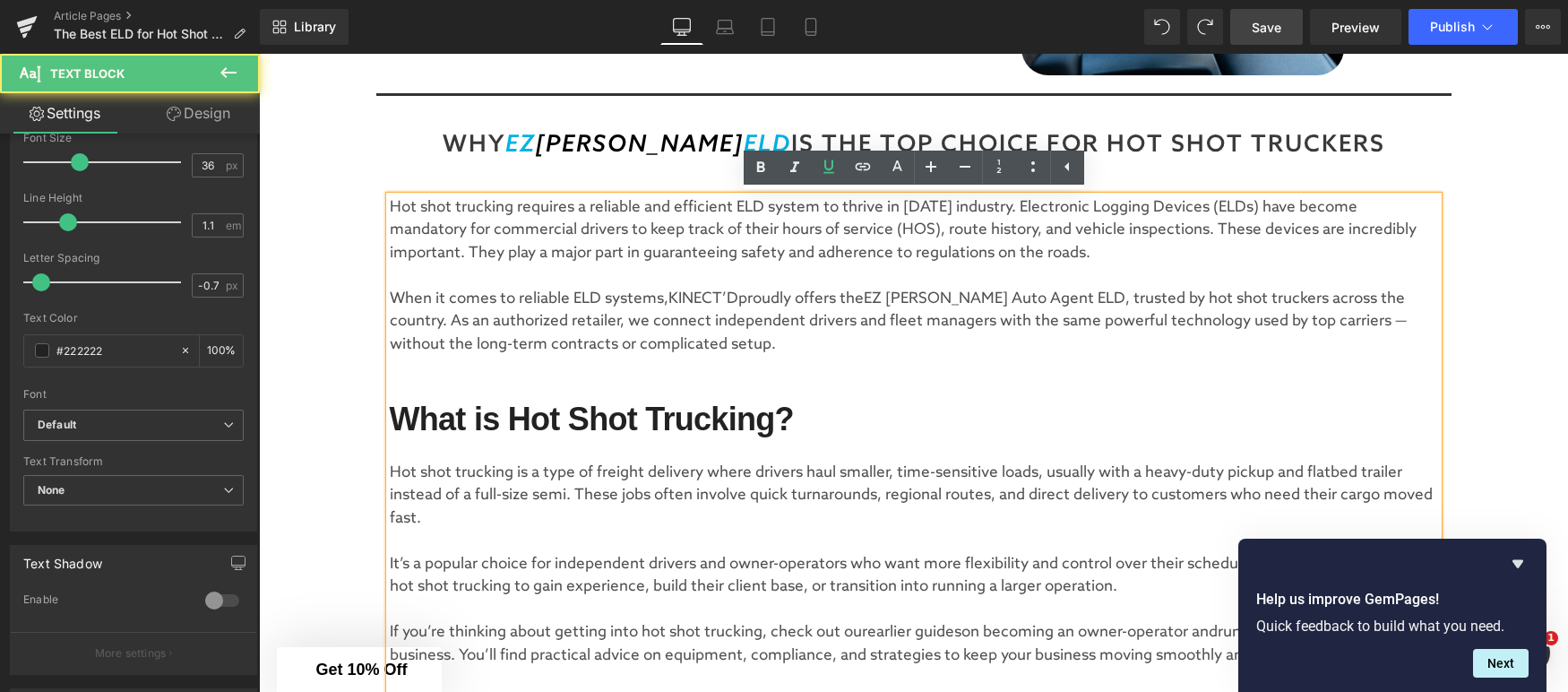
click at [845, 325] on p "When it comes to reliable ELD systems, KINECT’D proudly offers the EZ [PERSON_N…" at bounding box center [914, 322] width 1049 height 69
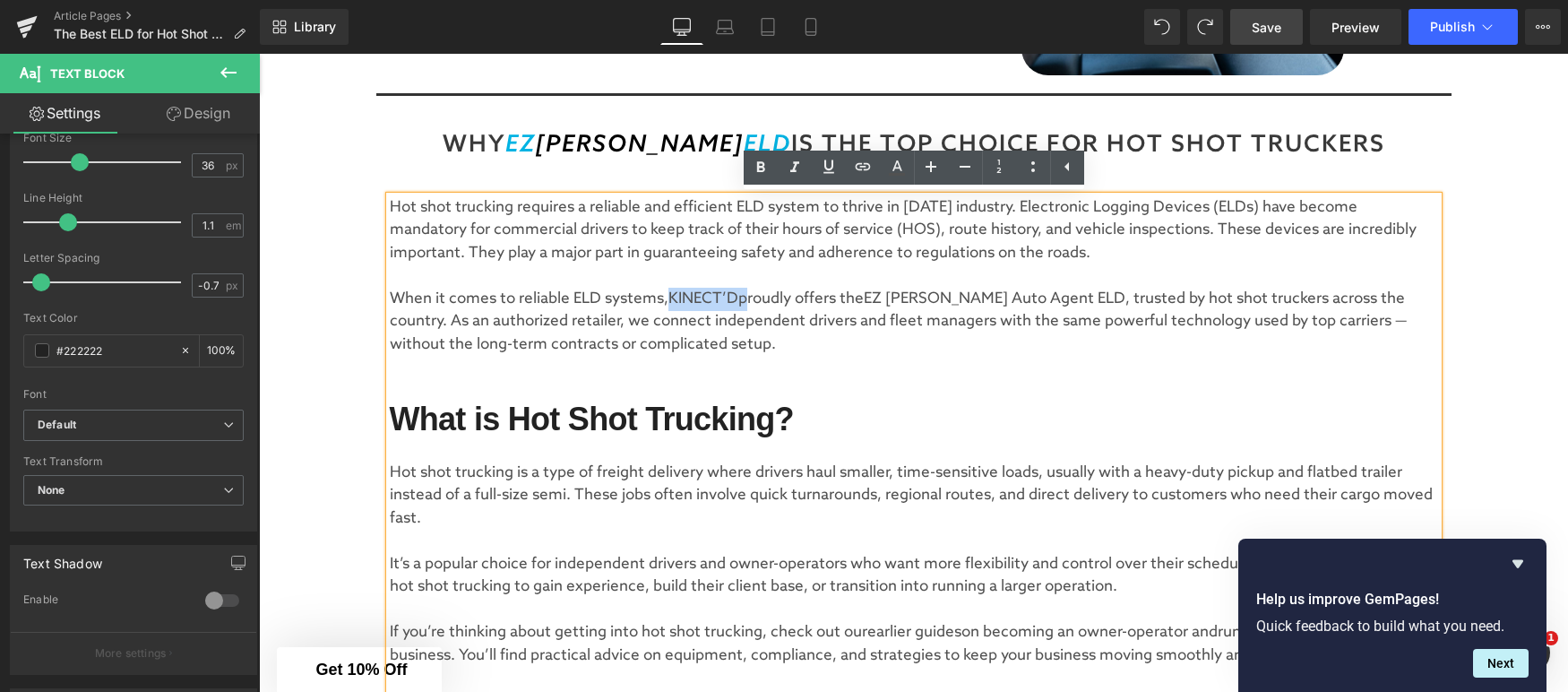
drag, startPoint x: 669, startPoint y: 295, endPoint x: 743, endPoint y: 292, distance: 74.1
click at [743, 292] on p "When it comes to reliable ELD systems, KINECT’D proudly offers the EZ [PERSON_N…" at bounding box center [914, 322] width 1049 height 69
click at [831, 172] on icon at bounding box center [829, 167] width 21 height 21
click at [834, 287] on p "When it comes to reliable ELD systems, KINECT’D proudly offers the EZ [PERSON_N…" at bounding box center [914, 322] width 1049 height 69
drag, startPoint x: 872, startPoint y: 295, endPoint x: 1050, endPoint y: 292, distance: 178.0
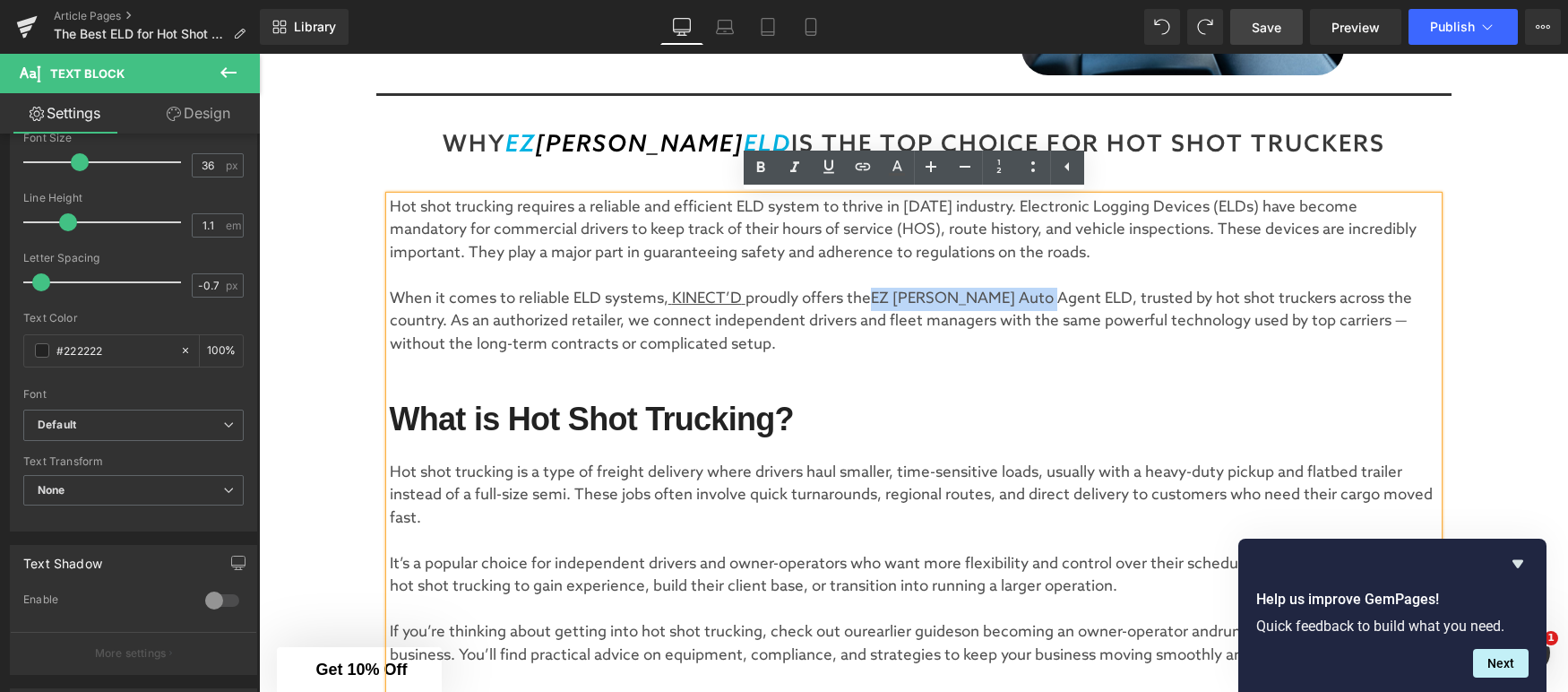
click at [1050, 292] on p "When it comes to reliable ELD systems, KINECT’D proudly offers the EZ [PERSON_N…" at bounding box center [914, 322] width 1049 height 69
click at [837, 173] on icon at bounding box center [829, 167] width 21 height 21
click at [934, 333] on p "When it comes to reliable ELD systems, KINECT’D proudly offers the EZ [PERSON_N…" at bounding box center [914, 322] width 1049 height 69
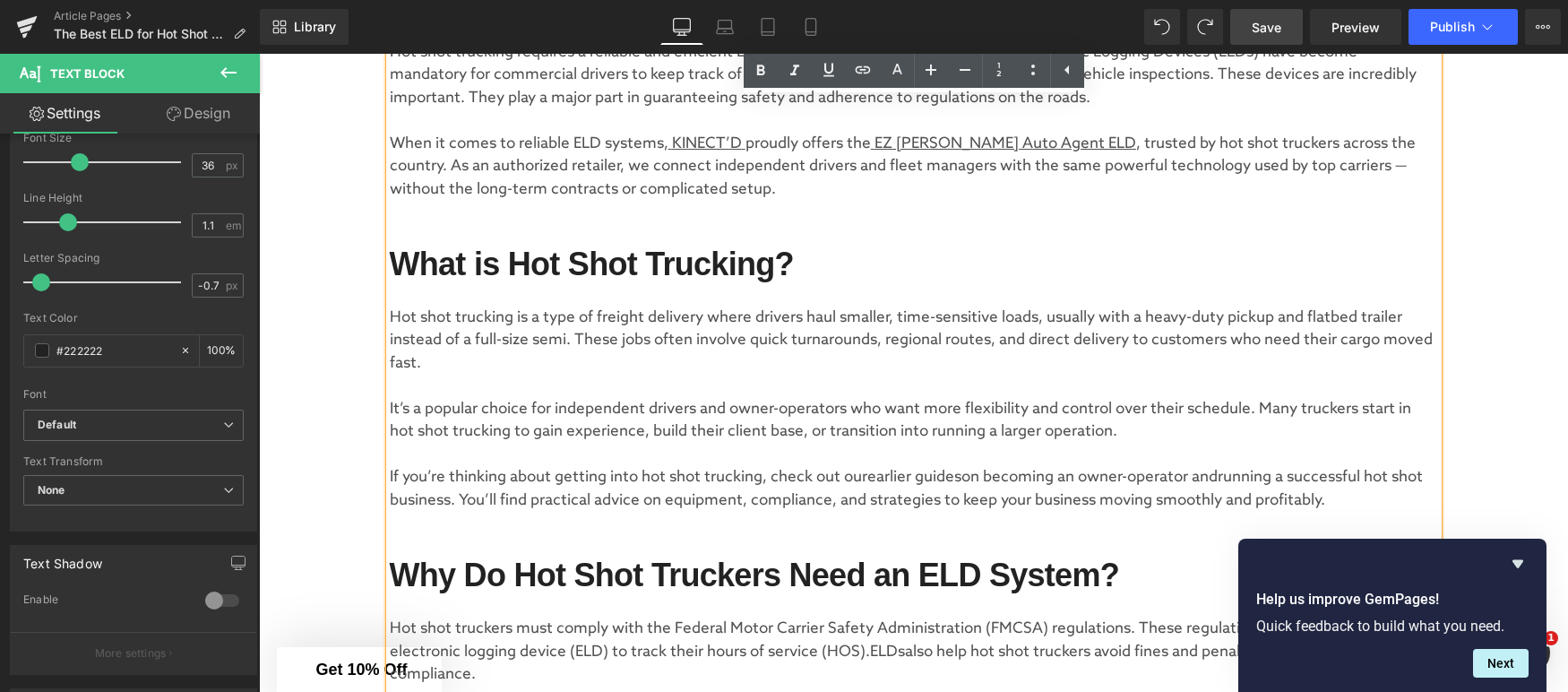
scroll to position [594, 0]
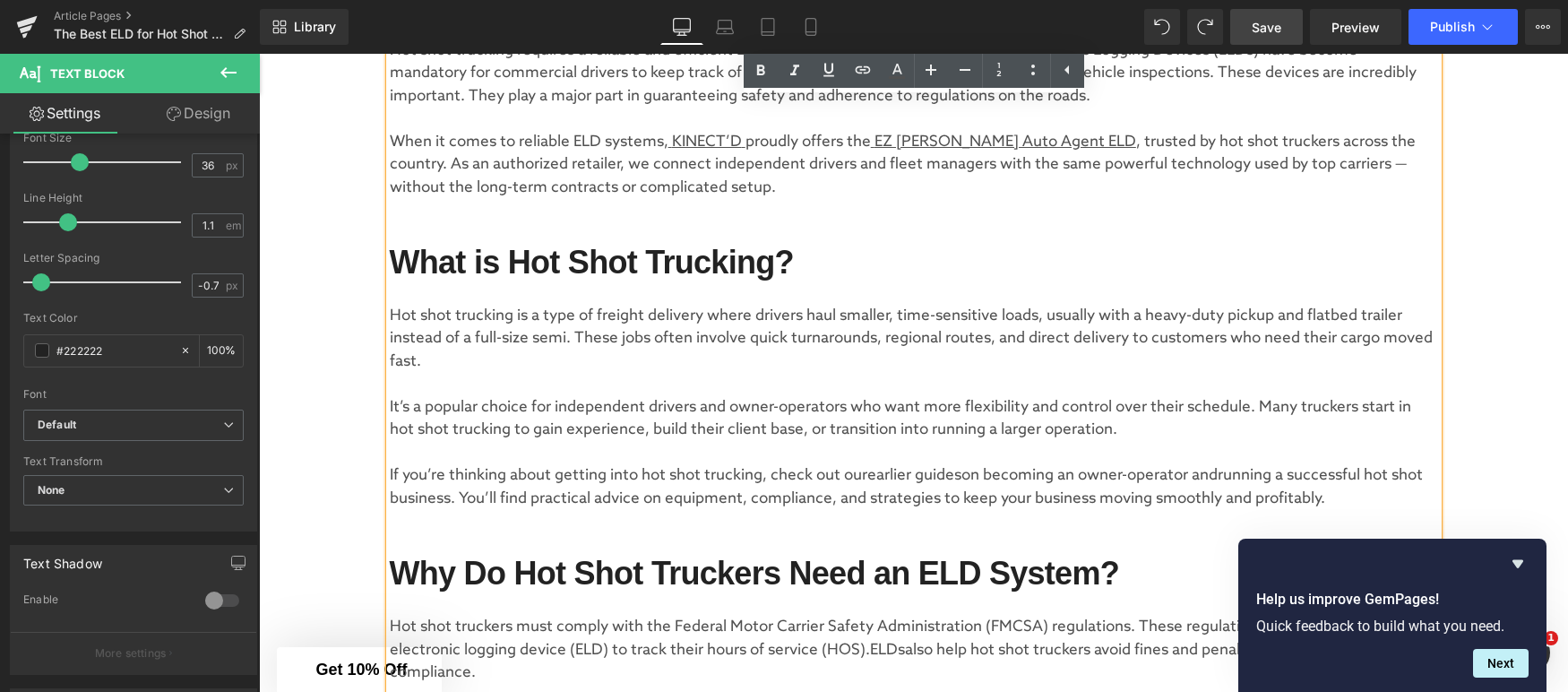
drag, startPoint x: 870, startPoint y: 475, endPoint x: 971, endPoint y: 474, distance: 101.0
click at [971, 474] on p "If you’re thinking about getting into hot shot trucking, check out our earlier …" at bounding box center [914, 487] width 1049 height 45
drag, startPoint x: 968, startPoint y: 475, endPoint x: 872, endPoint y: 477, distance: 96.0
click at [872, 477] on link "earlier guides" at bounding box center [915, 476] width 94 height 19
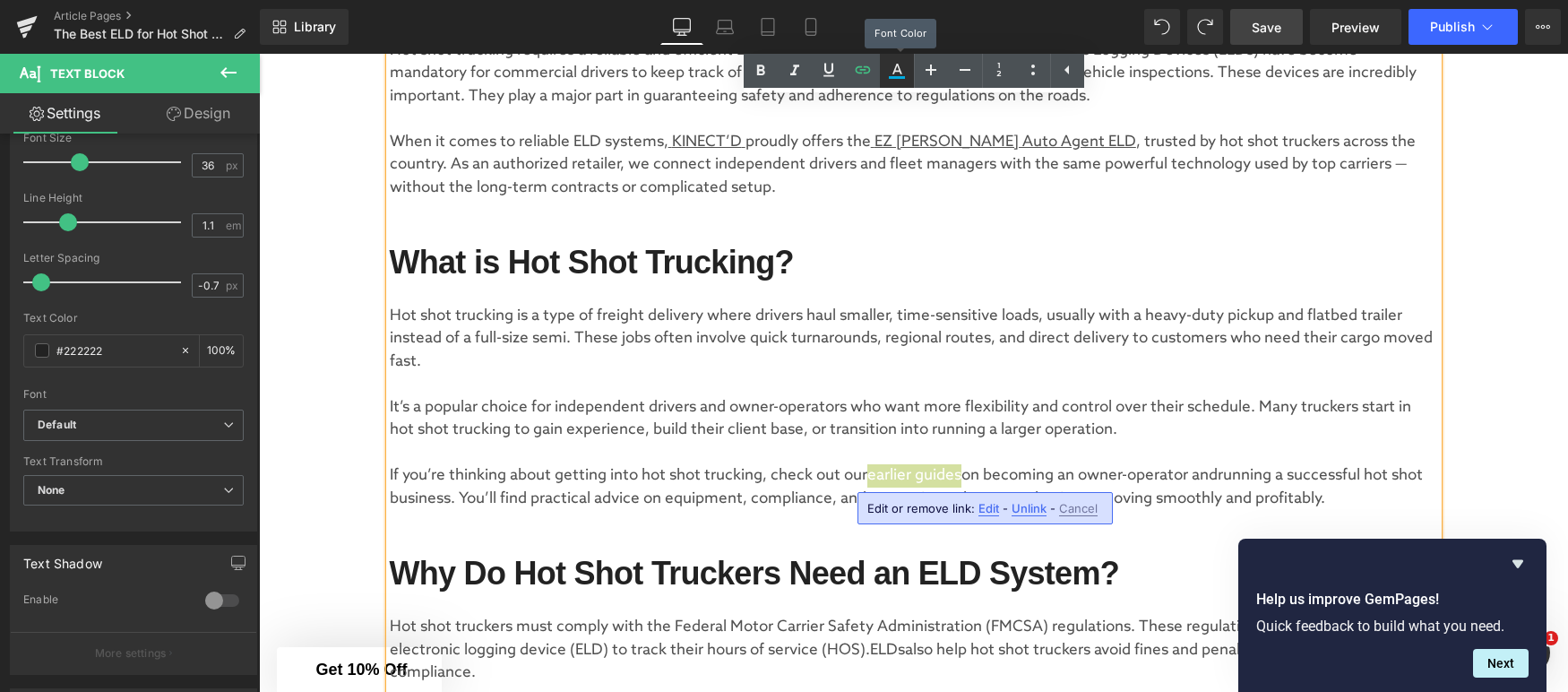
click at [898, 72] on icon at bounding box center [897, 70] width 21 height 21
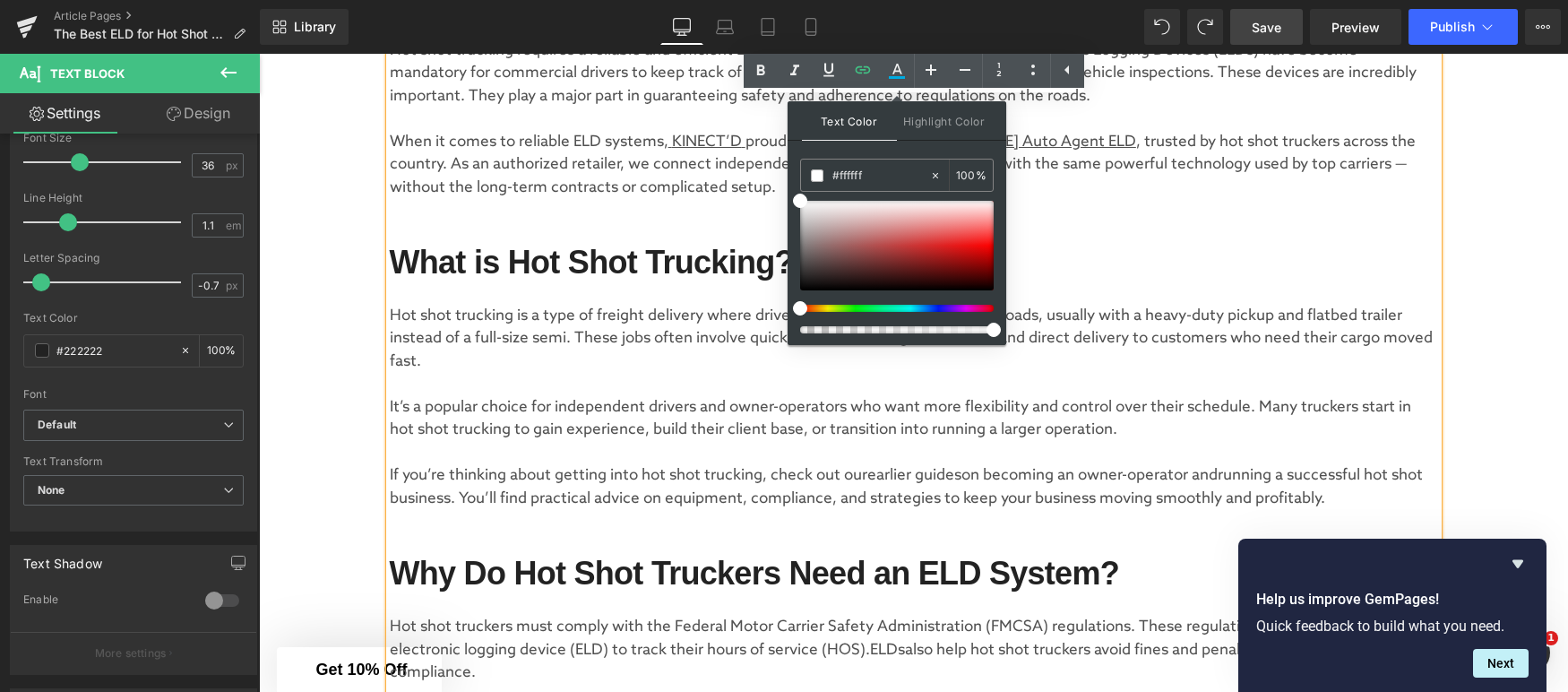
click at [802, 462] on p at bounding box center [914, 453] width 1049 height 23
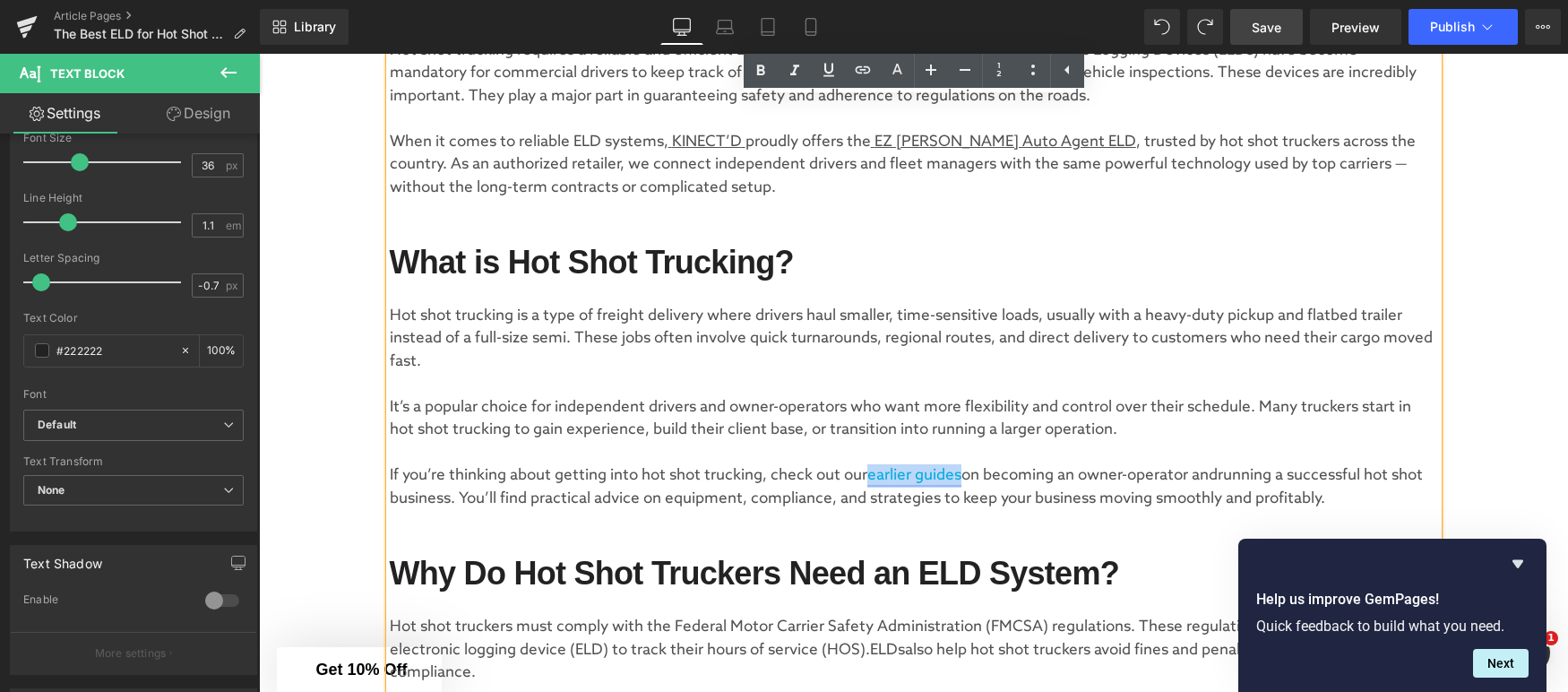
drag, startPoint x: 875, startPoint y: 475, endPoint x: 966, endPoint y: 473, distance: 91.0
click at [962, 473] on link "earlier guides" at bounding box center [915, 476] width 94 height 19
click at [832, 77] on icon at bounding box center [829, 69] width 21 height 21
drag, startPoint x: 1230, startPoint y: 476, endPoint x: 486, endPoint y: 498, distance: 744.3
click at [485, 498] on p "If you’re thinking about getting into hot shot trucking, check out our earlier …" at bounding box center [914, 487] width 1049 height 45
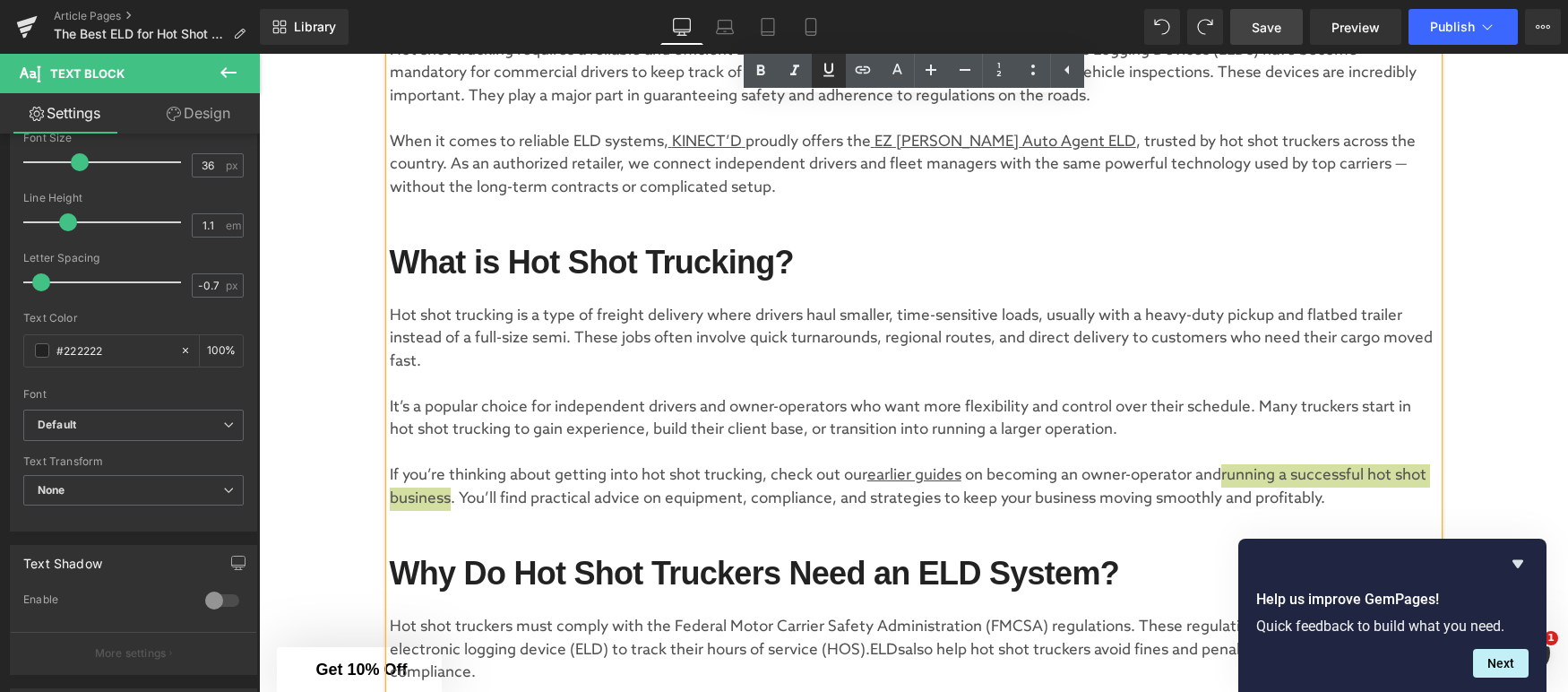
click at [834, 76] on icon at bounding box center [829, 69] width 21 height 21
click at [1032, 440] on p "It’s a popular choice for independent drivers and owner-operators who want more…" at bounding box center [914, 418] width 1049 height 45
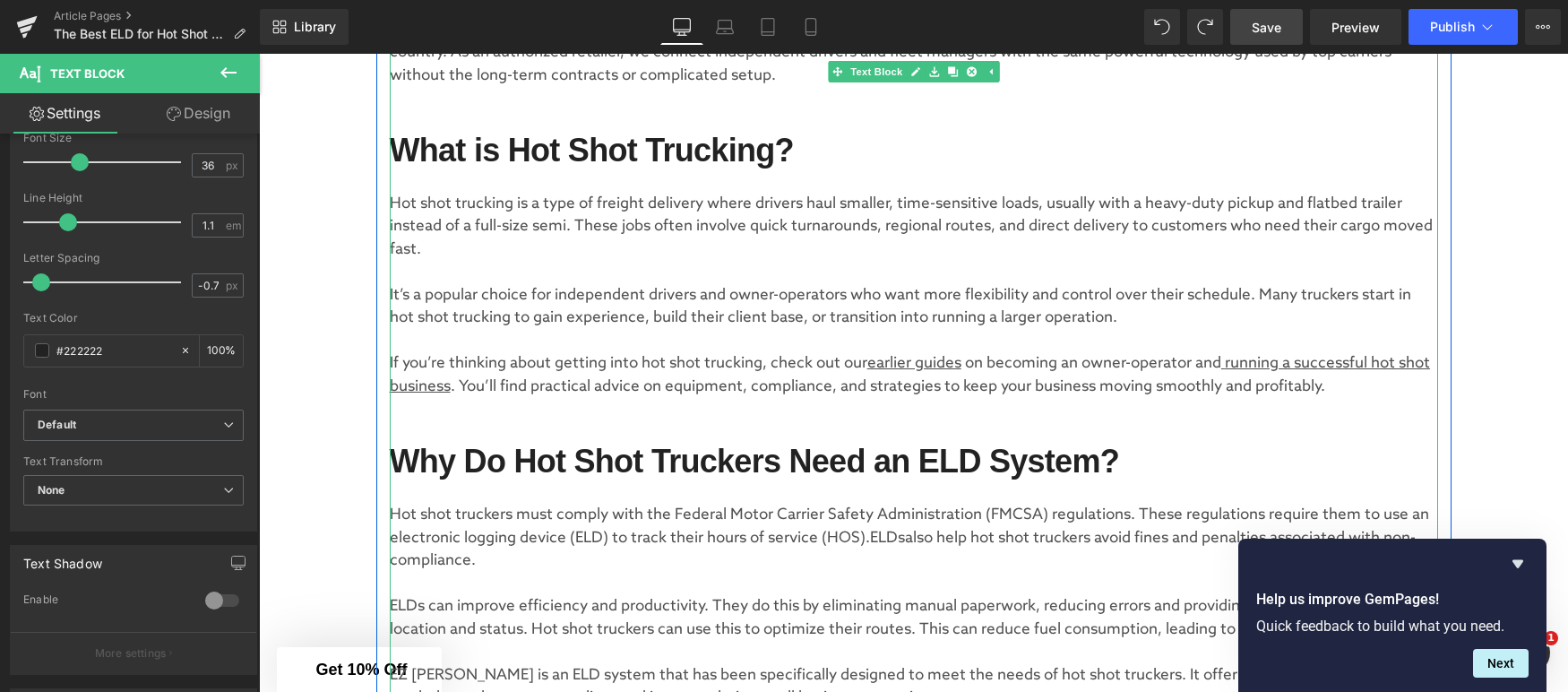
scroll to position [699, 0]
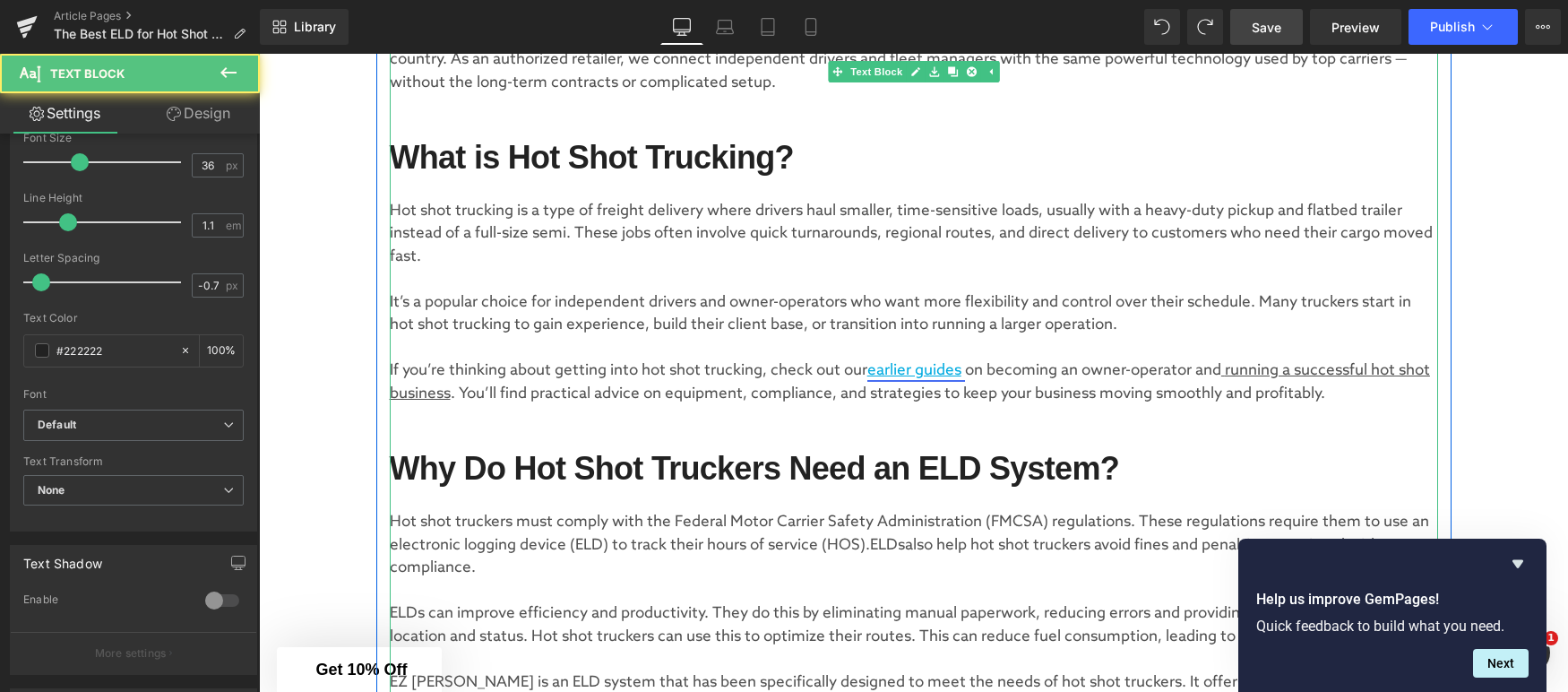
click at [895, 371] on u "earlier guides" at bounding box center [915, 371] width 94 height 19
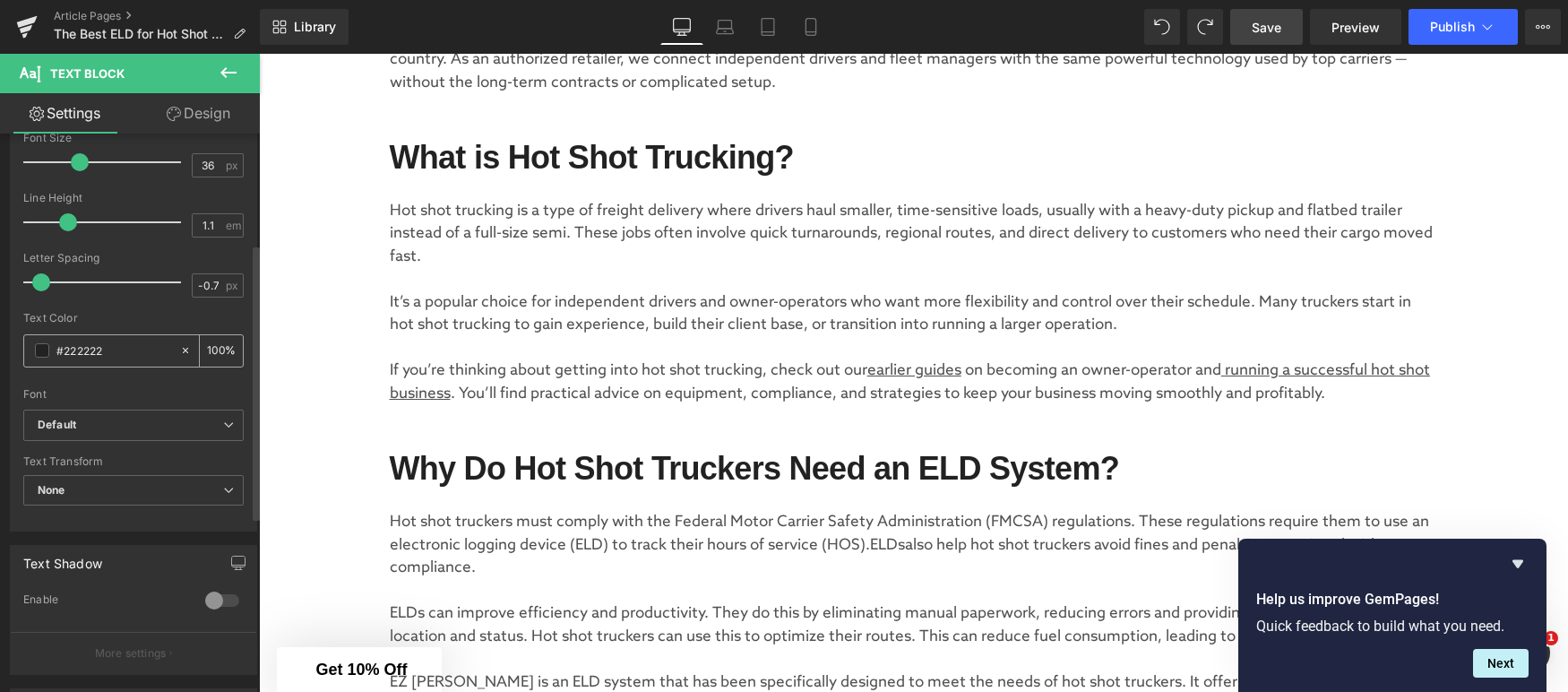
click at [45, 353] on span at bounding box center [41, 350] width 14 height 14
click at [96, 499] on span "None" at bounding box center [133, 491] width 221 height 32
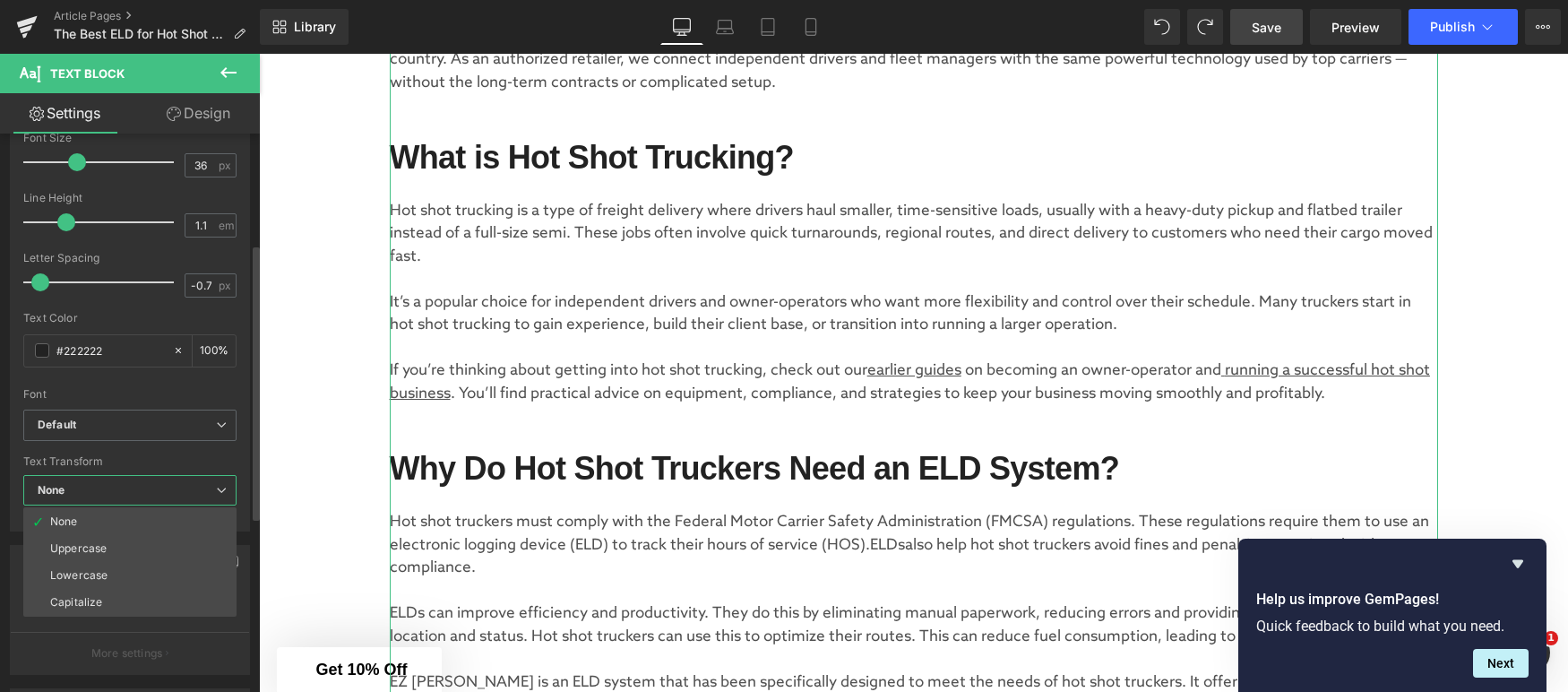
click at [118, 388] on div "Font" at bounding box center [129, 394] width 213 height 13
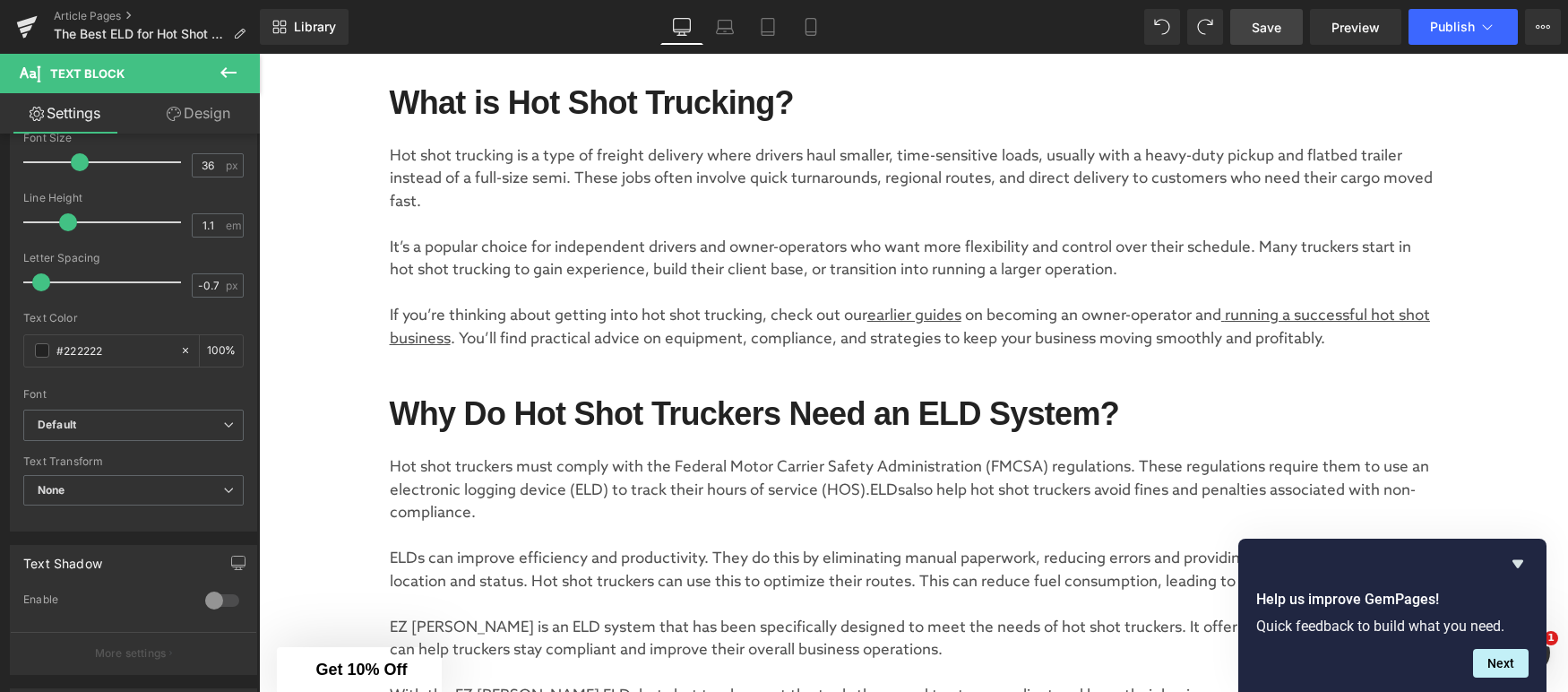
scroll to position [759, 0]
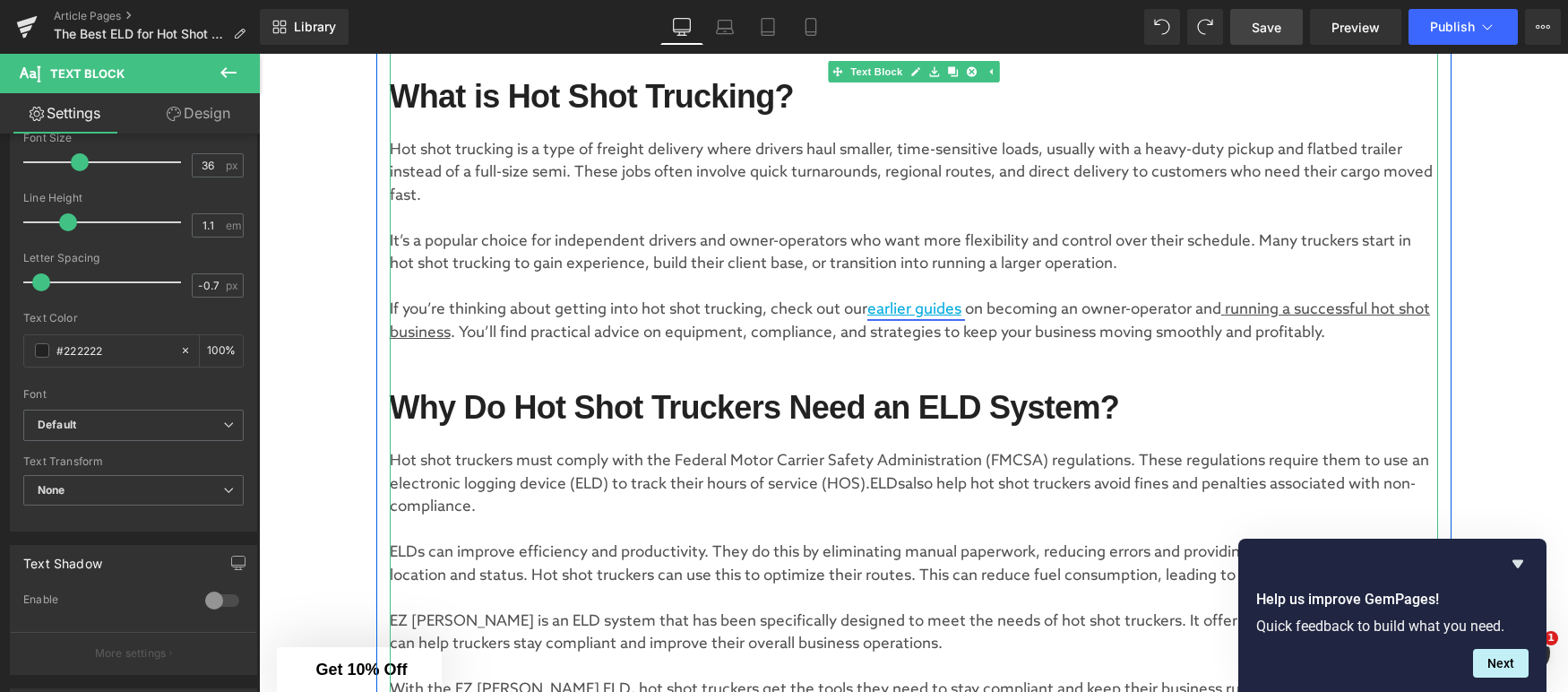
drag, startPoint x: 870, startPoint y: 306, endPoint x: 966, endPoint y: 306, distance: 96.0
click at [966, 306] on p "If you’re thinking about getting into hot shot trucking, check out our earlier …" at bounding box center [914, 321] width 1049 height 45
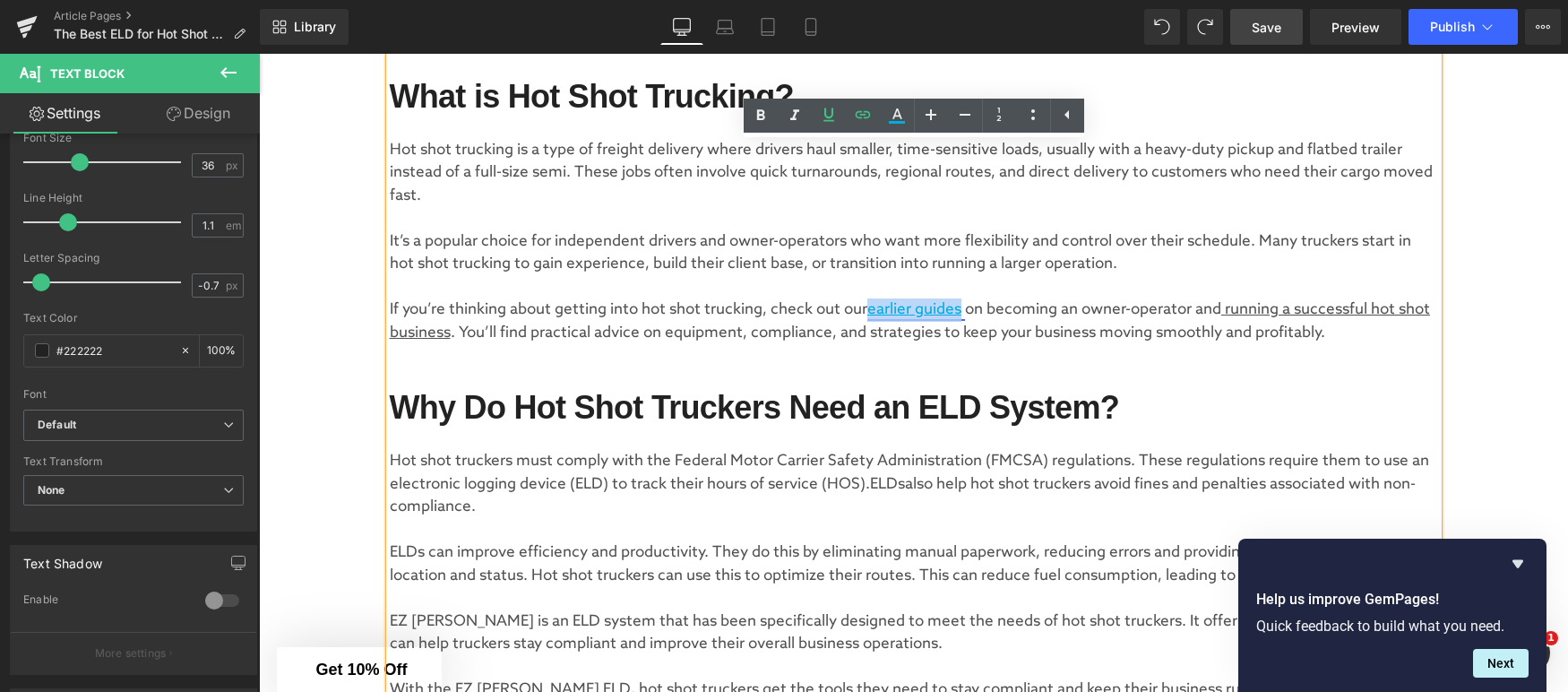
drag, startPoint x: 967, startPoint y: 306, endPoint x: 873, endPoint y: 309, distance: 94.0
click at [872, 308] on link "earlier guides" at bounding box center [916, 309] width 97 height 19
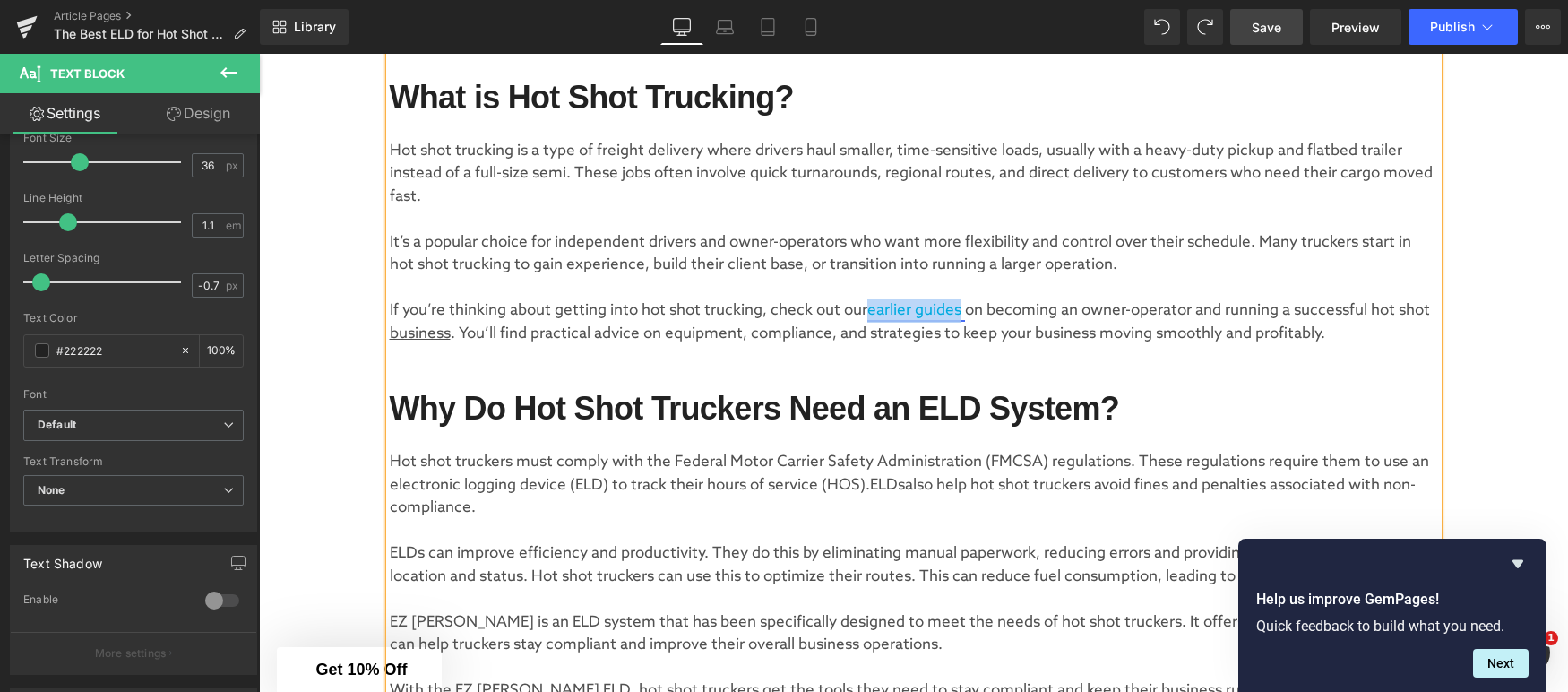
scroll to position [754, 0]
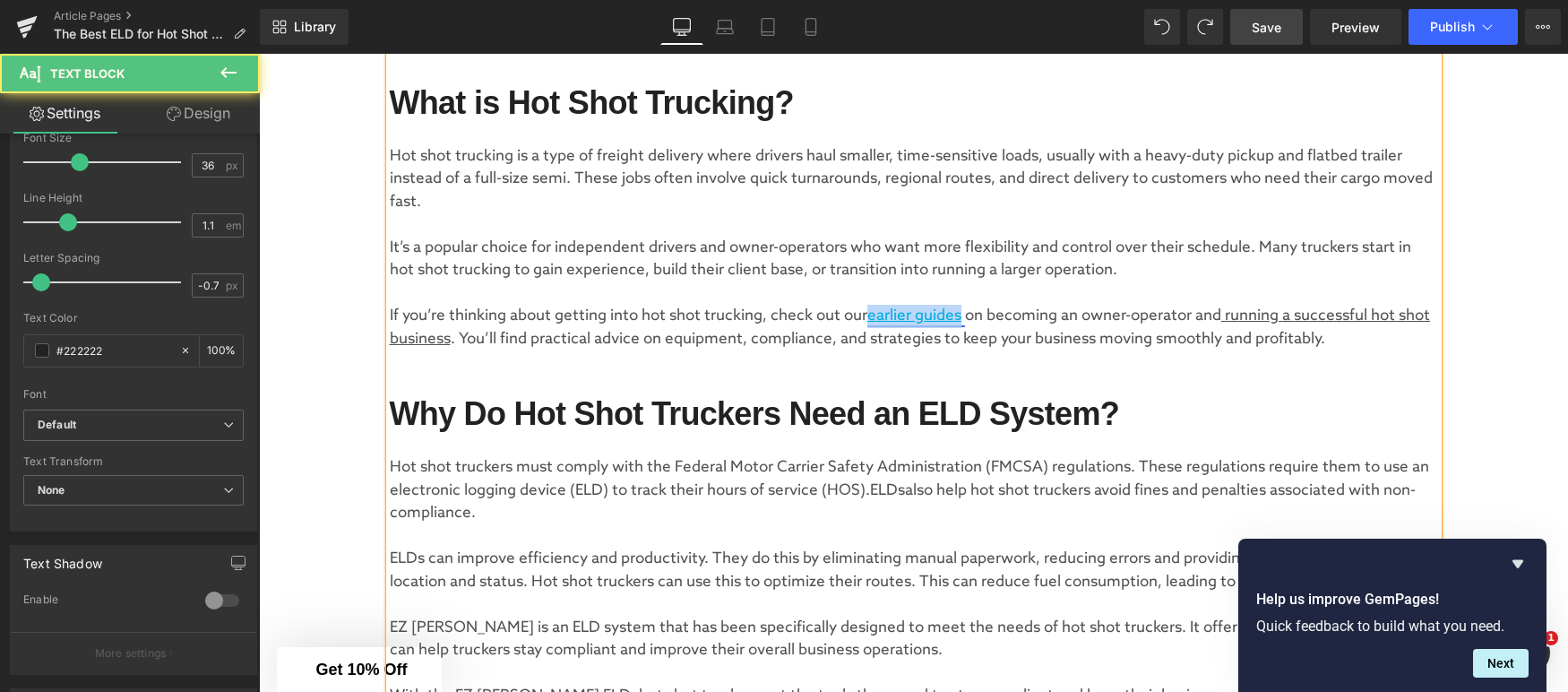
click at [905, 313] on u "earlier guides" at bounding box center [915, 316] width 94 height 19
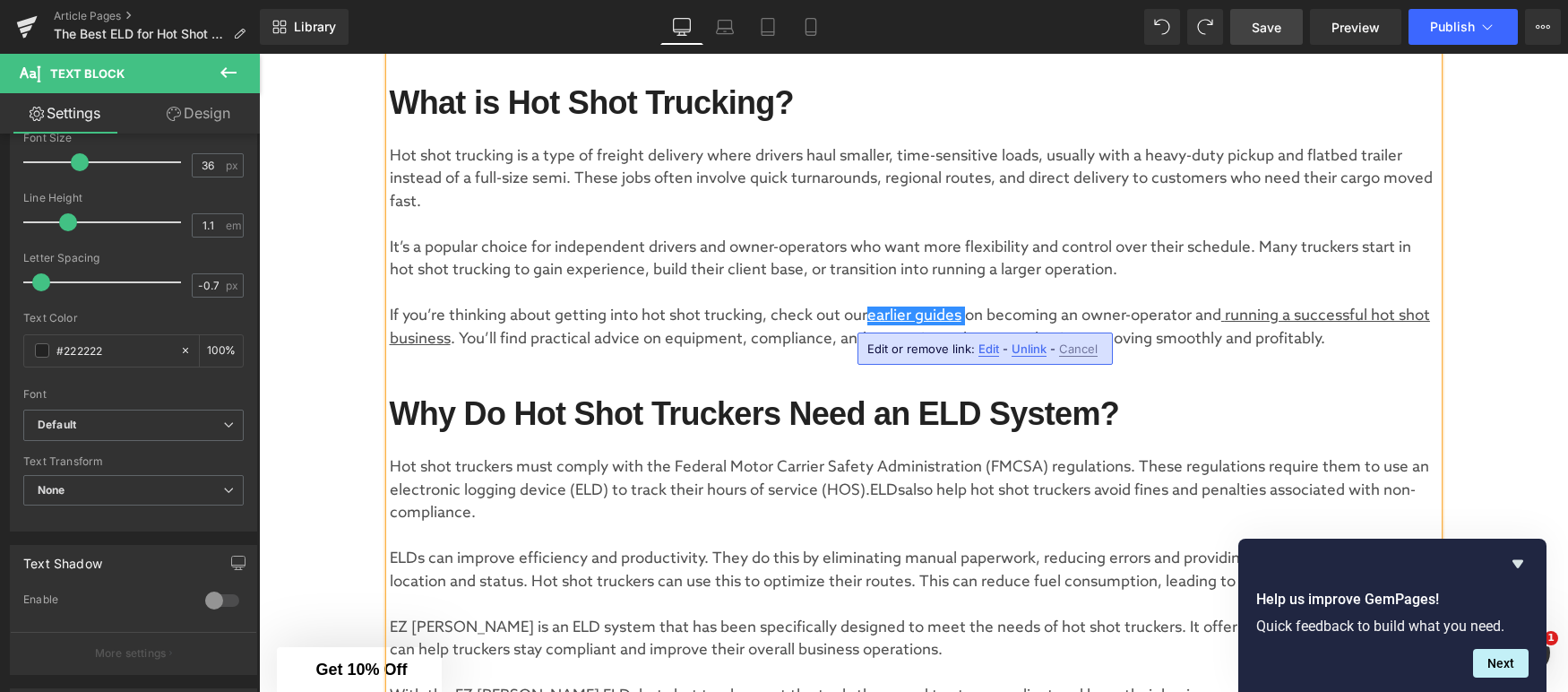
click at [983, 349] on span "Edit" at bounding box center [988, 349] width 20 height 15
type input "[URL][DOMAIN_NAME]"
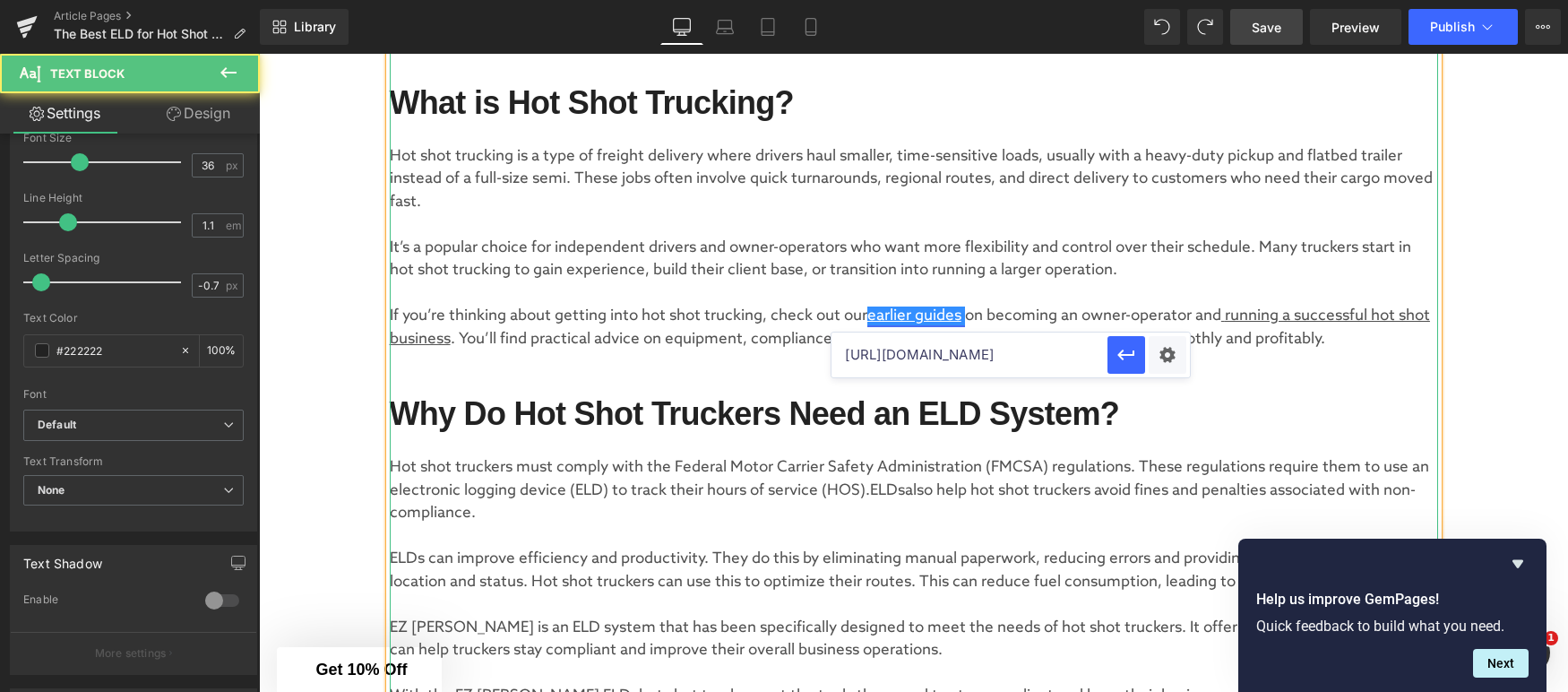
click at [929, 322] on u "earlier guides" at bounding box center [915, 316] width 94 height 19
click at [1008, 312] on p "If you’re thinking about getting into hot shot trucking, check out our earlier …" at bounding box center [914, 327] width 1049 height 45
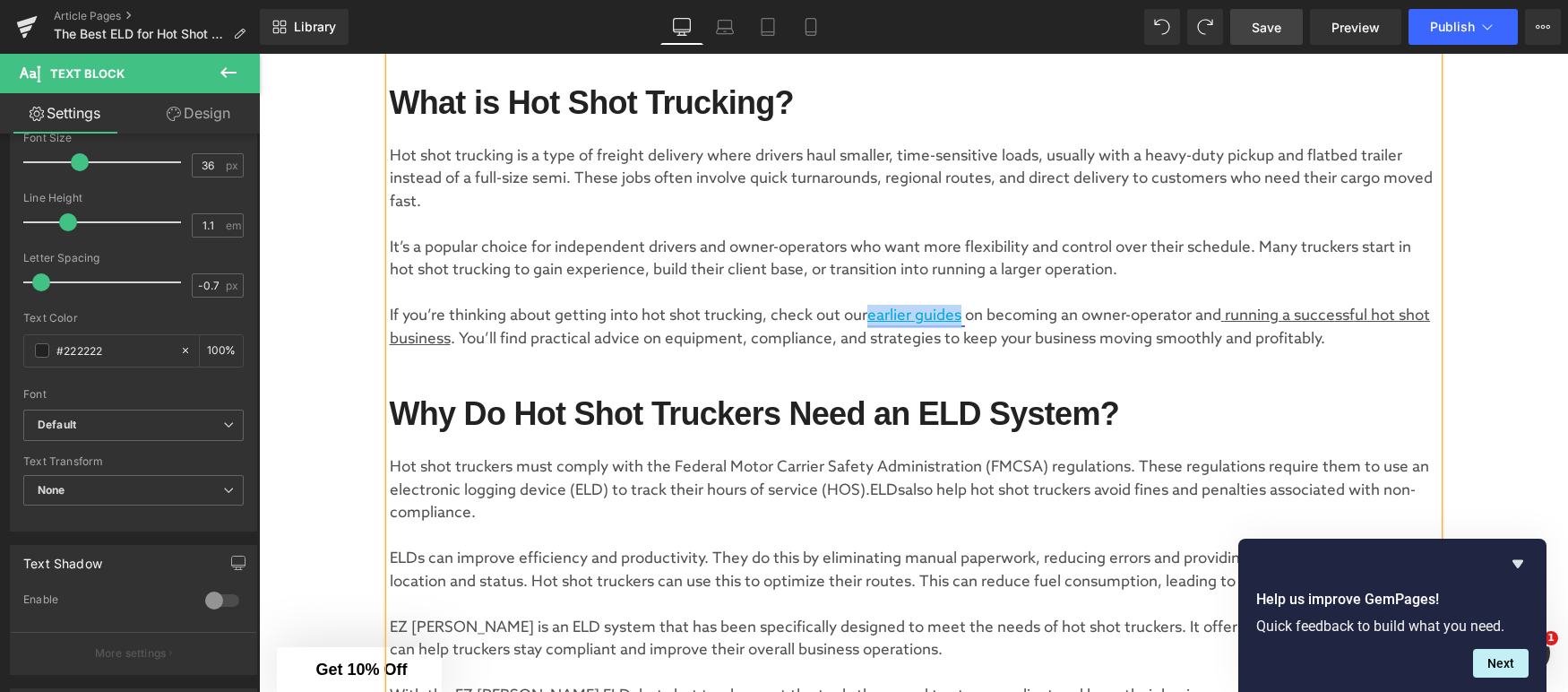
drag, startPoint x: 872, startPoint y: 313, endPoint x: 965, endPoint y: 315, distance: 93.0
click at [965, 315] on link "earlier guides" at bounding box center [916, 316] width 97 height 19
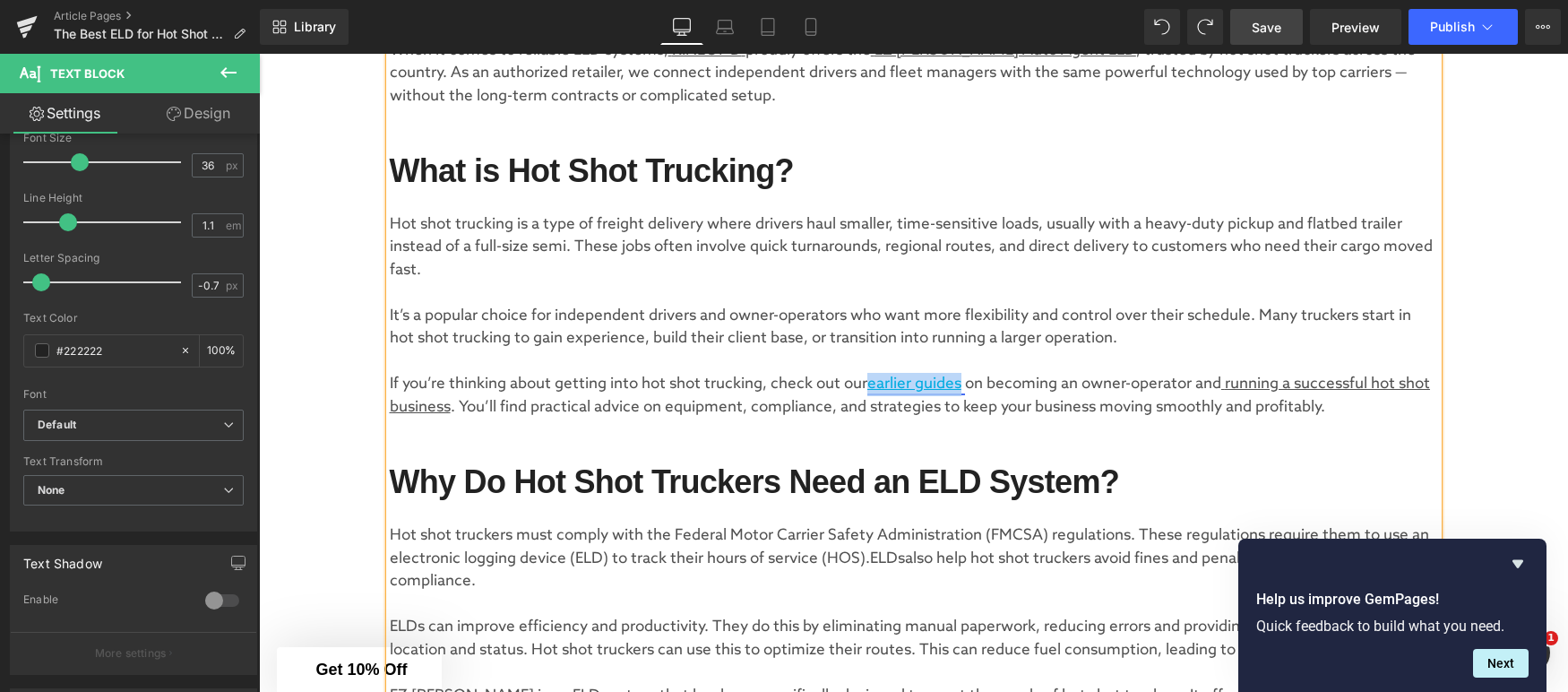
scroll to position [676, 0]
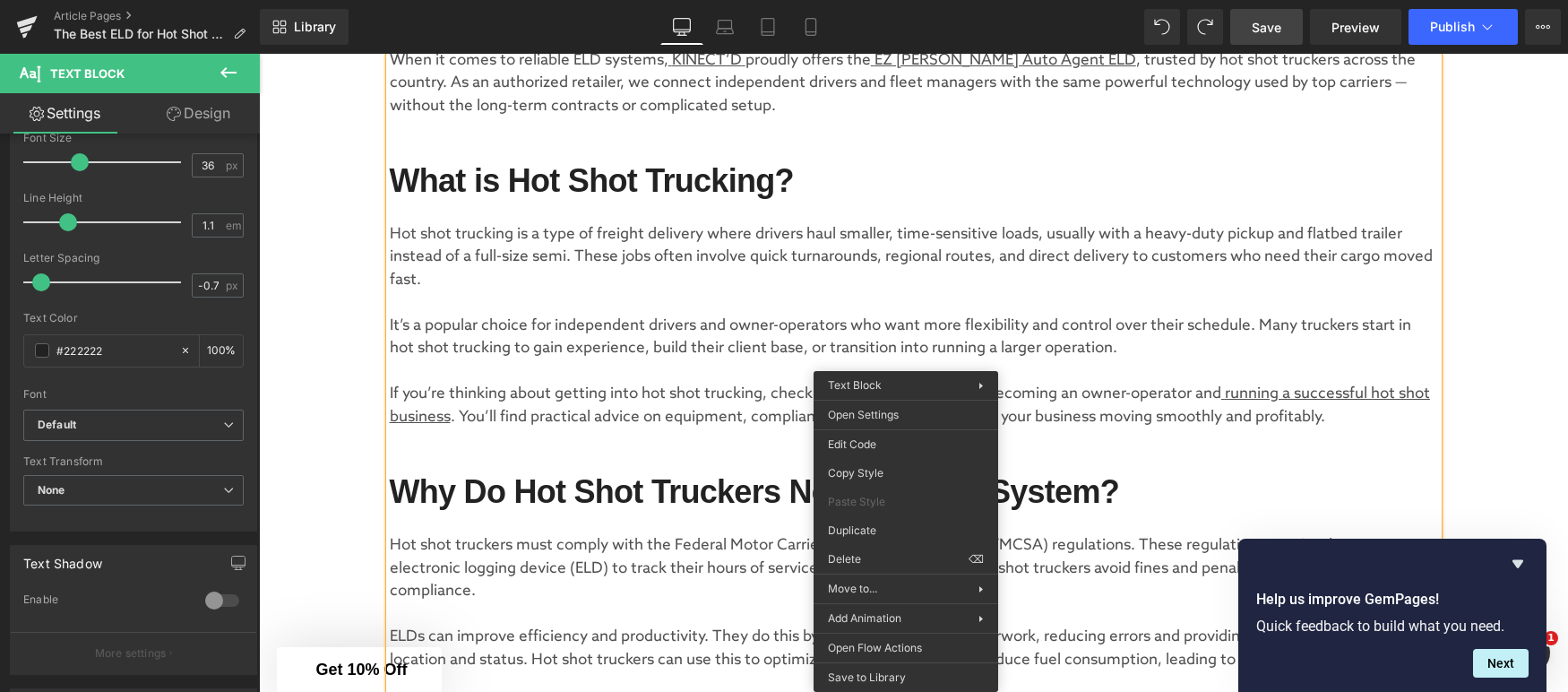
click at [926, 335] on p "It’s a popular choice for independent drivers and owner-operators who want more…" at bounding box center [914, 336] width 1049 height 45
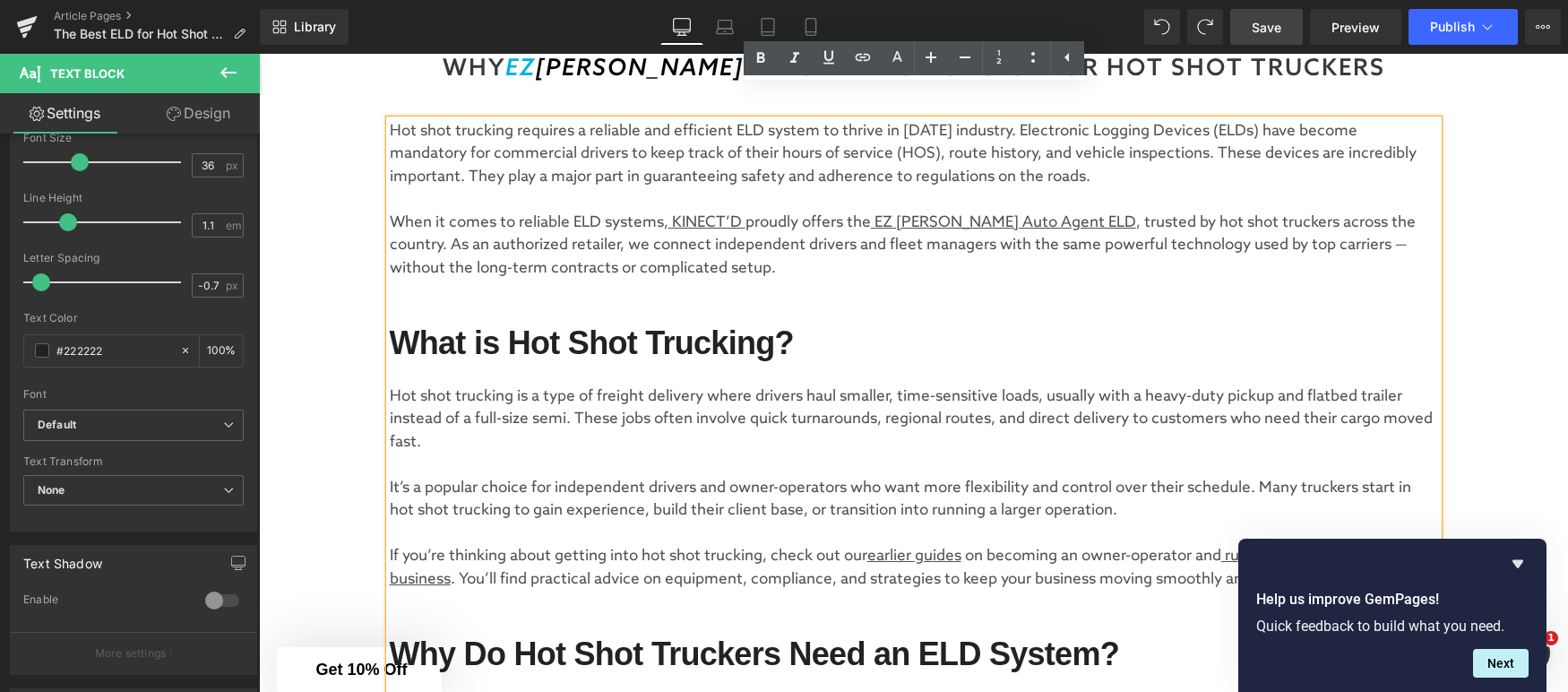
scroll to position [511, 0]
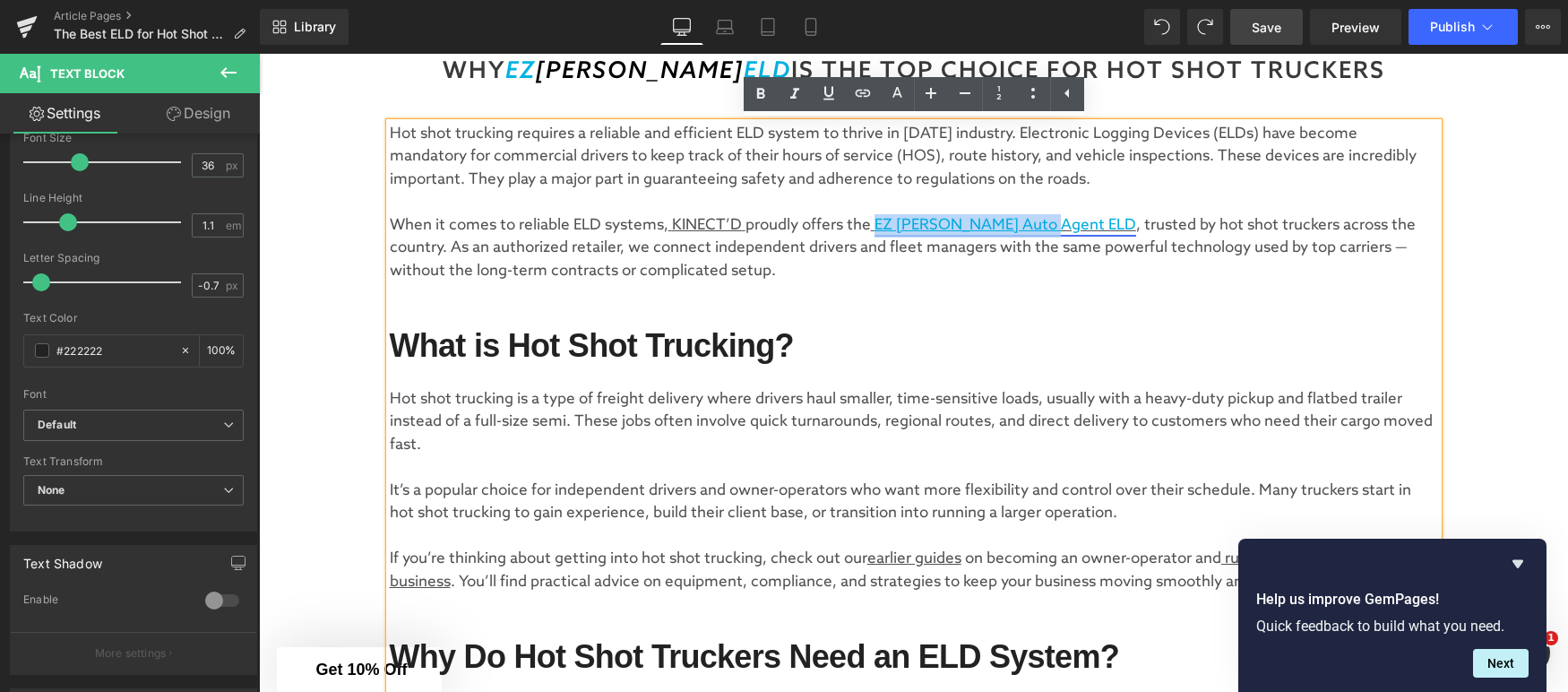
drag, startPoint x: 873, startPoint y: 224, endPoint x: 1049, endPoint y: 222, distance: 176.0
click at [1049, 222] on u "EZ [PERSON_NAME] Auto Agent ELD" at bounding box center [1003, 226] width 265 height 19
click at [899, 100] on icon at bounding box center [896, 100] width 16 height 3
type input "#515151"
type input "100"
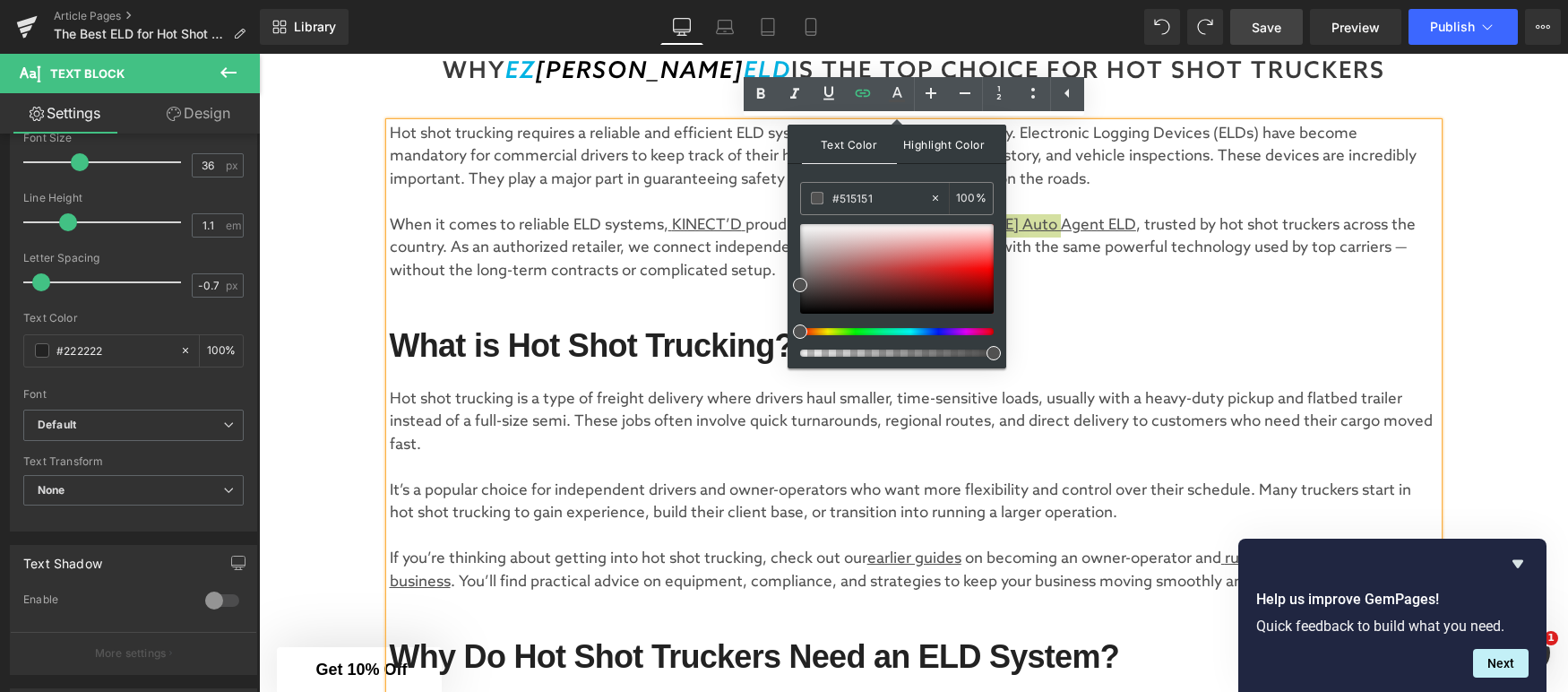
click at [917, 151] on span "Highlight Color" at bounding box center [944, 144] width 95 height 39
click at [862, 153] on span "Text Color" at bounding box center [849, 144] width 95 height 39
click at [1182, 323] on p at bounding box center [914, 317] width 1049 height 23
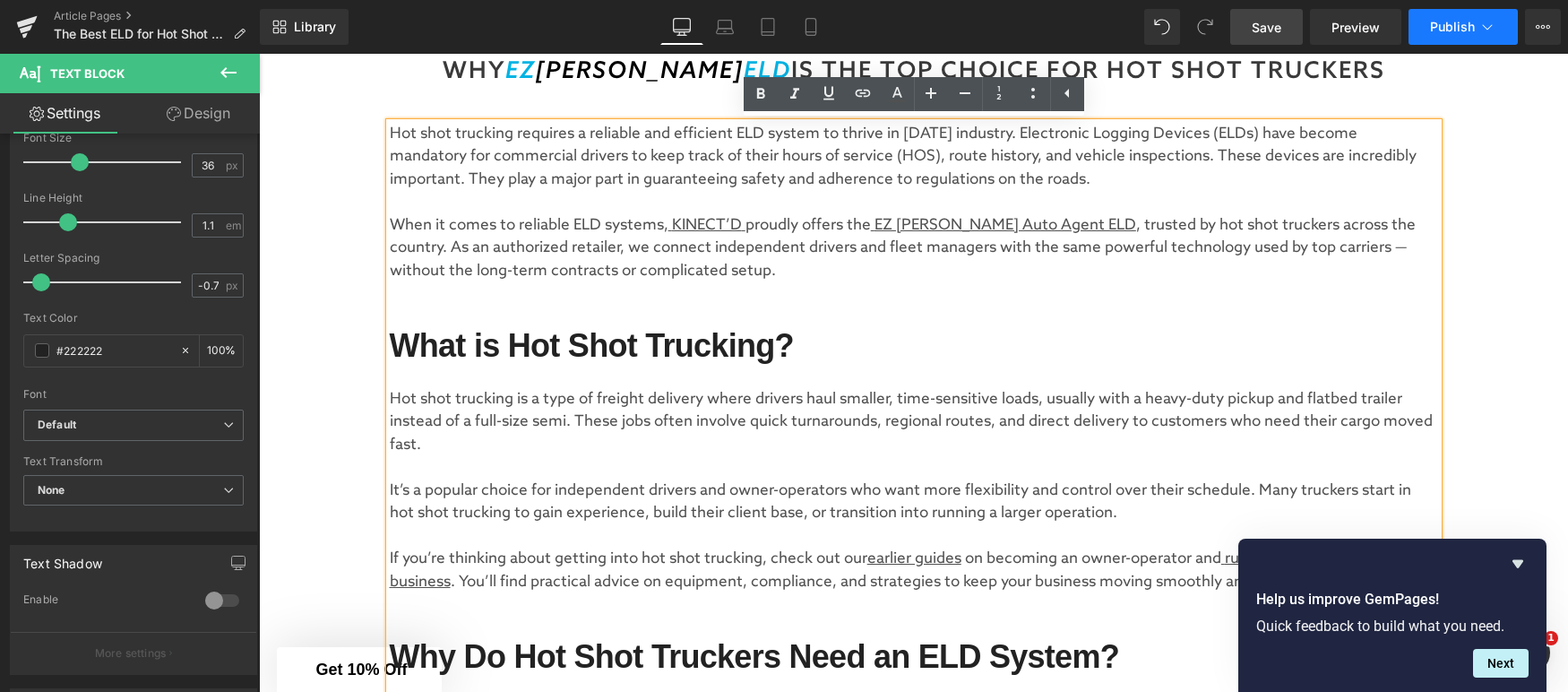
click at [1457, 26] on span "Publish" at bounding box center [1452, 26] width 44 height 14
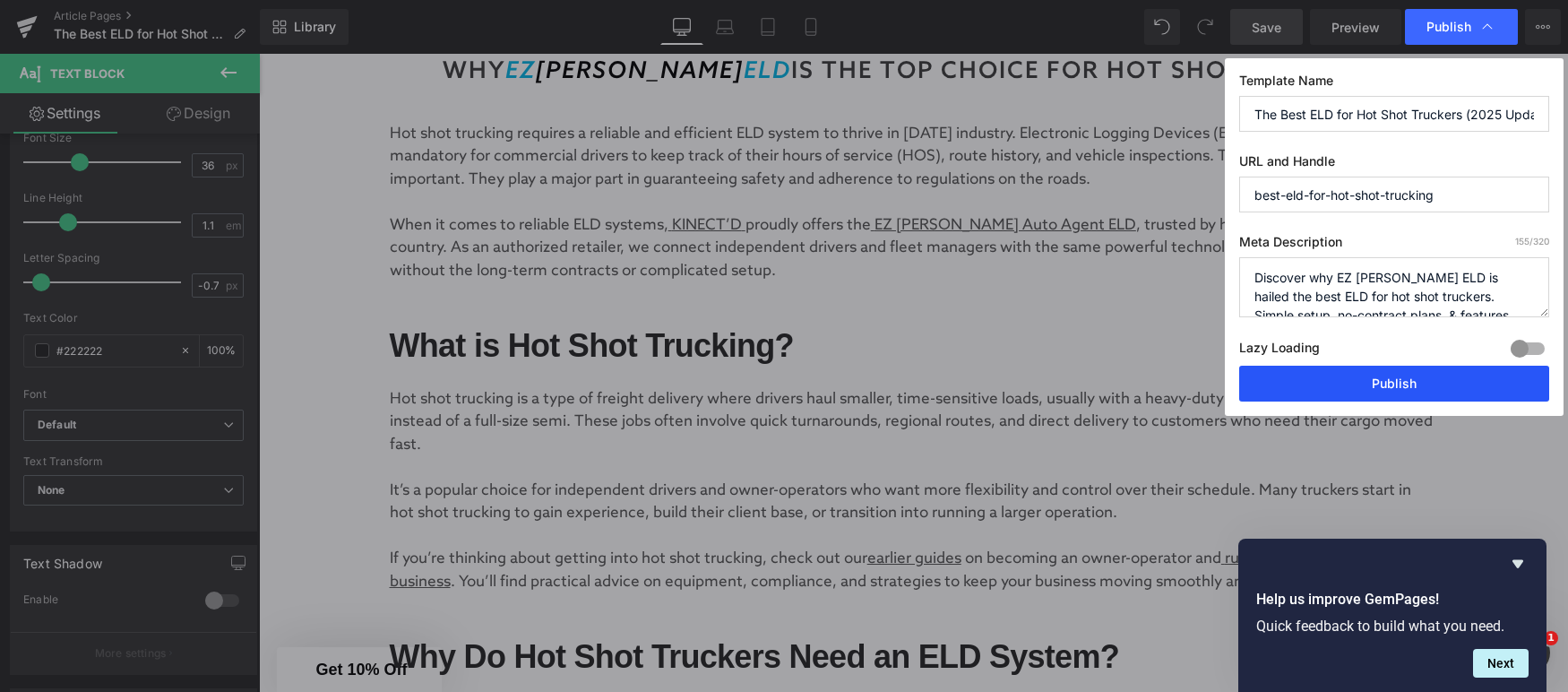
click at [1377, 381] on button "Publish" at bounding box center [1395, 383] width 310 height 36
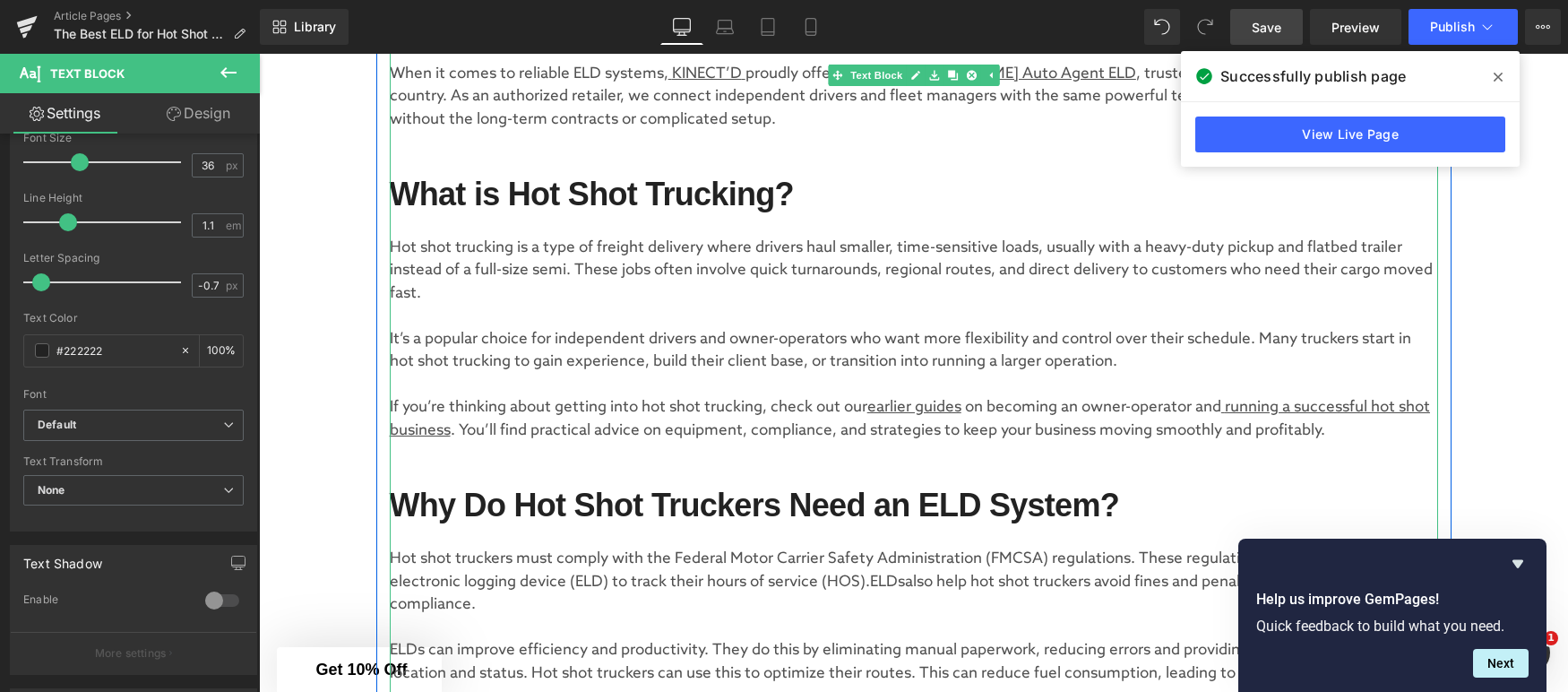
scroll to position [666, 0]
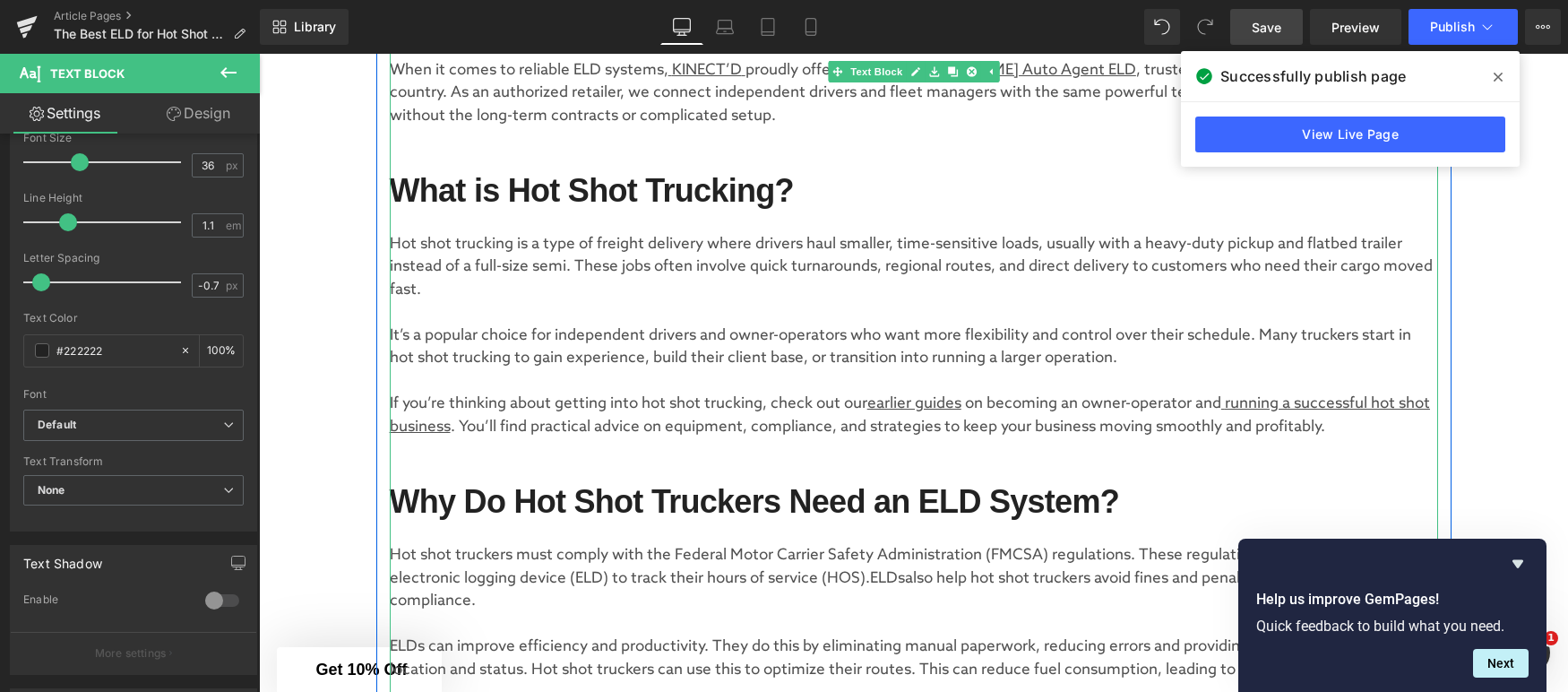
click at [1230, 404] on u "running a successful hot shot business" at bounding box center [910, 415] width 1041 height 42
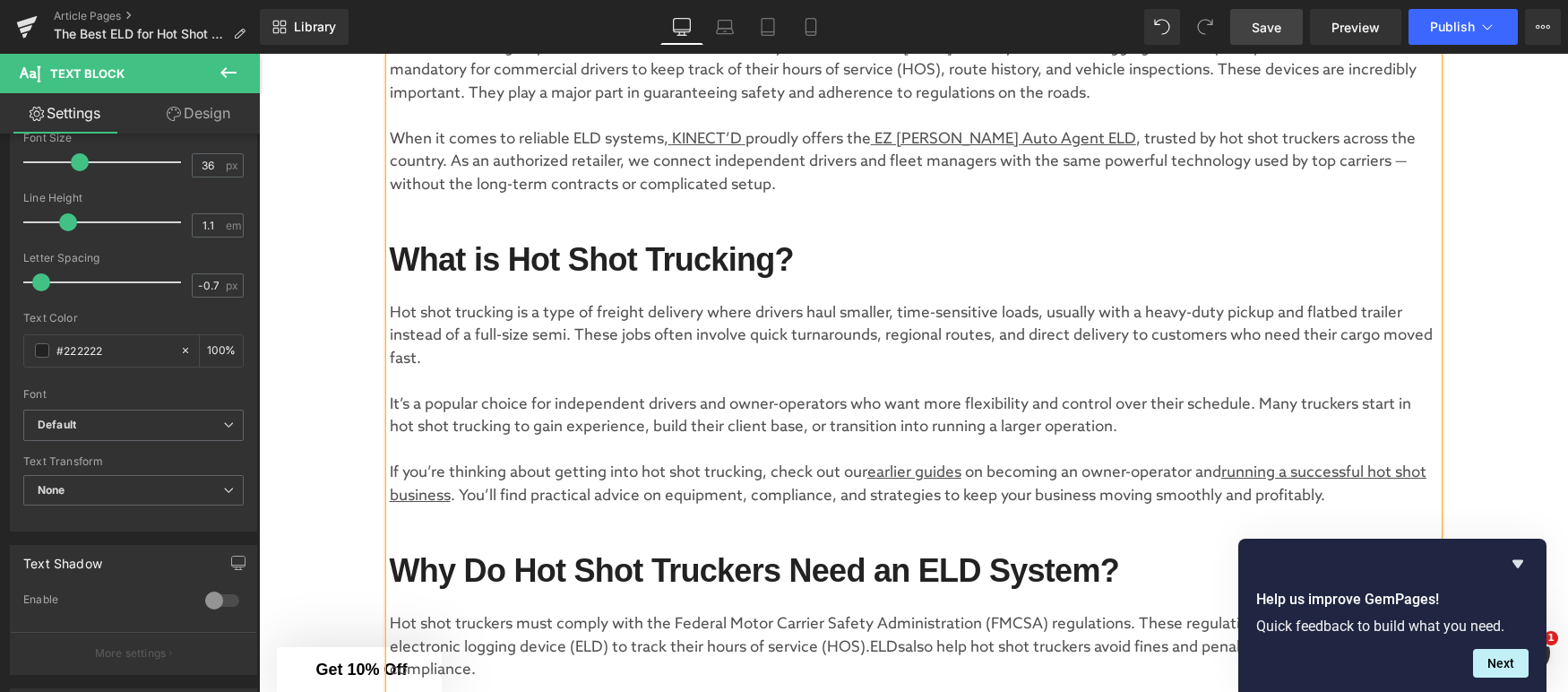
scroll to position [595, 0]
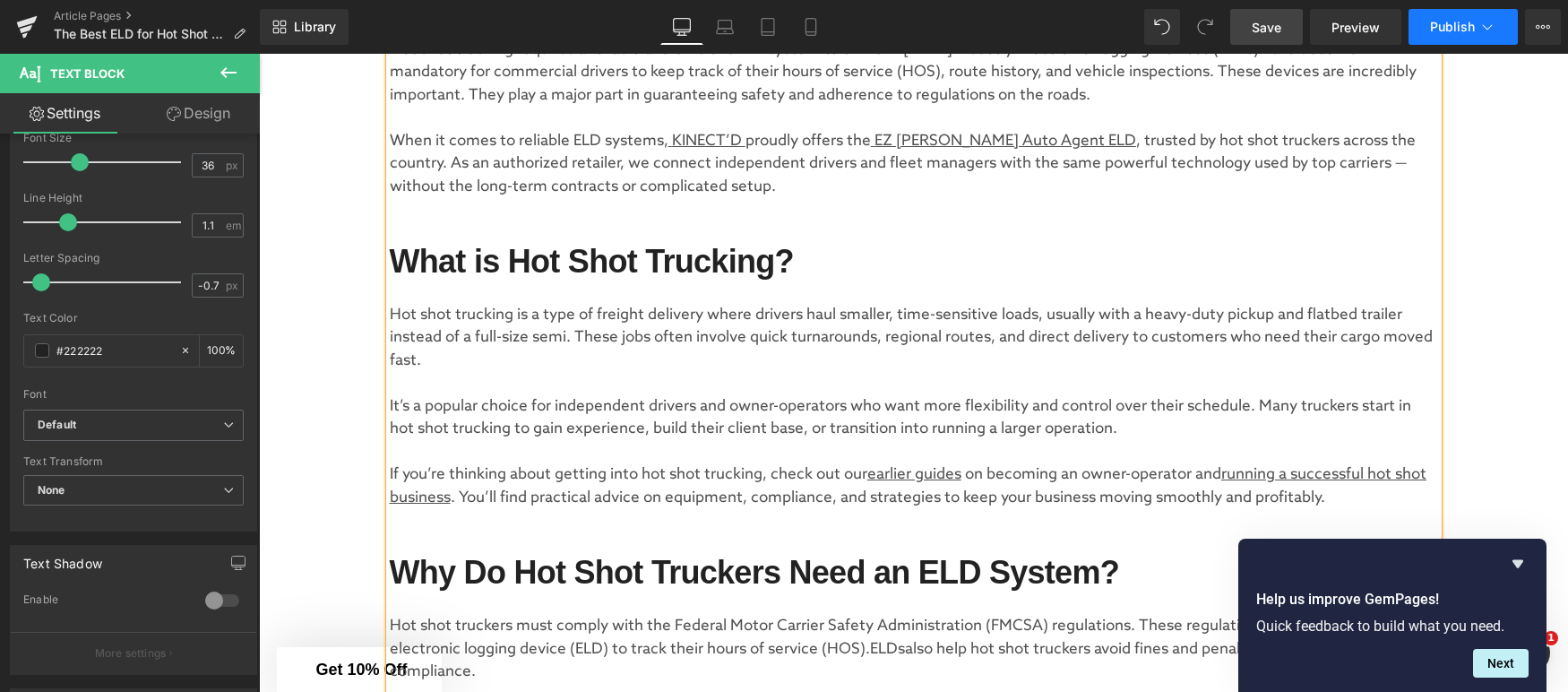
click at [1453, 37] on button "Publish" at bounding box center [1463, 26] width 109 height 36
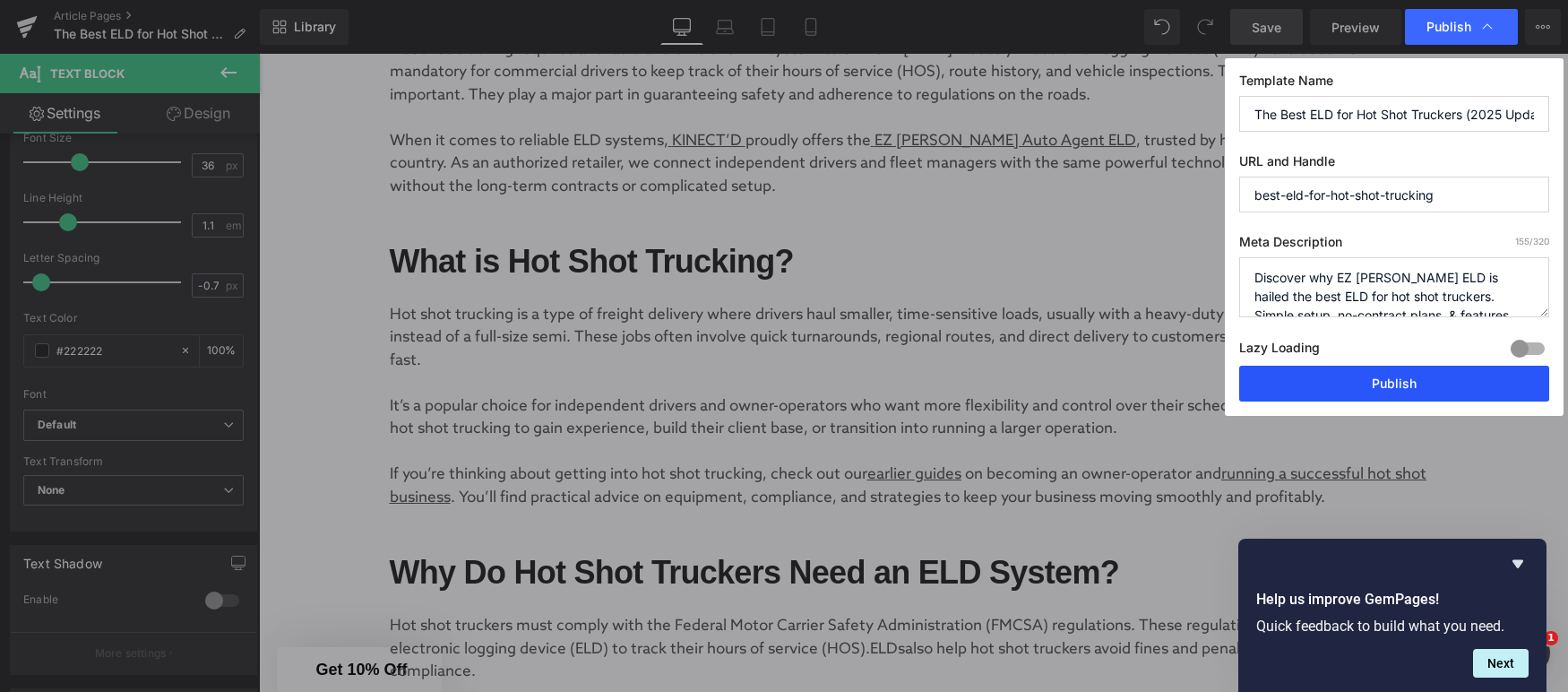
click at [1436, 386] on button "Publish" at bounding box center [1395, 383] width 310 height 36
